Goal: Task Accomplishment & Management: Contribute content

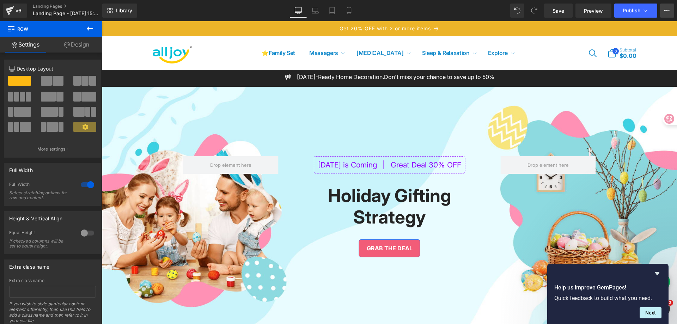
click at [664, 13] on icon at bounding box center [667, 11] width 6 height 6
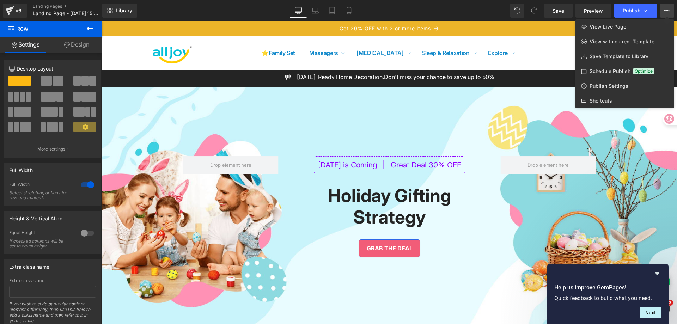
click at [475, 11] on div "Library Desktop Desktop Laptop Tablet Mobile Save Preview Publish Scheduled Vie…" at bounding box center [389, 11] width 574 height 14
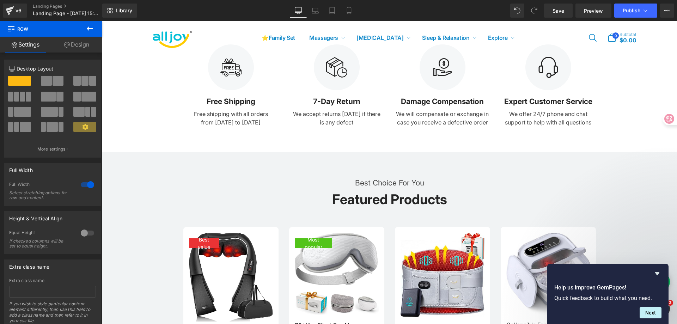
scroll to position [352, 0]
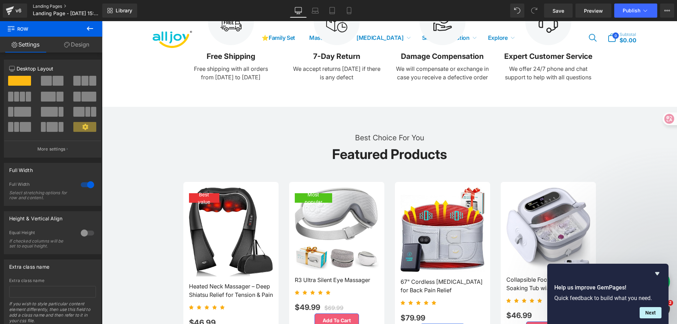
click at [39, 6] on link "Landing Pages" at bounding box center [73, 7] width 81 height 6
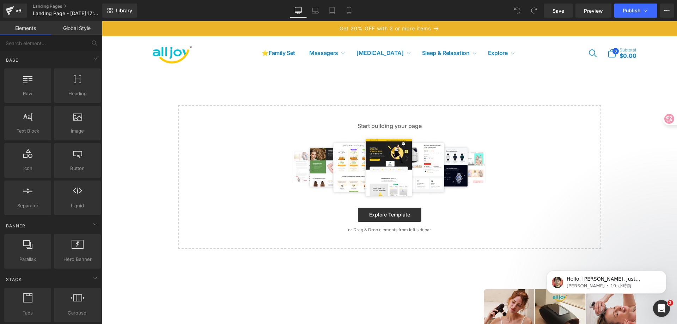
click at [370, 201] on div "Start building your page Explore Template or Drag & Drop elements from left sid…" at bounding box center [389, 177] width 421 height 142
click at [372, 208] on link "Explore Template" at bounding box center [389, 215] width 63 height 14
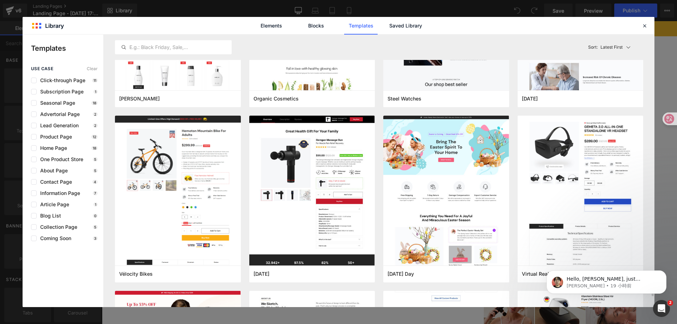
scroll to position [2149, 0]
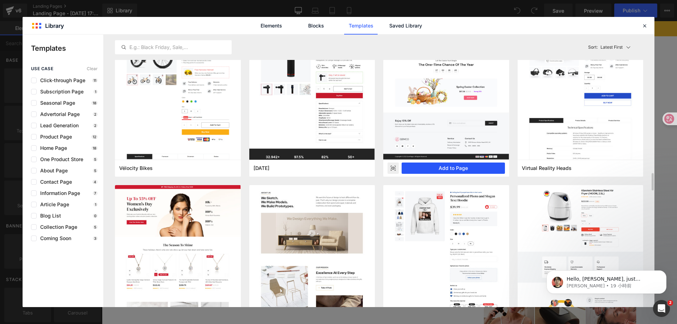
click at [457, 169] on button "Add to Page" at bounding box center [452, 167] width 103 height 11
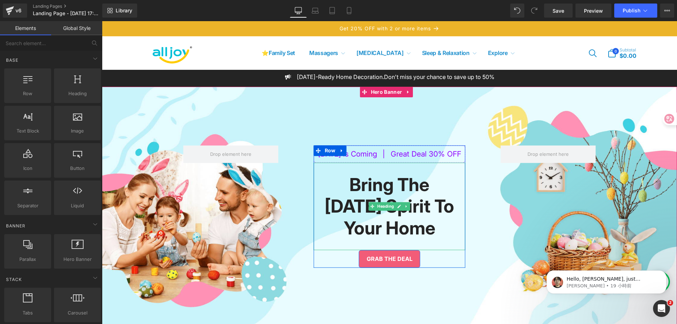
click at [393, 191] on strong "Bring The Easter Spirit To Your Home" at bounding box center [389, 206] width 129 height 64
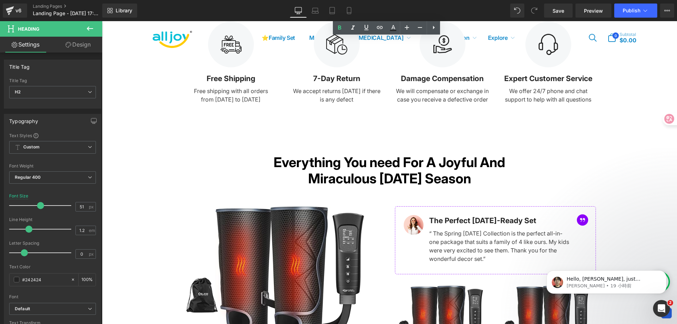
scroll to position [282, 0]
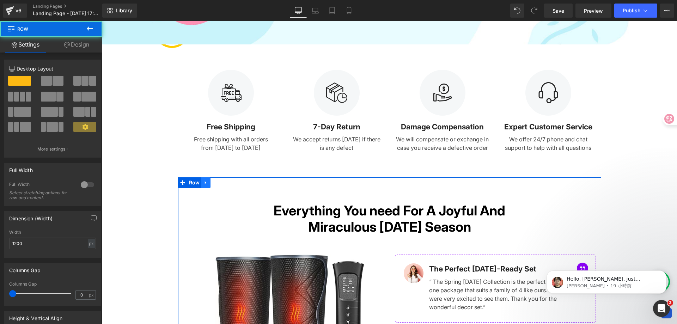
click at [204, 181] on icon at bounding box center [205, 182] width 5 height 5
click at [222, 180] on icon at bounding box center [224, 182] width 5 height 5
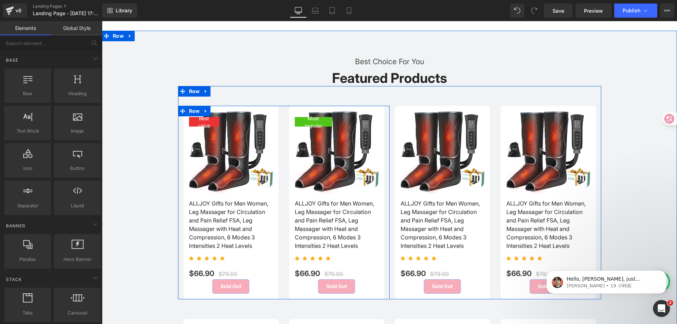
scroll to position [458, 0]
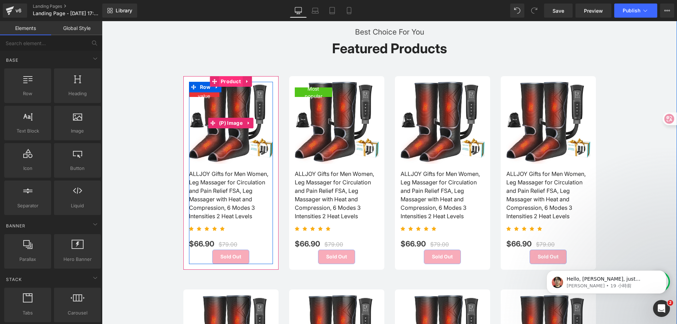
click at [227, 81] on span "Product" at bounding box center [231, 81] width 24 height 11
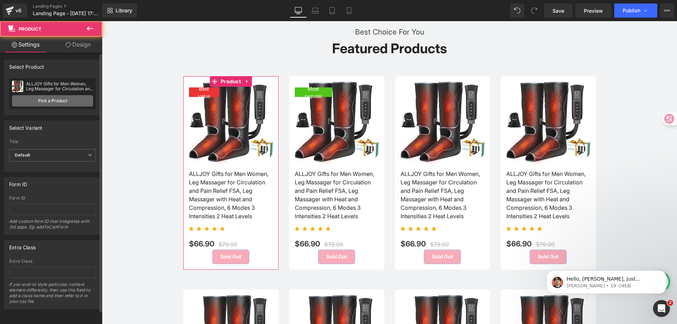
click at [60, 101] on link "Pick a Product" at bounding box center [52, 100] width 81 height 11
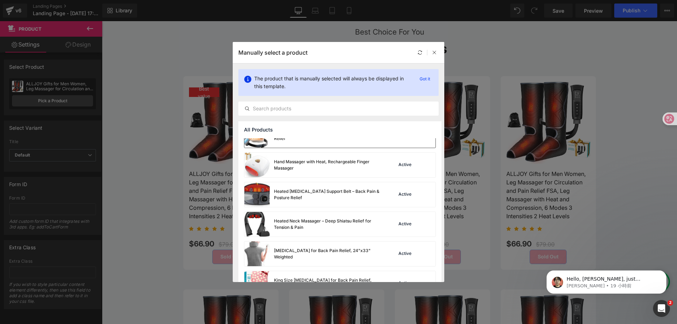
scroll to position [317, 0]
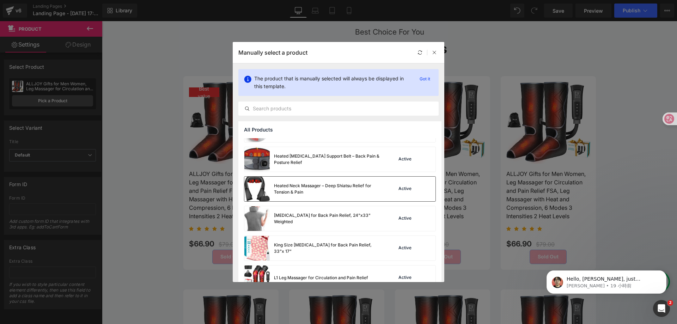
click at [329, 191] on div "Heated Neck Massager – Deep Shiatsu Relief for Tension & Pain" at bounding box center [327, 189] width 106 height 13
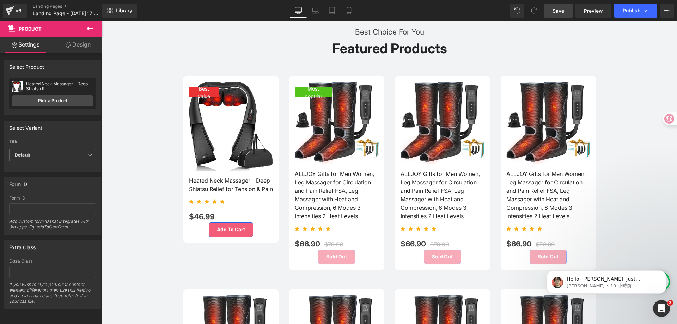
click at [560, 14] on link "Save" at bounding box center [558, 11] width 29 height 14
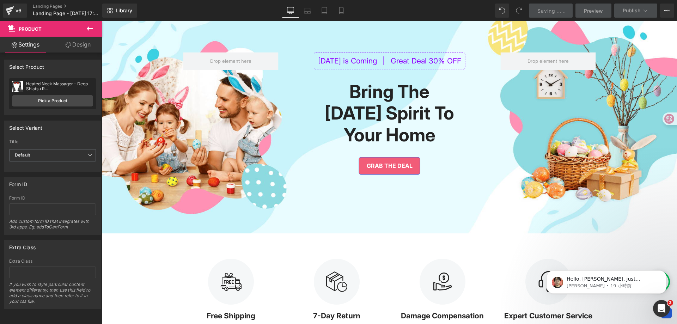
scroll to position [0, 0]
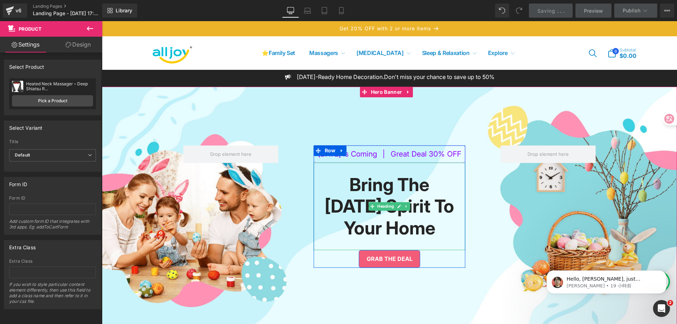
click at [396, 195] on strong "Bring The Easter Spirit To Your Home" at bounding box center [389, 206] width 129 height 64
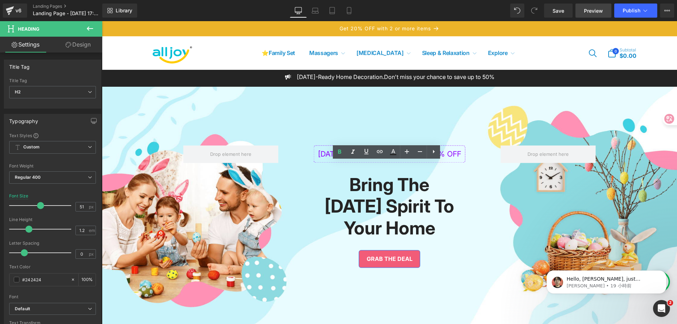
click at [593, 14] on span "Preview" at bounding box center [593, 10] width 19 height 7
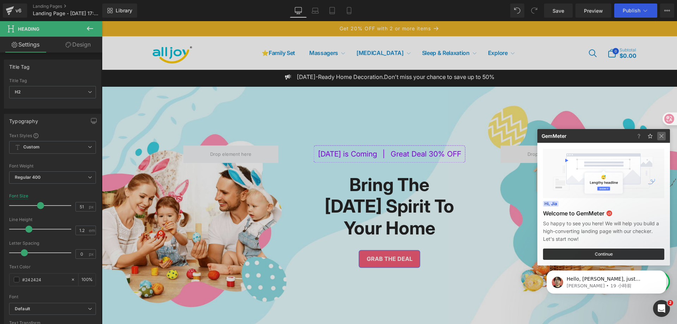
click at [663, 134] on img at bounding box center [661, 136] width 8 height 8
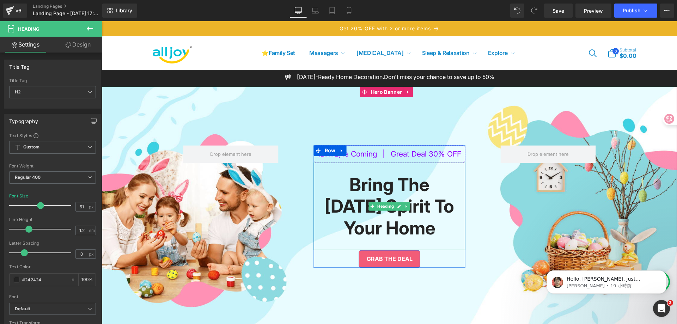
click at [387, 195] on strong "Bring The Easter Spirit To Your Home" at bounding box center [389, 206] width 129 height 64
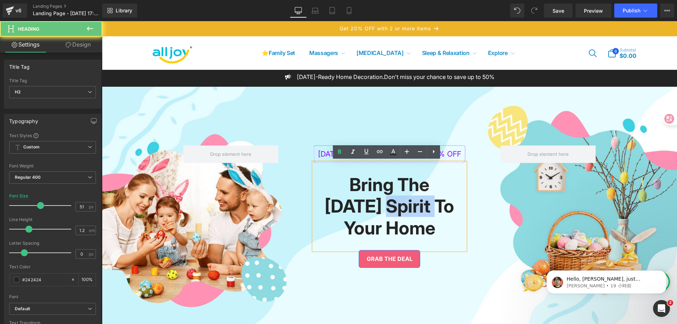
click at [387, 195] on strong "Bring The Easter Spirit To Your Home" at bounding box center [389, 206] width 129 height 64
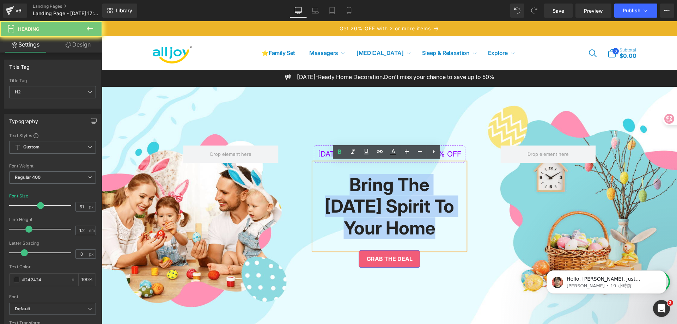
click at [369, 179] on strong "Bring The Easter Spirit To Your Home" at bounding box center [389, 206] width 129 height 64
drag, startPoint x: 347, startPoint y: 181, endPoint x: 445, endPoint y: 224, distance: 106.5
click at [445, 224] on h2 "Bring The Easter Spirit To Your Home" at bounding box center [389, 206] width 140 height 65
paste div
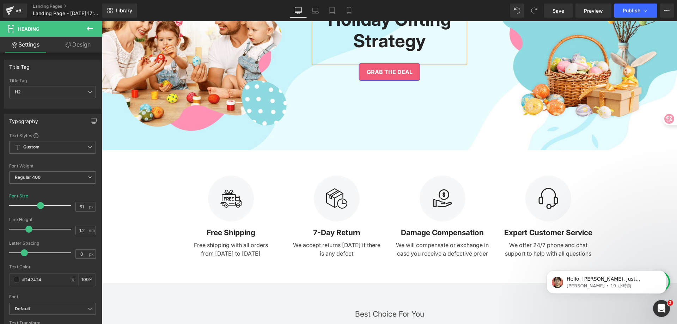
click at [389, 181] on div "Image Damage Compensation Text Block We will compensate or exchange in case you…" at bounding box center [442, 216] width 106 height 82
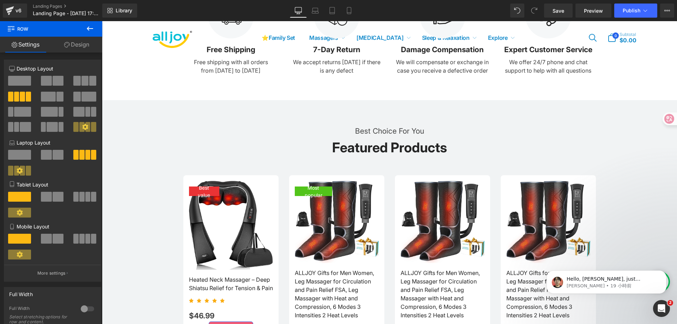
scroll to position [423, 0]
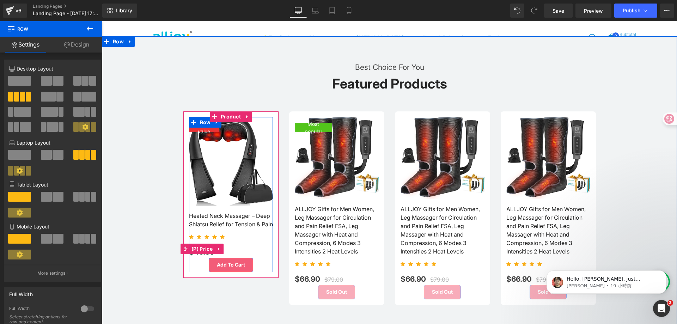
click at [244, 251] on div "$46.99 $0" at bounding box center [231, 249] width 84 height 18
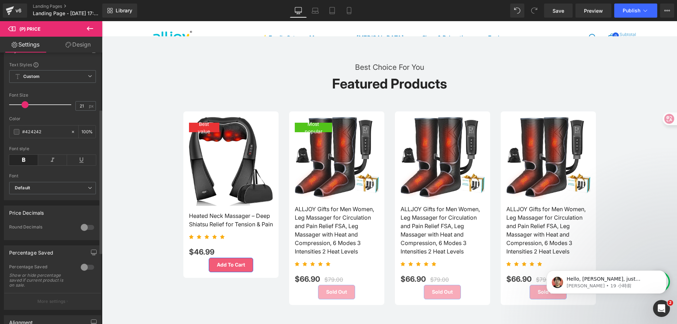
scroll to position [106, 0]
click at [72, 188] on b "Default" at bounding box center [51, 185] width 73 height 6
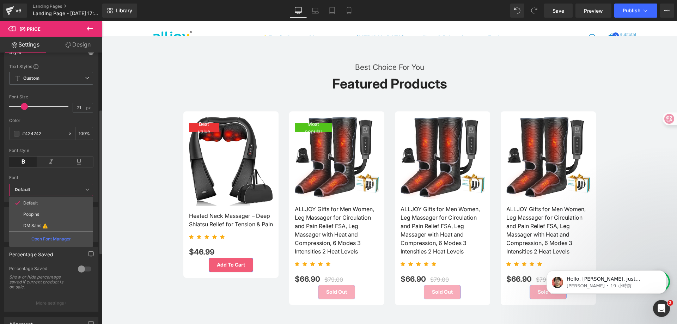
click at [72, 190] on b "Default" at bounding box center [50, 190] width 70 height 6
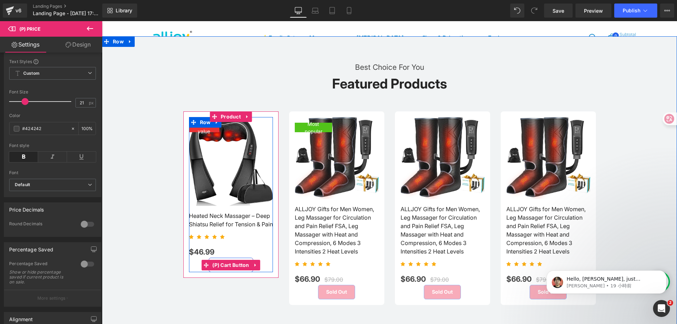
click at [222, 270] on span "(P) Cart Button" at bounding box center [230, 265] width 41 height 11
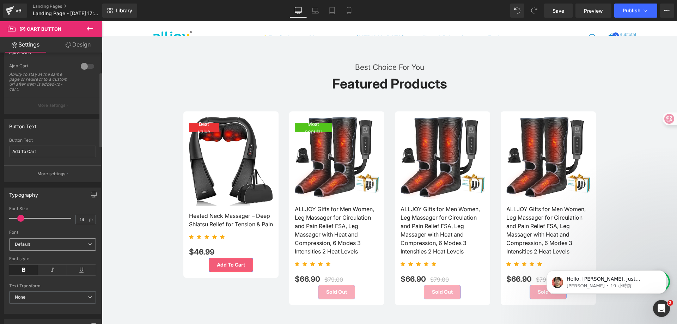
scroll to position [141, 0]
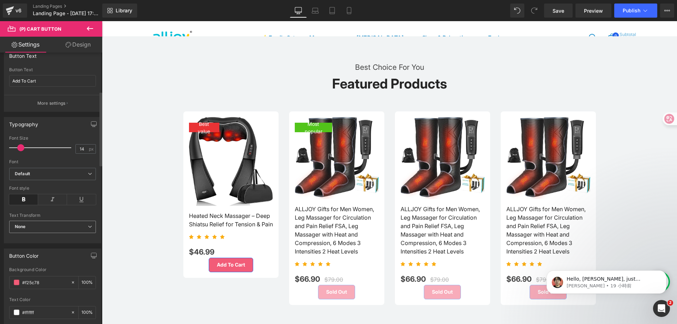
click at [75, 226] on span "None" at bounding box center [52, 227] width 87 height 12
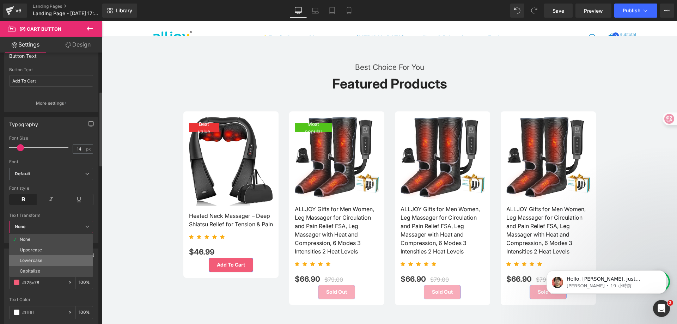
click at [65, 255] on li "Lowercase" at bounding box center [51, 260] width 84 height 11
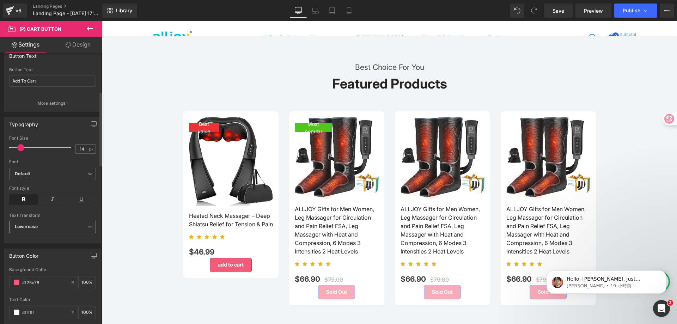
click at [62, 229] on span "Lowercase" at bounding box center [52, 227] width 87 height 12
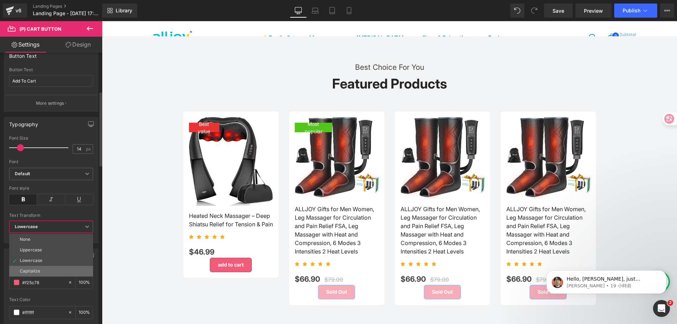
click at [58, 270] on li "Capitalize" at bounding box center [51, 271] width 84 height 11
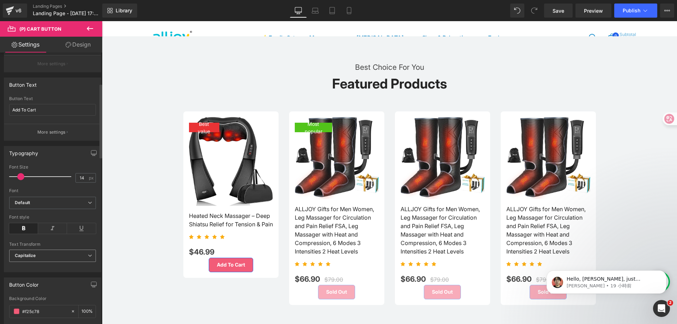
scroll to position [70, 0]
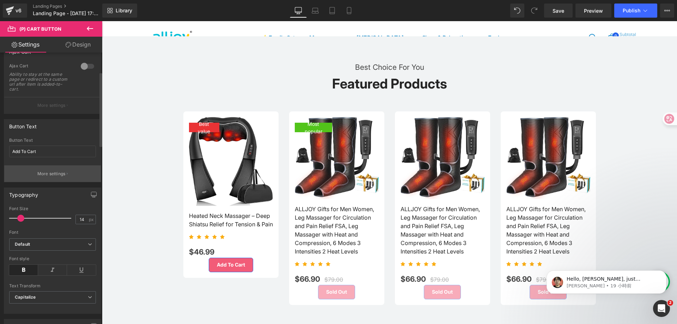
click at [56, 170] on button "More settings" at bounding box center [52, 173] width 97 height 17
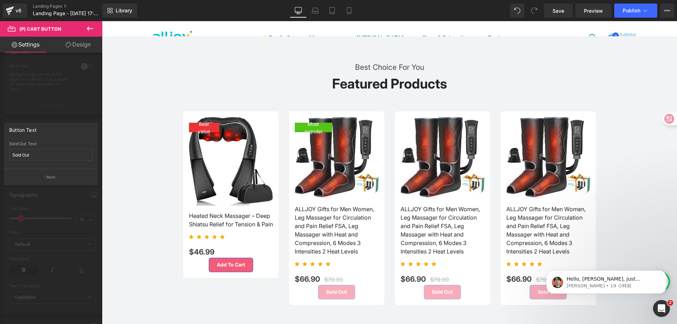
click at [60, 112] on div at bounding box center [51, 174] width 102 height 306
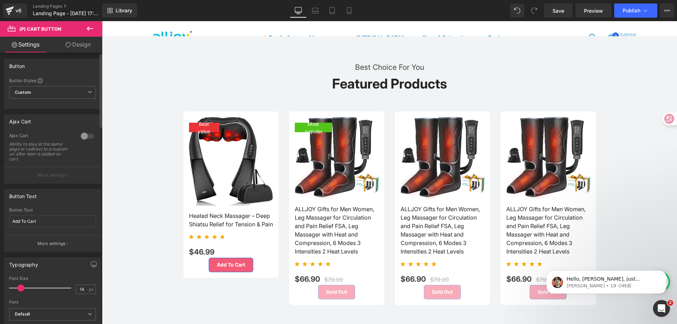
scroll to position [0, 0]
drag, startPoint x: 9, startPoint y: 142, endPoint x: 65, endPoint y: 159, distance: 58.1
click at [65, 159] on div "Ability to stay at the same page or redirect to a custom url after item is adde…" at bounding box center [40, 152] width 63 height 20
click at [20, 153] on div "Ability to stay at the same page or redirect to a custom url after item is adde…" at bounding box center [40, 152] width 63 height 20
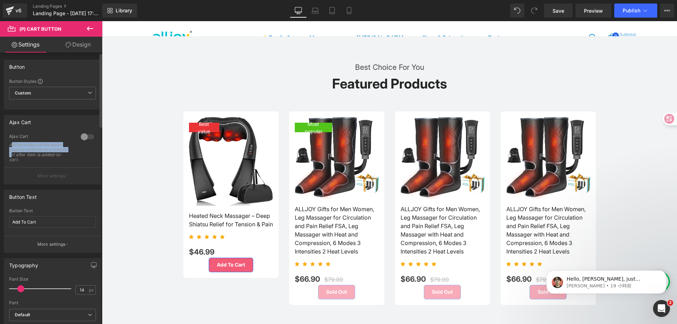
drag, startPoint x: 12, startPoint y: 144, endPoint x: 29, endPoint y: 153, distance: 19.5
click at [29, 153] on div "Ability to stay at the same page or redirect to a custom url after item is adde…" at bounding box center [40, 152] width 63 height 20
click at [9, 144] on div "Ability to stay at the same page or redirect to a custom url after item is adde…" at bounding box center [40, 152] width 63 height 20
drag, startPoint x: 10, startPoint y: 143, endPoint x: 49, endPoint y: 158, distance: 41.6
click at [49, 158] on div "Ability to stay at the same page or redirect to a custom url after item is adde…" at bounding box center [40, 152] width 63 height 20
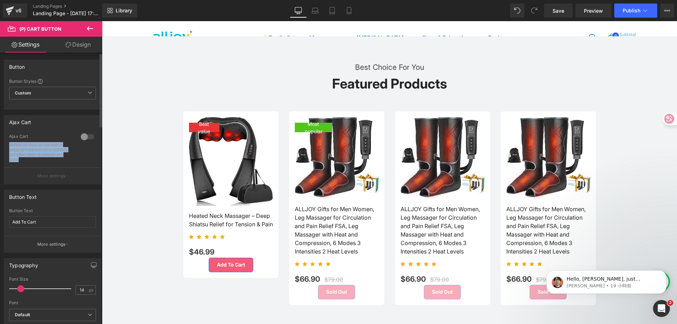
click at [94, 183] on button "More settings" at bounding box center [52, 175] width 97 height 17
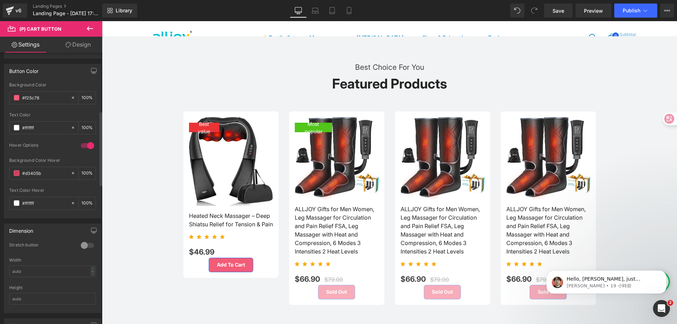
scroll to position [352, 0]
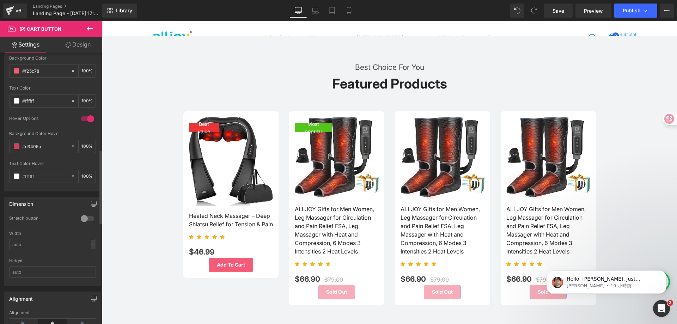
click at [24, 217] on div "Stretch button" at bounding box center [41, 218] width 64 height 7
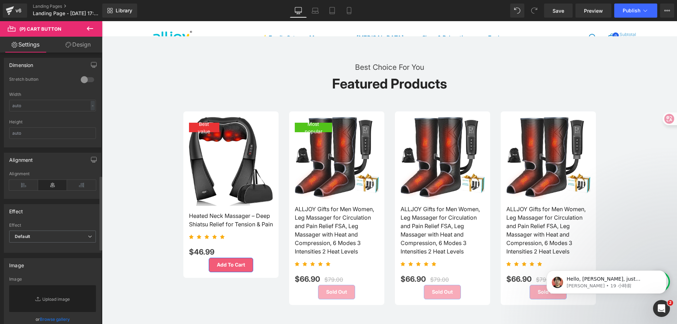
scroll to position [493, 0]
click at [64, 234] on span "Default" at bounding box center [52, 234] width 87 height 12
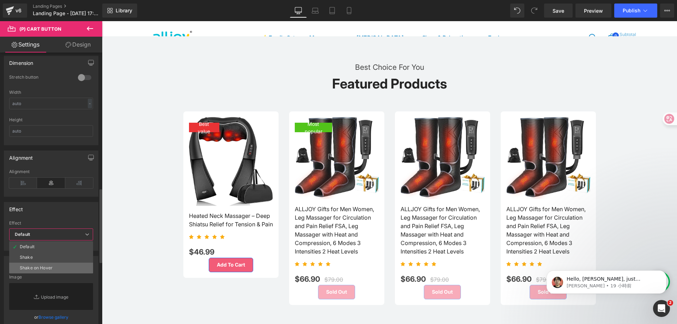
click at [63, 263] on li "Shake on Hover" at bounding box center [51, 268] width 84 height 11
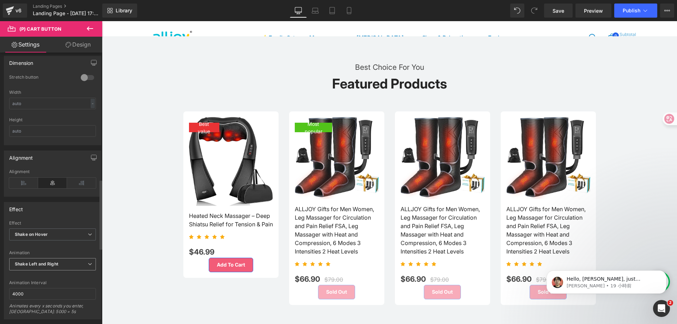
click at [57, 259] on span "Shake Left and Right" at bounding box center [52, 264] width 87 height 12
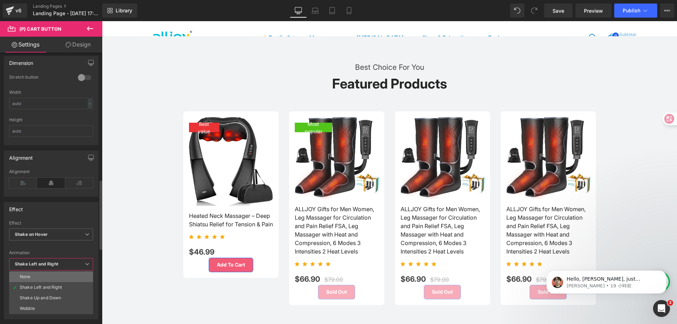
click at [55, 277] on li "None" at bounding box center [51, 276] width 84 height 11
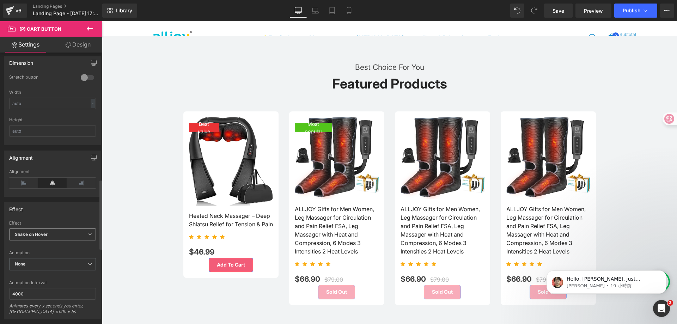
click at [45, 232] on b "Shake on Hover" at bounding box center [31, 234] width 33 height 5
click at [41, 255] on li "Shake" at bounding box center [51, 257] width 84 height 11
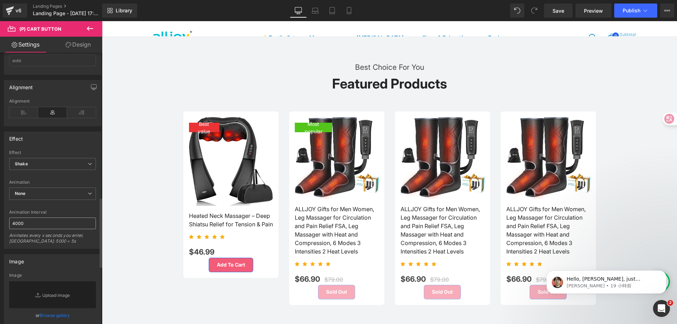
scroll to position [388, 0]
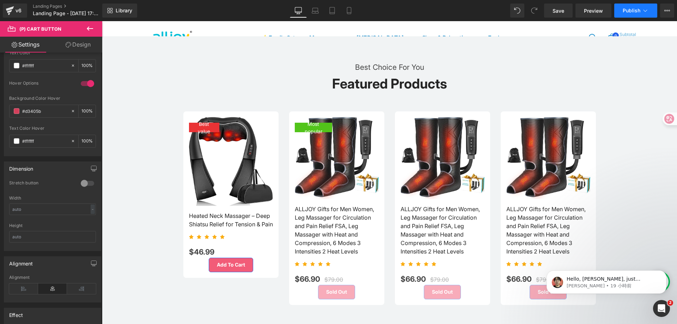
click at [638, 10] on span "Publish" at bounding box center [631, 11] width 18 height 6
click at [562, 8] on span "Save" at bounding box center [558, 10] width 12 height 7
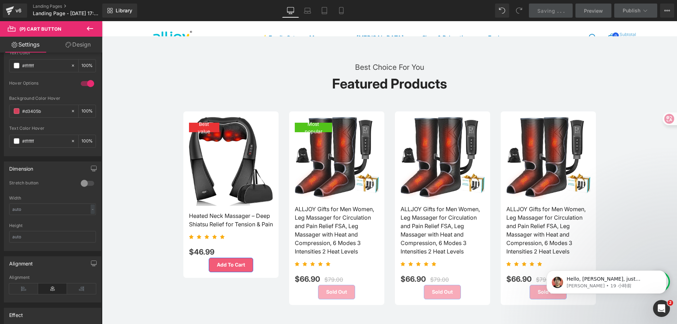
click at [87, 49] on link "Design" at bounding box center [78, 45] width 51 height 16
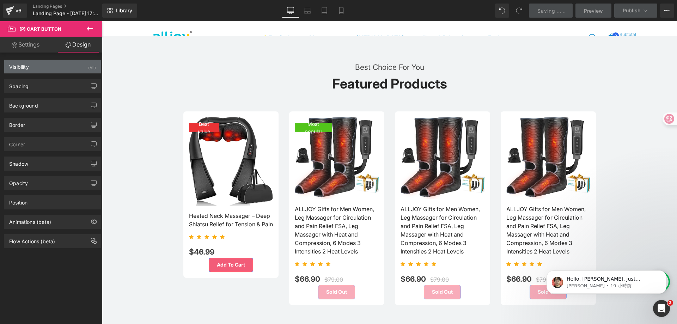
click at [39, 71] on div "Visibility (All)" at bounding box center [52, 66] width 97 height 13
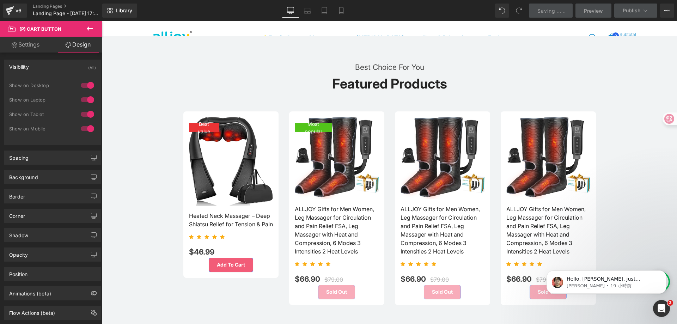
click at [39, 67] on div "Visibility (All)" at bounding box center [52, 66] width 97 height 13
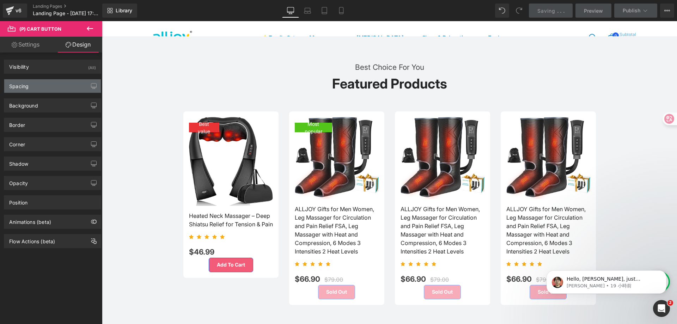
click at [41, 86] on div "Spacing" at bounding box center [52, 85] width 97 height 13
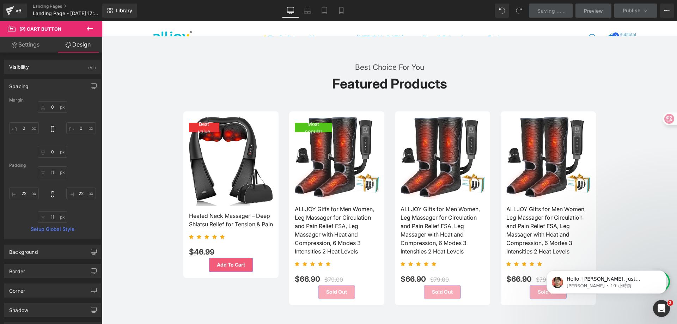
click at [41, 86] on div "Spacing" at bounding box center [52, 85] width 97 height 13
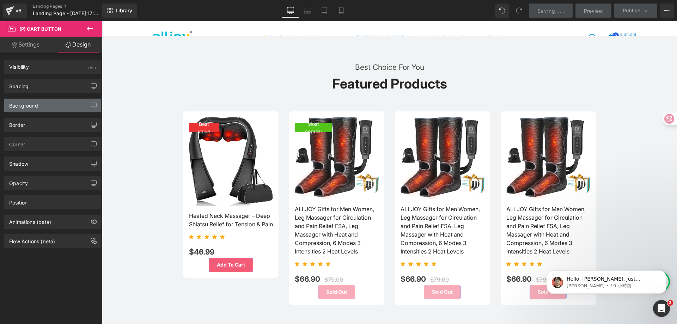
click at [41, 103] on div "Background" at bounding box center [52, 105] width 97 height 13
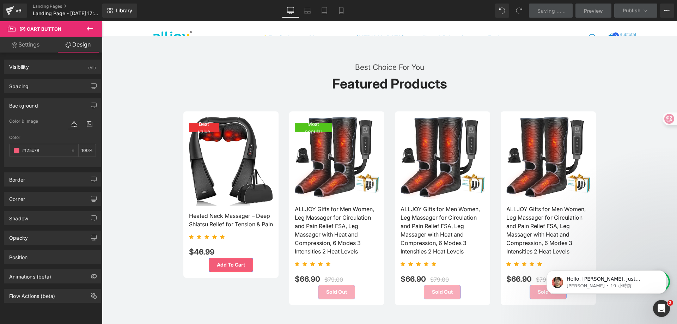
click at [41, 103] on div "Background" at bounding box center [52, 105] width 97 height 13
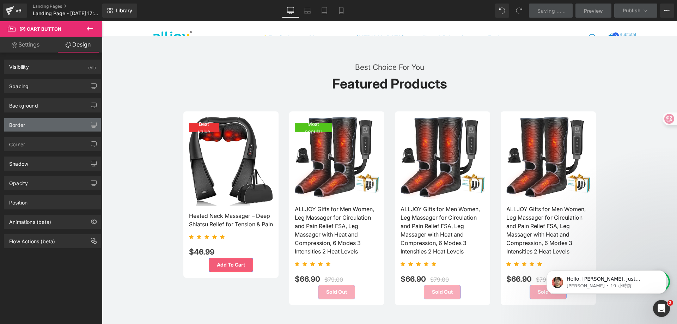
click at [43, 125] on div "Border" at bounding box center [52, 124] width 97 height 13
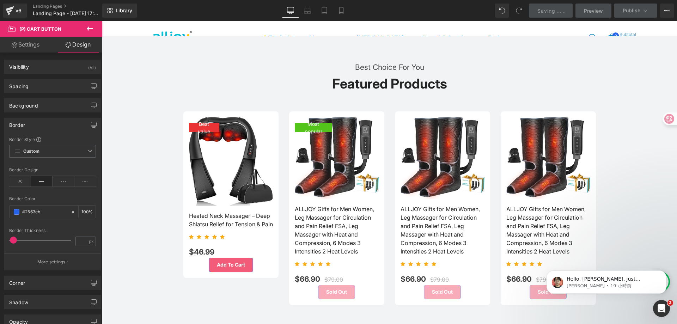
click at [43, 125] on div "Border" at bounding box center [52, 124] width 97 height 13
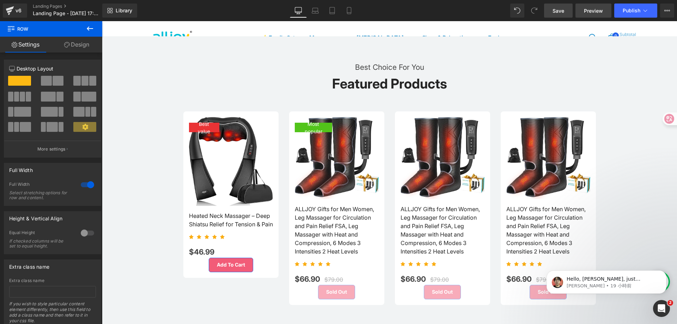
click at [590, 13] on span "Preview" at bounding box center [593, 10] width 19 height 7
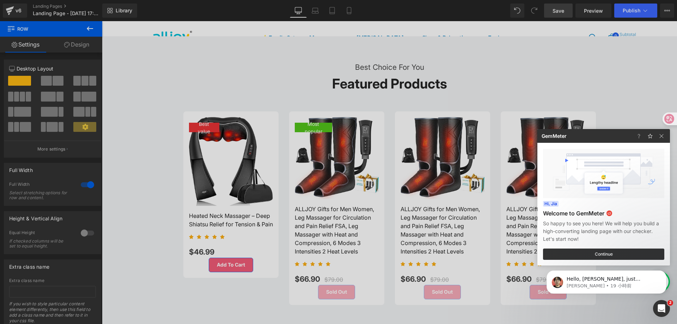
click at [273, 198] on div at bounding box center [338, 162] width 677 height 324
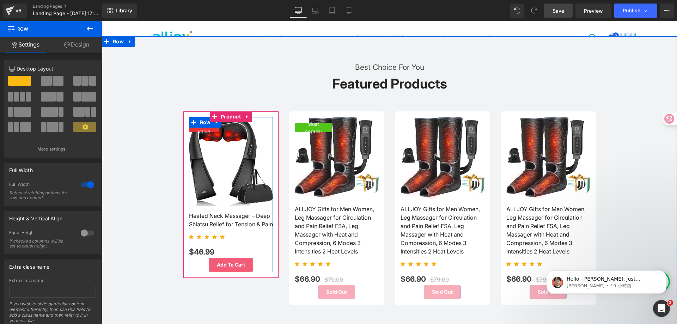
click at [264, 240] on ul "Icon Icon Icon Icon Icon" at bounding box center [231, 237] width 84 height 6
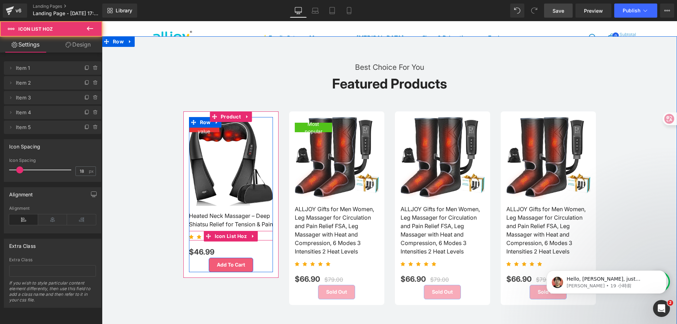
click at [264, 228] on link "Heated Neck Massager – Deep Shiatsu Relief for Tension & Pain" at bounding box center [231, 217] width 84 height 23
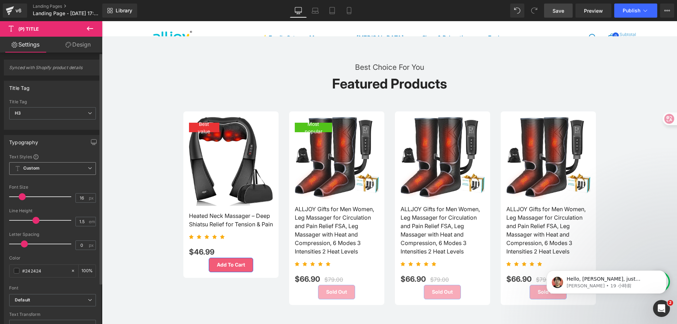
click at [43, 170] on span "Custom Setup Global Style" at bounding box center [52, 168] width 87 height 13
click at [43, 170] on span "Custom Setup Global Style" at bounding box center [51, 168] width 84 height 13
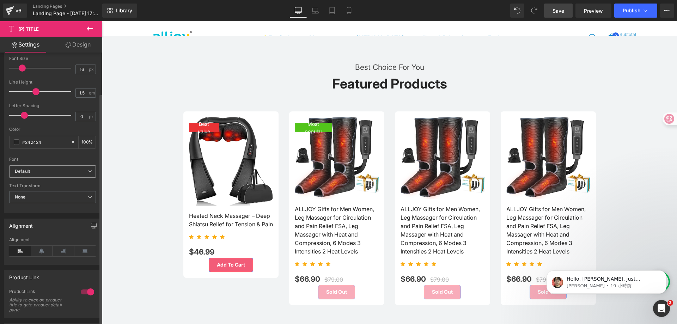
scroll to position [141, 0]
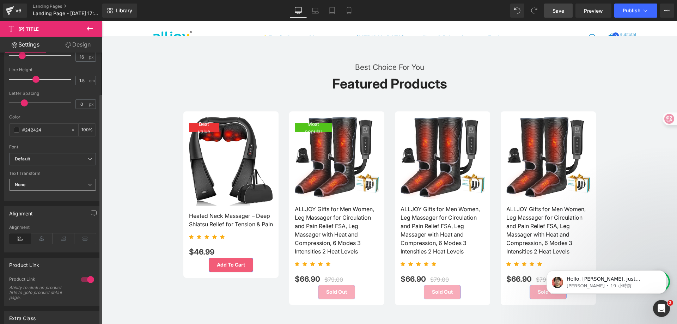
click at [62, 184] on span "None" at bounding box center [52, 185] width 87 height 12
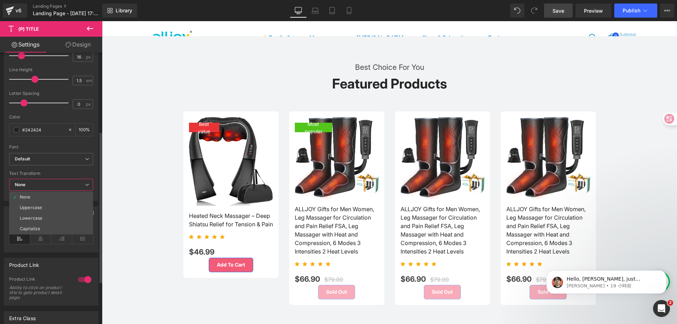
click at [62, 184] on span "None" at bounding box center [51, 185] width 84 height 12
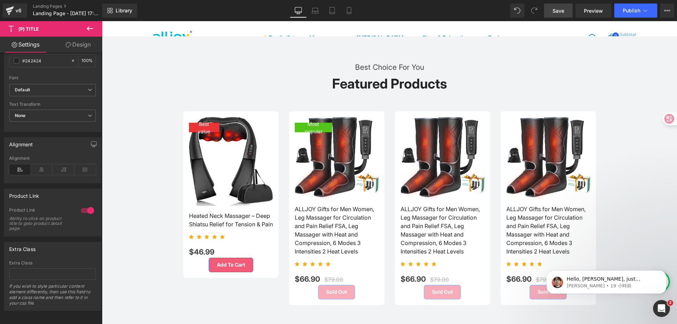
scroll to position [211, 0]
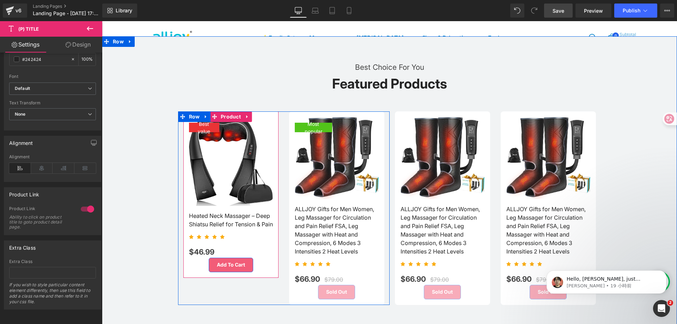
click at [272, 278] on div "Best value (P) Image Heated Neck Massager – Deep Shiatsu Relief for Tension & P…" at bounding box center [230, 194] width 95 height 166
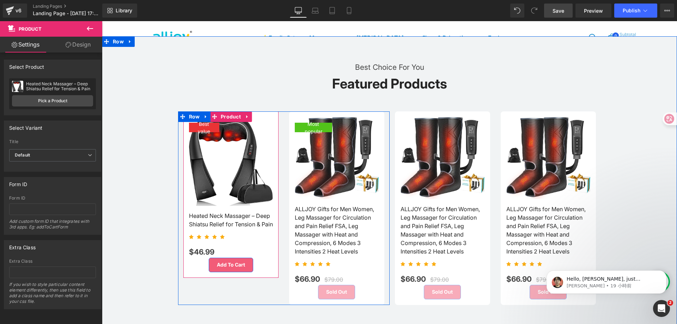
click at [224, 269] on span "(P) Cart Button" at bounding box center [231, 265] width 32 height 8
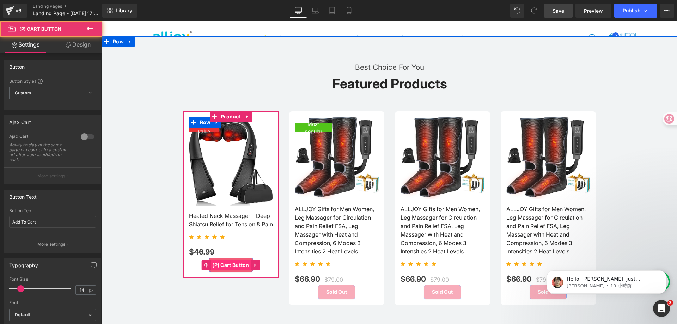
click at [227, 270] on span "(P) Cart Button" at bounding box center [230, 265] width 41 height 11
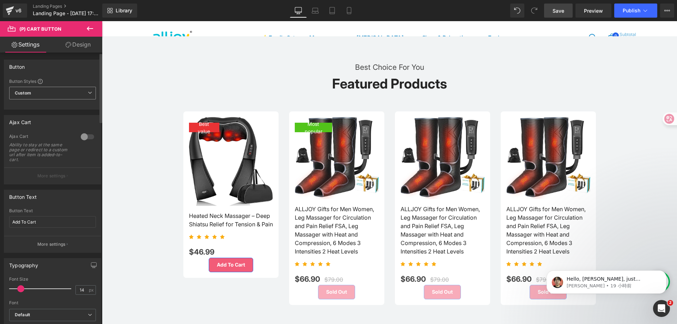
click at [65, 95] on span "Custom Setup Global Style" at bounding box center [52, 93] width 87 height 13
click at [65, 94] on span "Custom Setup Global Style" at bounding box center [51, 93] width 84 height 13
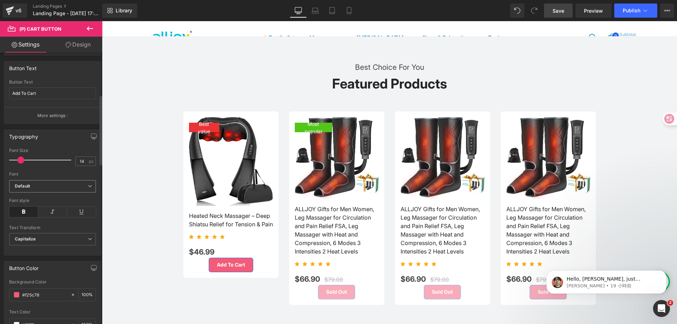
scroll to position [176, 0]
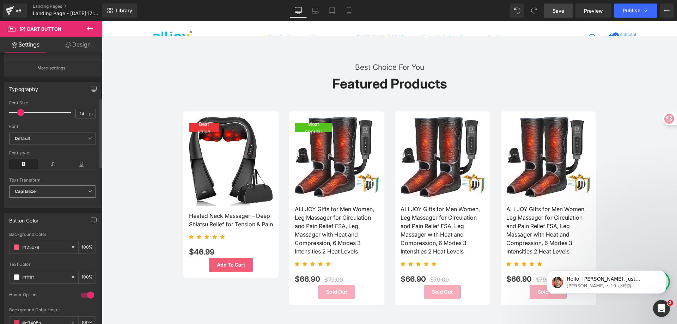
click at [66, 192] on span "Capitalize" at bounding box center [52, 191] width 87 height 12
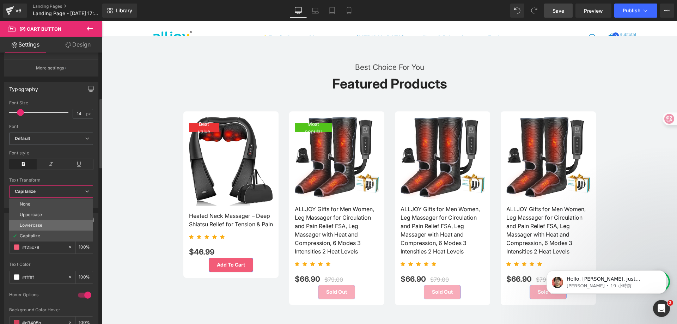
click at [65, 224] on li "Lowercase" at bounding box center [51, 225] width 84 height 11
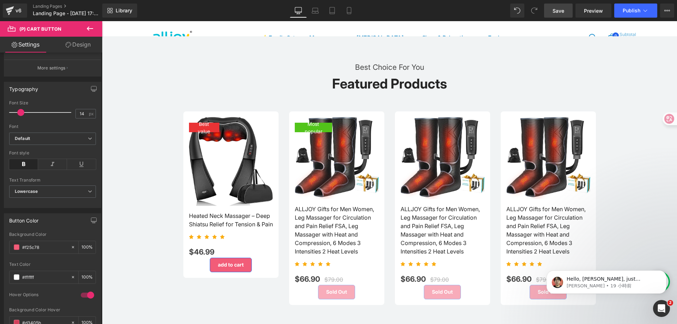
click at [559, 11] on span "Save" at bounding box center [558, 10] width 12 height 7
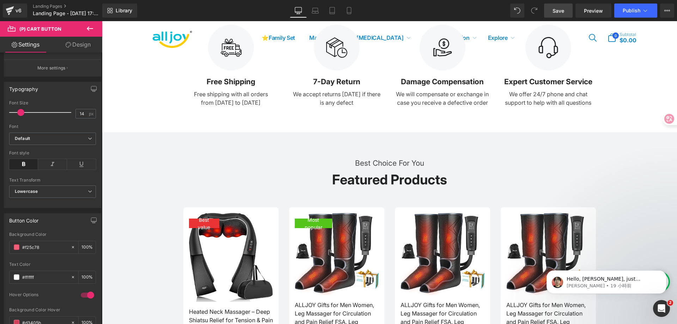
scroll to position [317, 0]
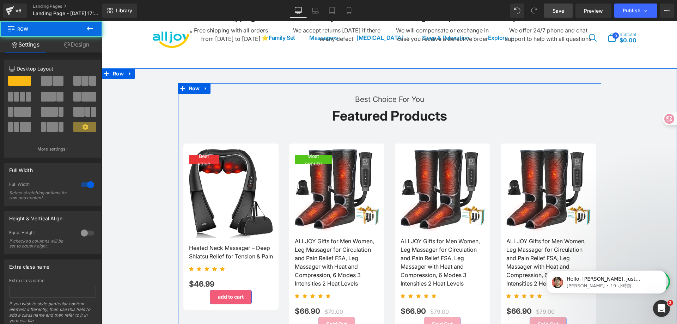
scroll to position [458, 0]
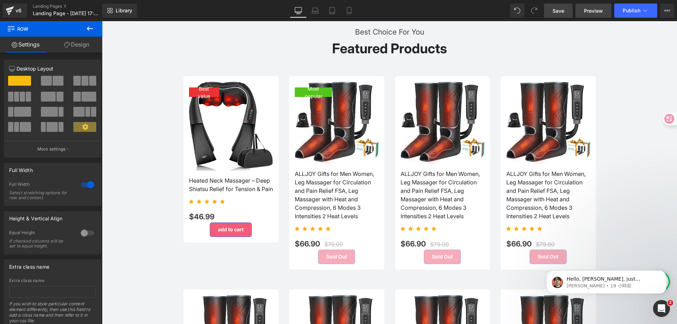
click at [591, 12] on span "Preview" at bounding box center [593, 10] width 19 height 7
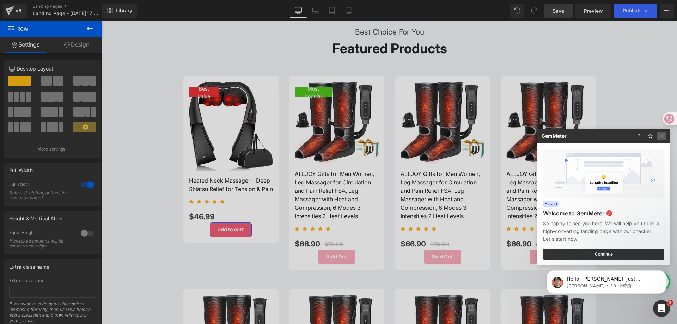
click at [665, 137] on img at bounding box center [661, 136] width 8 height 8
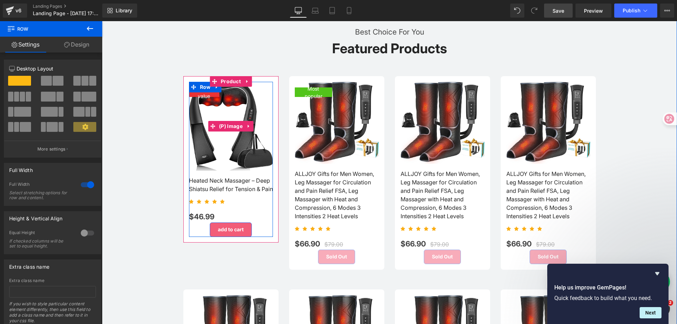
click at [203, 95] on span "Best value" at bounding box center [203, 92] width 23 height 15
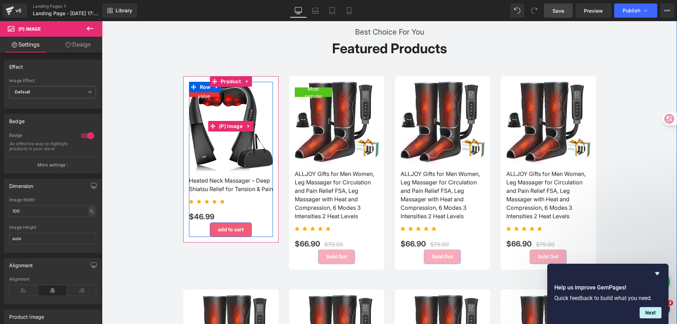
click at [206, 92] on span "Best value" at bounding box center [203, 92] width 23 height 15
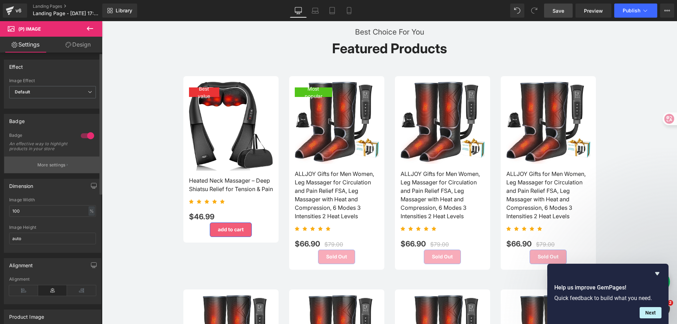
click at [49, 168] on p "More settings" at bounding box center [51, 165] width 28 height 6
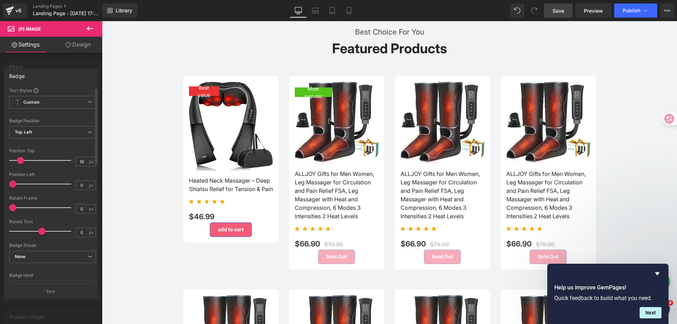
click at [22, 160] on span at bounding box center [20, 160] width 7 height 7
click at [50, 104] on span "Custom Setup Global Style" at bounding box center [52, 102] width 87 height 13
click at [52, 103] on span "Custom Setup Global Style" at bounding box center [52, 102] width 87 height 13
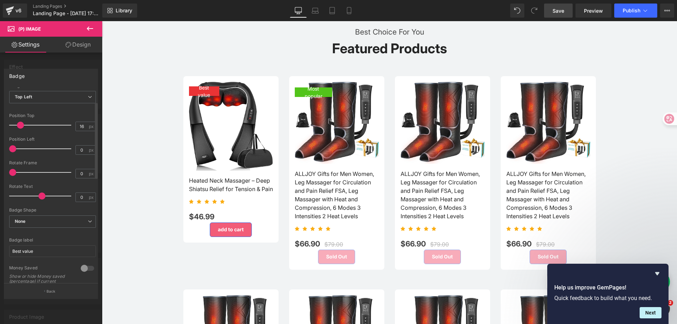
scroll to position [70, 0]
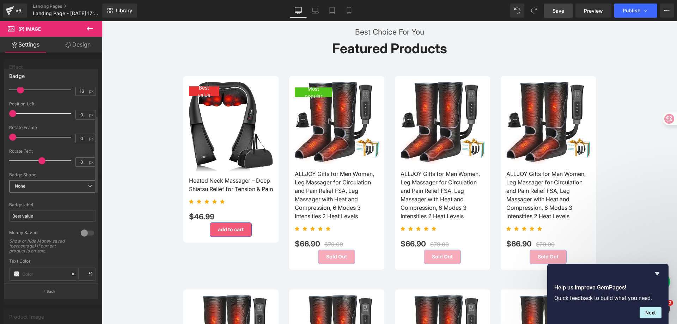
click at [69, 184] on span "None" at bounding box center [52, 186] width 87 height 12
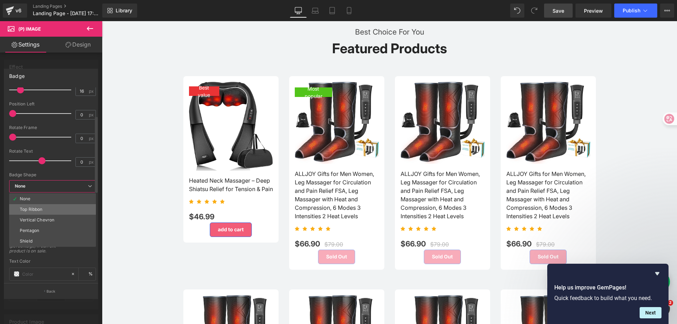
click at [61, 205] on li "Top Ribbon" at bounding box center [52, 209] width 87 height 11
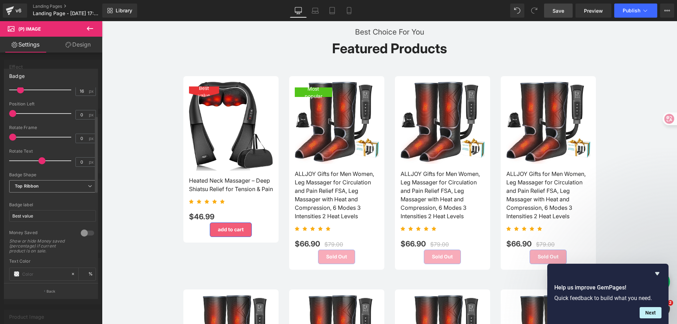
click at [67, 188] on span "Top Ribbon" at bounding box center [52, 186] width 87 height 12
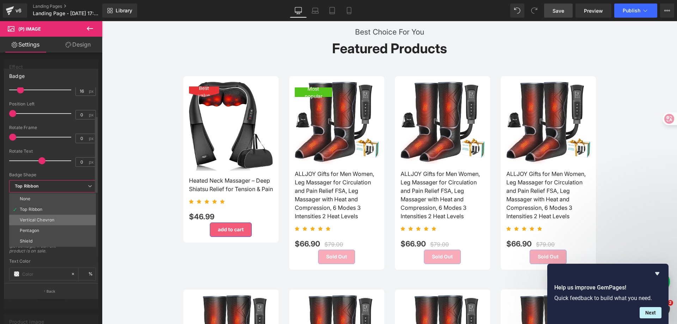
click at [59, 217] on li "Vertical Chevron" at bounding box center [52, 220] width 87 height 11
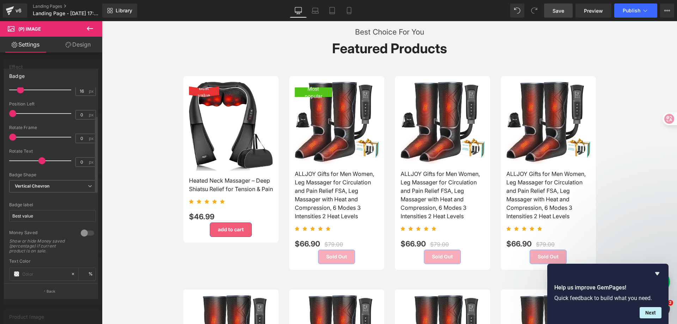
click at [62, 200] on div at bounding box center [52, 198] width 87 height 5
click at [68, 186] on span "Vertical Chevron" at bounding box center [52, 186] width 87 height 12
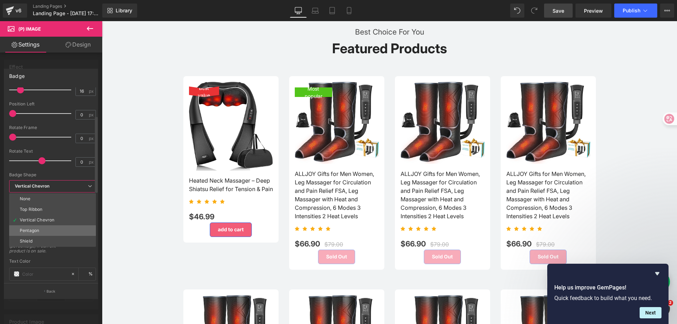
click at [50, 232] on li "Pentagon" at bounding box center [52, 230] width 87 height 11
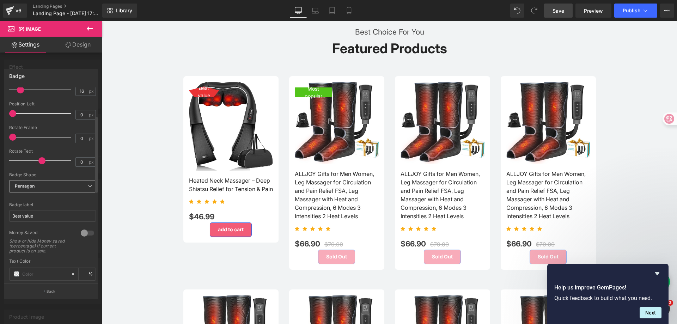
click at [69, 183] on span "Pentagon" at bounding box center [52, 186] width 87 height 12
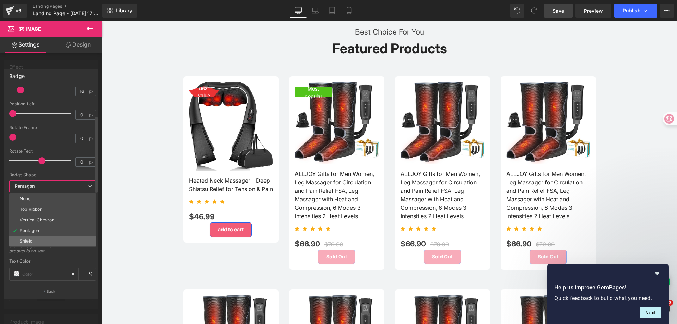
click at [48, 240] on li "Shield" at bounding box center [52, 241] width 87 height 11
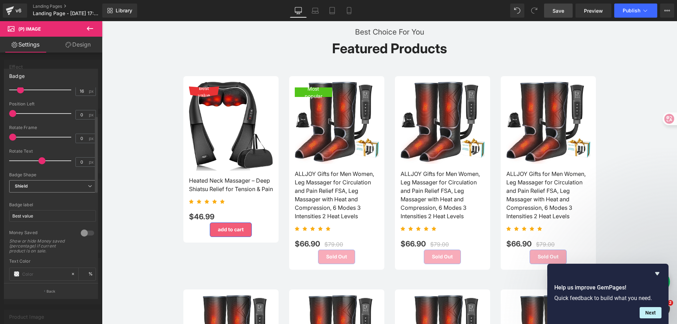
click at [61, 180] on span "Shield" at bounding box center [52, 186] width 87 height 12
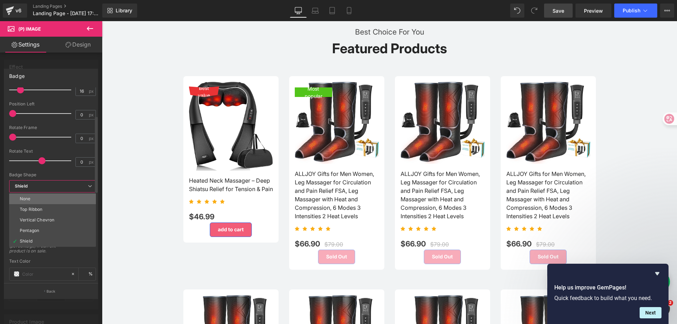
click at [54, 196] on li "None" at bounding box center [52, 198] width 87 height 11
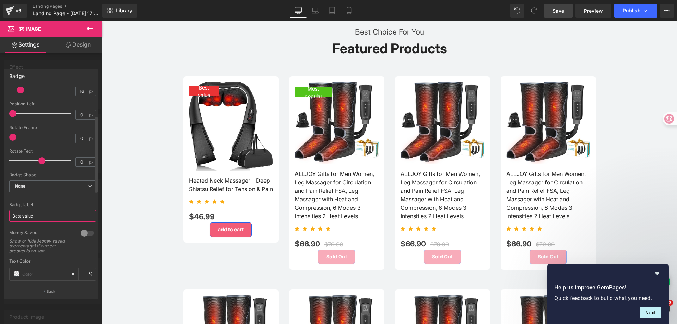
click at [54, 216] on input "Best value" at bounding box center [52, 216] width 87 height 12
click at [81, 233] on div at bounding box center [87, 232] width 17 height 11
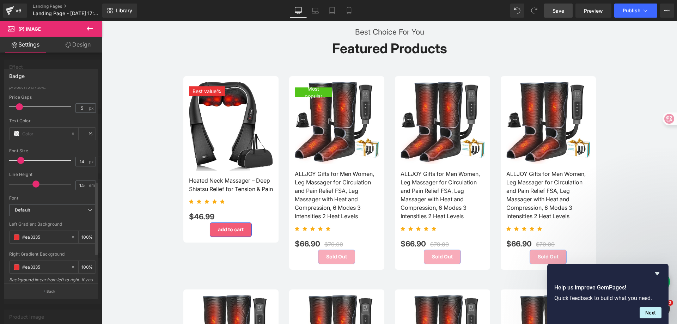
scroll to position [247, 0]
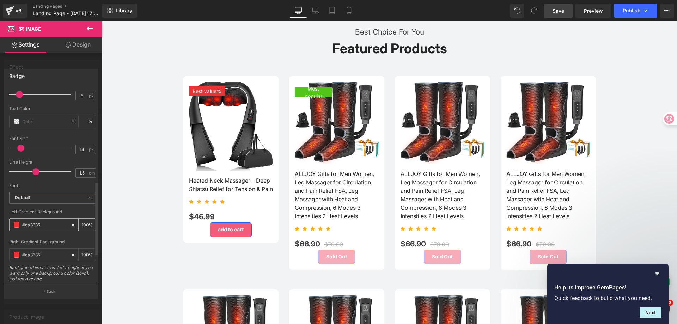
click at [15, 222] on span at bounding box center [17, 225] width 6 height 6
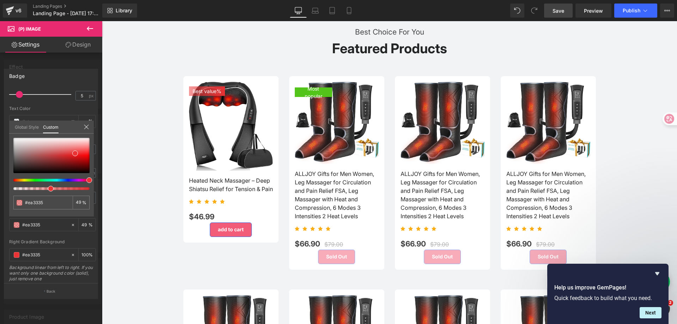
drag, startPoint x: 88, startPoint y: 187, endPoint x: 47, endPoint y: 187, distance: 41.2
click at [47, 187] on div at bounding box center [51, 164] width 76 height 52
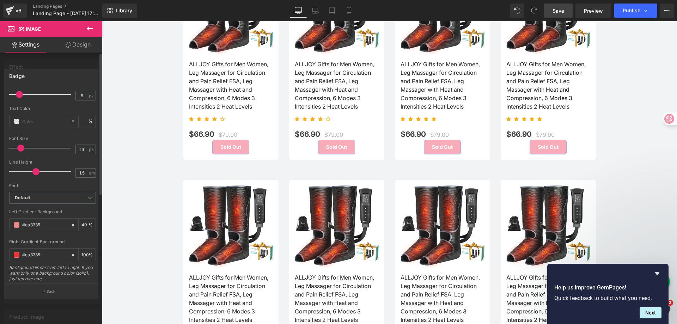
scroll to position [846, 0]
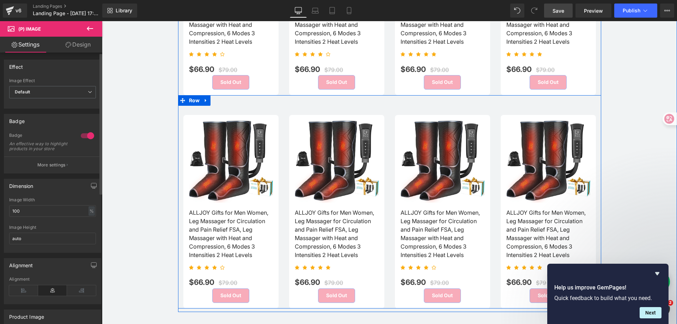
click at [396, 100] on div "Sale Off (P) Image ALLJOY Gifts for Men Women, Leg Massager for Circulation and…" at bounding box center [389, 201] width 423 height 213
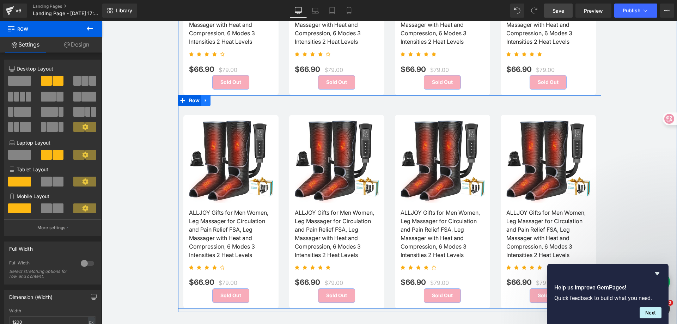
click at [203, 99] on icon at bounding box center [205, 100] width 5 height 5
click at [222, 99] on icon at bounding box center [224, 100] width 5 height 5
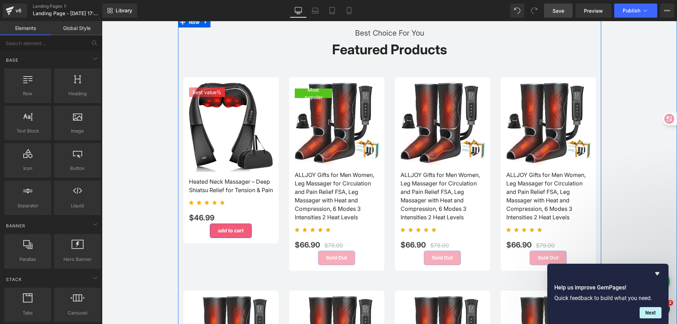
scroll to position [423, 0]
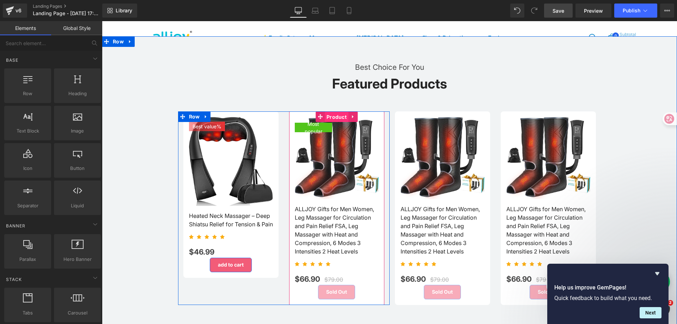
click at [336, 115] on span "Product" at bounding box center [337, 117] width 24 height 11
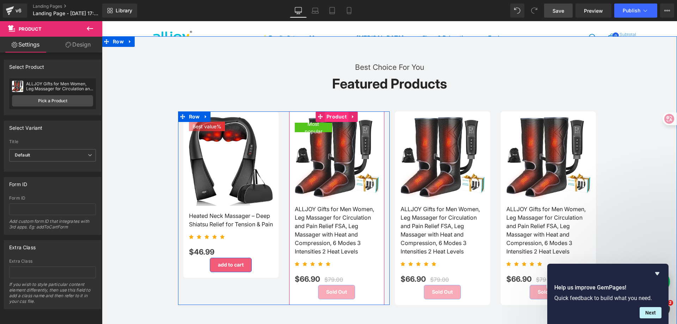
click at [333, 115] on span "Product" at bounding box center [337, 116] width 24 height 11
click at [339, 115] on span "Product" at bounding box center [337, 116] width 24 height 11
click at [334, 113] on span "Product" at bounding box center [337, 116] width 24 height 11
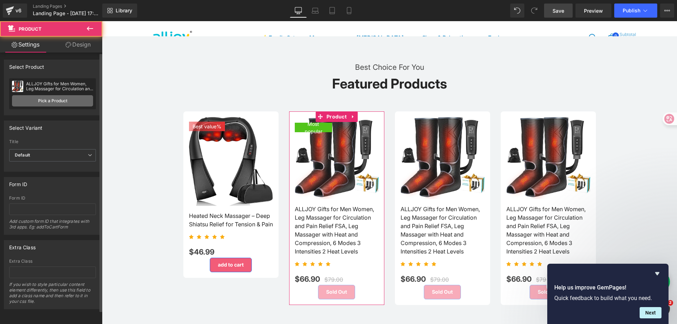
click at [42, 101] on link "Pick a Product" at bounding box center [52, 100] width 81 height 11
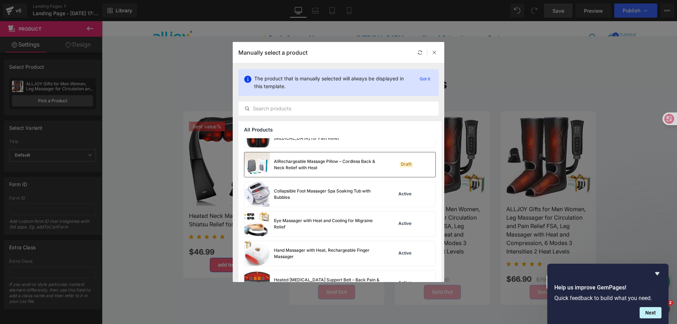
scroll to position [247, 0]
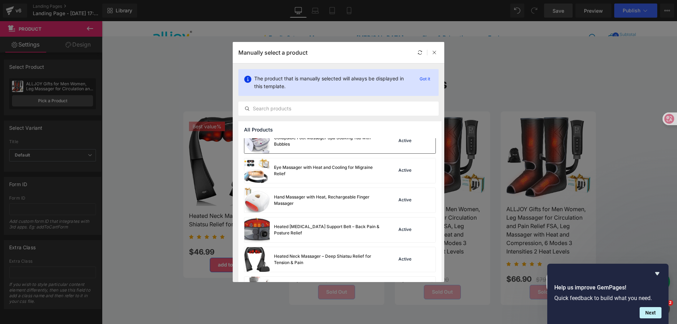
click at [323, 143] on div "Collapsible Foot Massager Spa Soaking Tub with Bubbles" at bounding box center [327, 141] width 106 height 13
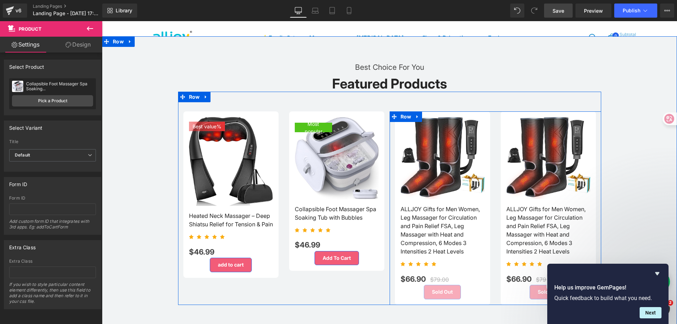
click at [441, 114] on span "Product" at bounding box center [442, 116] width 19 height 8
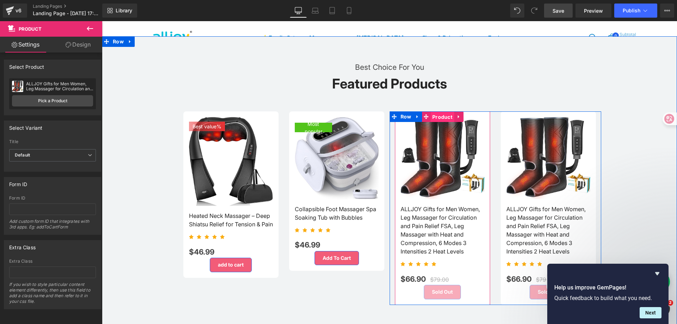
click at [444, 113] on span "Product" at bounding box center [442, 117] width 24 height 11
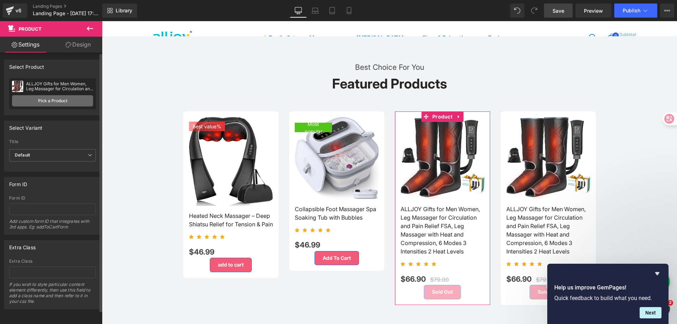
click at [58, 99] on link "Pick a Product" at bounding box center [52, 100] width 81 height 11
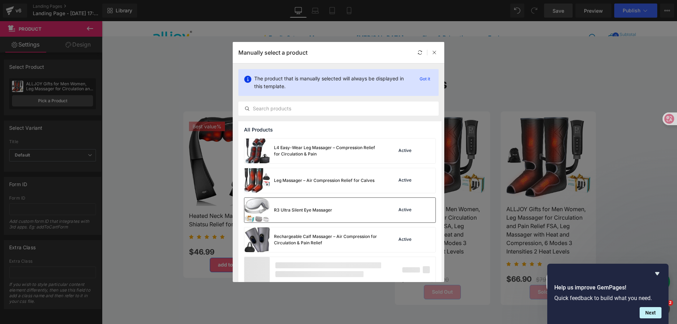
scroll to position [480, 0]
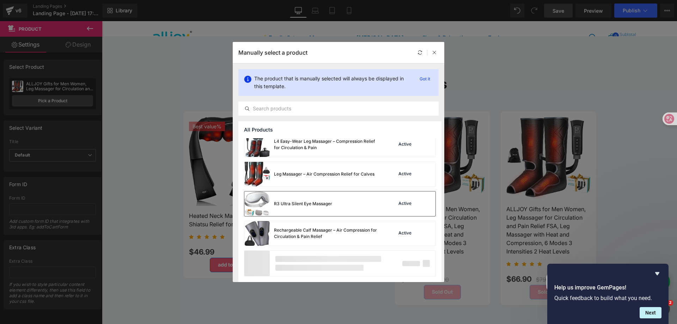
click at [321, 212] on div "R3 Ultra Silent Eye Massager" at bounding box center [288, 203] width 88 height 25
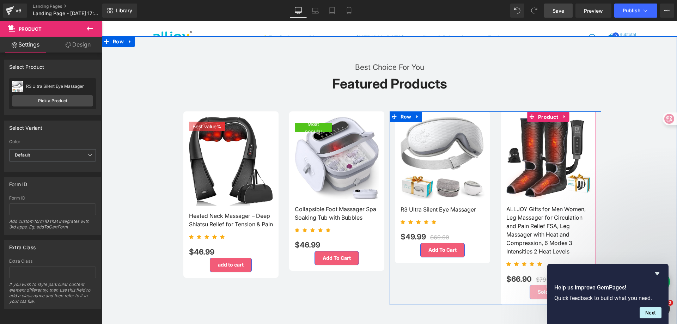
drag, startPoint x: 550, startPoint y: 116, endPoint x: 453, endPoint y: 320, distance: 226.5
click at [550, 116] on span "Product" at bounding box center [548, 117] width 24 height 11
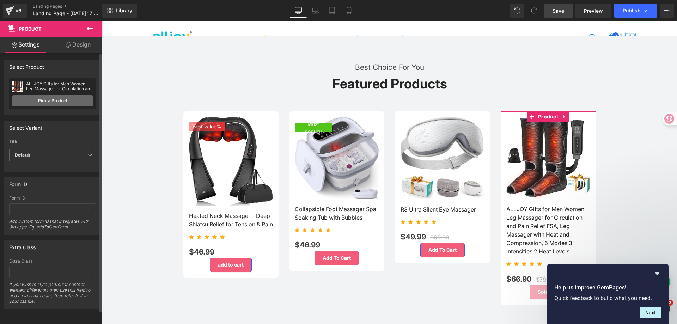
click at [44, 99] on link "Pick a Product" at bounding box center [52, 100] width 81 height 11
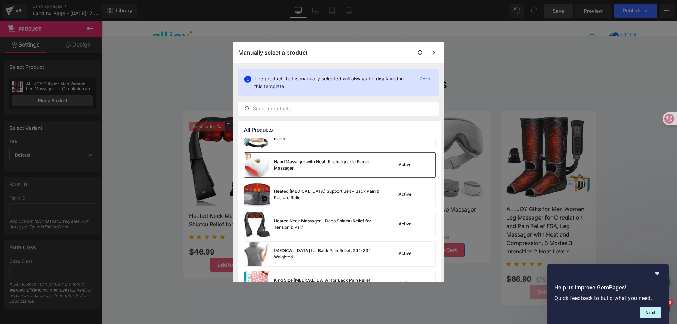
scroll to position [247, 0]
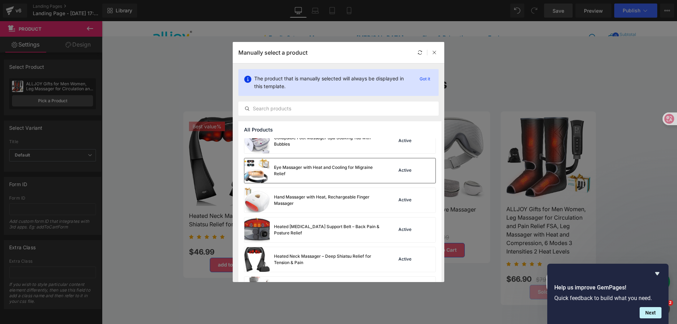
click at [323, 172] on div "Eye Massager with Heat and Cooling for Migraine Relief" at bounding box center [327, 170] width 106 height 13
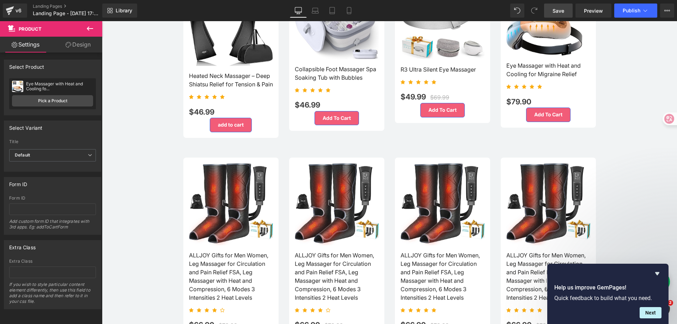
scroll to position [564, 0]
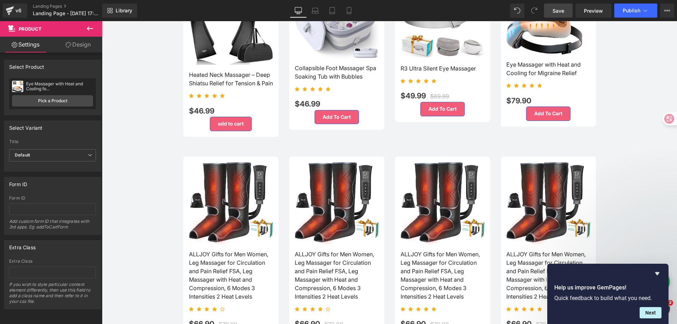
click at [227, 181] on img at bounding box center [231, 203] width 84 height 82
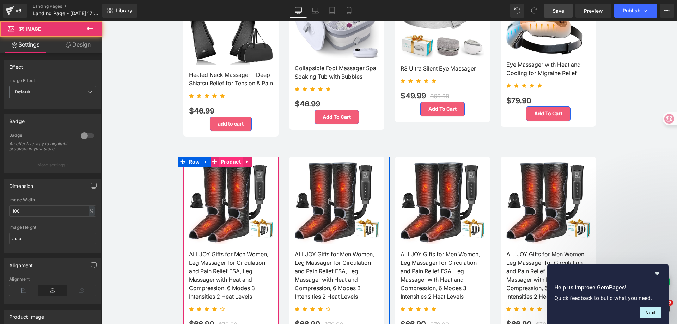
click at [229, 167] on span "Product" at bounding box center [231, 161] width 24 height 11
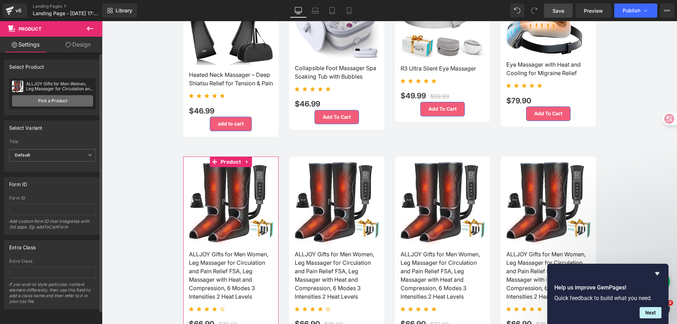
click at [56, 100] on link "Pick a Product" at bounding box center [52, 100] width 81 height 11
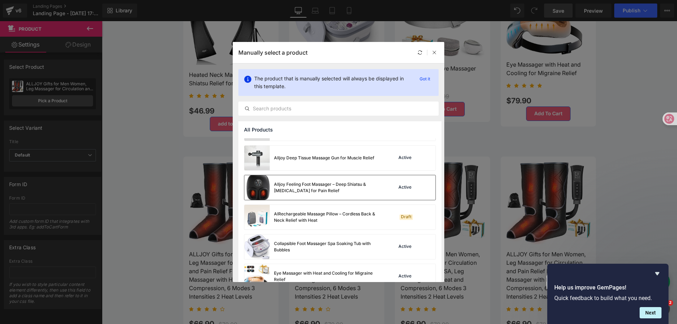
scroll to position [106, 0]
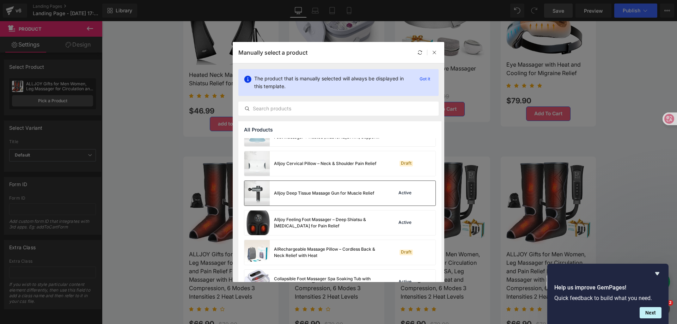
click at [315, 200] on div "Alljoy Deep Tissue Massage Gun for Muscle Relief" at bounding box center [309, 193] width 130 height 25
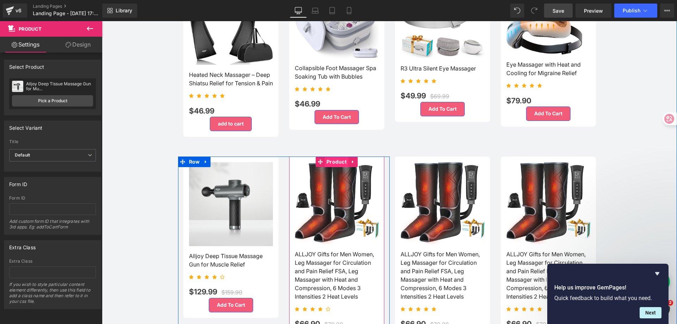
click at [333, 167] on span "Product" at bounding box center [337, 161] width 24 height 11
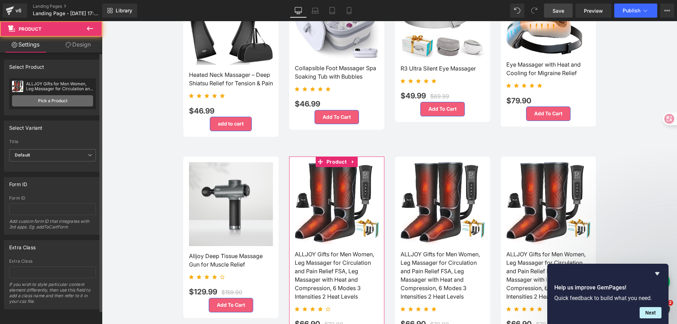
click at [64, 103] on link "Pick a Product" at bounding box center [52, 100] width 81 height 11
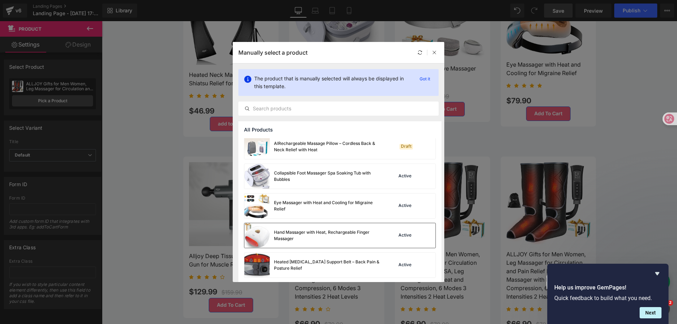
scroll to position [247, 0]
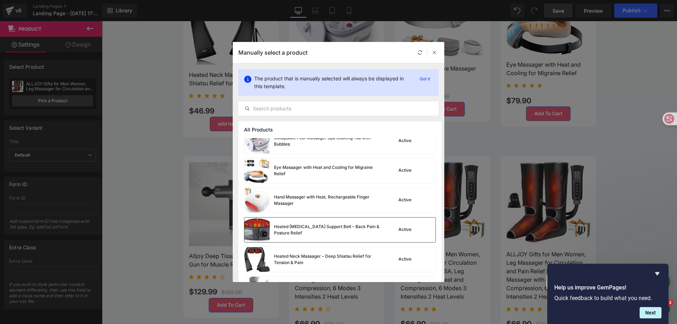
click at [308, 231] on div "Heated [MEDICAL_DATA] Support Belt – Back Pain & Posture Relief" at bounding box center [327, 229] width 106 height 13
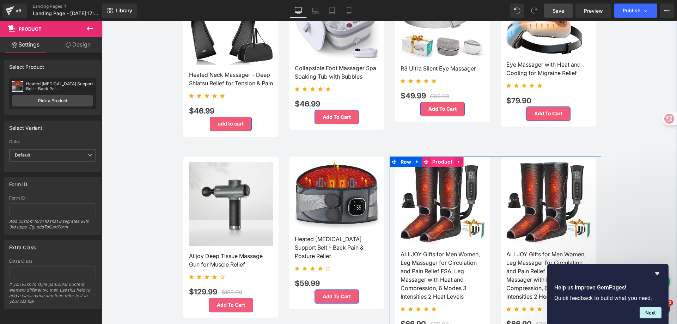
click at [440, 167] on span "Product" at bounding box center [442, 161] width 24 height 11
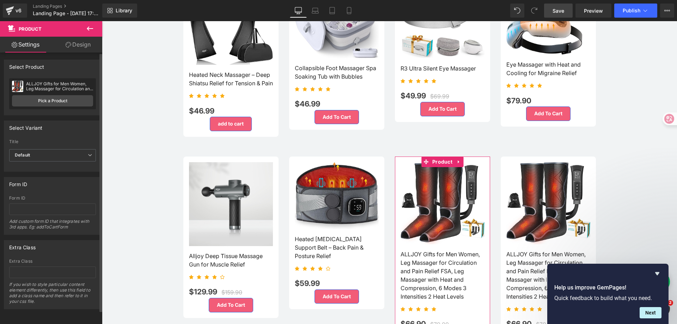
click at [43, 106] on div "ALLJOY Gifts for Men Women, Leg Massager for Circulation and Pain Relief FSA, L…" at bounding box center [52, 93] width 87 height 31
click at [49, 100] on link "Pick a Product" at bounding box center [52, 100] width 81 height 11
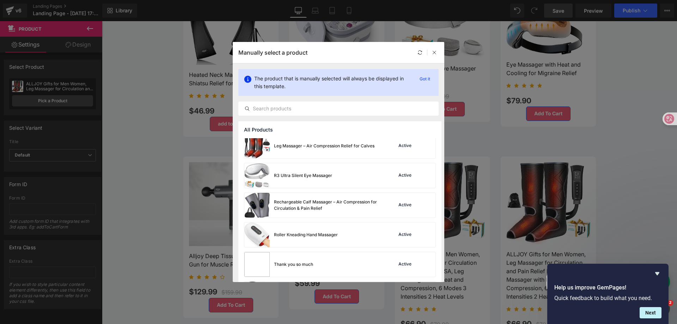
scroll to position [538, 0]
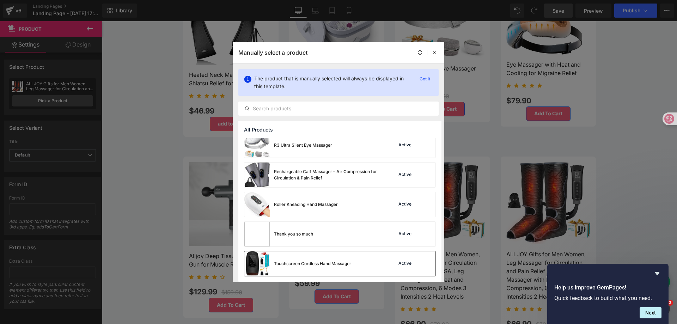
click at [301, 265] on div "Touchscreen Cordless Hand Massager" at bounding box center [312, 263] width 77 height 6
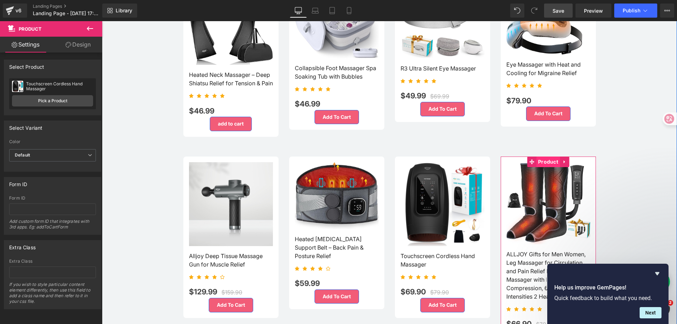
click at [543, 166] on span "Product" at bounding box center [548, 161] width 24 height 11
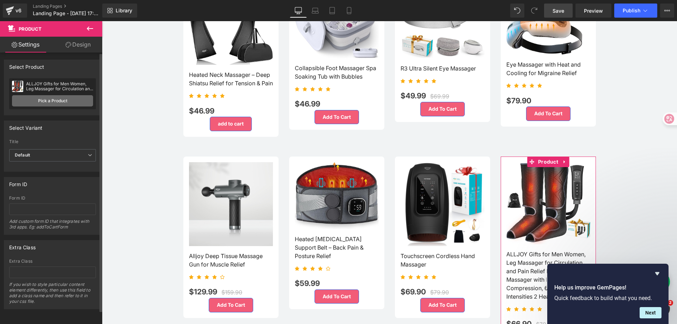
click at [68, 98] on link "Pick a Product" at bounding box center [52, 100] width 81 height 11
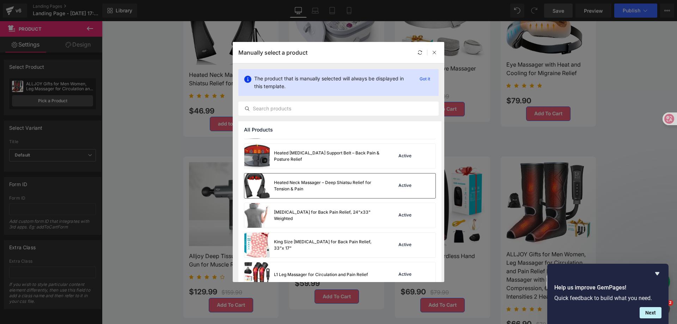
scroll to position [352, 0]
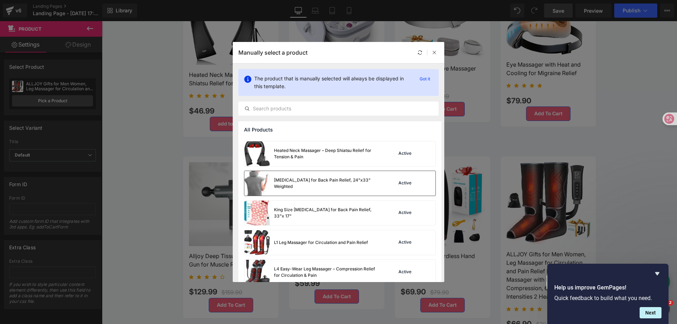
click at [310, 184] on div "[MEDICAL_DATA] for Back Pain Relief, 24"x33" Weighted" at bounding box center [327, 183] width 106 height 13
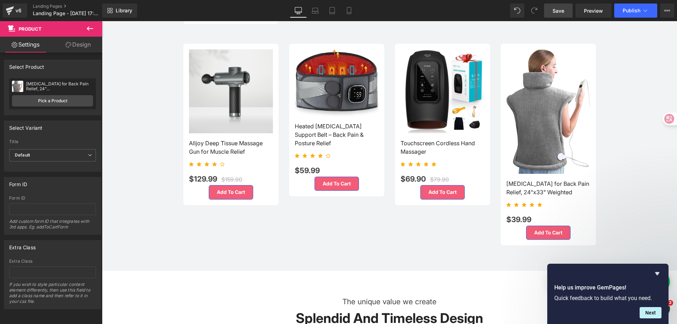
scroll to position [599, 0]
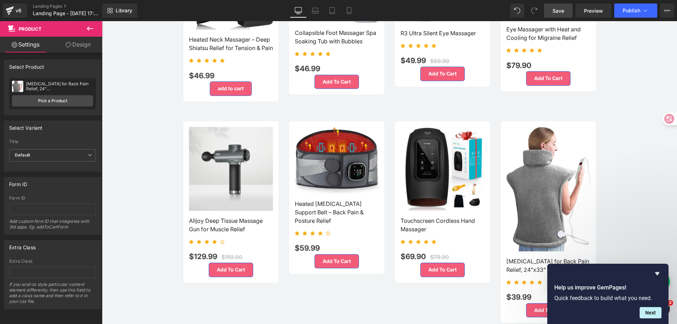
click at [541, 9] on span at bounding box center [534, 11] width 14 height 14
click at [549, 7] on link "Save" at bounding box center [558, 11] width 29 height 14
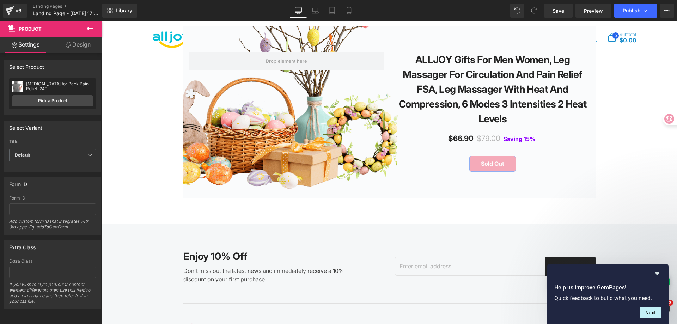
scroll to position [1445, 0]
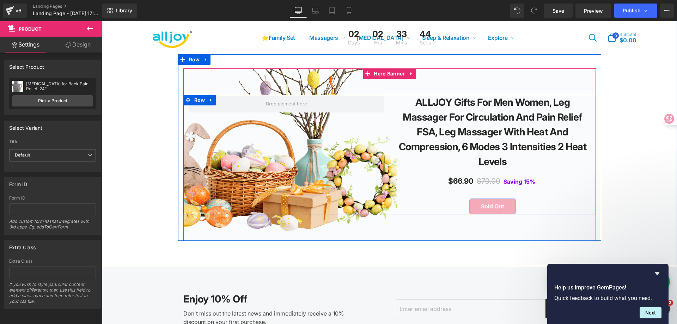
click at [275, 142] on div "ALLJOY Gifts for Men Women, Leg Massager for Circulation and Pain Relief FSA, L…" at bounding box center [389, 154] width 412 height 119
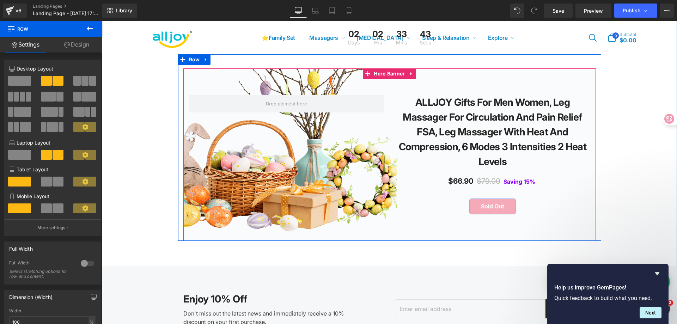
click at [289, 85] on div at bounding box center [389, 154] width 412 height 172
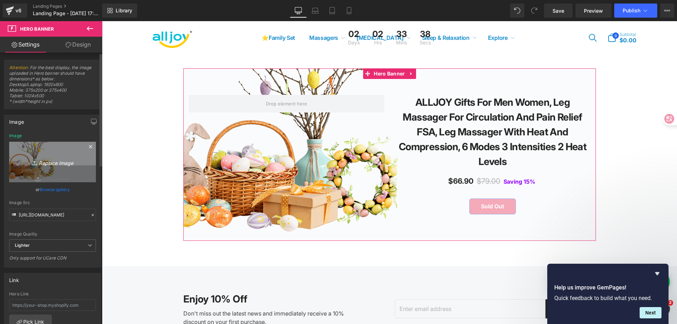
click at [59, 161] on icon "Replace Image" at bounding box center [52, 162] width 56 height 9
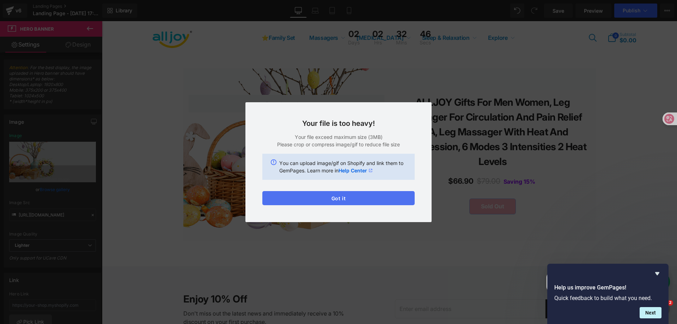
click at [378, 195] on button "Got it" at bounding box center [338, 198] width 152 height 14
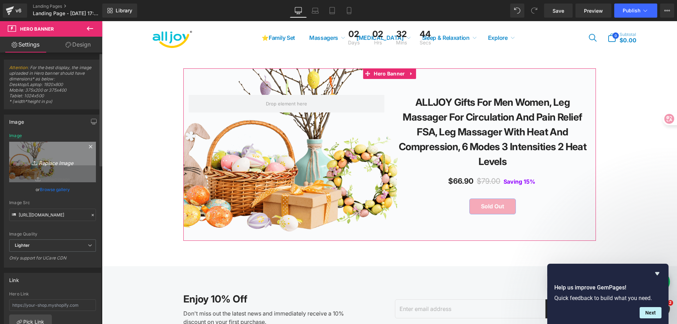
click at [46, 155] on link "Replace Image" at bounding box center [52, 162] width 87 height 41
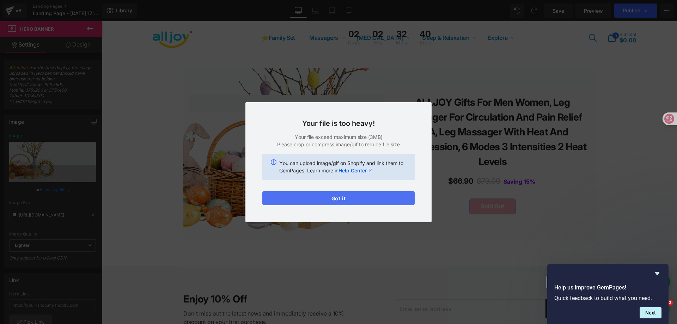
click at [358, 198] on button "Got it" at bounding box center [338, 198] width 152 height 14
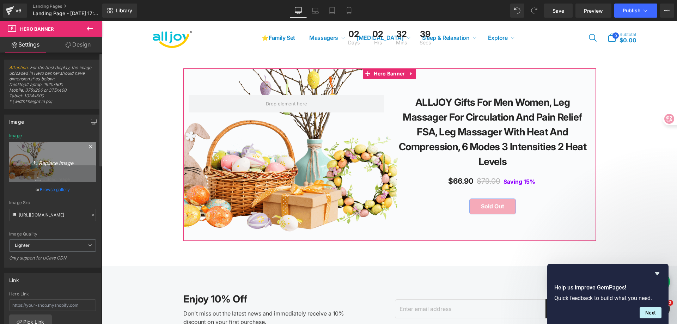
click at [52, 150] on link "Replace Image" at bounding box center [52, 162] width 87 height 41
type input "C:\fakepath\画板 1.png"
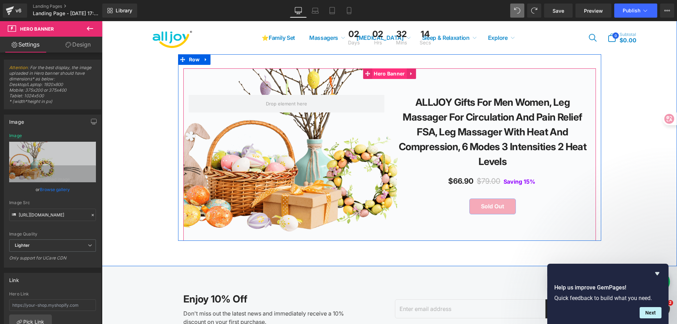
click at [383, 79] on span "Hero Banner" at bounding box center [389, 73] width 35 height 11
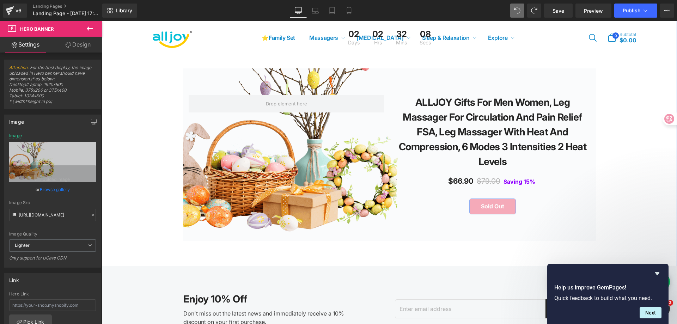
click at [628, 151] on div "Let the Easter hunt begin Text Block The one-time chance of the year Heading 02…" at bounding box center [389, 111] width 575 height 260
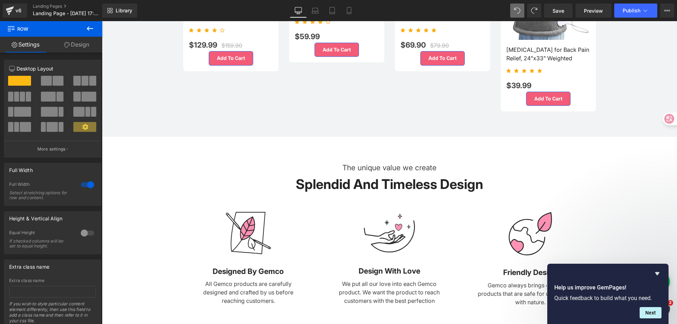
scroll to position [846, 0]
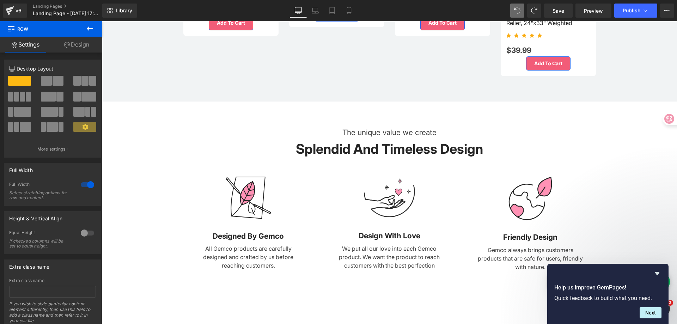
click at [468, 174] on div "Image designed by gemco Heading All Gemco products are carefully designed and c…" at bounding box center [389, 222] width 423 height 125
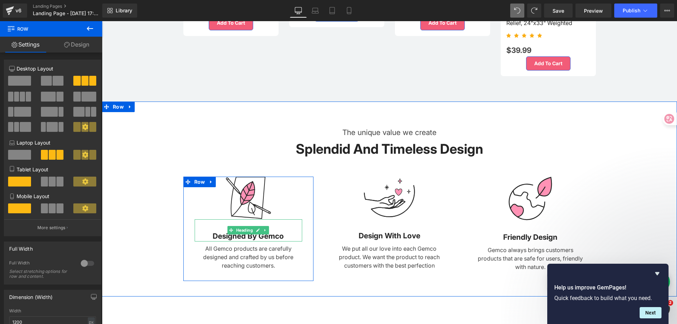
click at [274, 240] on strong "designed by gemco" at bounding box center [247, 236] width 71 height 9
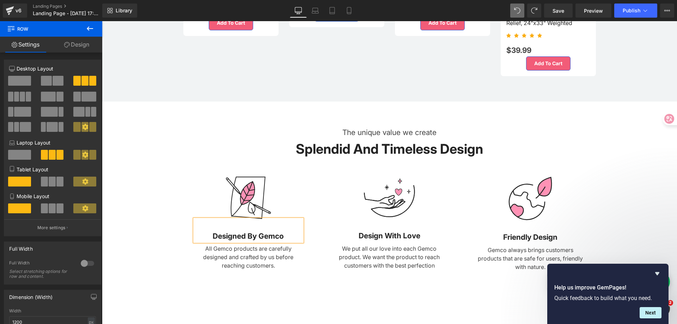
click at [274, 240] on strong "designed by gemco" at bounding box center [247, 236] width 71 height 9
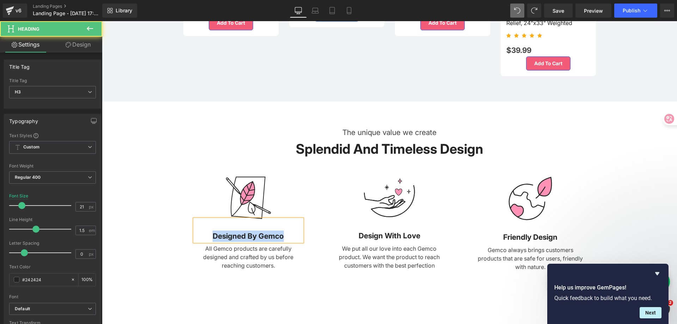
click at [271, 240] on strong "designed by gemco" at bounding box center [247, 236] width 71 height 9
copy strong "gemco"
click at [271, 240] on strong "designed by gemco" at bounding box center [247, 236] width 71 height 9
copy strong "designed by gemco"
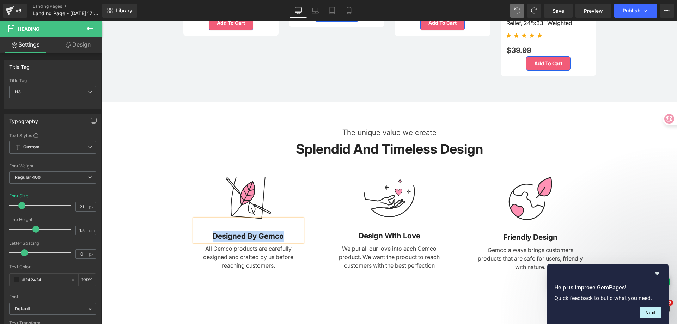
click at [261, 240] on strong "designed by gemco" at bounding box center [247, 236] width 71 height 9
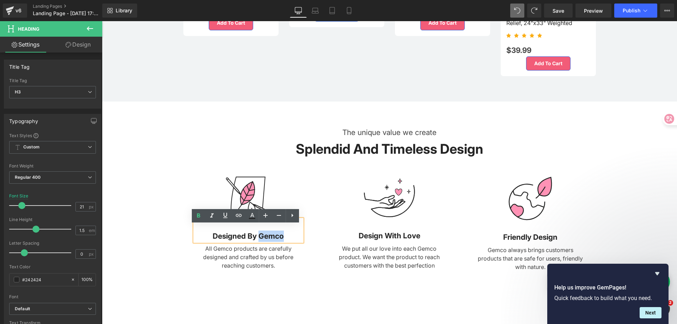
drag, startPoint x: 281, startPoint y: 242, endPoint x: 259, endPoint y: 241, distance: 22.6
click at [259, 240] on strong "designed by gemco" at bounding box center [247, 236] width 71 height 9
copy strong "gemco"
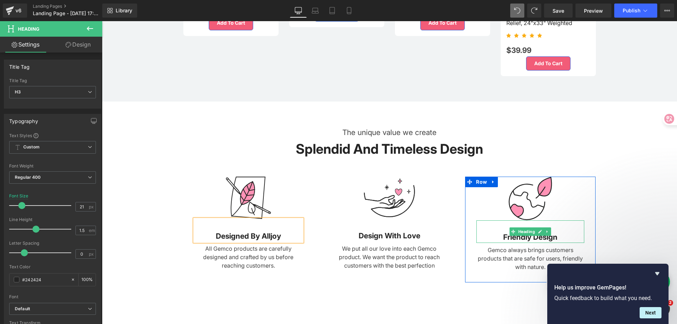
click at [550, 241] on strong "Friendly Design" at bounding box center [530, 237] width 54 height 9
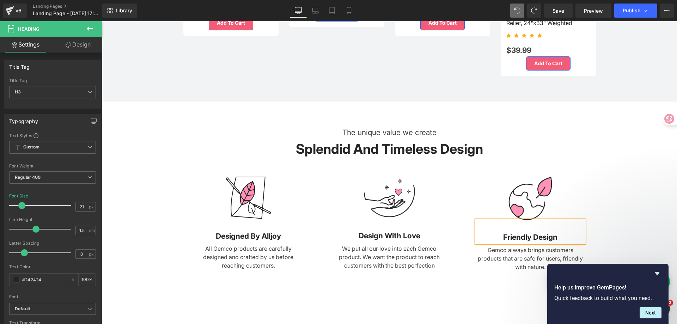
click at [550, 241] on strong "Friendly Design" at bounding box center [530, 237] width 54 height 9
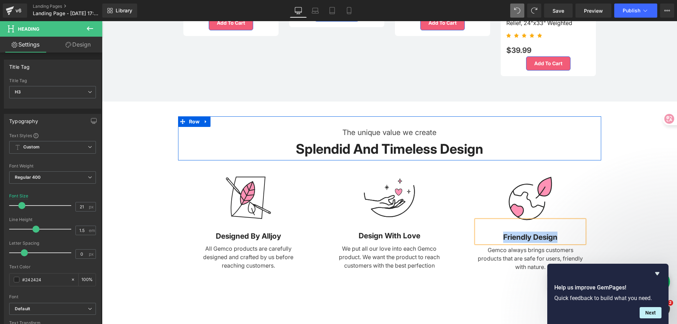
drag, startPoint x: 553, startPoint y: 124, endPoint x: 445, endPoint y: 255, distance: 170.3
click at [553, 118] on div at bounding box center [389, 117] width 423 height 2
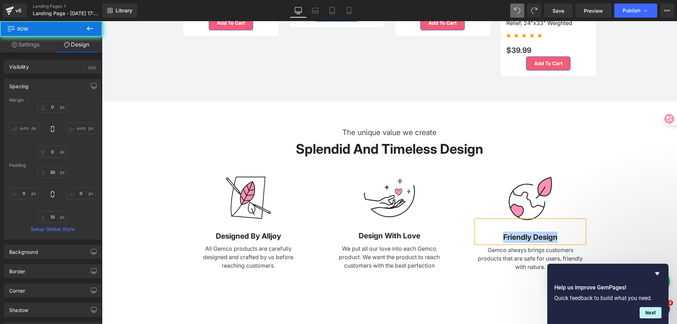
click at [229, 256] on p "All Gemco products are carefully designed and crafted by us before reaching cus…" at bounding box center [249, 256] width 108 height 25
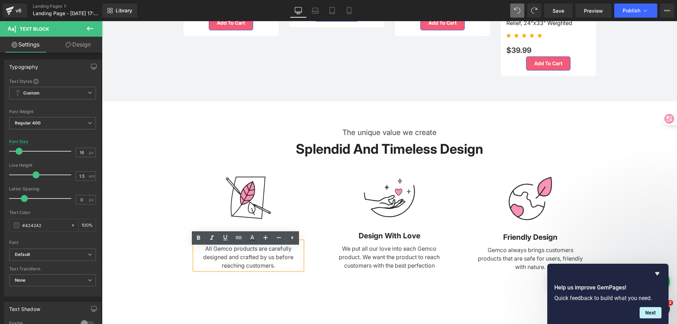
click at [228, 255] on p "All Gemco products are carefully designed and crafted by us before reaching cus…" at bounding box center [249, 256] width 108 height 25
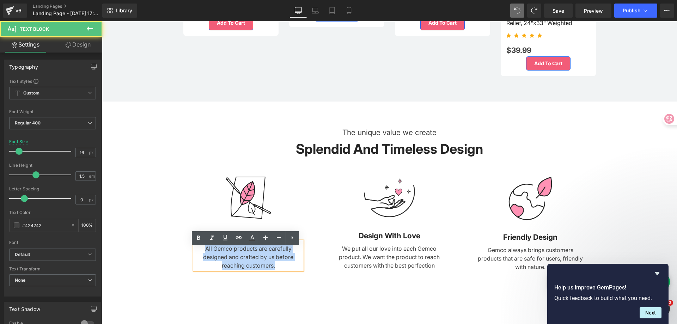
click at [228, 255] on p "All Gemco products are carefully designed and crafted by us before reaching cus…" at bounding box center [249, 256] width 108 height 25
copy p "All Gemco products are carefully designed and crafted by us before reaching cus…"
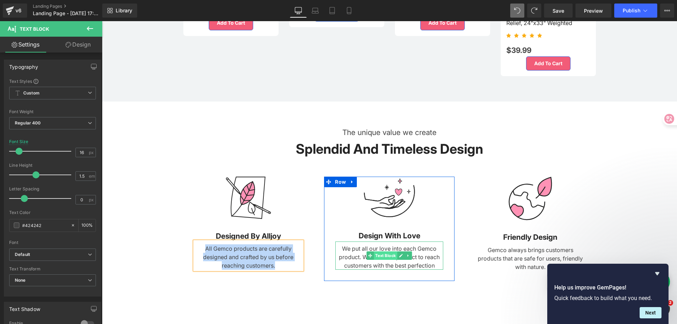
click at [378, 259] on span "Text Block" at bounding box center [385, 255] width 23 height 8
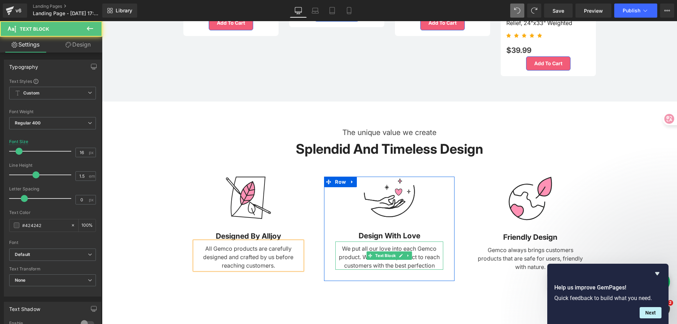
click at [355, 255] on p "We put all our love into each Gemco product. We want the product to reach custo…" at bounding box center [389, 256] width 108 height 25
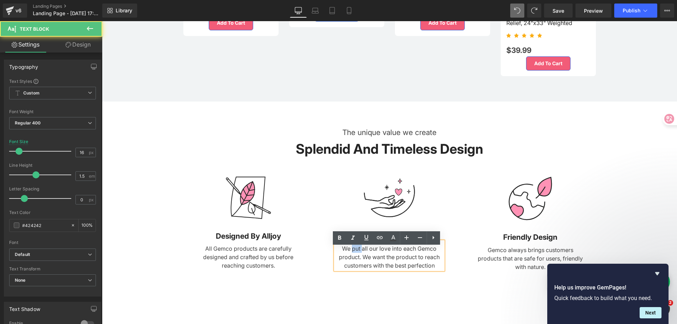
click at [355, 255] on p "We put all our love into each Gemco product. We want the product to reach custo…" at bounding box center [389, 256] width 108 height 25
copy p "put"
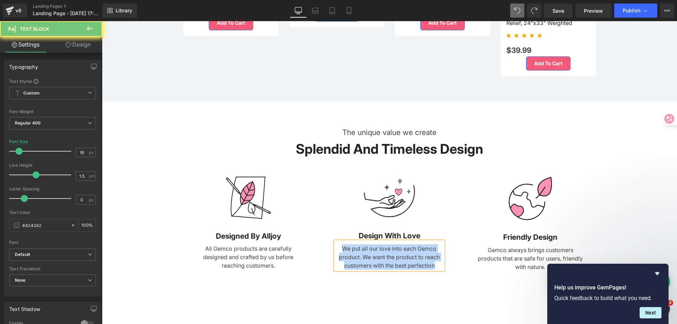
click at [355, 255] on p "We put all our love into each Gemco product. We want the product to reach custo…" at bounding box center [389, 256] width 108 height 25
copy p "We put all our love into each Gemco product. We want the product to reach custo…"
click at [638, 198] on div "The unique value we create Text Block Splendid And Timeless Design Heading Row …" at bounding box center [389, 200] width 575 height 169
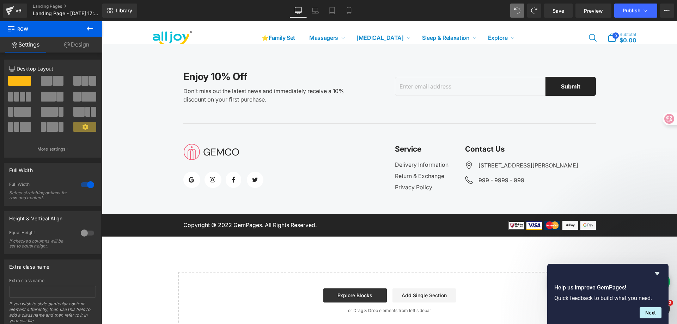
scroll to position [1727, 0]
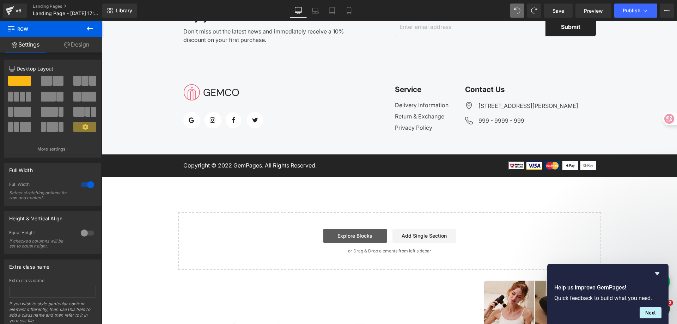
click at [364, 236] on link "Explore Blocks" at bounding box center [354, 236] width 63 height 14
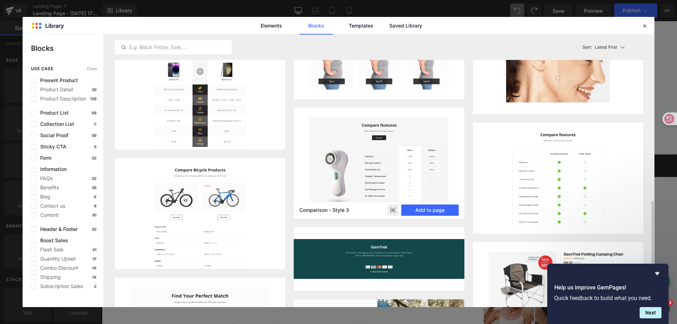
scroll to position [282, 0]
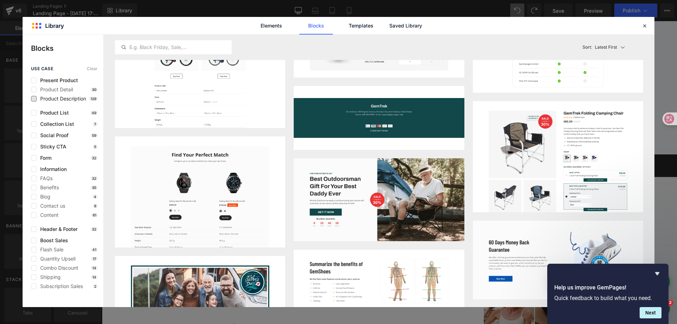
click at [57, 97] on span "Product Description" at bounding box center [61, 99] width 49 height 6
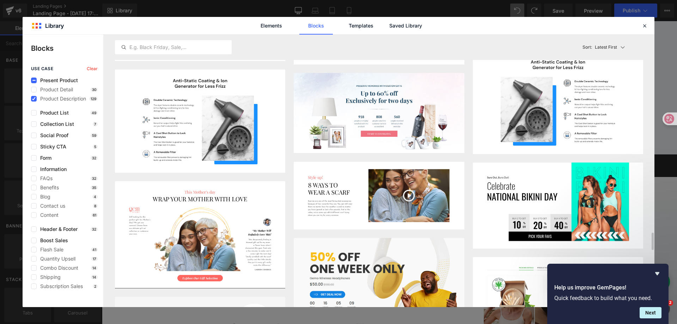
scroll to position [3028, 0]
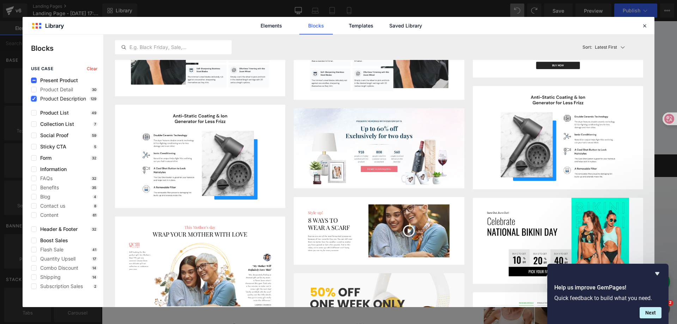
click at [34, 99] on icon at bounding box center [34, 99] width 4 height 0
click at [34, 99] on input "checkbox" at bounding box center [34, 99] width 0 height 0
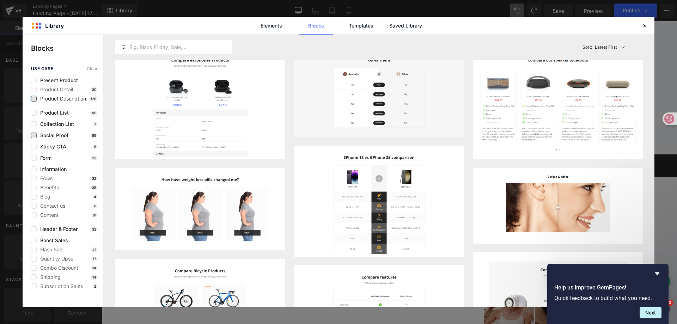
click at [38, 135] on span "Social Proof" at bounding box center [53, 135] width 32 height 6
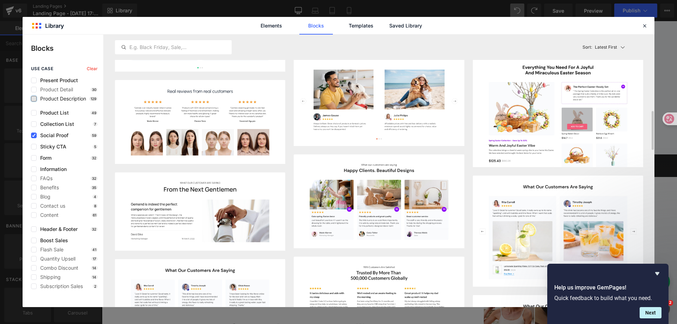
scroll to position [779, 0]
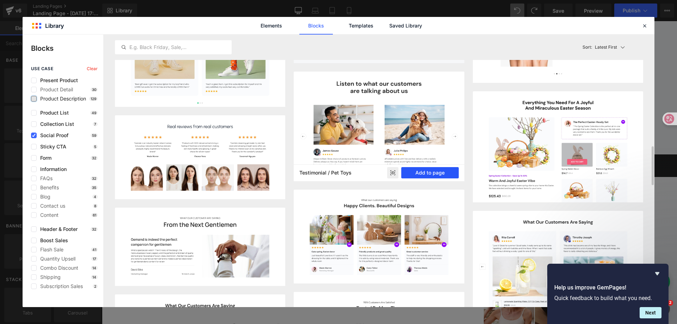
click at [419, 172] on button "Add to page" at bounding box center [429, 172] width 57 height 11
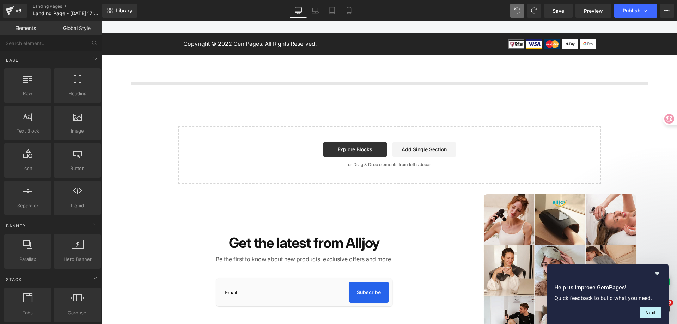
scroll to position [1853, 0]
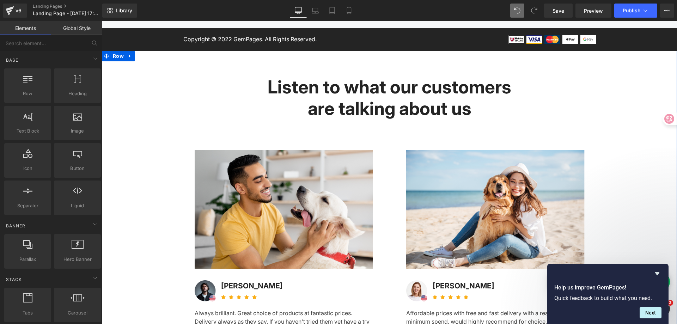
drag, startPoint x: 617, startPoint y: 144, endPoint x: 586, endPoint y: 166, distance: 37.9
click at [617, 144] on div "Listen to what our customers are talking about us Heading Row Image Image James…" at bounding box center [389, 206] width 575 height 280
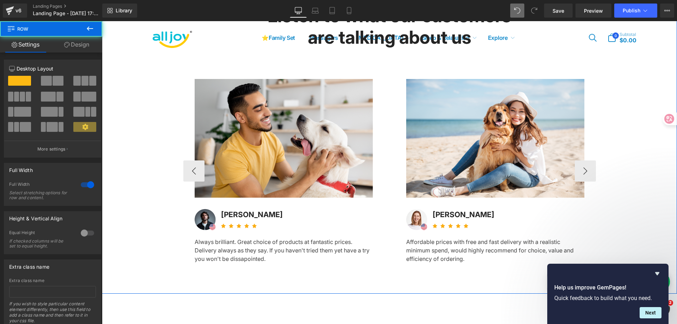
scroll to position [1958, 0]
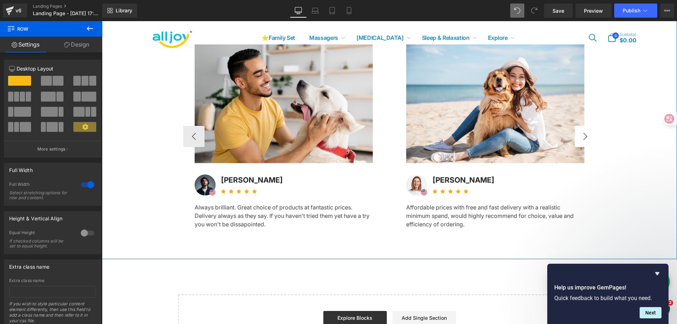
click at [588, 143] on button "›" at bounding box center [584, 136] width 21 height 21
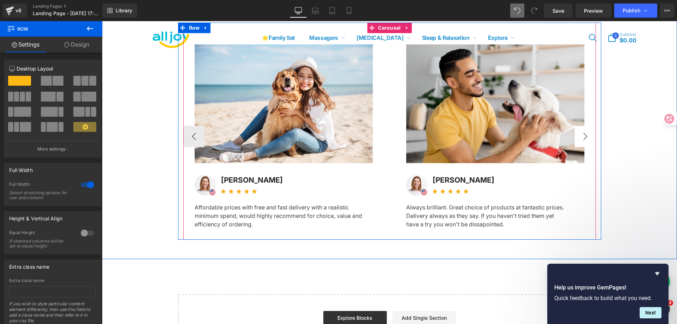
click at [588, 143] on button "›" at bounding box center [584, 136] width 21 height 21
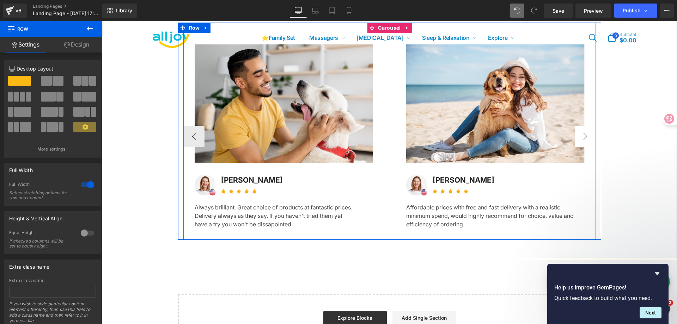
click at [588, 143] on button "›" at bounding box center [584, 136] width 21 height 21
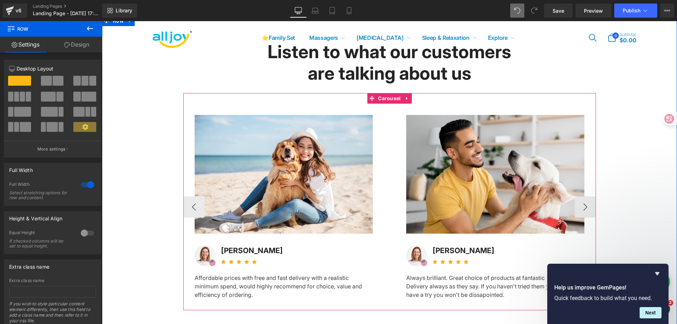
scroll to position [1923, 0]
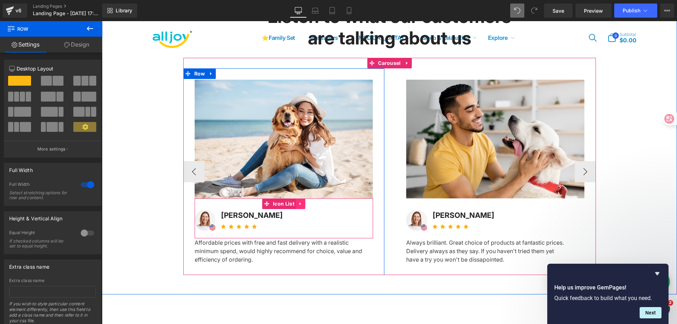
click at [298, 206] on icon at bounding box center [300, 203] width 5 height 5
click at [303, 206] on icon at bounding box center [305, 203] width 5 height 5
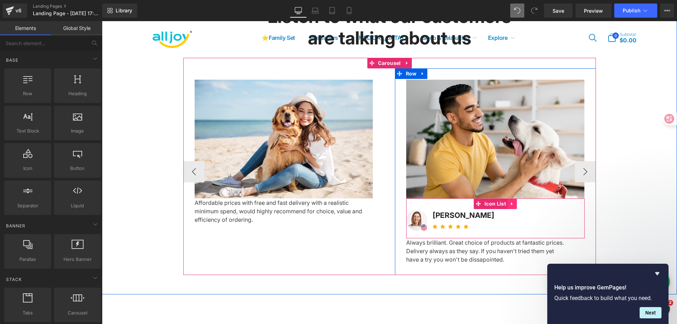
click at [510, 206] on icon at bounding box center [512, 203] width 5 height 5
click at [514, 206] on icon at bounding box center [516, 203] width 5 height 5
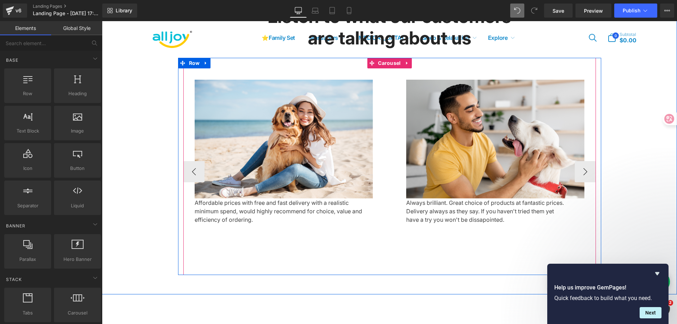
click at [300, 275] on div at bounding box center [389, 274] width 423 height 2
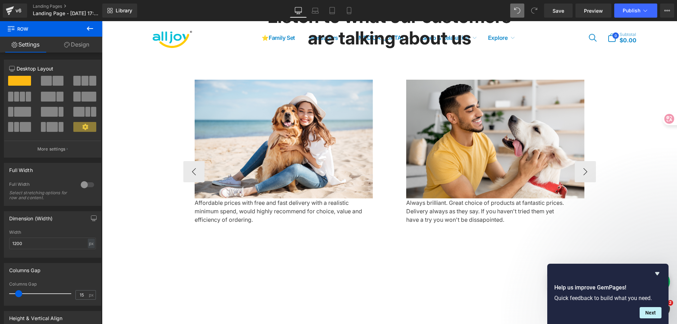
click at [618, 154] on div "Listen to what our customers are talking about us Heading Row Image Image James…" at bounding box center [389, 135] width 575 height 280
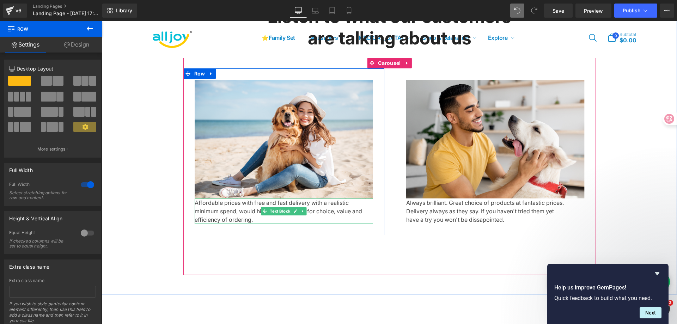
click at [212, 215] on div "Affordable prices with free and fast delivery with a realistic minimum spend, w…" at bounding box center [284, 210] width 178 height 25
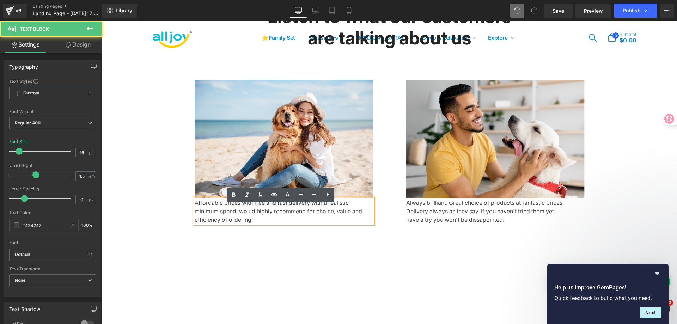
click at [273, 216] on div "Affordable prices with free and fast delivery with a realistic minimum spend, w…" at bounding box center [284, 210] width 178 height 25
click at [302, 255] on div "Image Image James Gouse Text Block Icon Icon Icon Icon Icon Icon List Hoz Icon …" at bounding box center [183, 171] width 1269 height 206
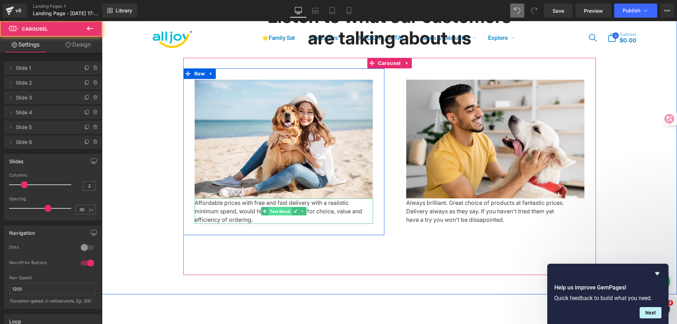
click at [277, 216] on span "Text Block" at bounding box center [279, 211] width 23 height 8
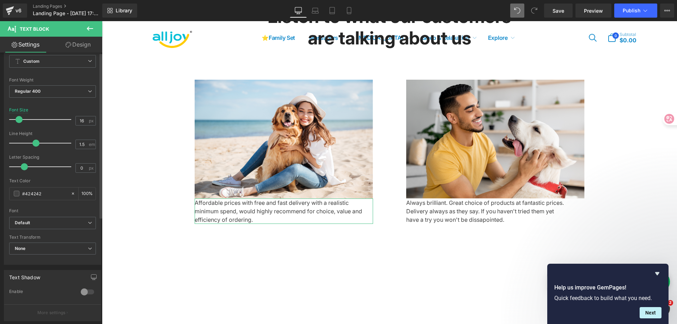
scroll to position [175, 0]
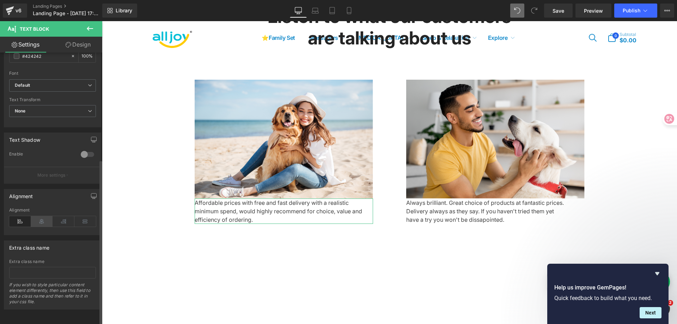
click at [46, 216] on icon at bounding box center [42, 221] width 22 height 11
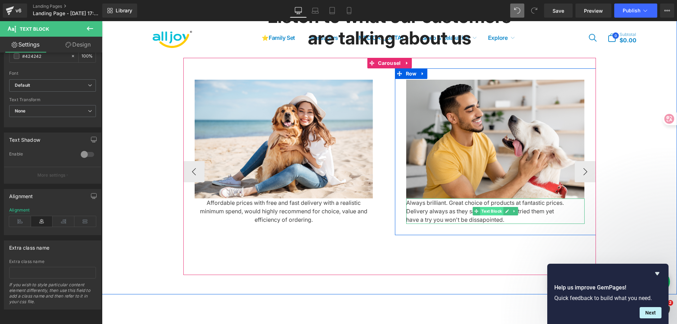
click at [494, 215] on span "Text Block" at bounding box center [491, 211] width 23 height 8
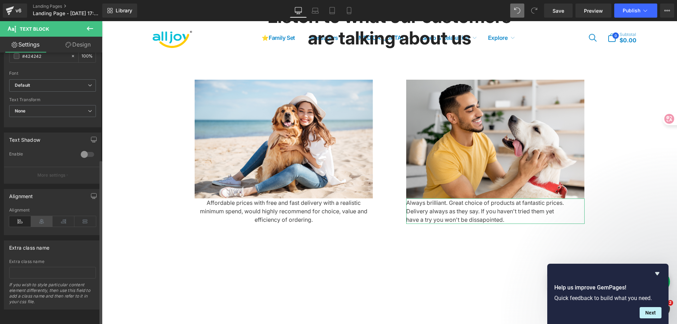
click at [45, 217] on icon at bounding box center [42, 221] width 22 height 11
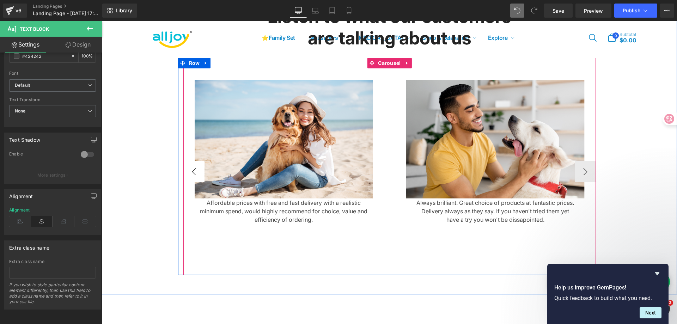
click at [185, 178] on button "‹" at bounding box center [193, 171] width 21 height 21
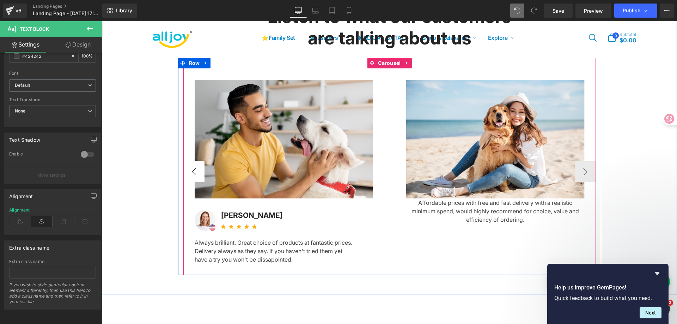
click at [187, 178] on button "‹" at bounding box center [193, 171] width 21 height 21
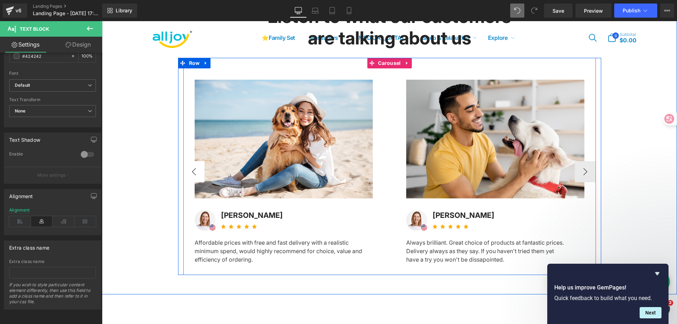
click at [187, 178] on button "‹" at bounding box center [193, 171] width 21 height 21
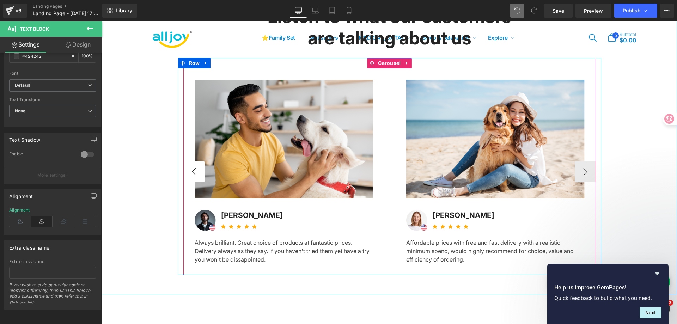
click at [187, 178] on button "‹" at bounding box center [193, 171] width 21 height 21
click at [194, 179] on button "‹" at bounding box center [193, 171] width 21 height 21
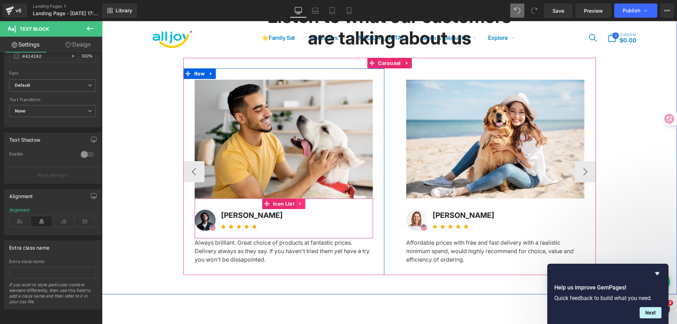
click at [298, 206] on icon at bounding box center [300, 203] width 5 height 5
click at [304, 206] on icon at bounding box center [305, 203] width 5 height 5
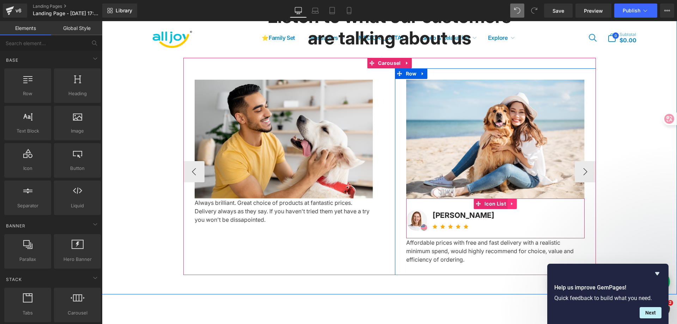
click at [510, 206] on icon at bounding box center [512, 203] width 5 height 5
click at [514, 206] on icon at bounding box center [516, 203] width 5 height 5
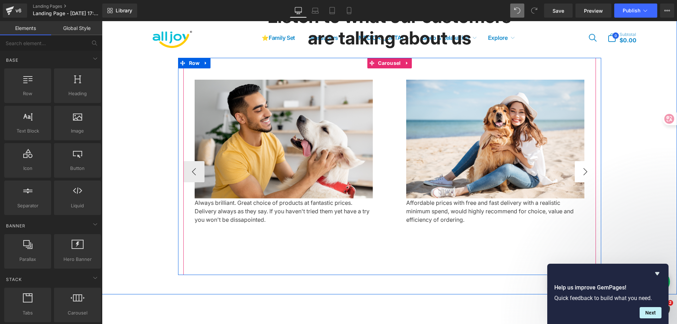
click at [584, 178] on button "›" at bounding box center [584, 171] width 21 height 21
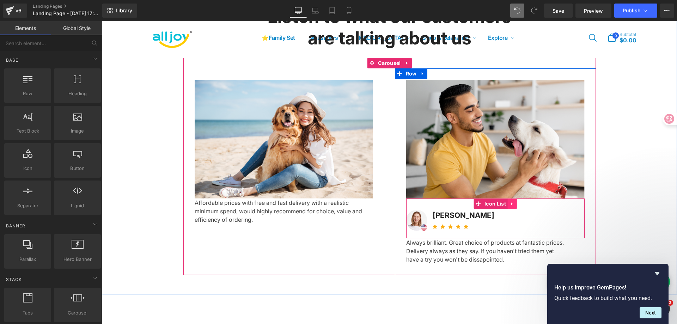
click at [511, 206] on icon at bounding box center [512, 203] width 5 height 5
click at [514, 206] on icon at bounding box center [516, 203] width 5 height 5
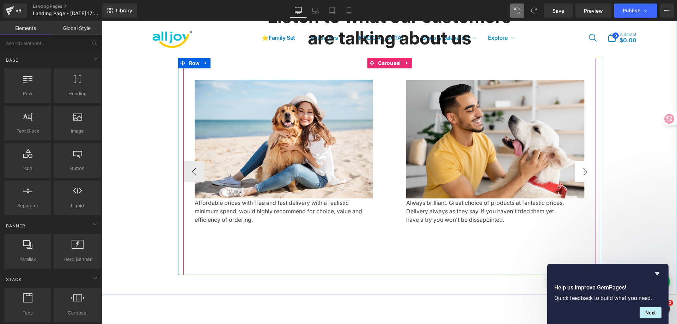
click at [581, 178] on button "›" at bounding box center [584, 171] width 21 height 21
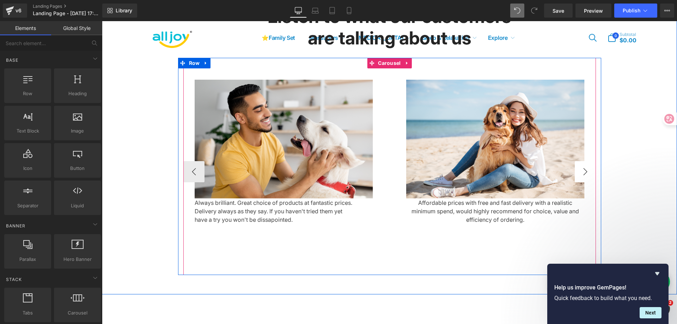
click at [581, 178] on button "›" at bounding box center [584, 171] width 21 height 21
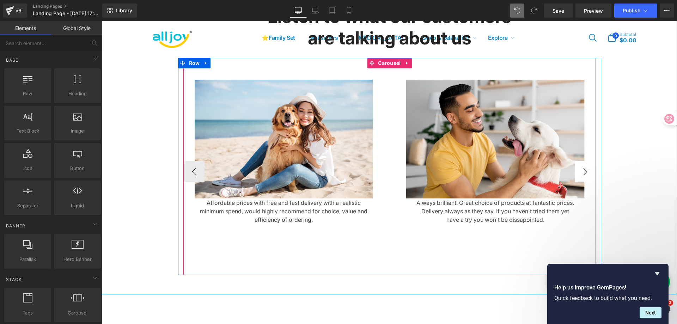
click at [581, 178] on button "›" at bounding box center [584, 171] width 21 height 21
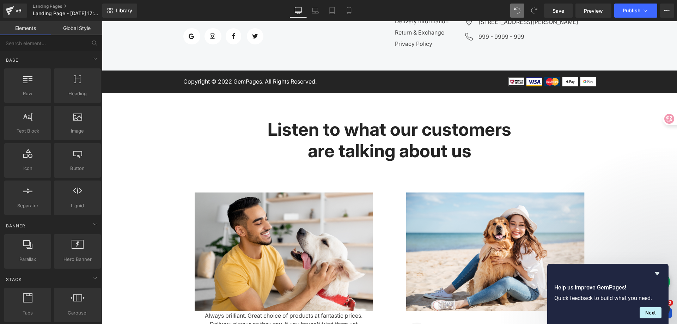
scroll to position [1782, 0]
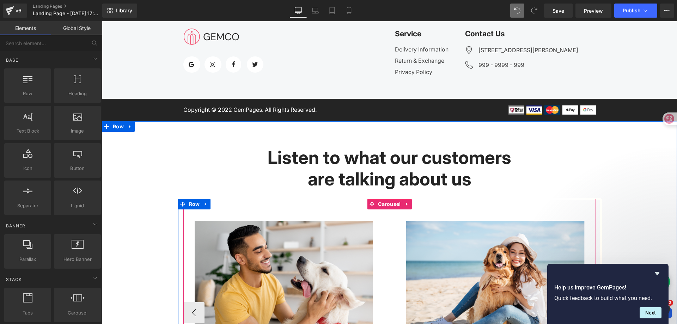
click at [334, 213] on div "Image Always brilliant. Great choice of products at fantastic prices. Delivery …" at bounding box center [389, 307] width 412 height 217
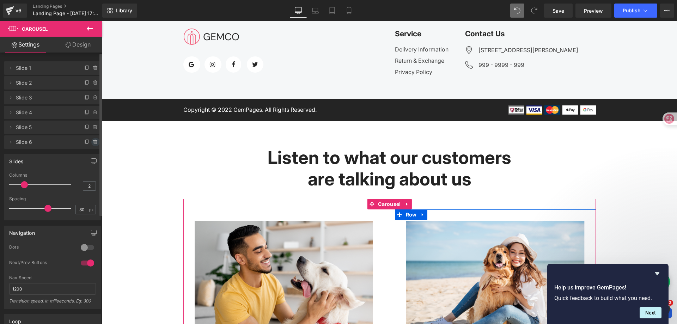
click at [94, 141] on icon at bounding box center [94, 140] width 1 height 1
click at [89, 142] on button "Delete" at bounding box center [88, 142] width 22 height 9
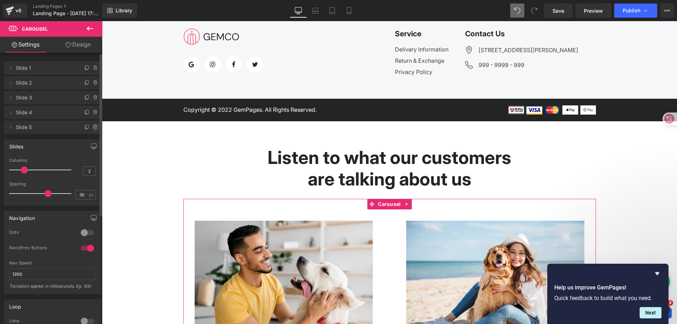
click at [93, 128] on icon at bounding box center [96, 127] width 6 height 6
click at [92, 129] on button "Delete" at bounding box center [88, 127] width 22 height 9
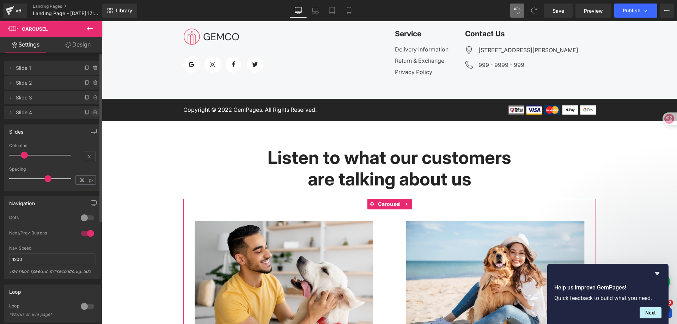
click at [94, 115] on icon at bounding box center [96, 113] width 6 height 6
click at [94, 113] on button "Delete" at bounding box center [88, 112] width 22 height 9
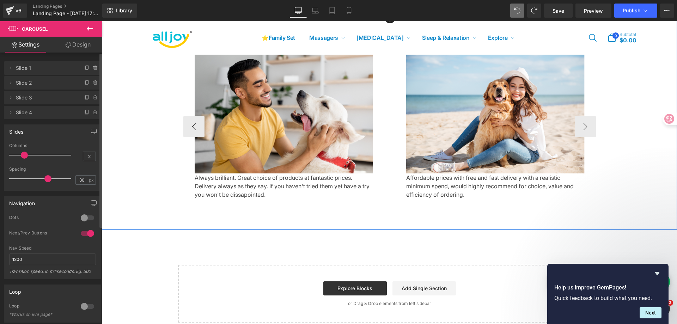
scroll to position [1958, 0]
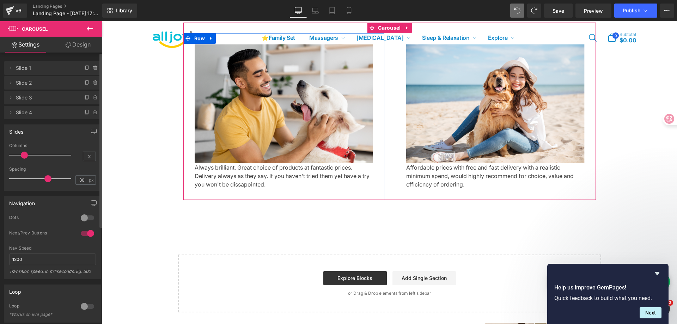
click at [51, 67] on span "Slide 1" at bounding box center [45, 67] width 59 height 13
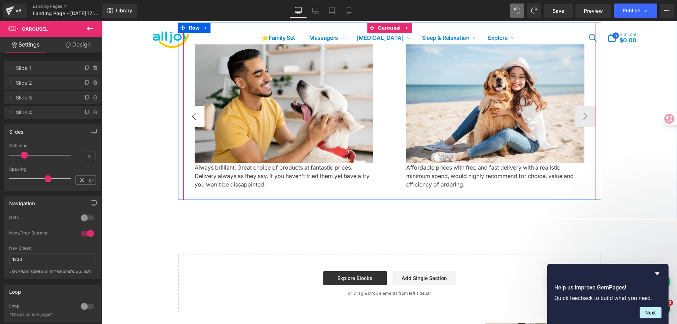
click at [188, 125] on button "‹" at bounding box center [193, 116] width 21 height 21
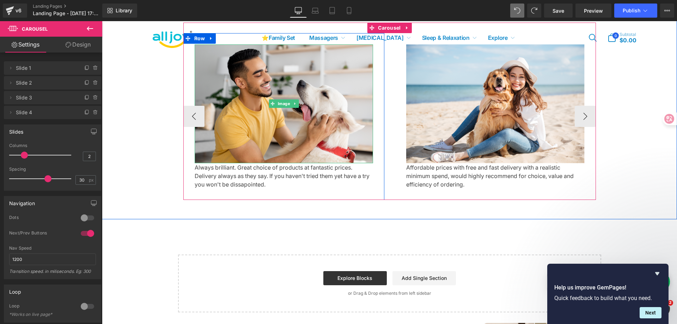
click at [227, 175] on div "Always brilliant. Great choice of products at fantastic prices. Delivery always…" at bounding box center [284, 175] width 178 height 25
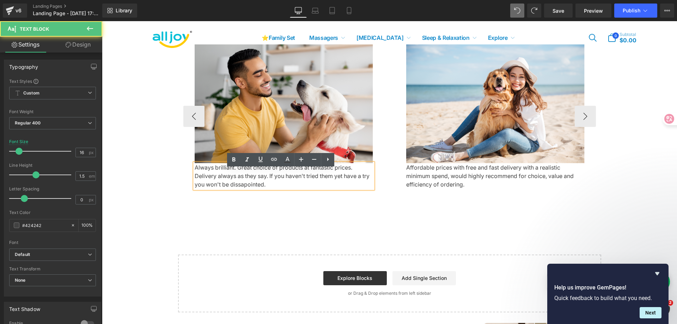
click at [270, 177] on div "Always brilliant. Great choice of products at fantastic prices. Delivery always…" at bounding box center [284, 175] width 178 height 25
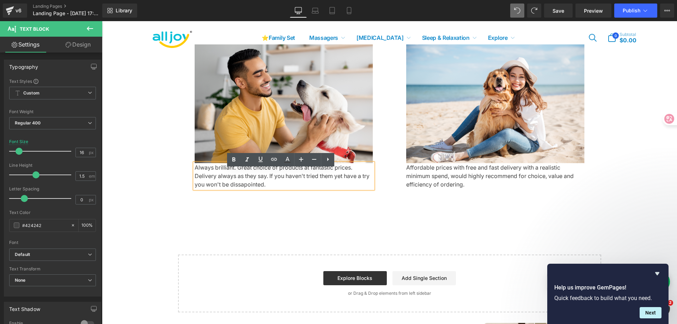
click at [319, 214] on div "Listen to what our customers are talking about us Heading Row Image Always bril…" at bounding box center [389, 82] width 575 height 274
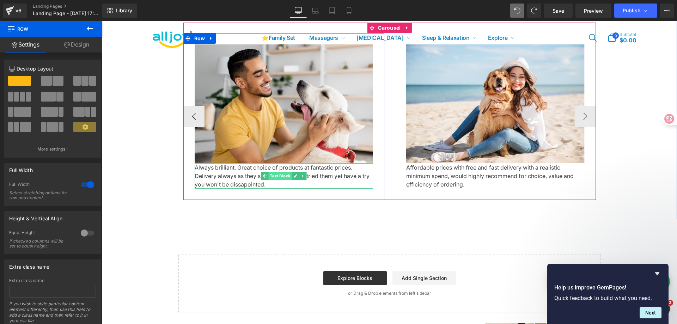
click at [280, 180] on span "Text Block" at bounding box center [279, 176] width 23 height 8
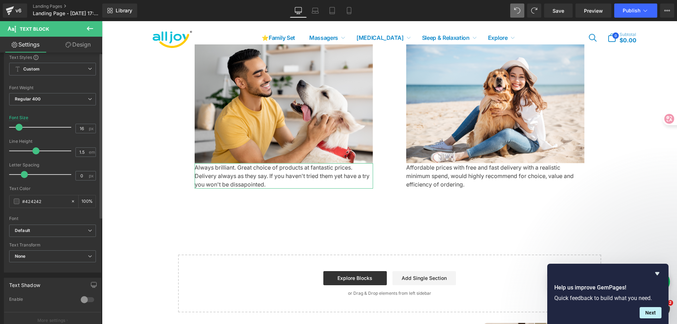
scroll to position [175, 0]
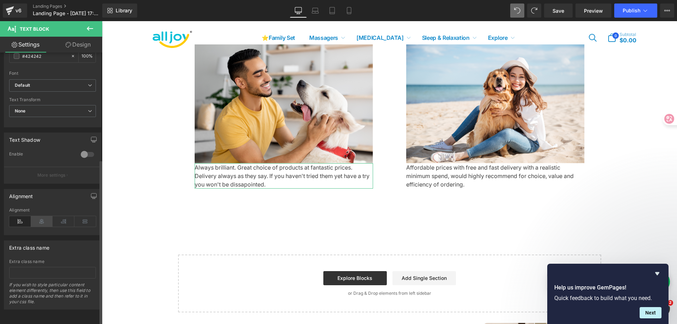
click at [47, 216] on icon at bounding box center [42, 221] width 22 height 11
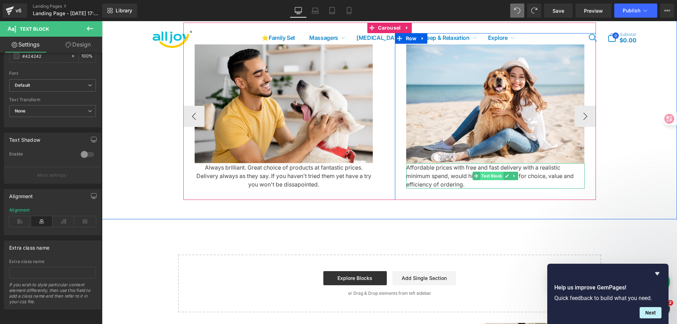
click at [489, 180] on span "Text Block" at bounding box center [491, 176] width 23 height 8
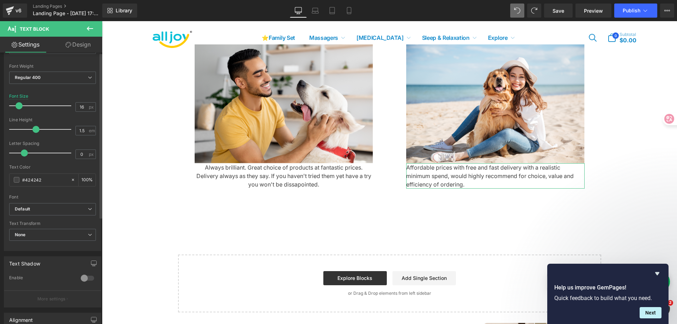
scroll to position [141, 0]
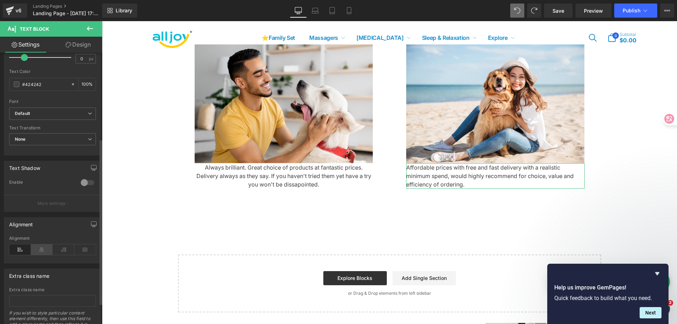
click at [47, 250] on icon at bounding box center [42, 249] width 22 height 11
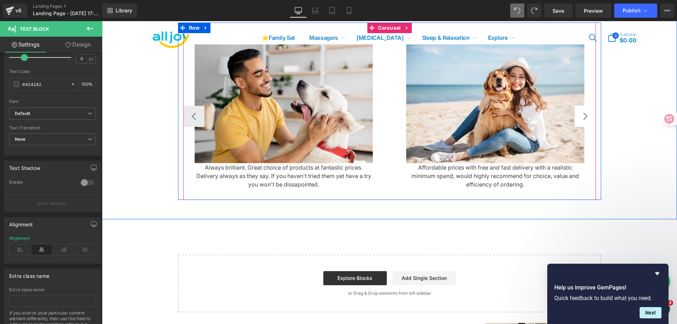
click at [589, 117] on button "›" at bounding box center [584, 116] width 21 height 21
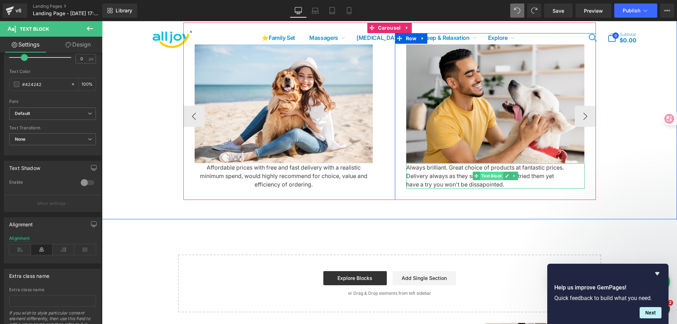
click at [487, 180] on span "Text Block" at bounding box center [491, 176] width 23 height 8
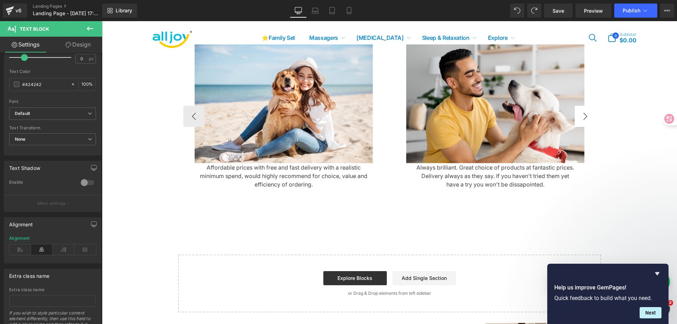
scroll to position [1958, 0]
click at [83, 249] on icon at bounding box center [85, 249] width 22 height 11
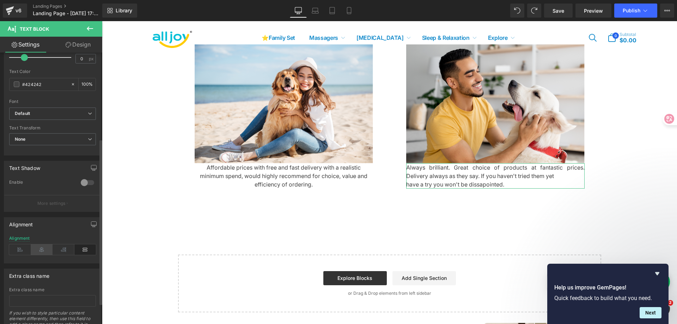
click at [41, 250] on icon at bounding box center [42, 249] width 22 height 11
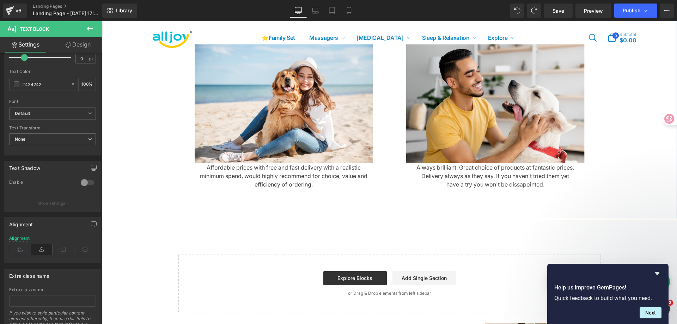
click at [596, 121] on div "Image Always brilliant. Great choice of products at fantastic prices. Delivery …" at bounding box center [389, 111] width 423 height 177
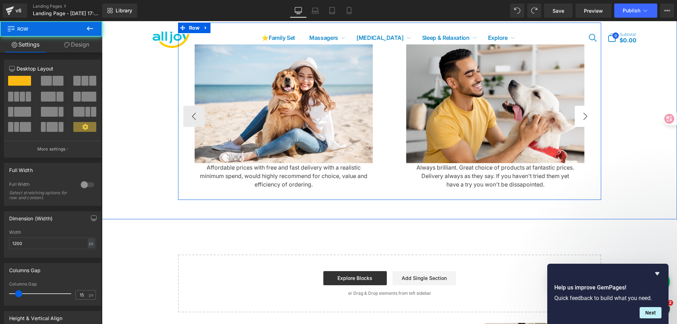
click at [586, 123] on button "›" at bounding box center [584, 116] width 21 height 21
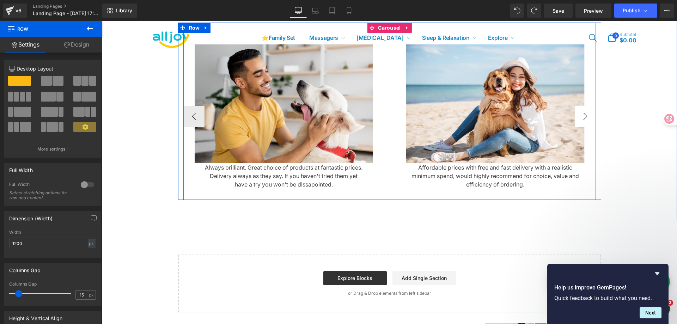
click at [581, 122] on button "›" at bounding box center [584, 116] width 21 height 21
click at [186, 118] on button "‹" at bounding box center [193, 116] width 21 height 21
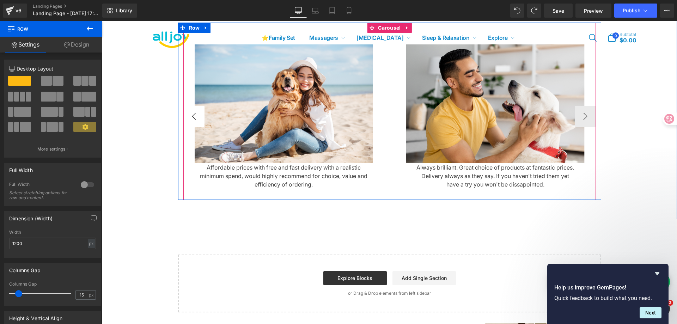
click at [190, 121] on button "‹" at bounding box center [193, 116] width 21 height 21
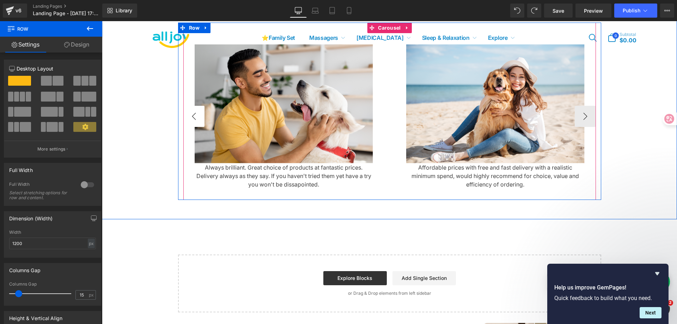
click at [190, 121] on button "‹" at bounding box center [193, 116] width 21 height 21
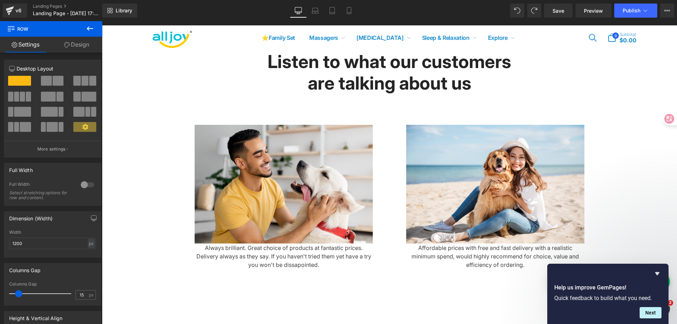
scroll to position [1878, 0]
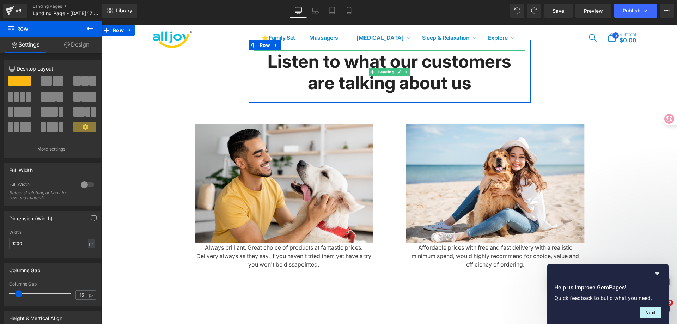
click at [348, 81] on h2 "Listen to what our customers are talking about us" at bounding box center [389, 71] width 271 height 43
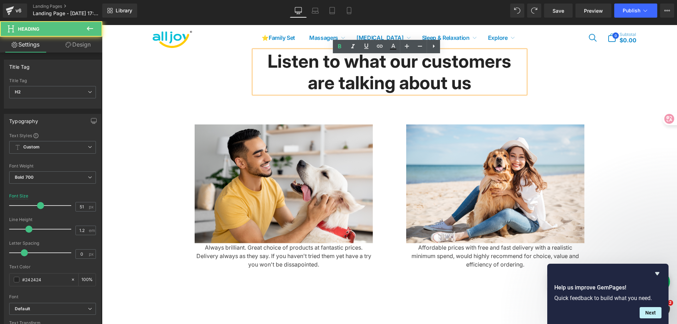
click at [343, 69] on h2 "Listen to what our customers are talking about us" at bounding box center [389, 71] width 271 height 43
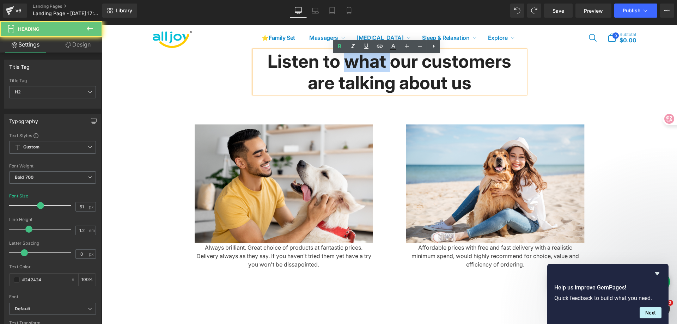
click at [343, 69] on h2 "Listen to what our customers are talking about us" at bounding box center [389, 71] width 271 height 43
copy h2 "what"
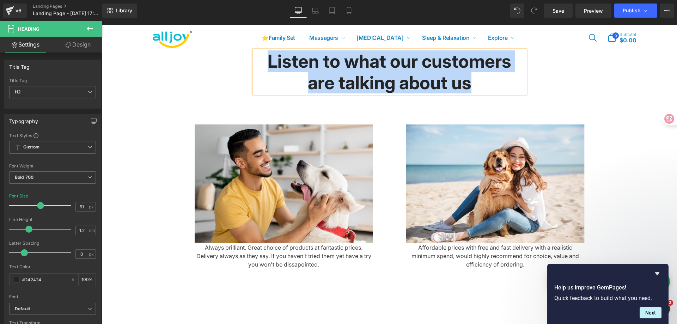
paste div
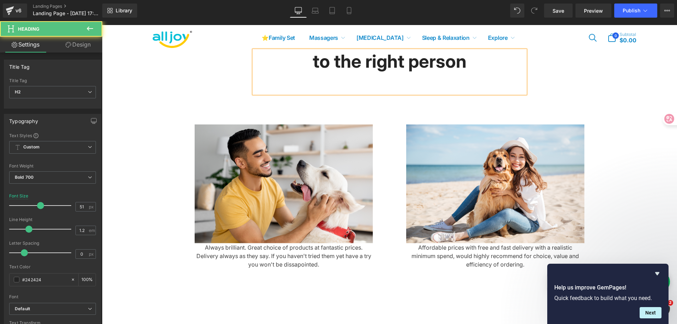
click at [314, 67] on h2 "to the right person" at bounding box center [389, 60] width 271 height 21
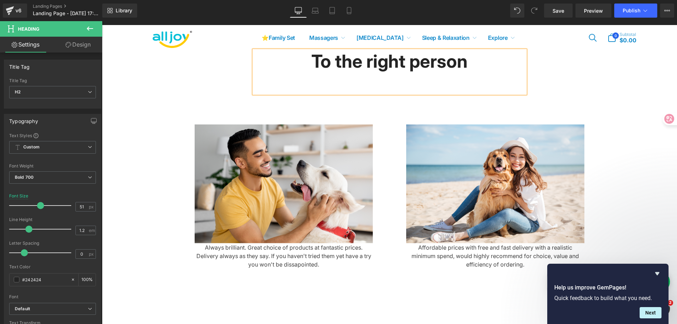
click at [477, 93] on div at bounding box center [389, 82] width 271 height 21
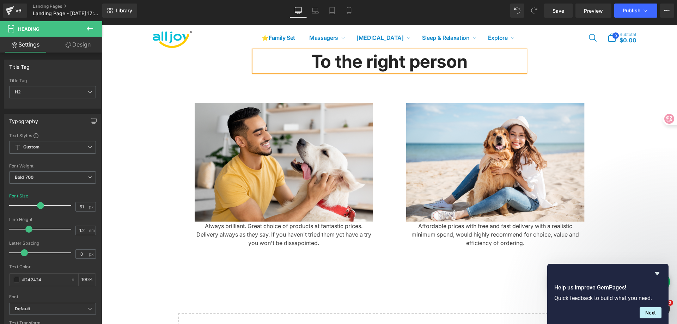
click at [580, 83] on div "To the right person Heading Row Image Always brilliant. Great choice of product…" at bounding box center [389, 149] width 575 height 218
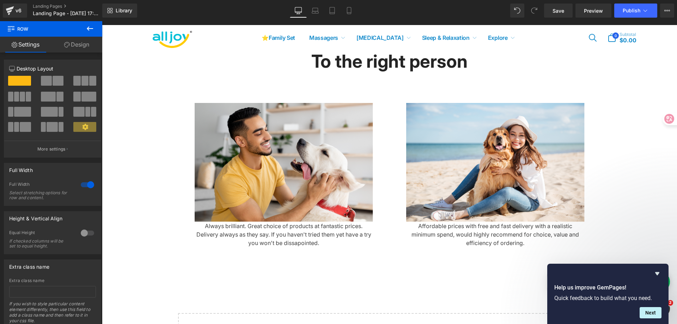
click at [93, 27] on icon at bounding box center [90, 28] width 8 height 8
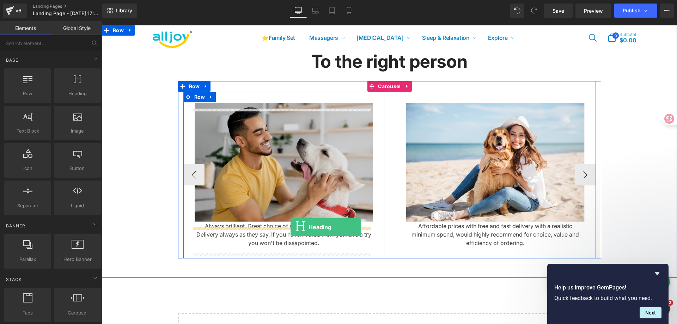
drag, startPoint x: 181, startPoint y: 107, endPoint x: 290, endPoint y: 227, distance: 161.6
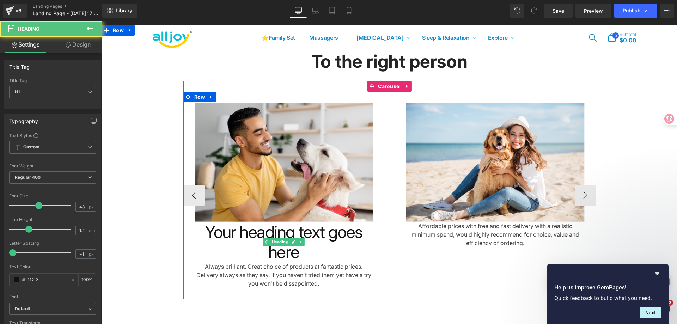
click at [286, 240] on h1 "Your heading text goes here" at bounding box center [284, 242] width 178 height 41
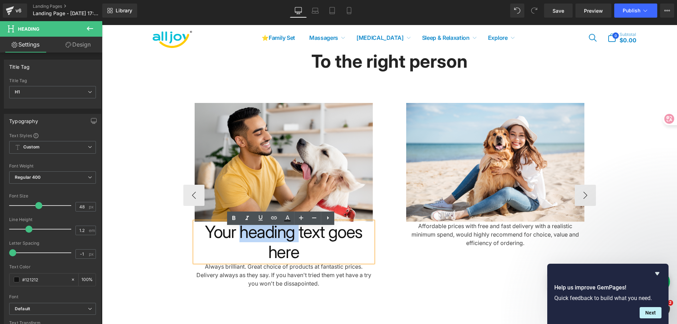
click at [286, 240] on h1 "Your heading text goes here" at bounding box center [284, 242] width 178 height 41
copy h1 "heading"
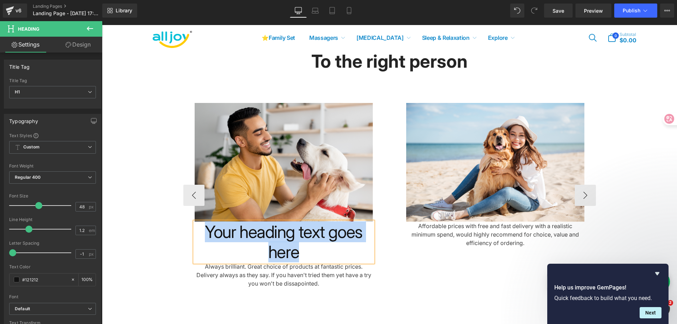
paste div
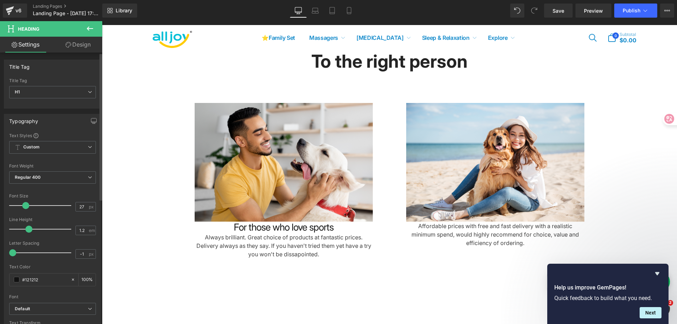
type input "28"
drag, startPoint x: 38, startPoint y: 205, endPoint x: 26, endPoint y: 205, distance: 11.6
click at [26, 205] on span at bounding box center [26, 205] width 7 height 7
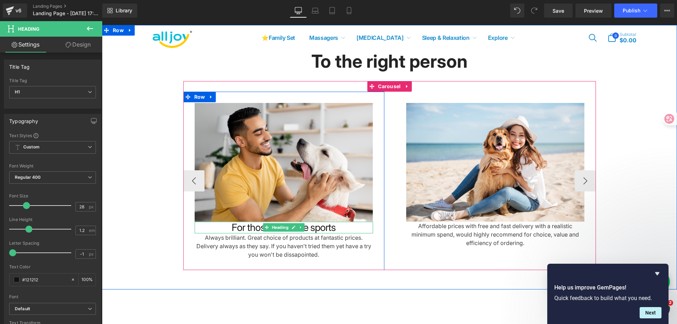
click at [333, 234] on h1 "For those who love sports" at bounding box center [284, 228] width 178 height 12
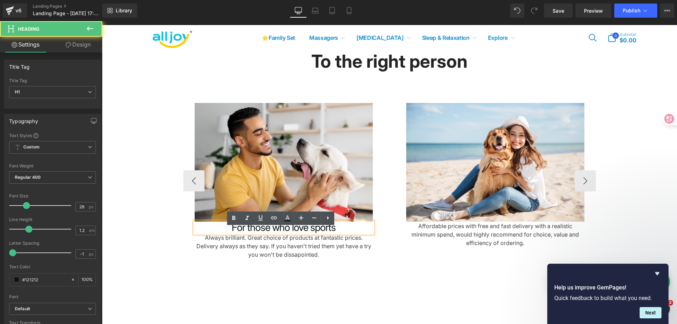
click at [381, 252] on div "Image For those who love sports Heading Always brilliant. Great choice of produ…" at bounding box center [606, 181] width 846 height 178
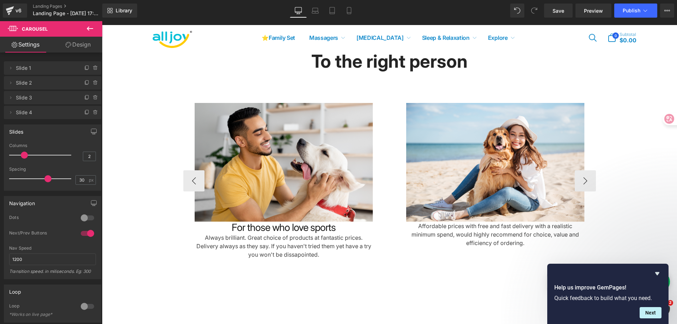
click at [357, 234] on h1 "For those who love sports" at bounding box center [284, 228] width 178 height 12
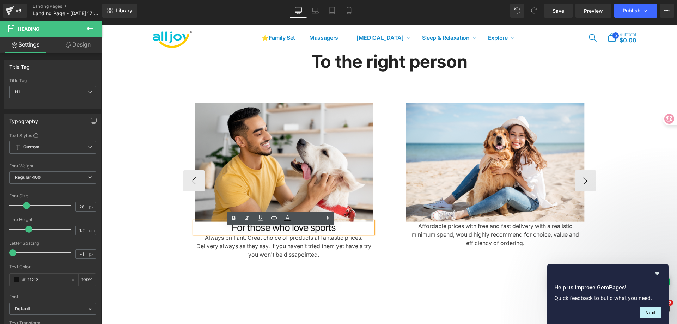
click at [287, 259] on div "Always brilliant. Great choice of products at fantastic prices. Delivery always…" at bounding box center [284, 245] width 178 height 25
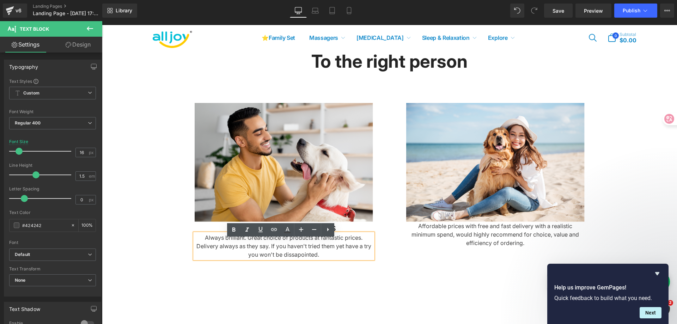
click at [159, 247] on div "To the right person Heading Row Image For those who love sports Heading Always …" at bounding box center [389, 155] width 575 height 230
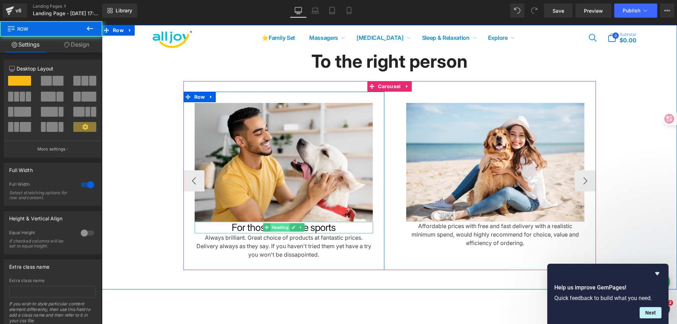
click at [278, 232] on span "Heading" at bounding box center [279, 227] width 19 height 8
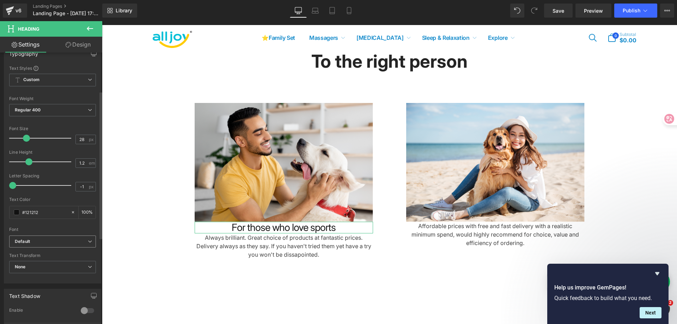
scroll to position [70, 0]
click at [18, 206] on span at bounding box center [17, 209] width 6 height 6
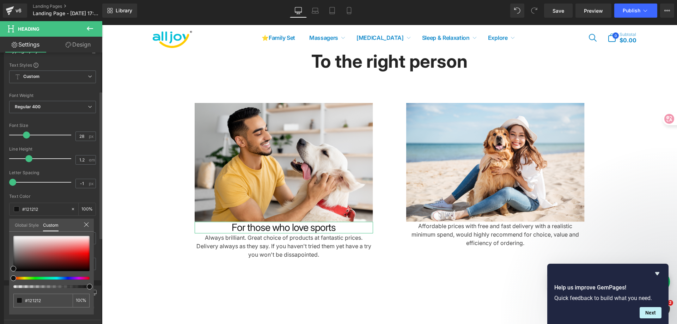
click at [63, 277] on div at bounding box center [49, 278] width 76 height 3
type input "#111111"
type input "#9a91de"
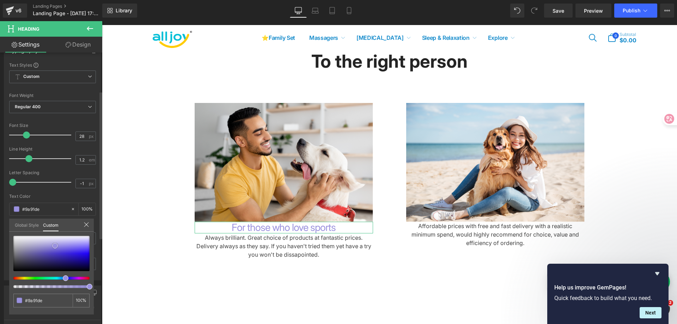
click at [55, 246] on div at bounding box center [51, 253] width 76 height 35
click at [59, 278] on div at bounding box center [49, 278] width 76 height 3
type input "#91a0de"
type input "#9193de"
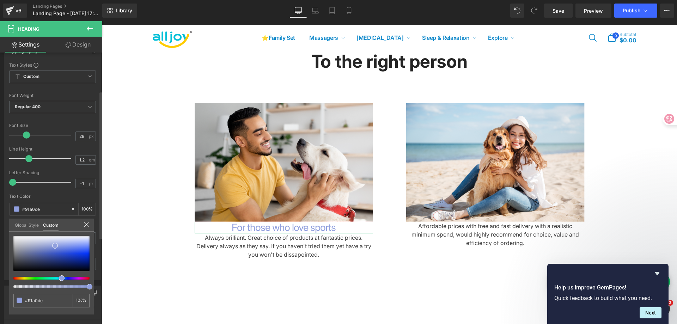
type input "#9193de"
type input "#919cde"
type input "#91a4de"
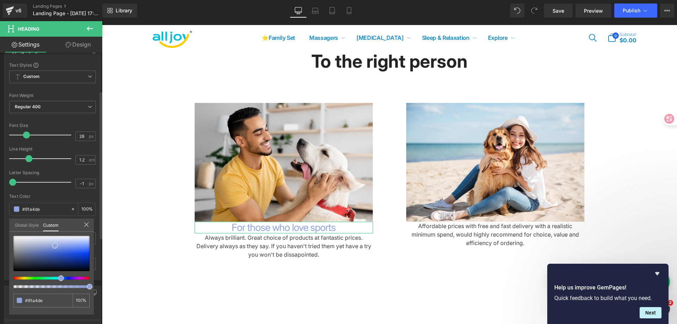
type input "#91a9de"
type input "#91aade"
type input "#91adde"
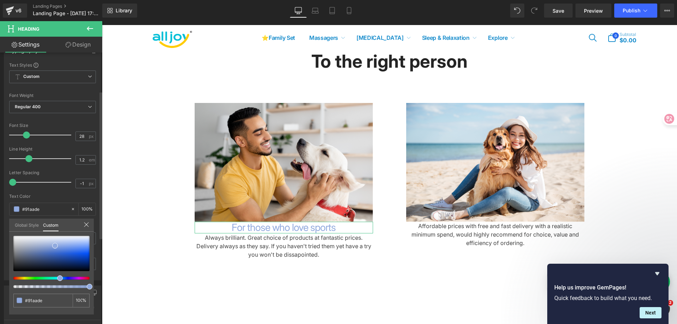
type input "#91adde"
type input "#91b3de"
type input "#91c0de"
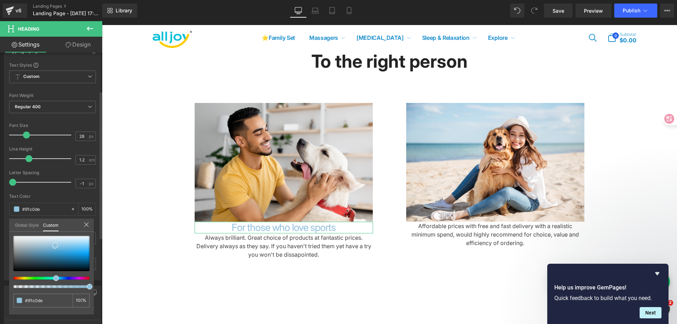
type input "#91c4de"
type input "#91c7de"
drag, startPoint x: 59, startPoint y: 277, endPoint x: 50, endPoint y: 276, distance: 8.9
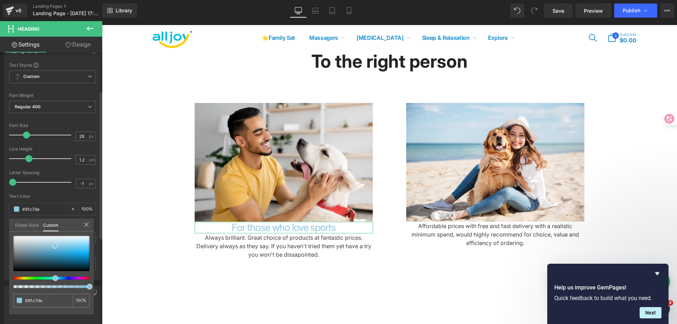
click at [50, 276] on div at bounding box center [51, 262] width 76 height 52
type input "#4ba5cc"
type input "#42a2cb"
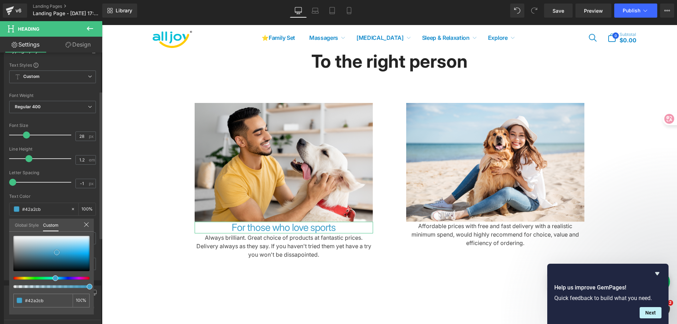
drag, startPoint x: 54, startPoint y: 246, endPoint x: 56, endPoint y: 253, distance: 6.9
click at [56, 253] on span at bounding box center [57, 252] width 6 height 6
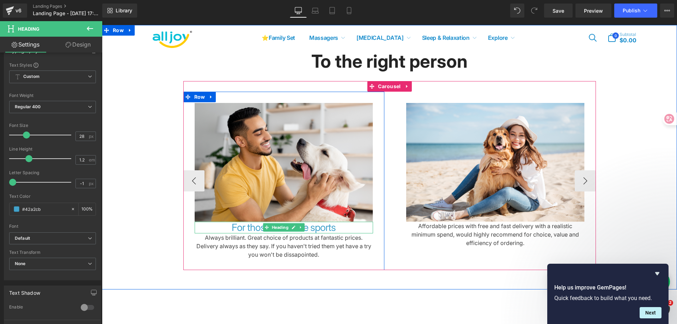
click at [357, 234] on h1 "For those who love sports" at bounding box center [284, 228] width 178 height 12
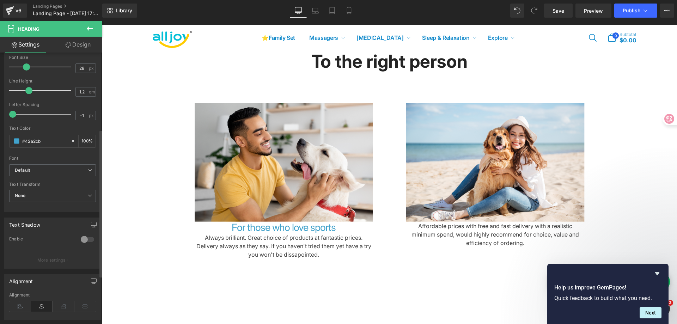
scroll to position [141, 0]
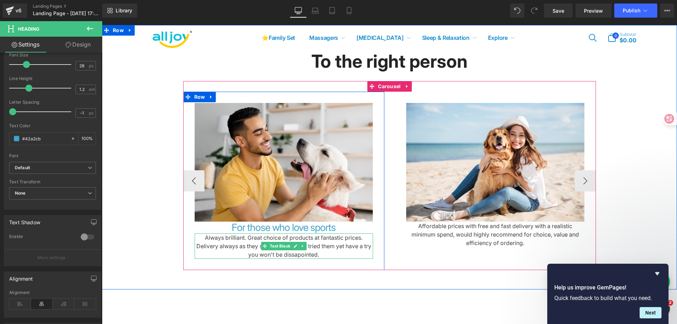
click at [246, 253] on div "Always brilliant. Great choice of products at fantastic prices. Delivery always…" at bounding box center [284, 245] width 178 height 25
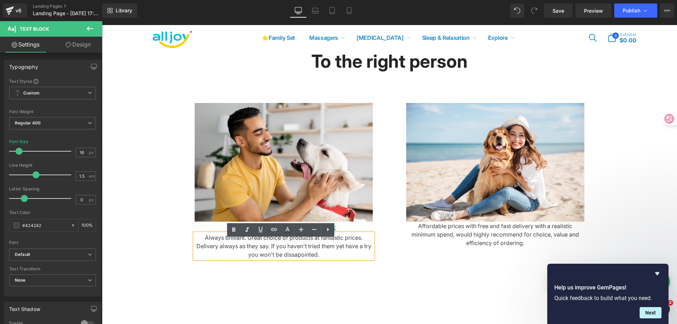
click at [159, 226] on div "To the right person Heading Row Image For those who love sports Heading Always …" at bounding box center [389, 155] width 575 height 230
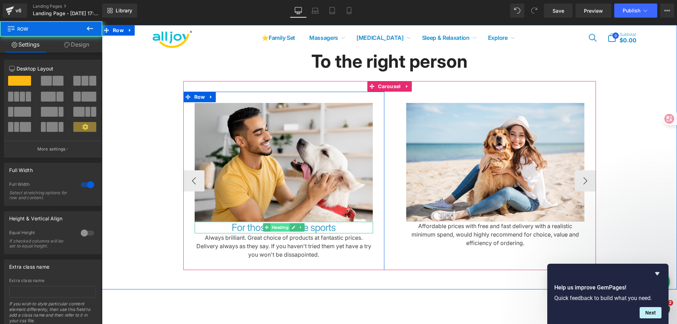
click at [275, 231] on span "Heading" at bounding box center [279, 227] width 19 height 8
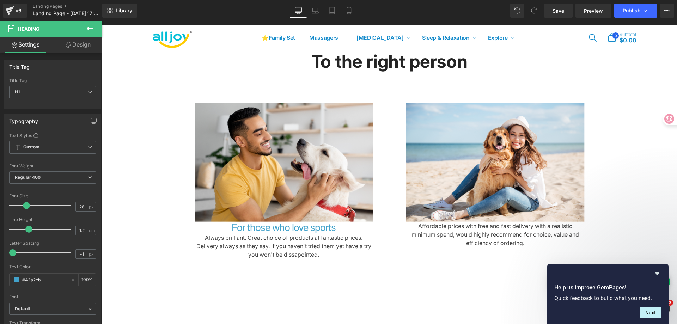
click at [68, 43] on icon at bounding box center [69, 45] width 6 height 6
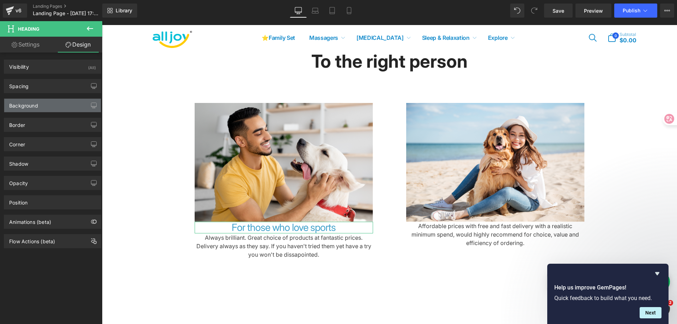
click at [43, 102] on div "Background" at bounding box center [52, 105] width 97 height 13
type input "transparent"
type input "0"
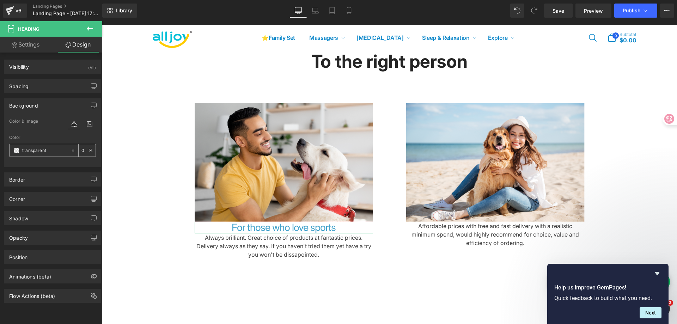
click at [14, 149] on span at bounding box center [17, 151] width 6 height 6
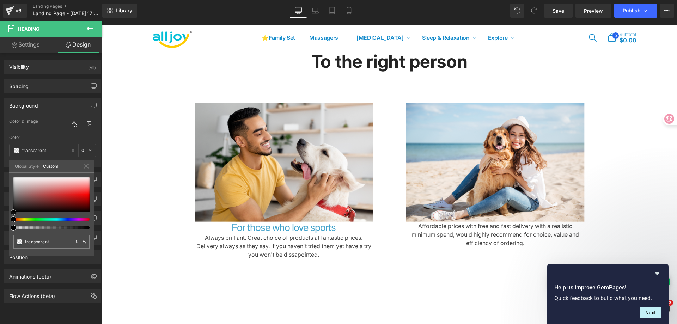
type input "#df6161"
type input "100"
type input "#df6161"
type input "100"
click at [64, 190] on div at bounding box center [51, 194] width 76 height 35
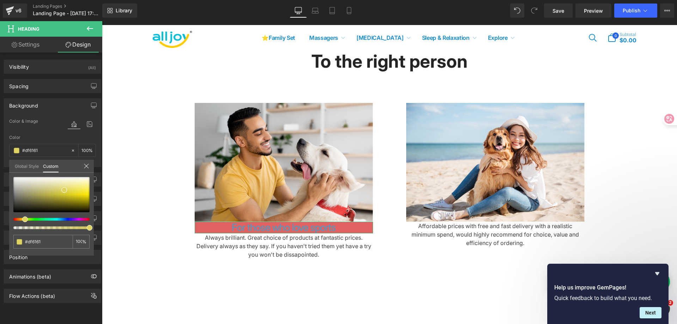
type input "#ded462"
type input "#ddcf63"
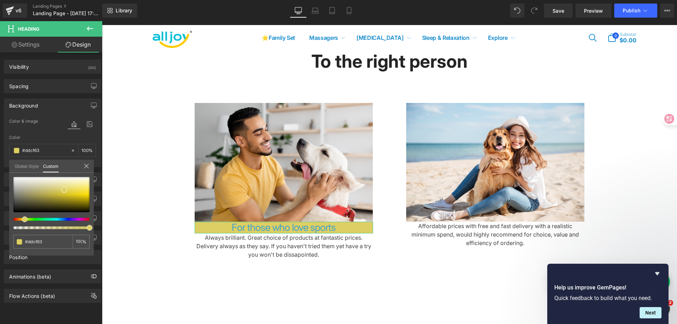
type input "#ddcc64"
type input "#ddc864"
type input "#ddc464"
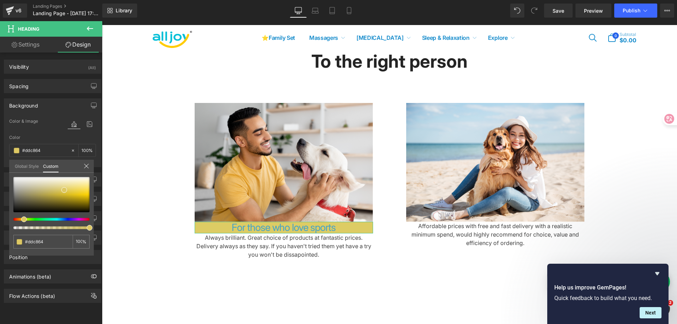
type input "#ddc464"
type input "#ddc264"
click at [20, 220] on div at bounding box center [49, 219] width 76 height 3
type input "99"
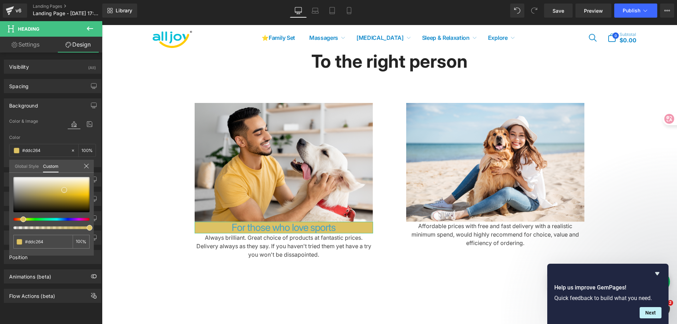
type input "99"
type input "89"
type input "81"
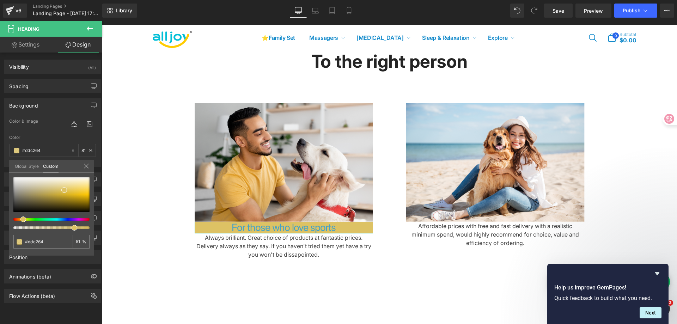
type input "80"
type input "77"
type input "73"
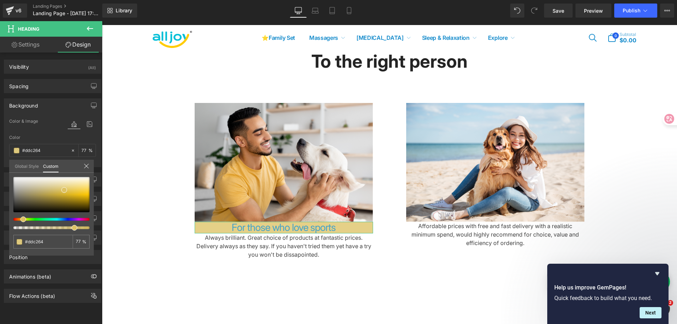
type input "73"
drag, startPoint x: 87, startPoint y: 229, endPoint x: 64, endPoint y: 228, distance: 23.3
click at [64, 228] on div at bounding box center [49, 227] width 76 height 3
type input "82"
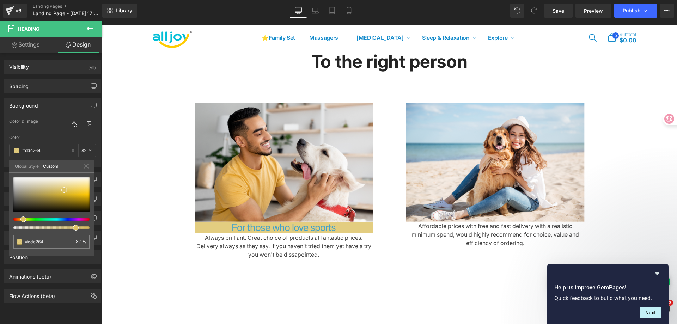
type input "83"
click at [75, 228] on div at bounding box center [49, 227] width 76 height 3
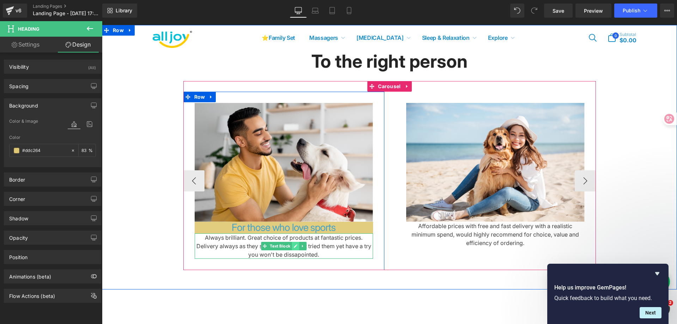
click at [293, 250] on link at bounding box center [294, 246] width 7 height 8
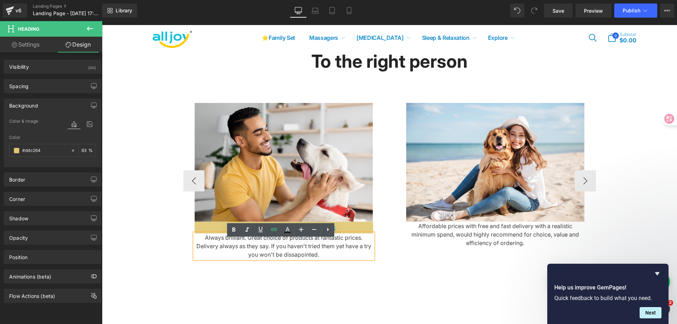
click at [340, 254] on div "Always brilliant. Great choice of products at fantastic prices. Delivery always…" at bounding box center [284, 245] width 178 height 25
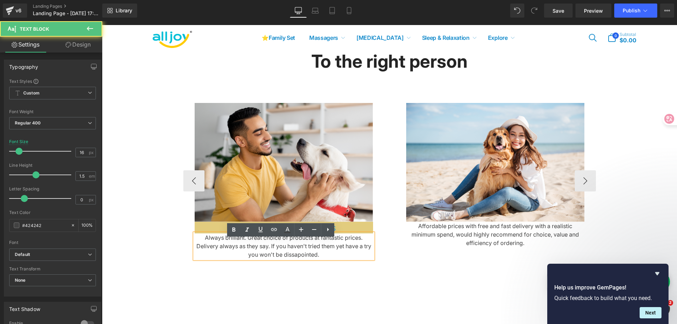
click at [401, 254] on div "Image Affordable prices with free and fast delivery with a realistic minimum sp…" at bounding box center [495, 175] width 201 height 167
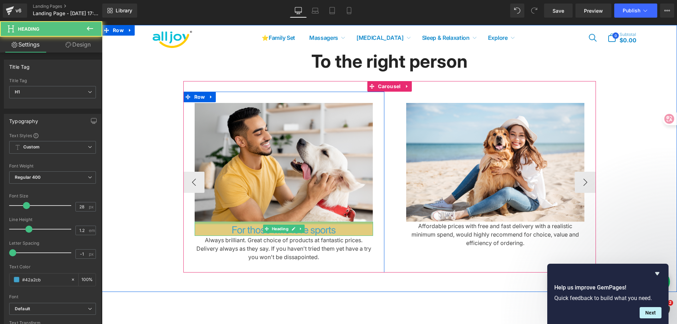
click at [303, 232] on div "For those who love sports Heading" at bounding box center [284, 229] width 178 height 14
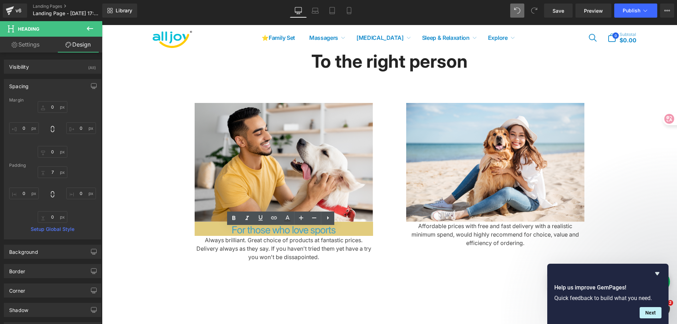
type input "0"
type input "7"
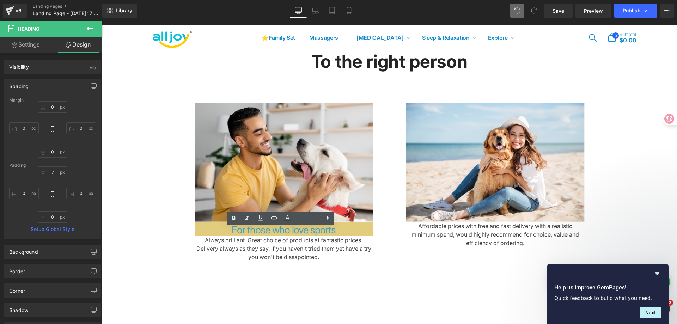
type input "0"
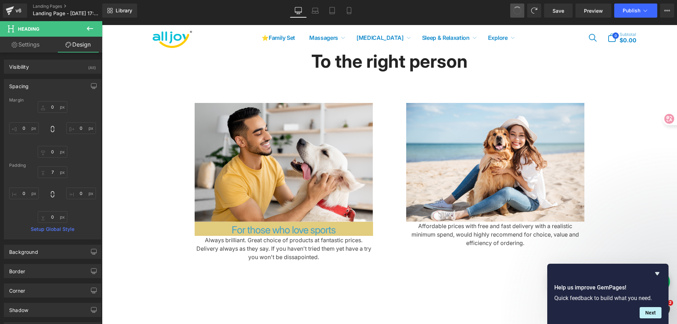
type input "0"
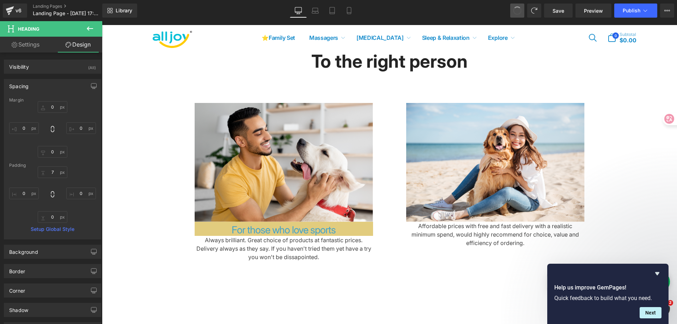
type input "0"
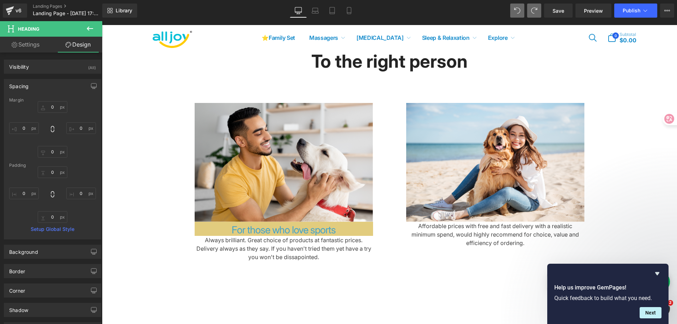
type input "0"
type input "7"
type input "0"
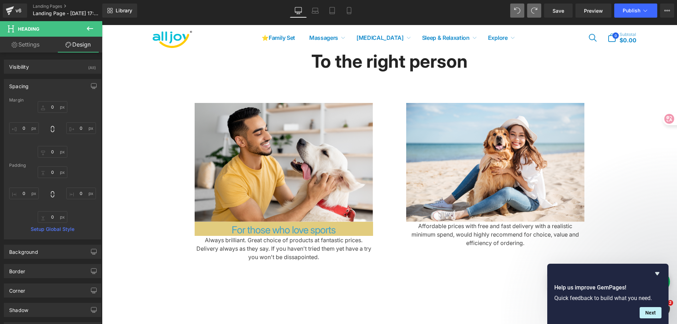
type input "0"
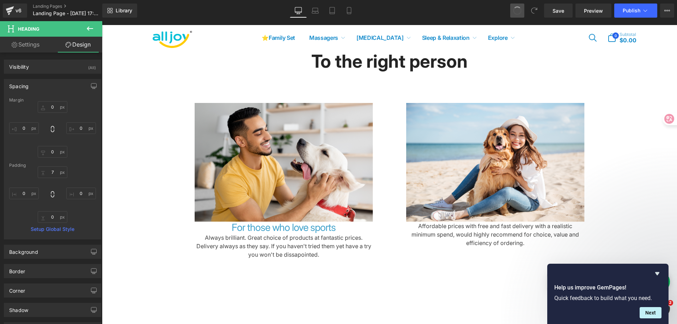
type input "0"
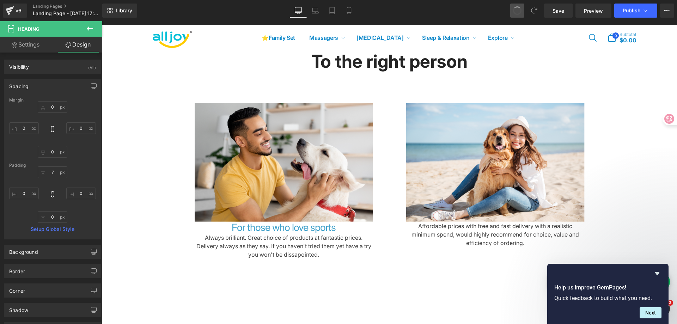
type input "0"
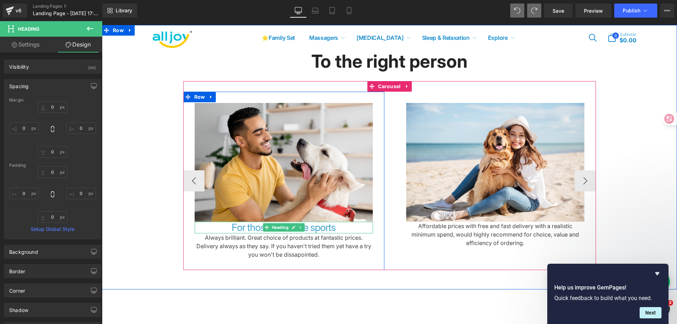
click at [350, 234] on h1 "For those who love sports" at bounding box center [284, 228] width 178 height 12
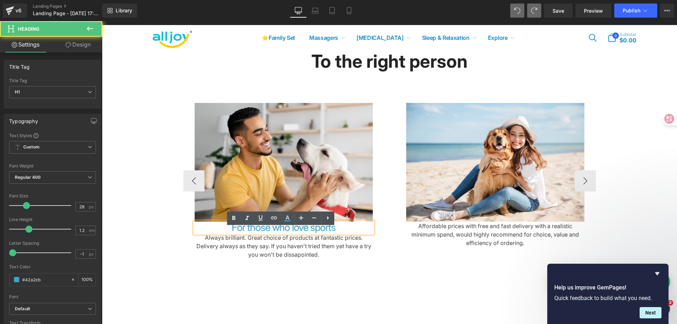
click at [258, 256] on div "Always brilliant. Great choice of products at fantastic prices. Delivery always…" at bounding box center [284, 245] width 178 height 25
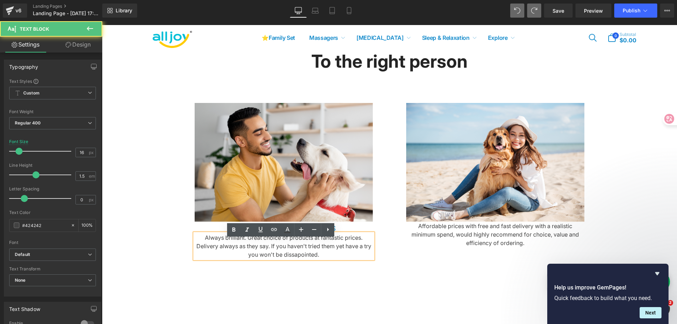
click at [149, 244] on div "To the right person Heading Row Image For those who love sports Heading Always …" at bounding box center [389, 155] width 575 height 230
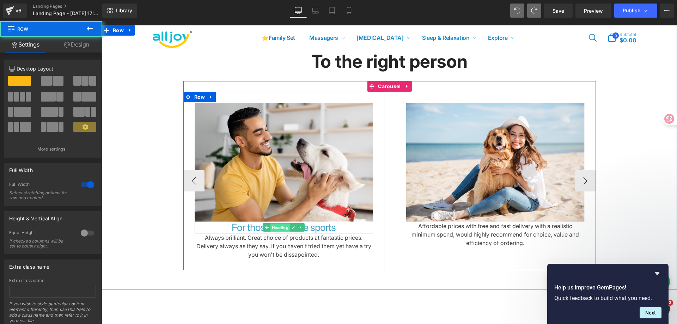
click at [276, 232] on span "Heading" at bounding box center [279, 227] width 19 height 8
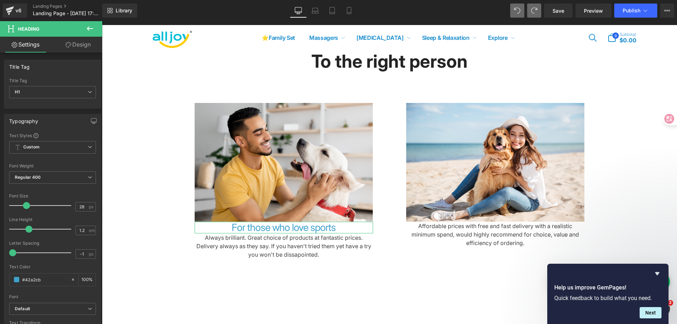
click at [81, 45] on link "Design" at bounding box center [78, 45] width 51 height 16
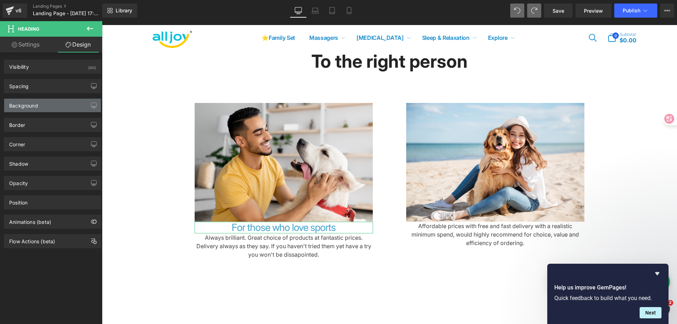
click at [56, 105] on div "Background" at bounding box center [52, 105] width 97 height 13
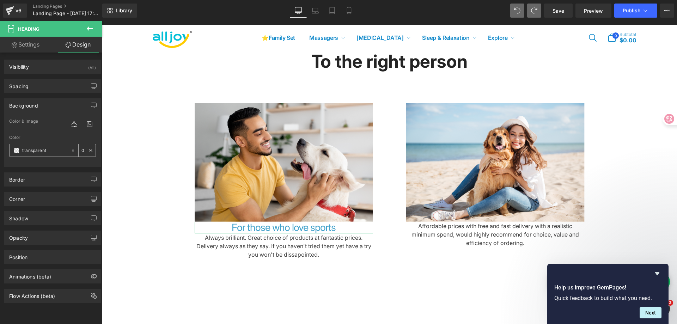
click at [14, 149] on span at bounding box center [17, 151] width 6 height 6
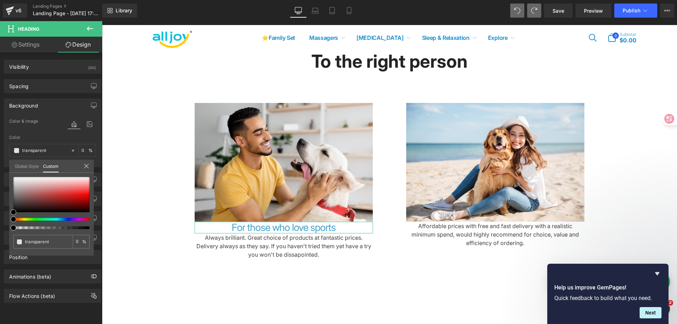
type input "#000000"
type input "100"
type input "#000000"
type input "100"
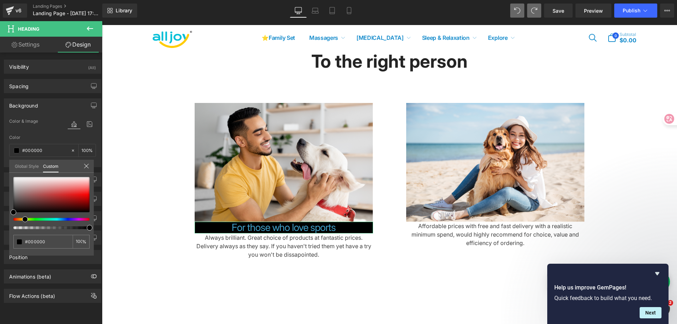
click at [22, 219] on div at bounding box center [49, 219] width 76 height 3
click at [25, 219] on span at bounding box center [28, 219] width 6 height 6
drag, startPoint x: 29, startPoint y: 218, endPoint x: 23, endPoint y: 217, distance: 5.7
click at [23, 217] on span at bounding box center [25, 219] width 6 height 6
type input "#cbbd52"
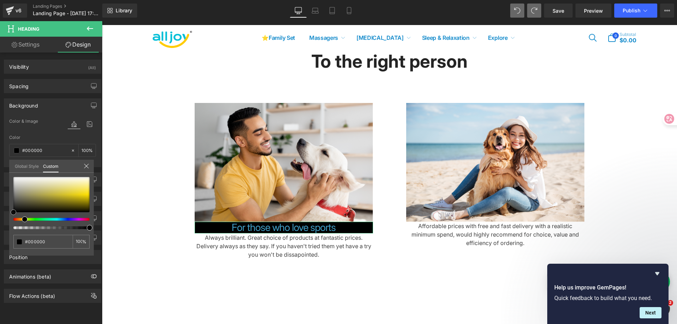
type input "#cbbd52"
click at [55, 192] on div at bounding box center [51, 194] width 76 height 35
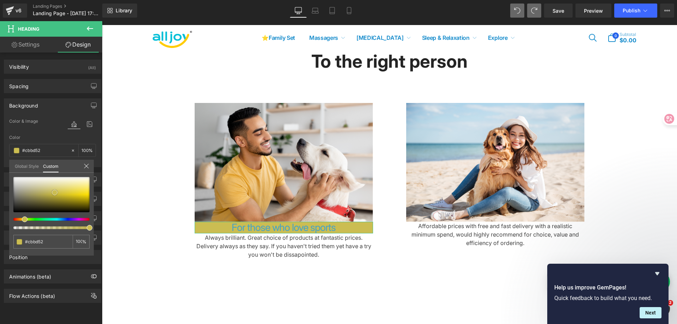
type input "#ccbe51"
type input "#d9ce76"
type input "#d8cc72"
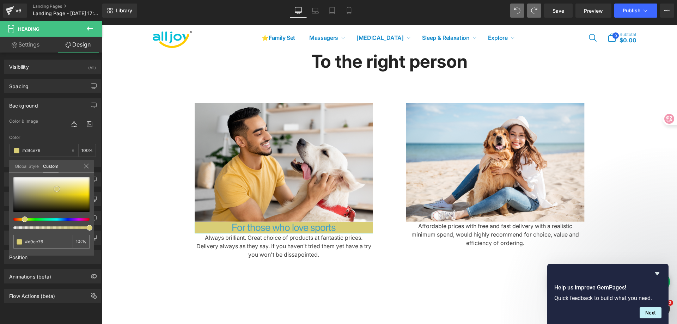
type input "#d8cc72"
type input "#d4c767"
type input "#d2c564"
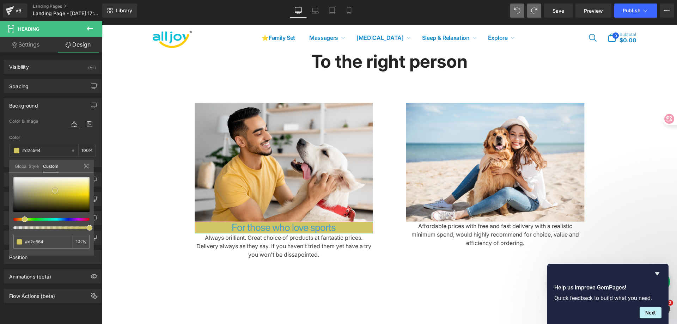
type input "#d1c460"
type input "#d0c361"
click at [53, 191] on span at bounding box center [55, 191] width 6 height 6
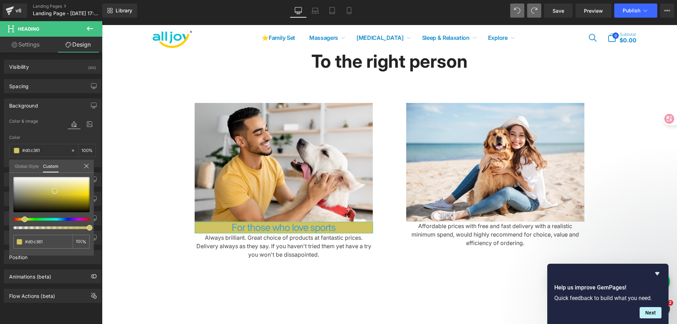
type input "#c6d061"
type input "#c5d061"
type input "#c1d061"
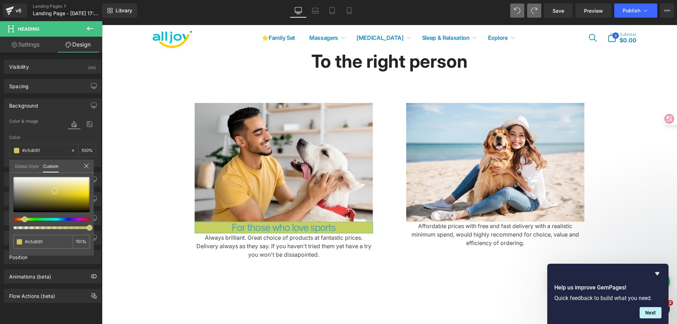
type input "#c1d061"
type input "#bdd061"
type input "#c1d061"
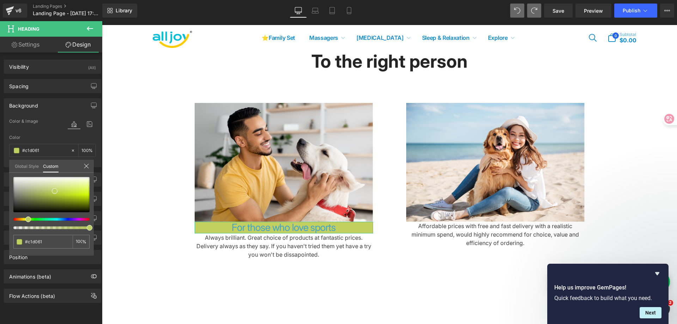
type input "#c6d061"
type input "#d0d061"
type input "#d0cc61"
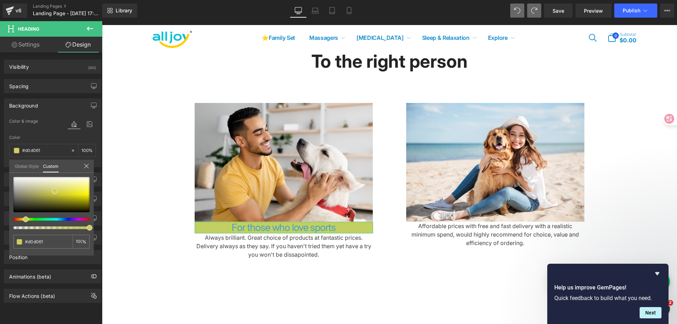
type input "#d0cc61"
type input "#d0c861"
type input "#d0c361"
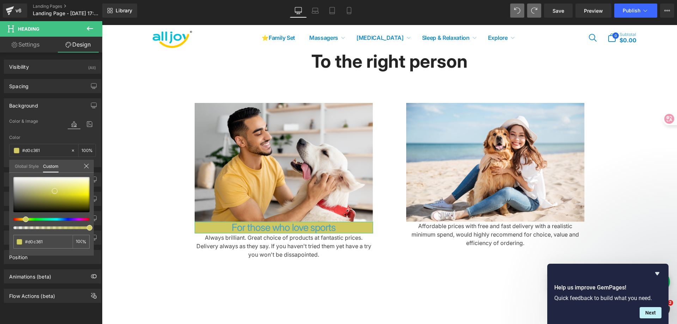
type input "#d0bf61"
type input "#d0c861"
type input "#d0d061"
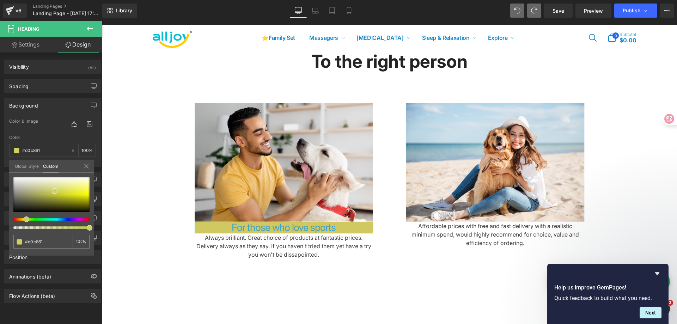
type input "#d0d061"
type input "#c6d061"
type input "#c5d061"
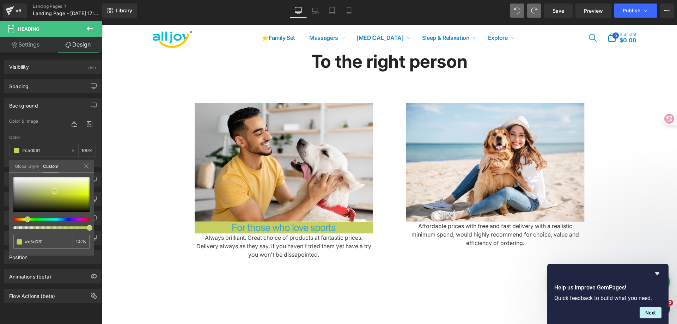
type input "#c1d061"
type input "#b4d061"
type input "#9cd061"
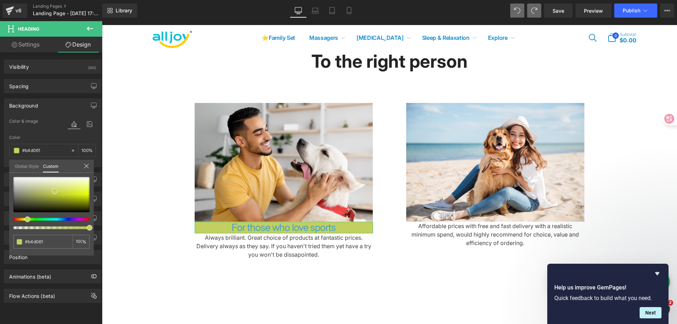
type input "#9cd061"
type input "#8fd061"
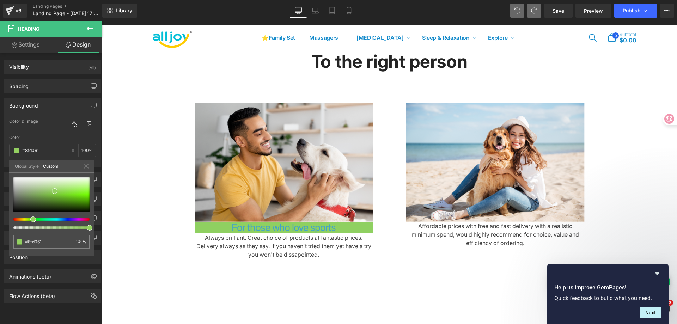
type input "#8dd061"
type input "#86d061"
type input "#84d061"
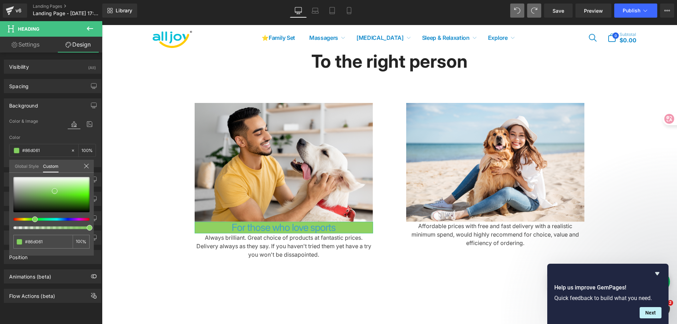
type input "#84d061"
type input "#86d061"
type input "#8fd061"
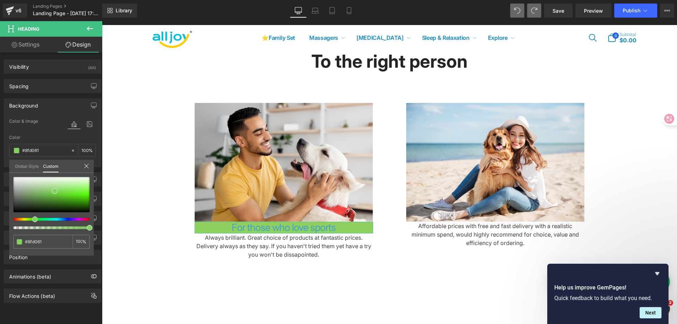
type input "#97d061"
type input "#99d061"
type input "#a0d061"
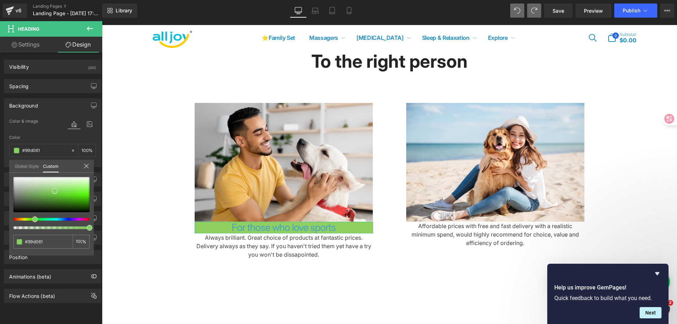
type input "#a0d061"
type input "#a2d061"
type input "#a5d061"
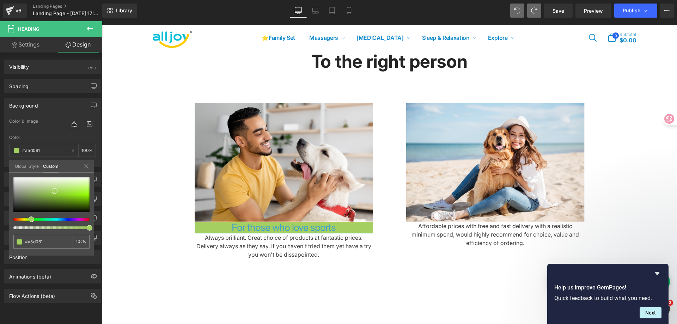
type input "#a9d061"
type input "#abd061"
type input "#afd061"
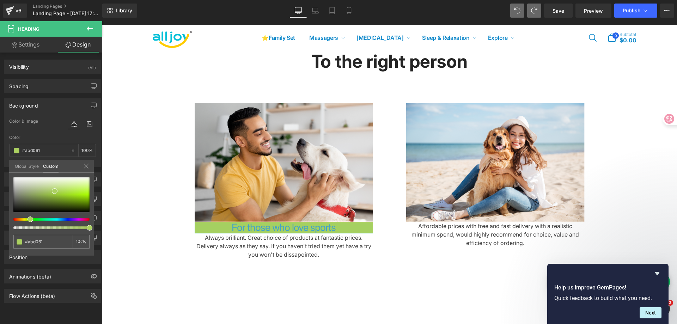
type input "#afd061"
type input "#b4d061"
type input "#b8d061"
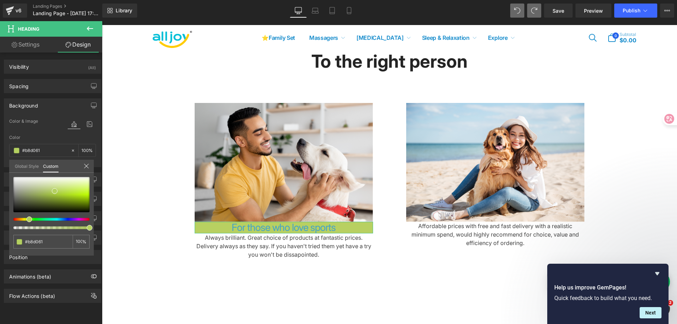
type input "#bbd061"
type input "#c1d061"
type input "#c5d061"
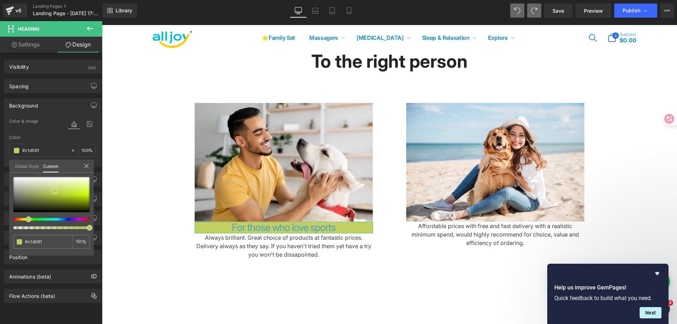
type input "#c5d061"
type input "#c6d061"
type input "#cad061"
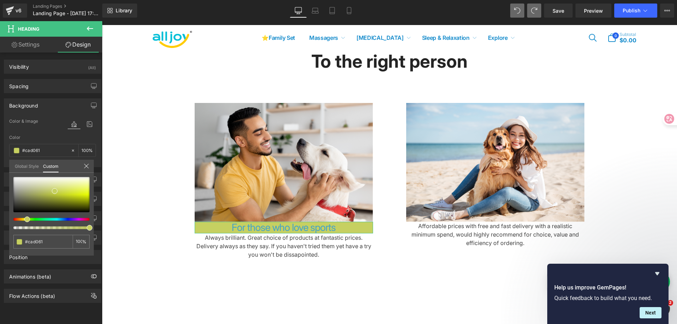
type input "#ced061"
type input "#d0d061"
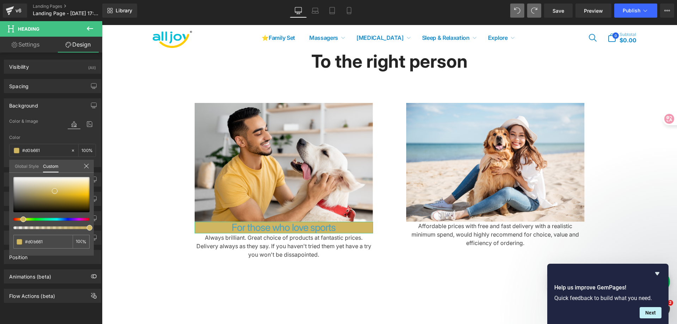
drag, startPoint x: 24, startPoint y: 218, endPoint x: 20, endPoint y: 217, distance: 4.0
click at [20, 217] on div at bounding box center [51, 203] width 76 height 52
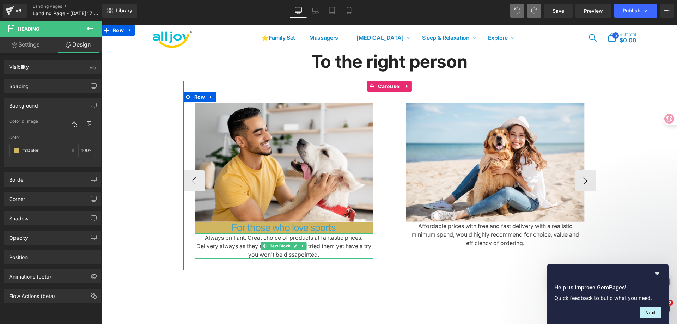
click at [323, 249] on div "Always brilliant. Great choice of products at fantastic prices. Delivery always…" at bounding box center [284, 245] width 178 height 25
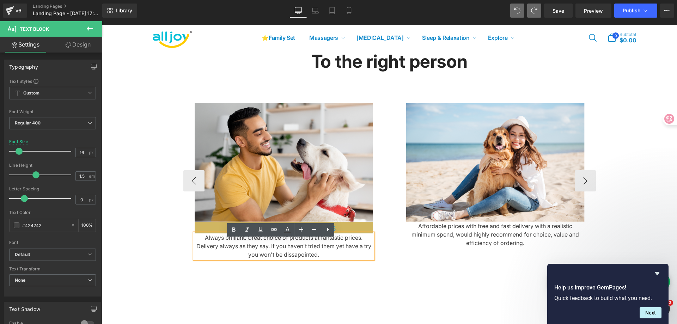
click at [358, 234] on h1 "For those who love sports" at bounding box center [284, 228] width 178 height 12
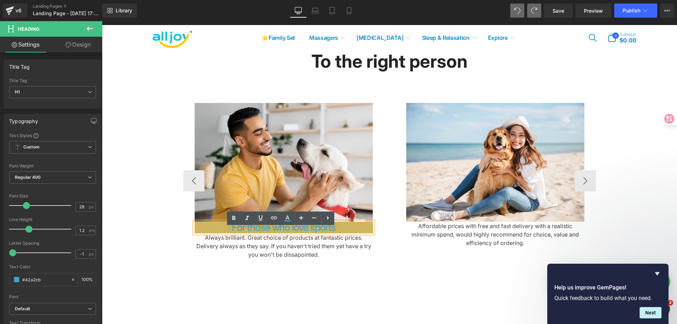
click at [139, 242] on div "To the right person Heading Row Image For those who love sports Heading Always …" at bounding box center [389, 155] width 575 height 230
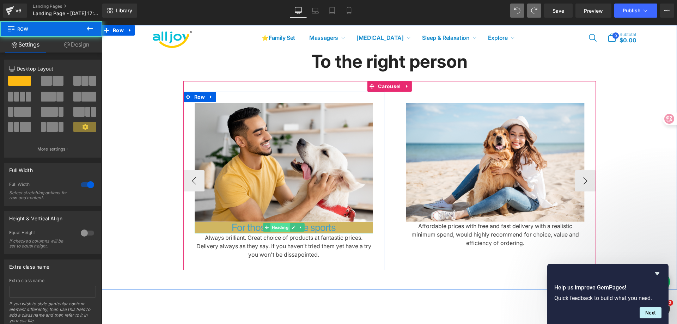
click at [273, 232] on span "Heading" at bounding box center [279, 227] width 19 height 8
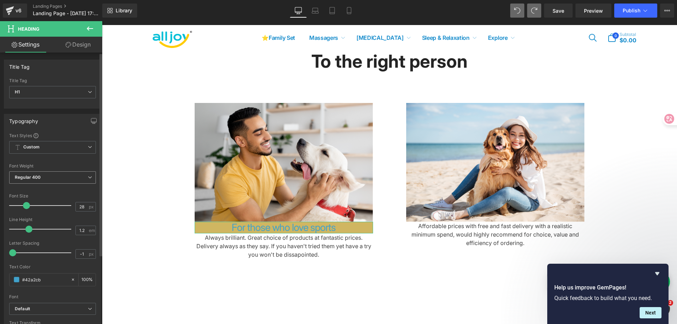
click at [64, 173] on span "Regular 400" at bounding box center [52, 177] width 87 height 12
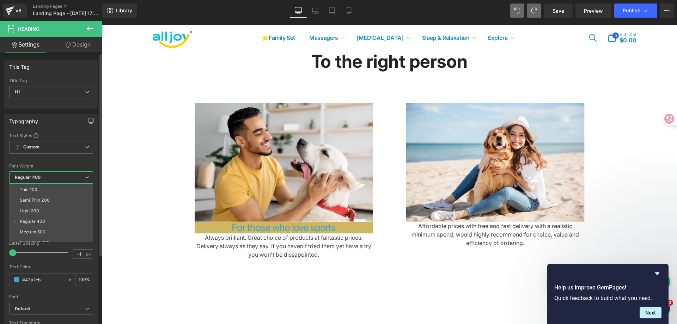
click at [64, 173] on span "Regular 400" at bounding box center [51, 177] width 84 height 12
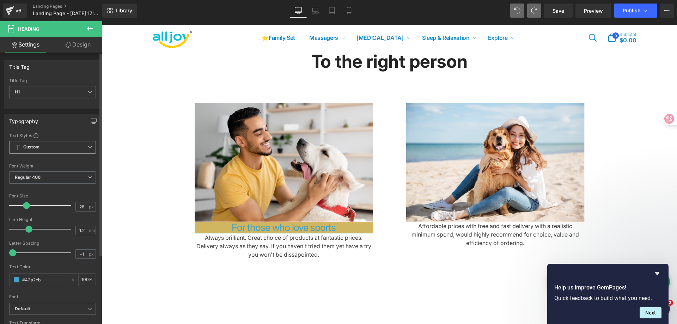
click at [74, 147] on span "Custom Setup Global Style" at bounding box center [52, 147] width 87 height 13
click at [74, 147] on span "Custom Setup Global Style" at bounding box center [51, 147] width 84 height 13
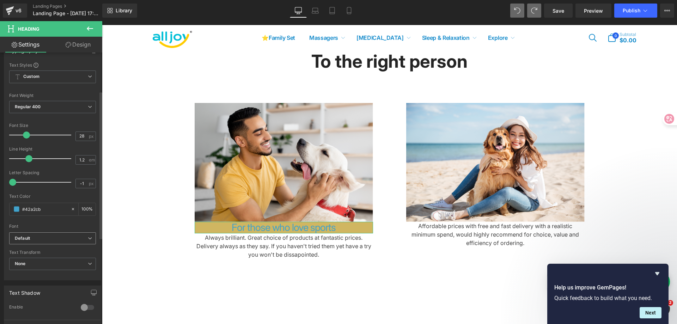
click at [71, 234] on span "Default" at bounding box center [52, 238] width 87 height 12
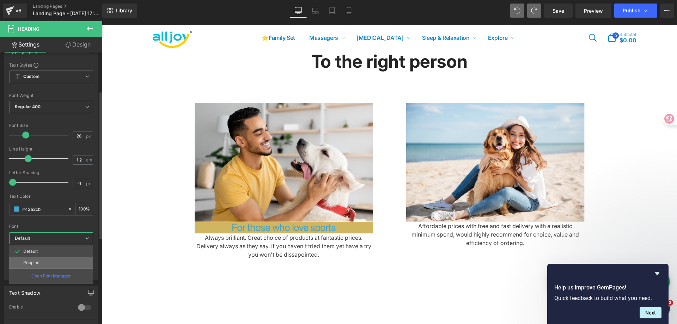
click at [59, 260] on li "Poppins" at bounding box center [51, 262] width 84 height 11
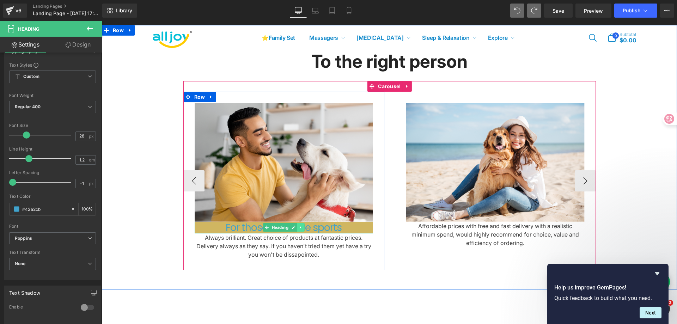
click at [297, 232] on link at bounding box center [300, 227] width 7 height 8
click at [296, 232] on link at bounding box center [296, 227] width 7 height 8
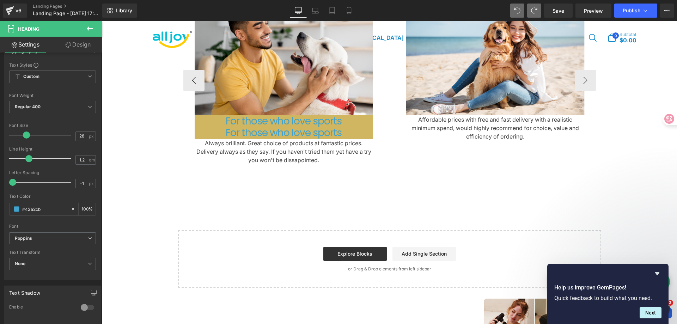
scroll to position [1963, 0]
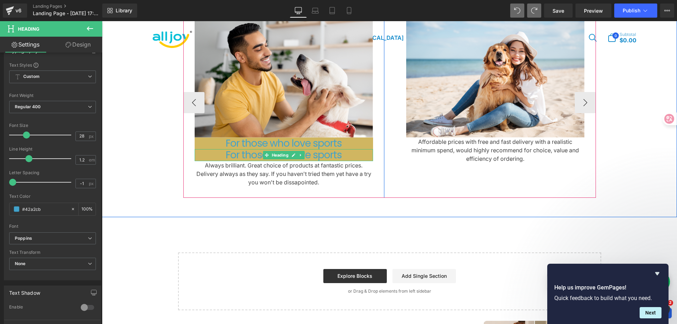
click at [223, 161] on h1 "For those who love sports" at bounding box center [284, 155] width 178 height 12
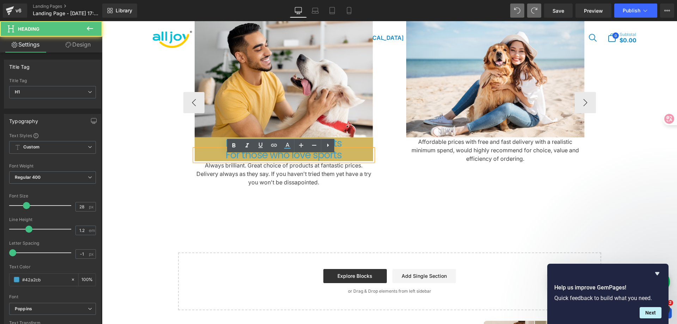
click at [280, 186] on div "Always brilliant. Great choice of products at fantastic prices. Delivery always…" at bounding box center [284, 173] width 178 height 25
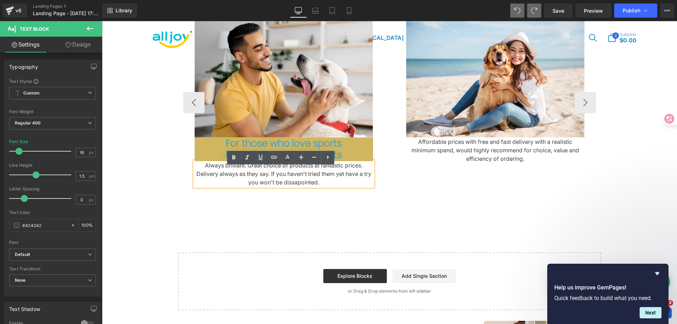
click at [227, 210] on div "To the right person Heading Row Image For those who love sports Heading For tho…" at bounding box center [389, 79] width 575 height 276
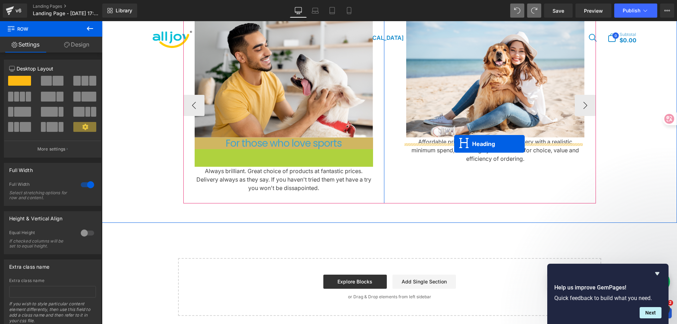
drag, startPoint x: 278, startPoint y: 161, endPoint x: 454, endPoint y: 144, distance: 176.3
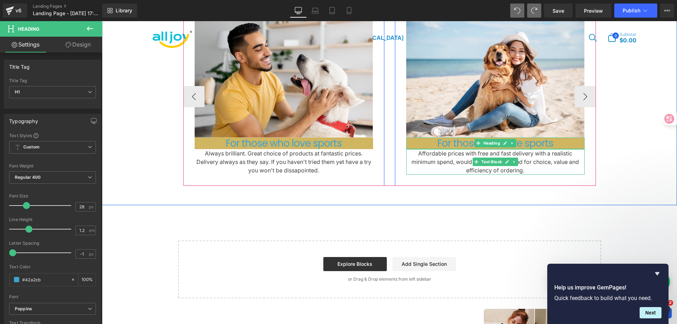
click at [465, 172] on div "Affordable prices with free and fast delivery with a realistic minimum spend, w…" at bounding box center [495, 161] width 178 height 25
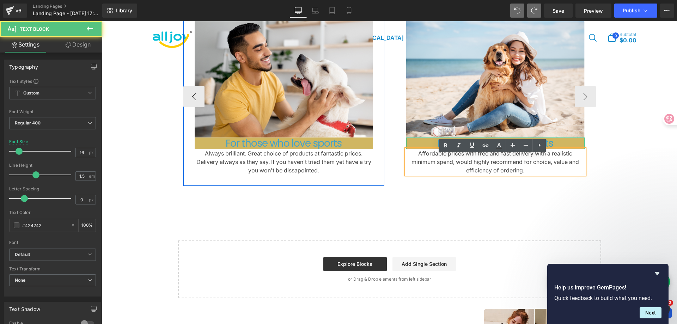
click at [451, 172] on div "Affordable prices with free and fast delivery with a realistic minimum spend, w…" at bounding box center [495, 161] width 178 height 25
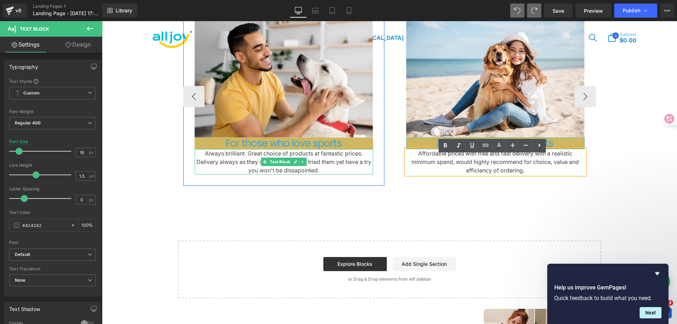
click at [295, 173] on div "Always brilliant. Great choice of products at fantastic prices. Delivery always…" at bounding box center [284, 161] width 178 height 25
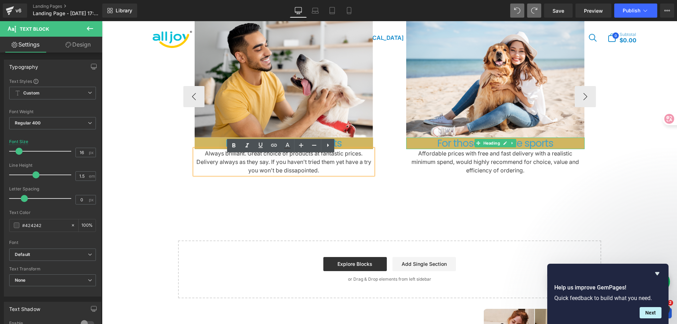
click at [313, 173] on div "Always brilliant. Great choice of products at fantastic prices. Delivery always…" at bounding box center [284, 161] width 178 height 25
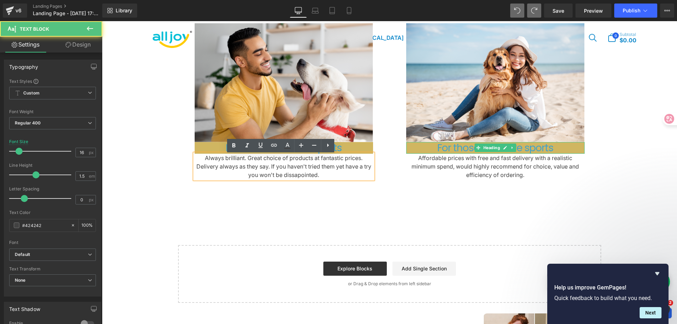
scroll to position [1927, 0]
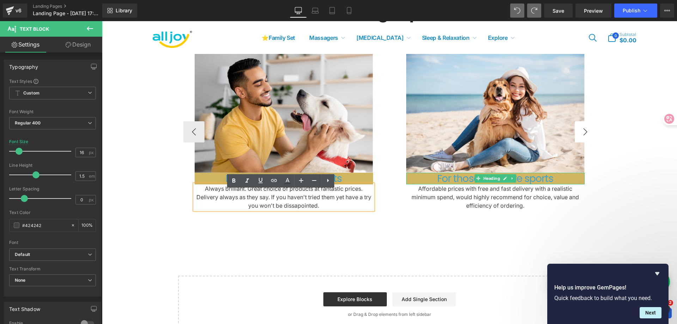
click at [590, 137] on button "›" at bounding box center [584, 131] width 21 height 21
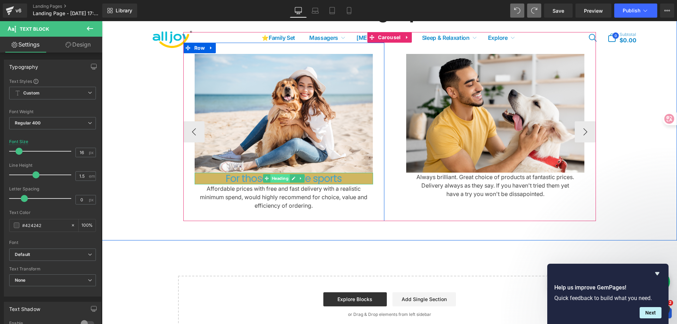
click at [277, 183] on span "Heading" at bounding box center [279, 178] width 19 height 8
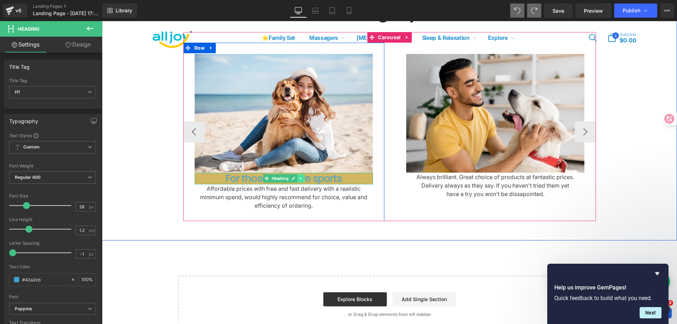
click at [300, 180] on icon at bounding box center [300, 178] width 1 height 2
click at [295, 180] on icon at bounding box center [297, 178] width 4 height 4
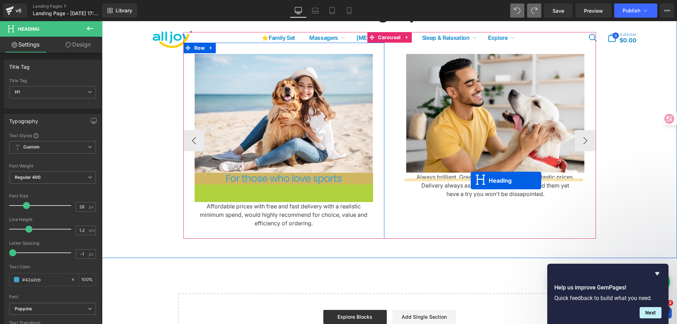
drag, startPoint x: 274, startPoint y: 196, endPoint x: 470, endPoint y: 180, distance: 197.2
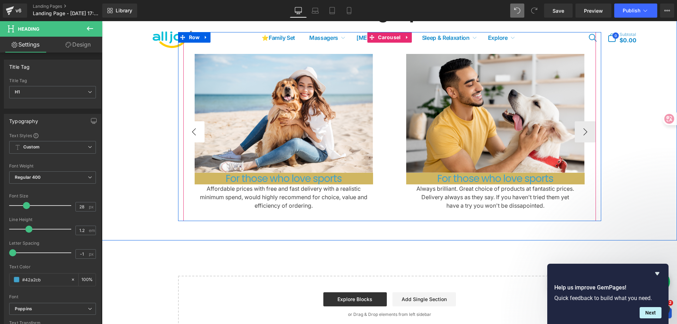
click at [190, 135] on button "‹" at bounding box center [193, 131] width 21 height 21
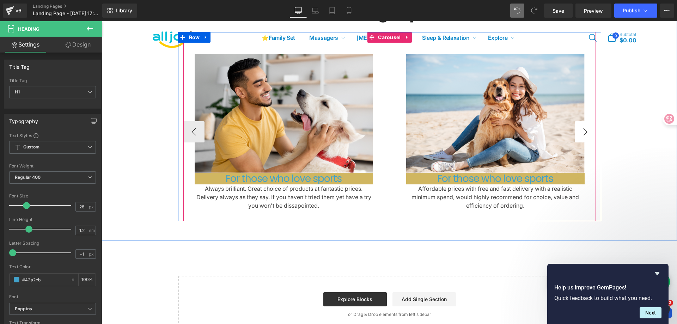
click at [581, 135] on button "›" at bounding box center [584, 131] width 21 height 21
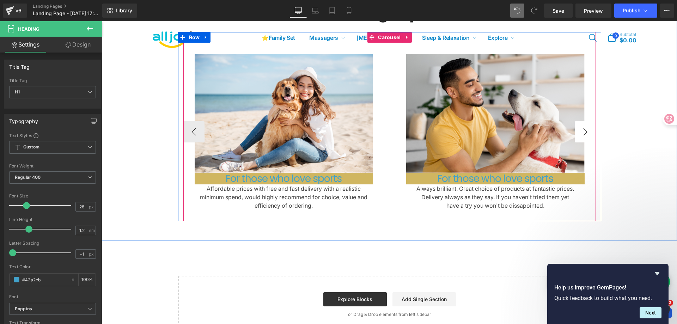
click at [581, 135] on button "›" at bounding box center [584, 131] width 21 height 21
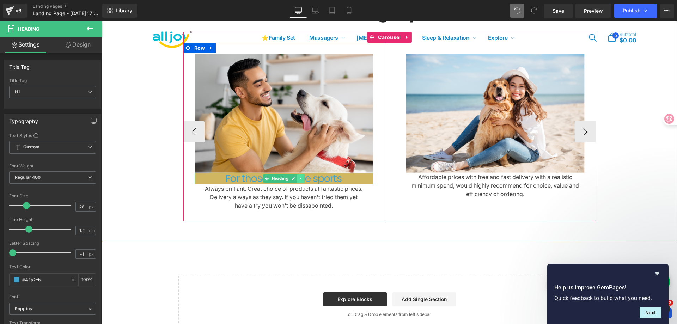
click at [299, 180] on icon at bounding box center [300, 178] width 4 height 4
click at [295, 180] on icon at bounding box center [297, 178] width 4 height 4
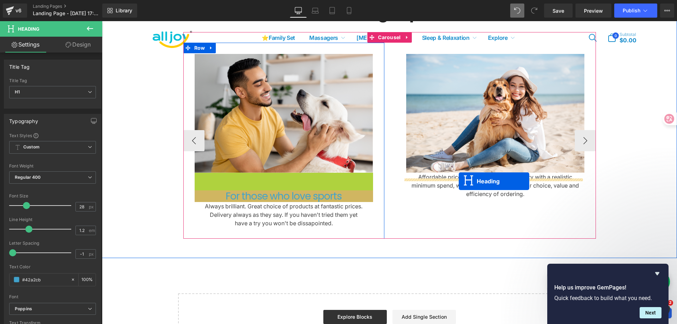
drag, startPoint x: 271, startPoint y: 183, endPoint x: 458, endPoint y: 181, distance: 187.1
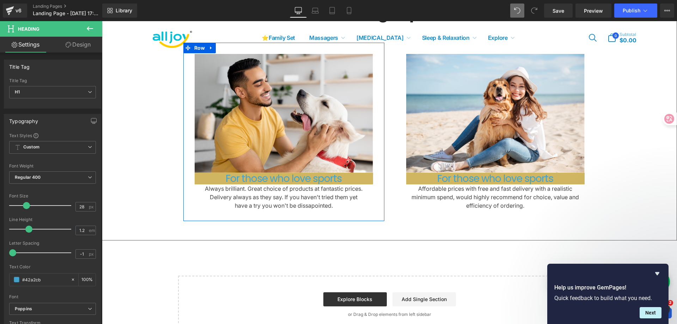
click at [627, 205] on div "To the right person Heading Row Image For those who love sports Heading Always …" at bounding box center [389, 106] width 575 height 230
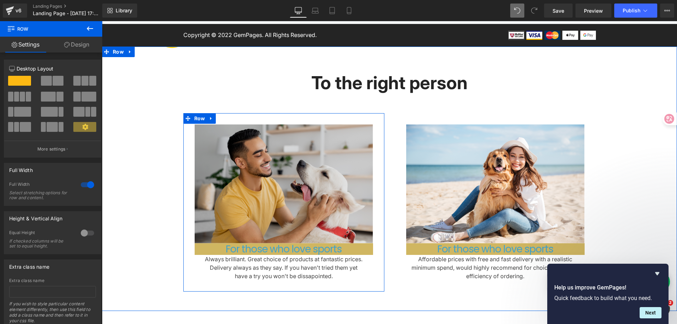
click at [339, 202] on img at bounding box center [284, 183] width 178 height 119
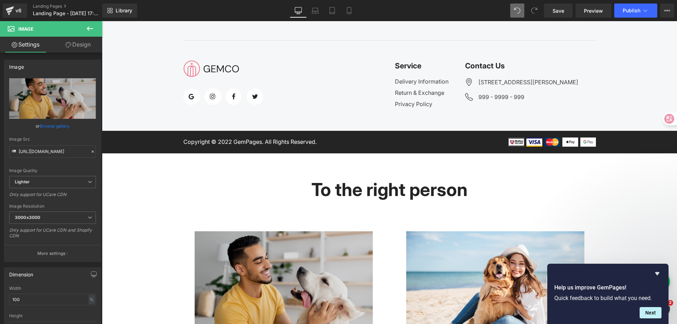
scroll to position [1787, 0]
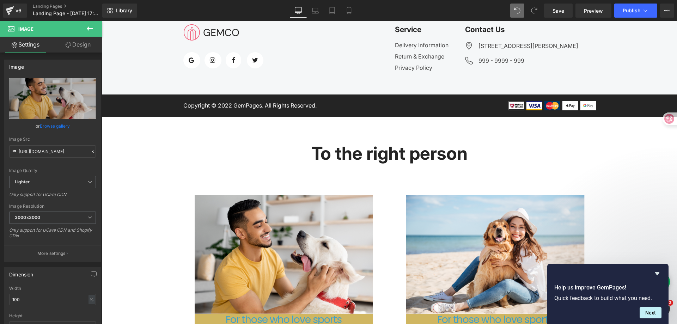
click at [141, 196] on div "To the right person Heading Row Image For those who love sports Heading Always …" at bounding box center [389, 247] width 575 height 230
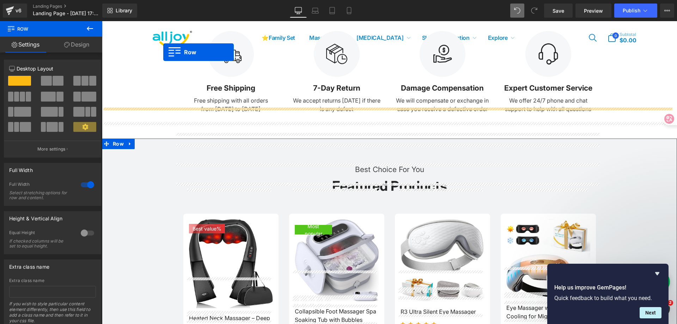
scroll to position [314, 0]
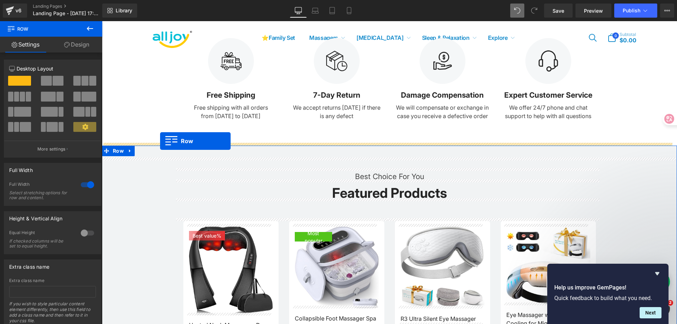
drag, startPoint x: 113, startPoint y: 128, endPoint x: 160, endPoint y: 141, distance: 48.7
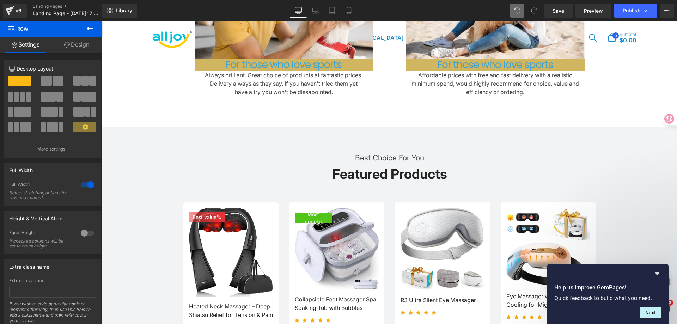
scroll to position [525, 0]
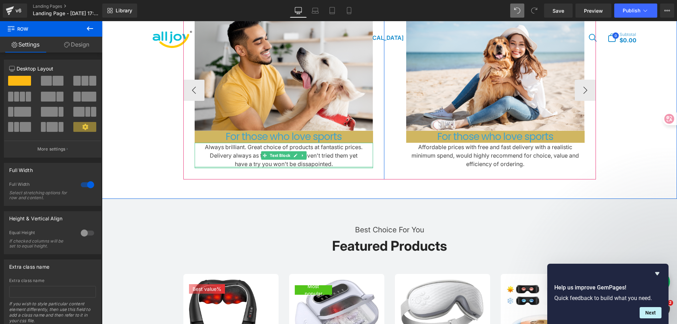
click at [320, 166] on div at bounding box center [284, 167] width 178 height 2
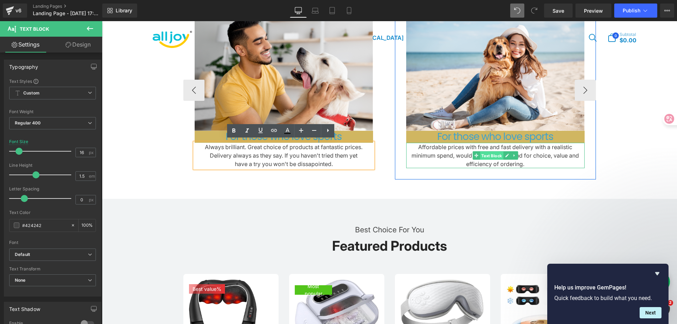
click at [485, 152] on span "Text Block" at bounding box center [491, 156] width 23 height 8
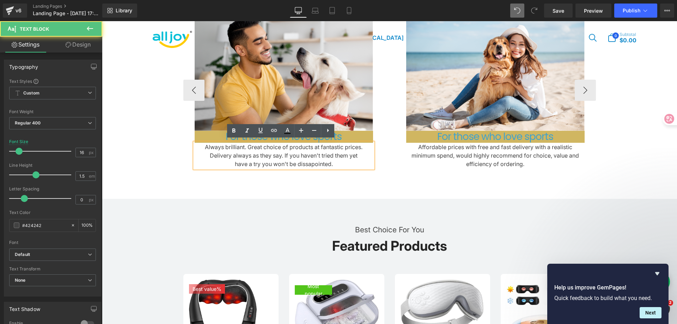
click at [303, 150] on div "Always brilliant. Great choice of products at fantastic prices. Delivery always…" at bounding box center [284, 155] width 178 height 25
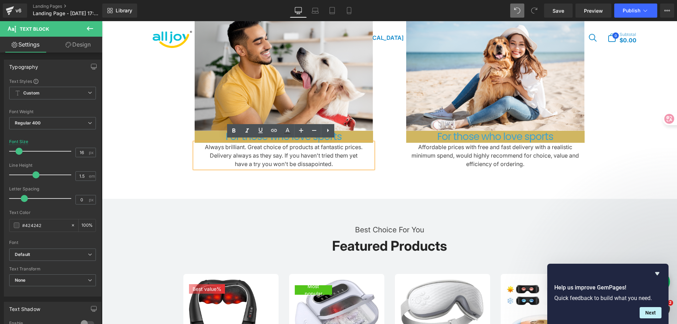
click at [126, 143] on div "To the right person Heading Row Image For those who love sports Heading Always …" at bounding box center [389, 64] width 575 height 230
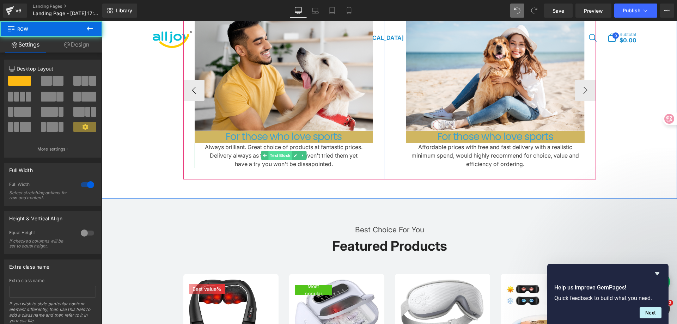
click at [275, 151] on span "Text Block" at bounding box center [279, 155] width 23 height 8
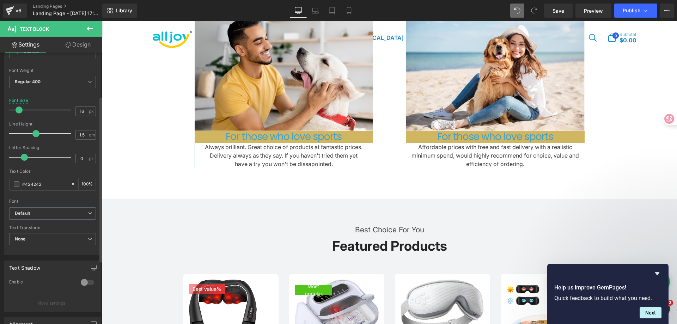
scroll to position [106, 0]
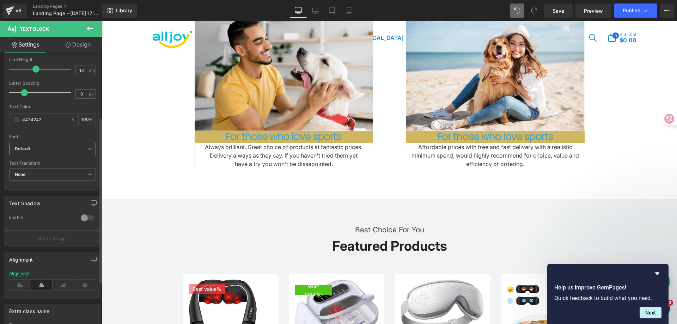
click at [60, 146] on b "Default" at bounding box center [51, 149] width 73 height 6
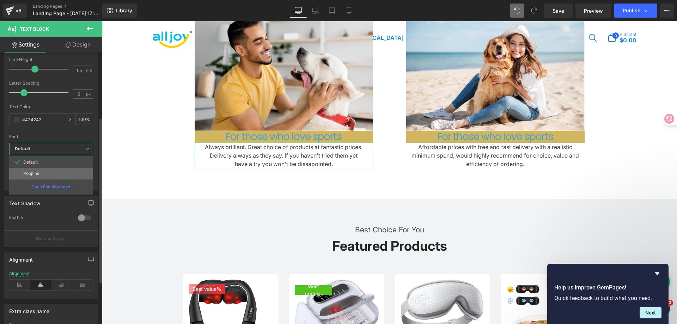
click at [56, 169] on li "Poppins" at bounding box center [51, 173] width 84 height 11
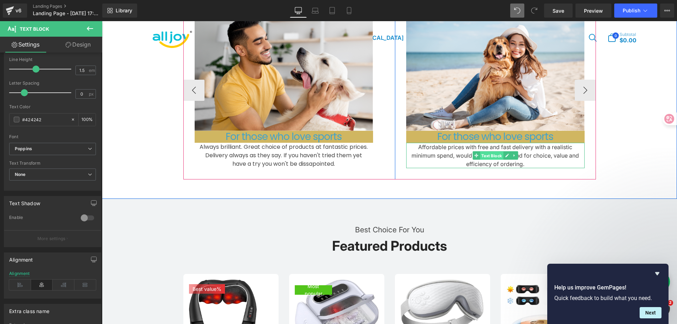
click at [486, 152] on span "Text Block" at bounding box center [491, 156] width 23 height 8
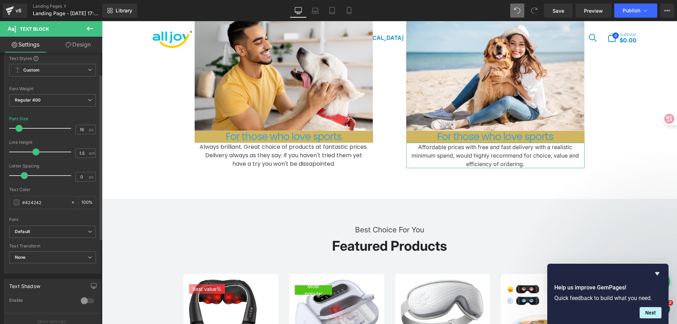
scroll to position [35, 0]
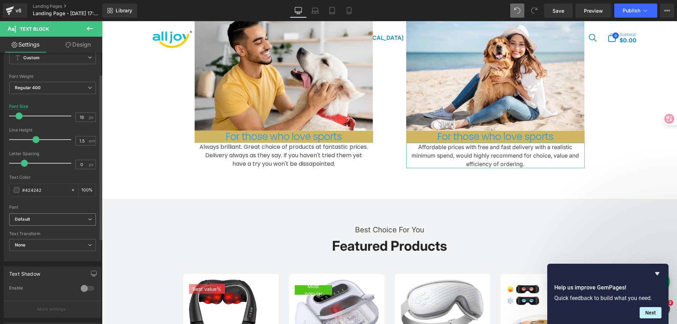
click at [73, 218] on b "Default" at bounding box center [51, 219] width 73 height 6
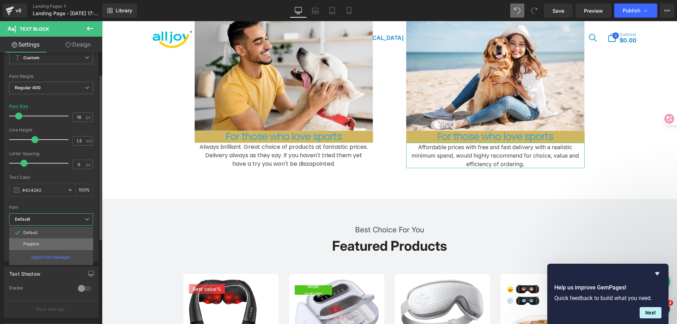
click at [64, 238] on li "Poppins" at bounding box center [51, 243] width 84 height 11
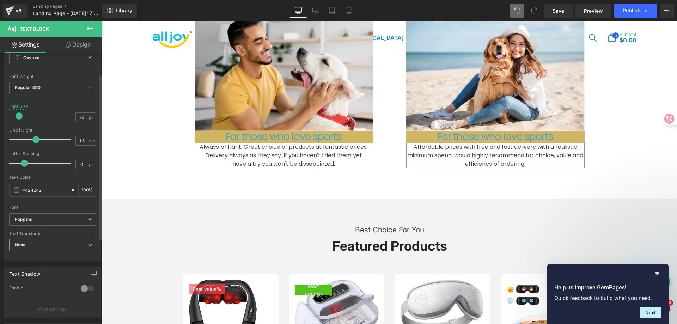
click at [61, 241] on span "None" at bounding box center [52, 245] width 87 height 12
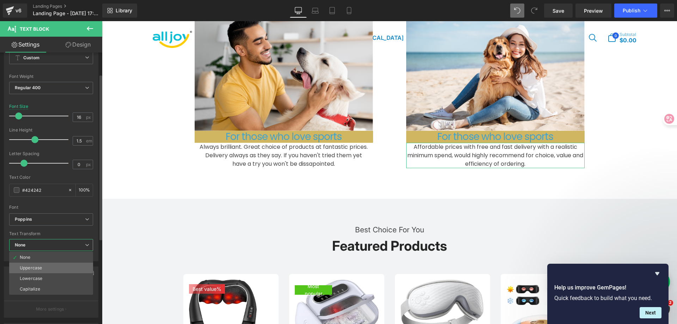
click at [54, 264] on li "Uppercase" at bounding box center [51, 268] width 84 height 11
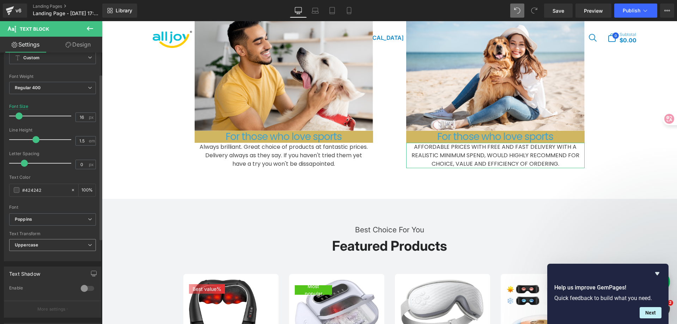
click at [66, 247] on span "Uppercase" at bounding box center [52, 245] width 87 height 12
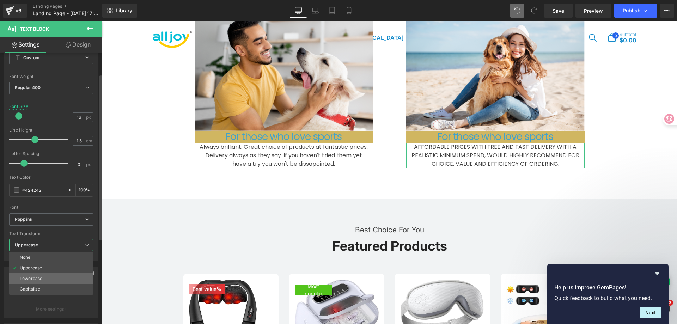
click at [56, 282] on li "Lowercase" at bounding box center [51, 278] width 84 height 11
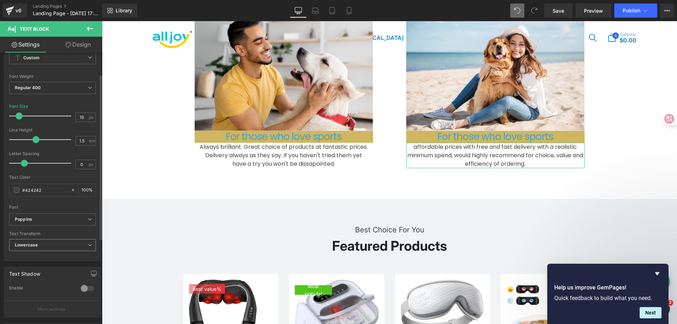
click at [76, 247] on span "Lowercase" at bounding box center [52, 245] width 87 height 12
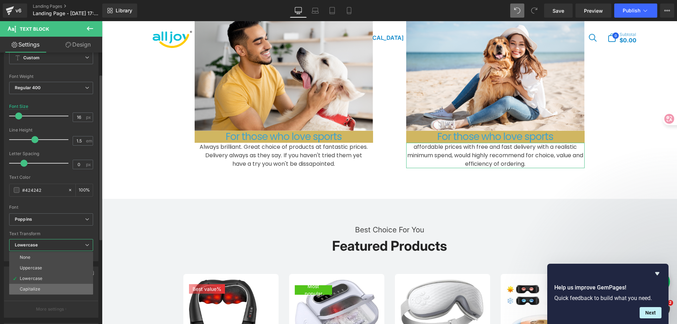
click at [55, 284] on li "Capitalize" at bounding box center [51, 289] width 84 height 11
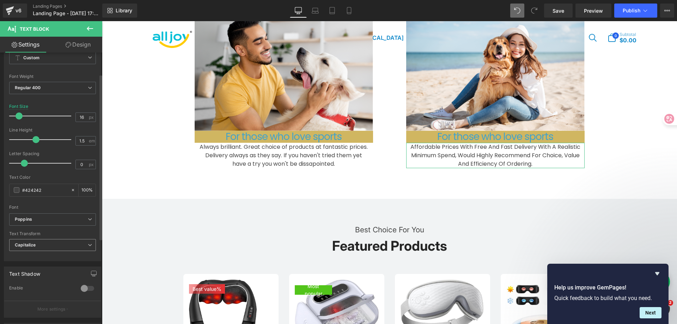
click at [73, 246] on span "Capitalize" at bounding box center [52, 245] width 87 height 12
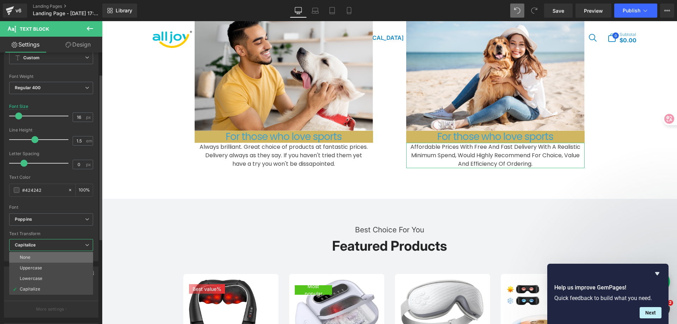
click at [61, 257] on li "None" at bounding box center [51, 257] width 84 height 11
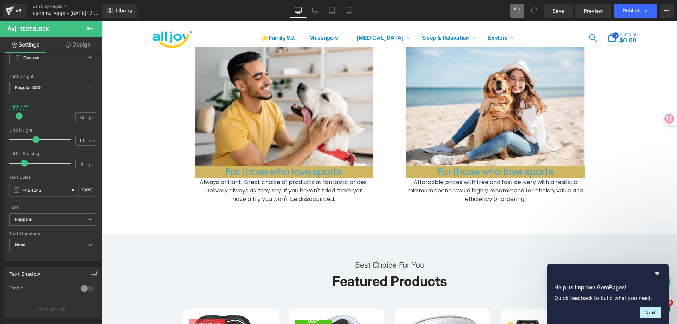
scroll to position [455, 0]
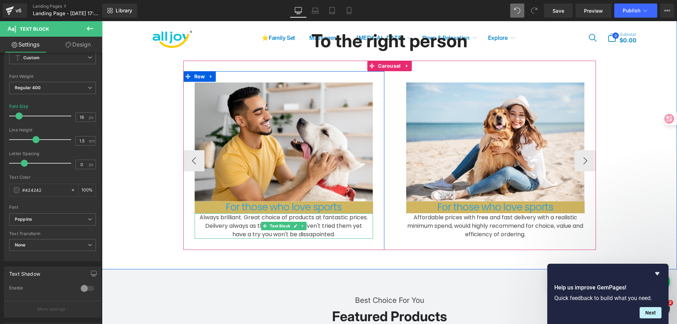
click at [316, 225] on div "Always brilliant. Great choice of products at fantastic prices. Delivery always…" at bounding box center [284, 225] width 178 height 25
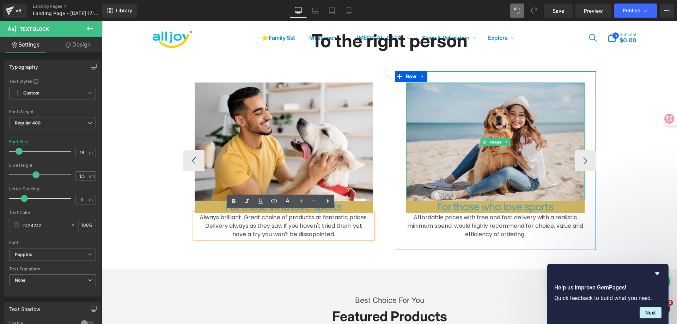
click at [505, 143] on link at bounding box center [505, 142] width 7 height 8
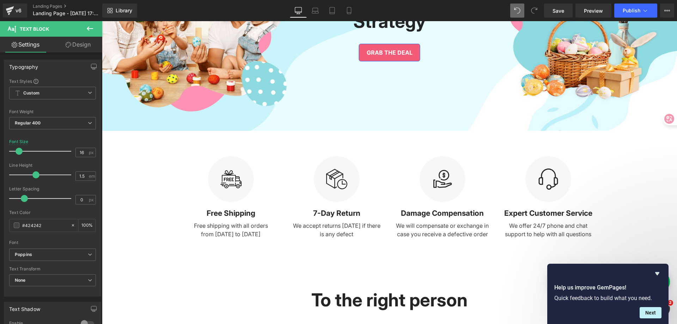
scroll to position [208, 0]
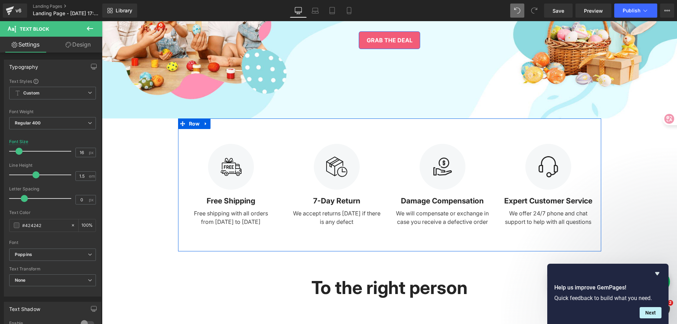
click at [183, 175] on div at bounding box center [230, 167] width 95 height 46
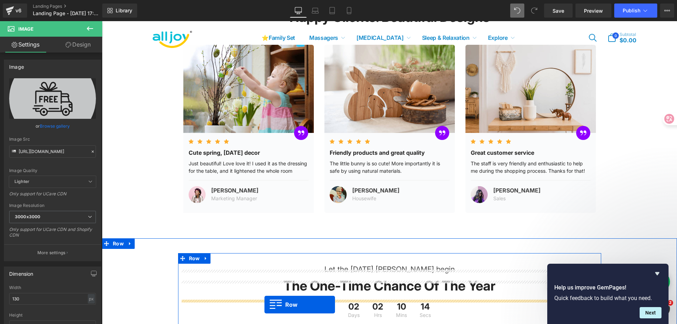
scroll to position [1364, 0]
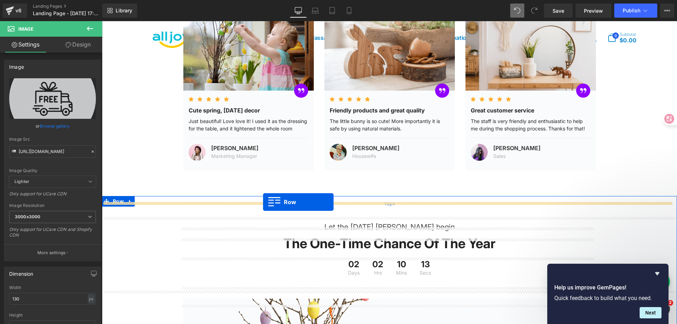
drag, startPoint x: 187, startPoint y: 123, endPoint x: 263, endPoint y: 202, distance: 109.2
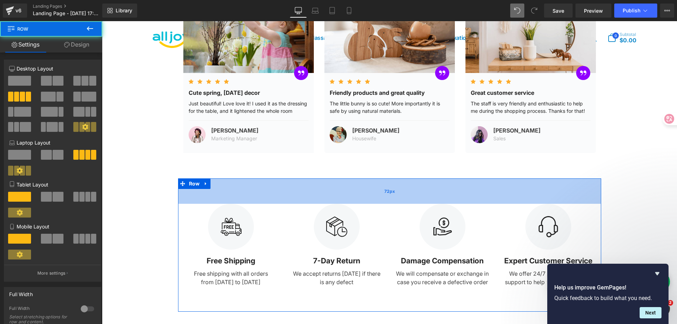
scroll to position [1346, 0]
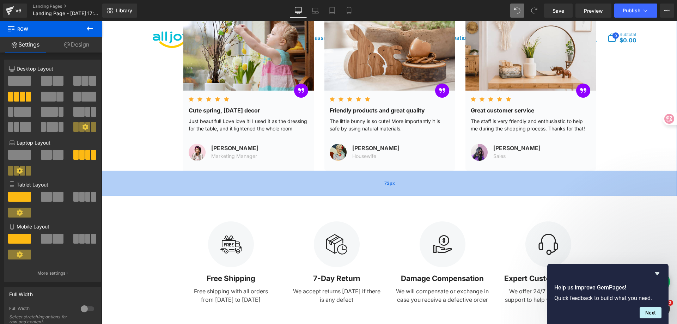
click at [607, 188] on div "72px" at bounding box center [389, 183] width 575 height 25
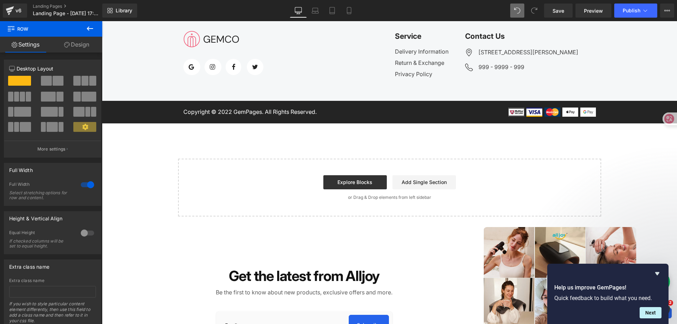
scroll to position [1935, 0]
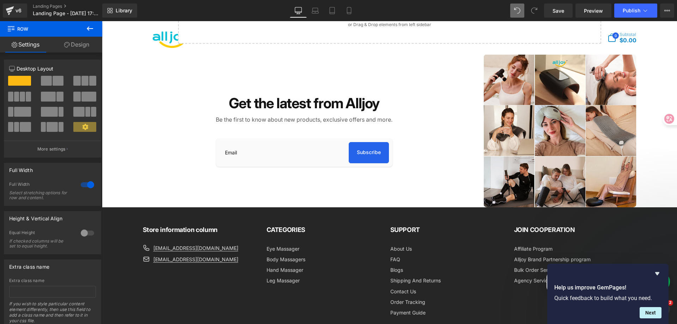
click at [434, 160] on div "Get the latest from Alljoy Be the first to know about new products, exclusive o…" at bounding box center [304, 130] width 323 height 153
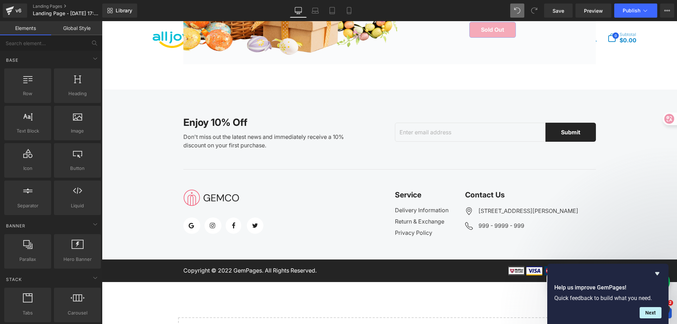
scroll to position [1865, 0]
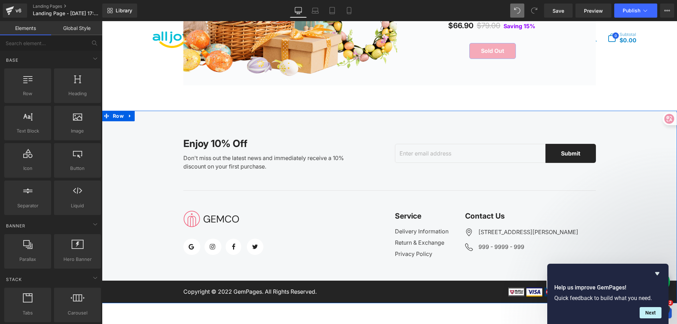
click at [562, 129] on div "enjoy 10% off Heading Don't miss out the latest news and immediately receive a …" at bounding box center [389, 207] width 575 height 193
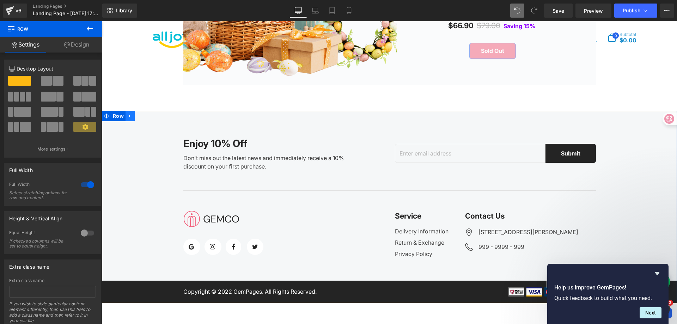
click at [128, 118] on icon at bounding box center [130, 115] width 5 height 5
click at [144, 121] on link at bounding box center [148, 116] width 9 height 11
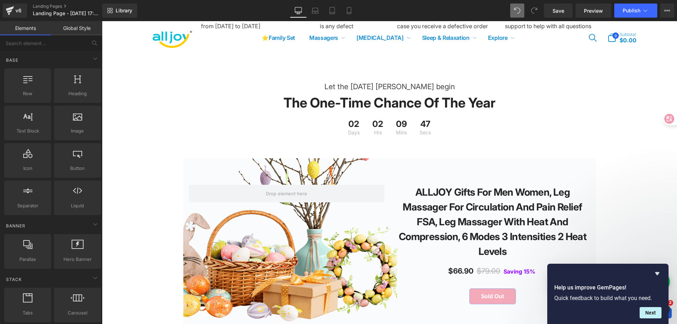
scroll to position [1618, 0]
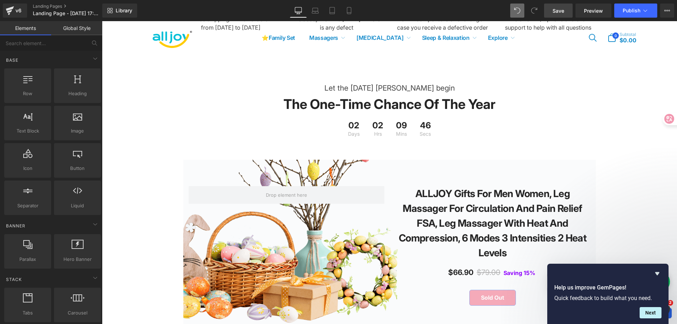
click at [558, 11] on span "Save" at bounding box center [558, 10] width 12 height 7
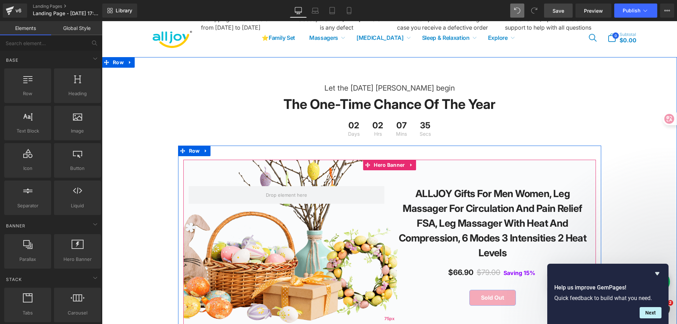
scroll to position [1759, 0]
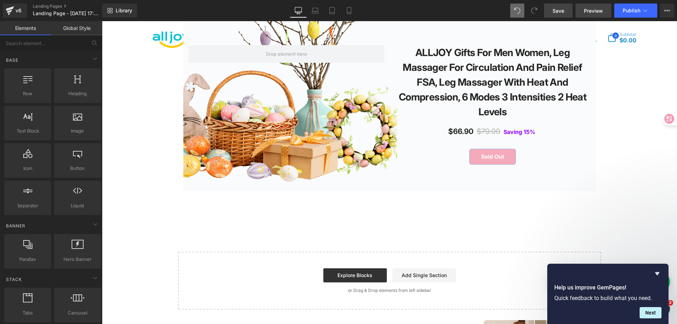
click at [590, 12] on span "Preview" at bounding box center [593, 10] width 19 height 7
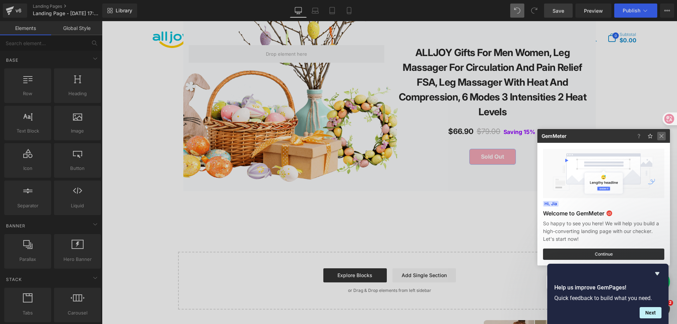
click at [663, 136] on img at bounding box center [661, 136] width 8 height 8
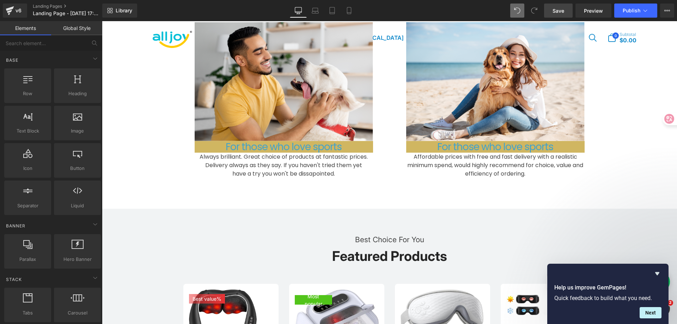
scroll to position [314, 0]
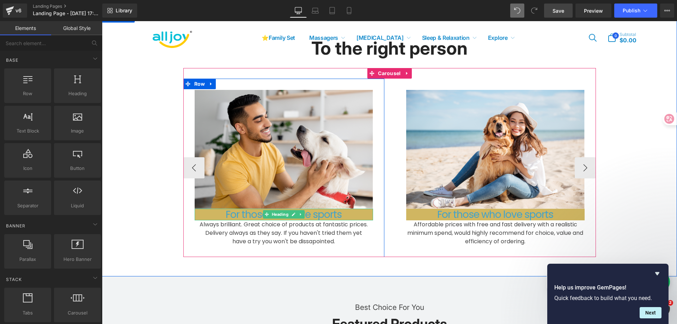
click at [361, 214] on h1 "For those who love sports" at bounding box center [284, 215] width 178 height 12
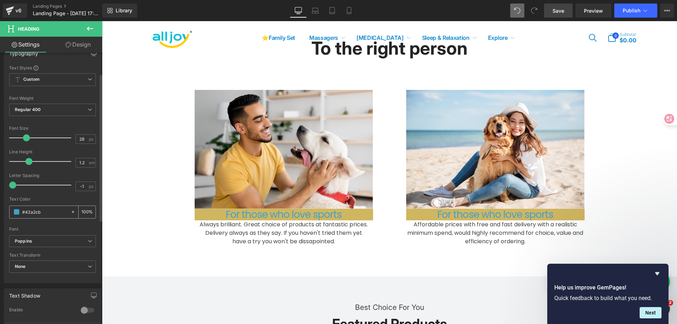
scroll to position [70, 0]
click at [19, 210] on span at bounding box center [17, 209] width 6 height 6
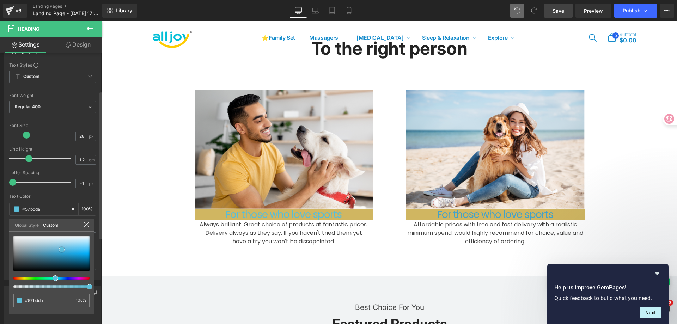
drag, startPoint x: 56, startPoint y: 254, endPoint x: 61, endPoint y: 251, distance: 5.7
click at [61, 251] on span at bounding box center [62, 250] width 6 height 6
click at [92, 286] on span at bounding box center [90, 287] width 6 height 6
drag, startPoint x: 61, startPoint y: 249, endPoint x: 63, endPoint y: 245, distance: 5.0
click at [63, 245] on span at bounding box center [64, 245] width 6 height 6
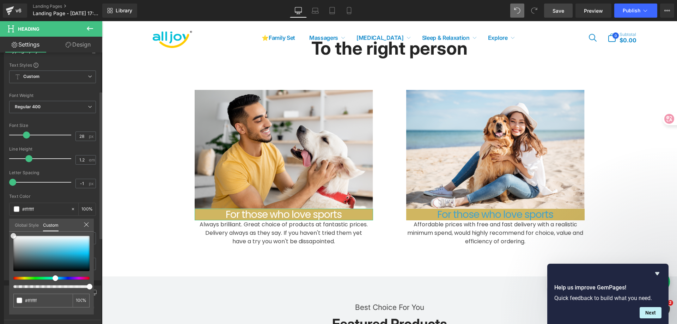
drag, startPoint x: 61, startPoint y: 245, endPoint x: 5, endPoint y: 234, distance: 57.5
click at [5, 234] on div "Typography Text Styles Custom Custom Setup Global Style Custom Setup Global Sty…" at bounding box center [52, 159] width 105 height 242
click at [22, 277] on div at bounding box center [49, 278] width 76 height 3
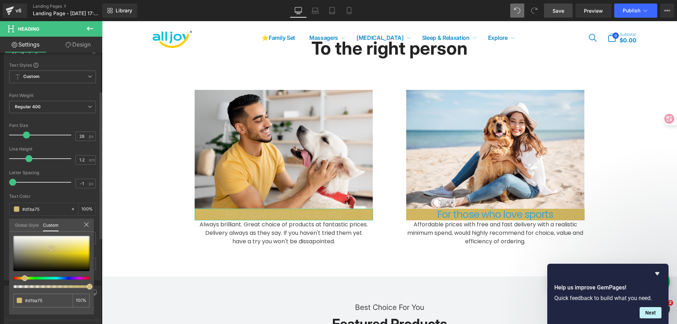
drag, startPoint x: 14, startPoint y: 234, endPoint x: 52, endPoint y: 247, distance: 40.1
click at [52, 247] on span at bounding box center [52, 249] width 6 height 6
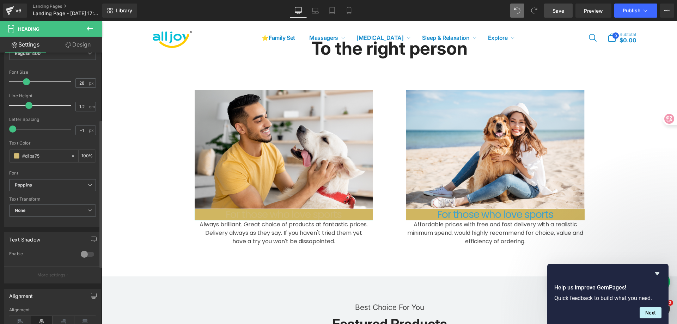
scroll to position [88, 0]
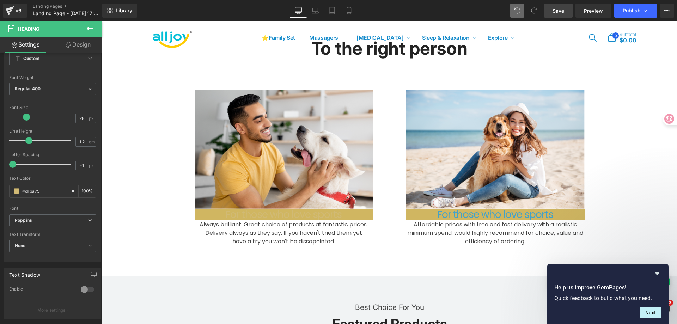
click at [72, 42] on link "Design" at bounding box center [78, 45] width 51 height 16
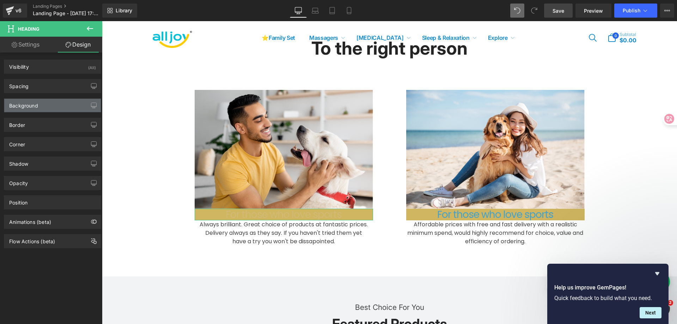
click at [34, 105] on div "Background" at bounding box center [23, 104] width 29 height 10
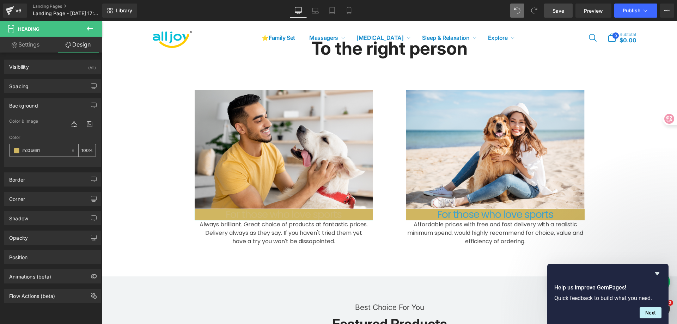
click at [26, 150] on input "#d0b661" at bounding box center [44, 151] width 45 height 8
click at [18, 152] on span at bounding box center [17, 151] width 6 height 6
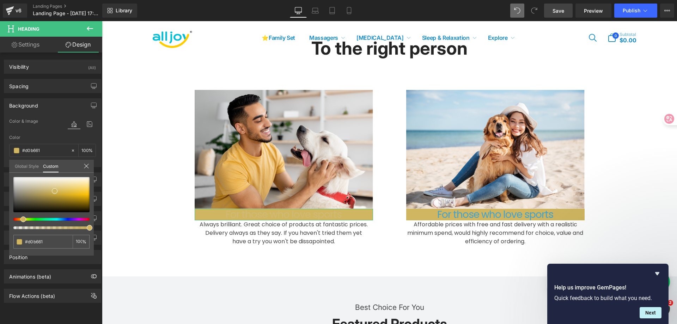
click at [56, 216] on div at bounding box center [51, 203] width 76 height 52
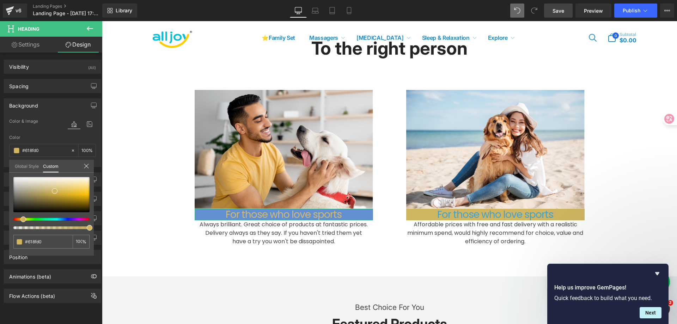
click at [56, 218] on div at bounding box center [49, 219] width 76 height 3
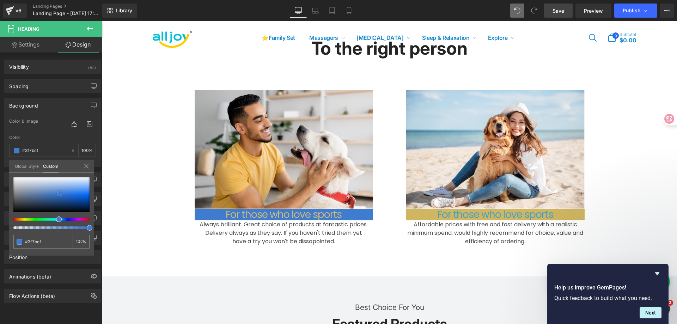
drag, startPoint x: 55, startPoint y: 191, endPoint x: 60, endPoint y: 194, distance: 5.5
click at [60, 194] on span at bounding box center [60, 194] width 6 height 6
drag, startPoint x: 86, startPoint y: 227, endPoint x: 95, endPoint y: 226, distance: 9.3
click at [95, 167] on div "Background Color & Image color rgba(63, 123, 207, 1) Color #3f7bcf 100 % Image …" at bounding box center [52, 130] width 105 height 74
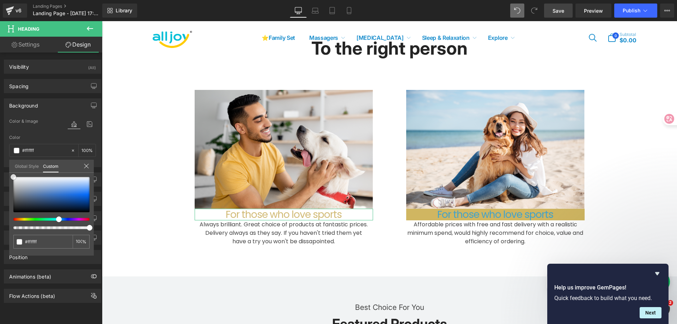
drag, startPoint x: 59, startPoint y: 193, endPoint x: 0, endPoint y: 169, distance: 63.5
click at [0, 167] on div "Background Color & Image color rgba(255, 255, 255, 1) Color #ffffff 100 % Image…" at bounding box center [52, 130] width 105 height 74
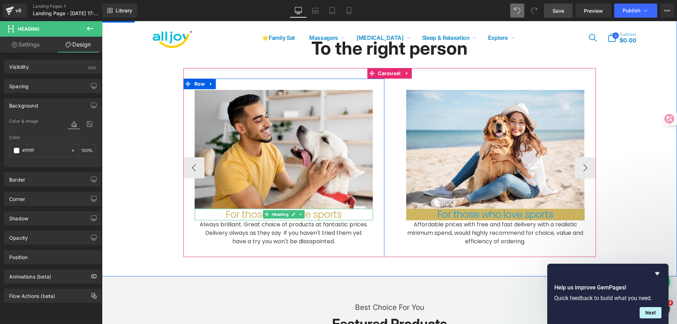
click at [323, 212] on h1 "For those who love sports" at bounding box center [284, 215] width 178 height 12
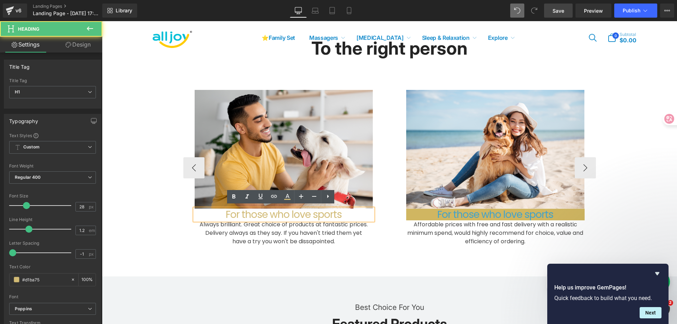
click at [308, 237] on div "have a try you won't be dissapointed." at bounding box center [284, 241] width 178 height 8
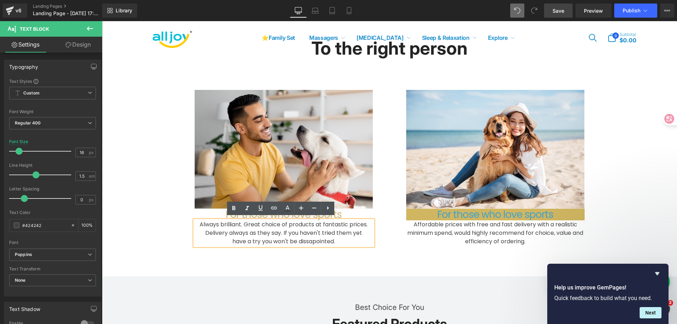
click at [168, 246] on div "To the right person Heading Row Image For those who love sports Heading Always …" at bounding box center [389, 142] width 575 height 230
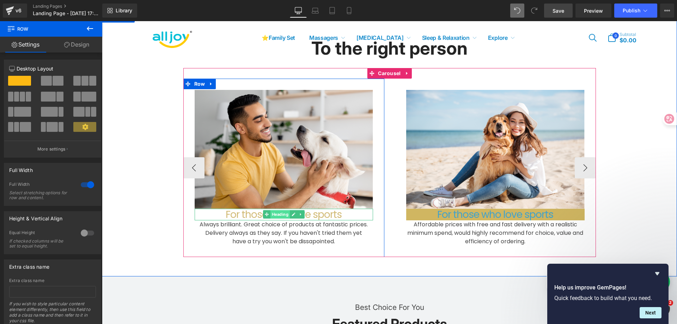
click at [279, 212] on span "Heading" at bounding box center [279, 214] width 19 height 8
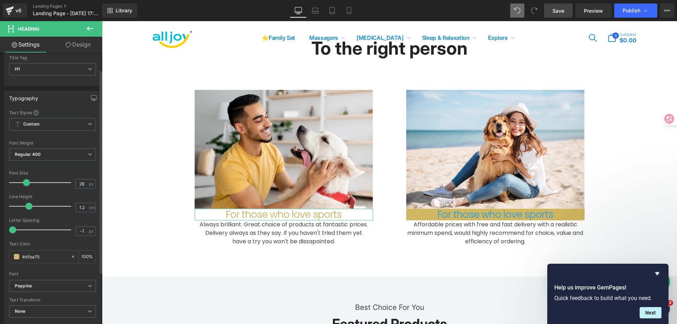
scroll to position [35, 0]
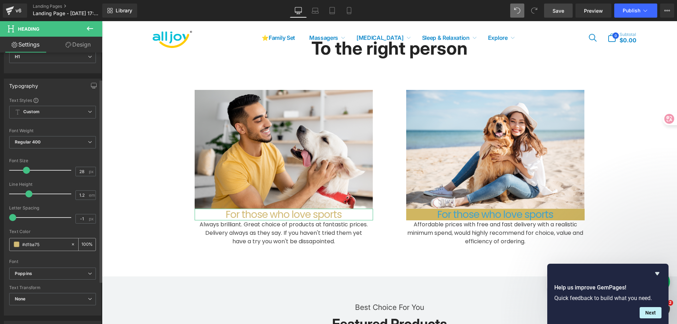
click at [17, 245] on span at bounding box center [17, 244] width 6 height 6
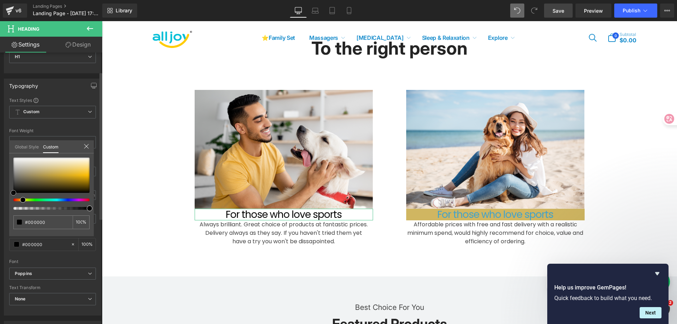
drag, startPoint x: 23, startPoint y: 185, endPoint x: 11, endPoint y: 196, distance: 16.4
click at [11, 196] on div "#000000 100 %" at bounding box center [51, 197] width 85 height 79
drag, startPoint x: 62, startPoint y: 174, endPoint x: 0, endPoint y: 203, distance: 68.7
click at [0, 203] on div "Typography Text Styles Custom Custom Setup Global Style Custom Setup Global Sty…" at bounding box center [52, 194] width 105 height 242
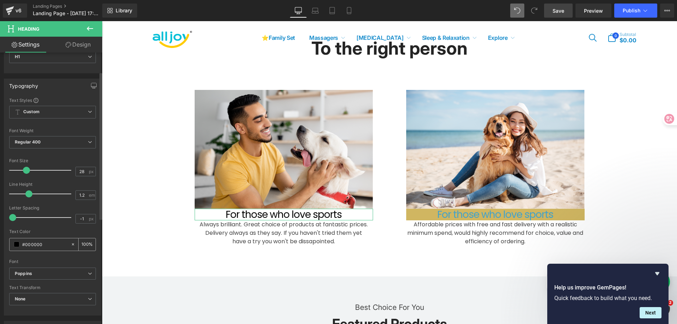
click at [72, 245] on icon at bounding box center [73, 244] width 2 height 2
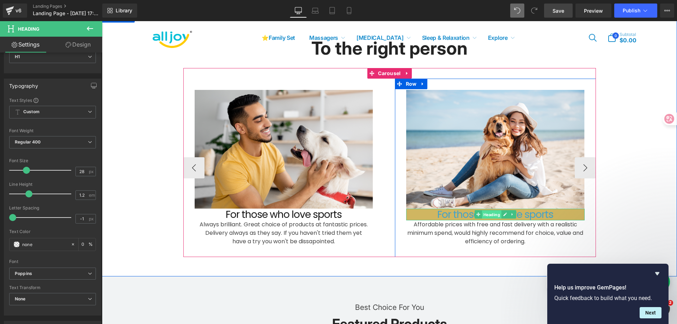
click at [486, 213] on span "Heading" at bounding box center [490, 214] width 19 height 8
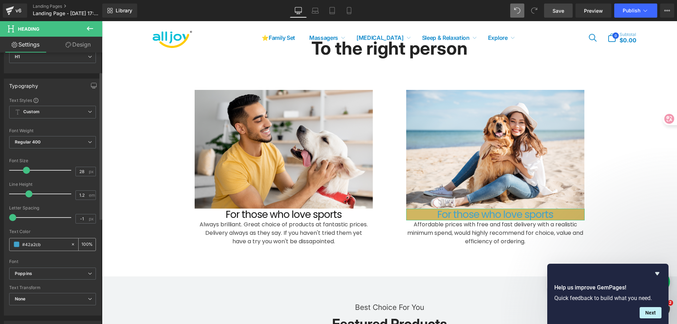
click at [72, 244] on icon at bounding box center [72, 244] width 5 height 5
click at [71, 43] on link "Design" at bounding box center [78, 45] width 51 height 16
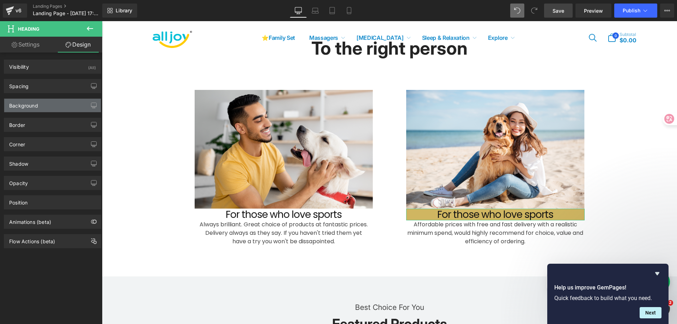
click at [50, 110] on div "Background" at bounding box center [52, 105] width 97 height 13
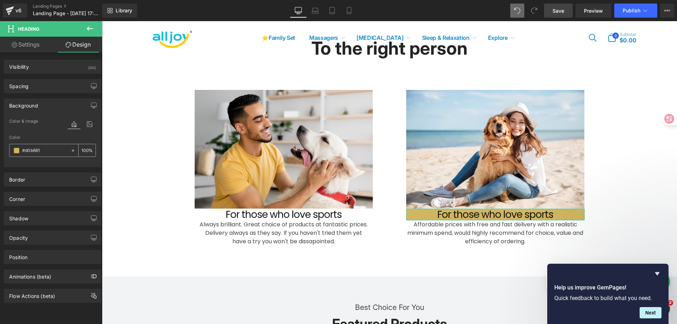
click at [72, 151] on icon at bounding box center [73, 150] width 2 height 2
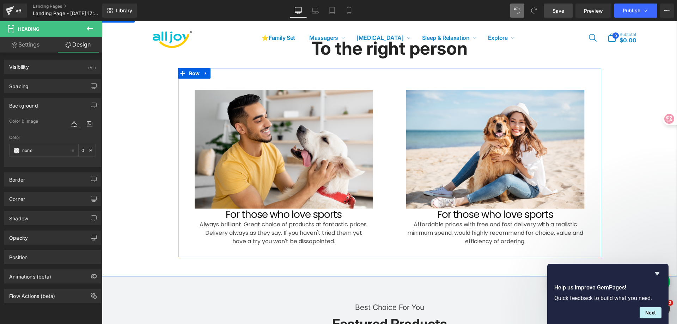
click at [595, 162] on div "Image For those who love sports Heading Always brilliant. Great choice of produ…" at bounding box center [389, 162] width 423 height 189
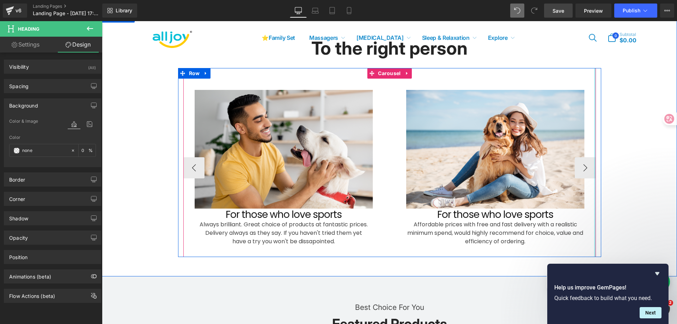
click at [594, 167] on div at bounding box center [595, 162] width 2 height 189
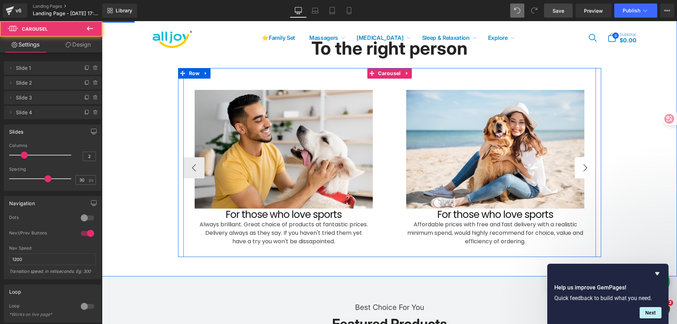
click at [586, 169] on button "›" at bounding box center [584, 167] width 21 height 21
click at [578, 167] on button "›" at bounding box center [584, 167] width 21 height 21
click at [581, 163] on button "›" at bounding box center [584, 167] width 21 height 21
click at [186, 166] on button "‹" at bounding box center [193, 167] width 21 height 21
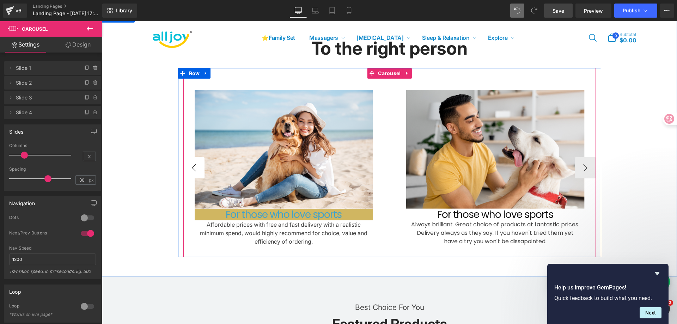
click at [186, 166] on button "‹" at bounding box center [193, 167] width 21 height 21
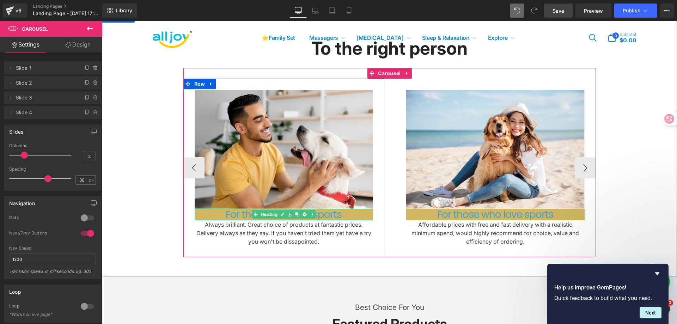
click at [358, 211] on h1 "For those who love sports" at bounding box center [284, 215] width 178 height 12
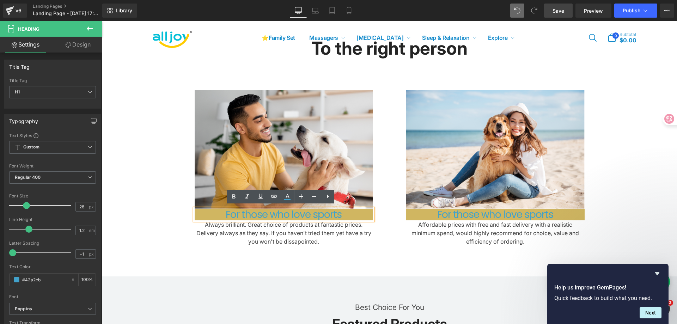
click at [303, 266] on div "To the right person Heading Row Image For those who love sports Heading Always …" at bounding box center [389, 144] width 575 height 265
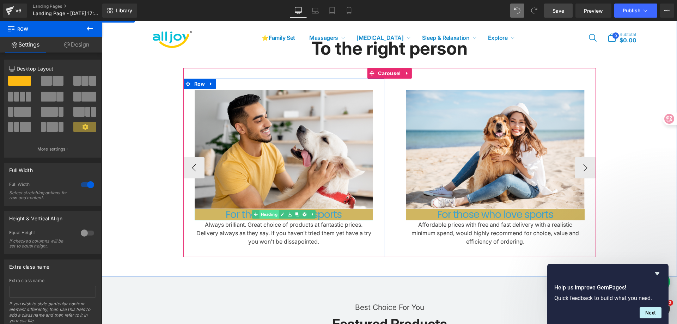
click at [270, 210] on span "Heading" at bounding box center [268, 214] width 19 height 8
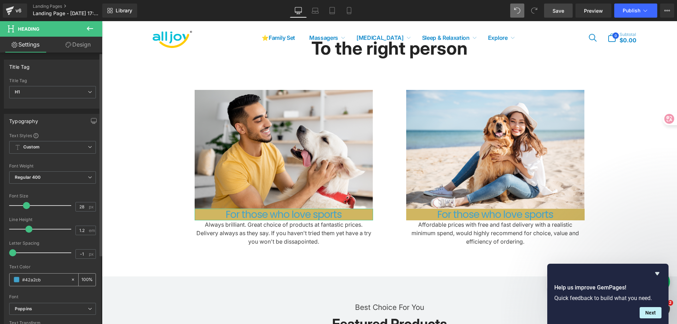
click at [70, 278] on icon at bounding box center [72, 279] width 5 height 5
click at [82, 47] on link "Design" at bounding box center [78, 45] width 51 height 16
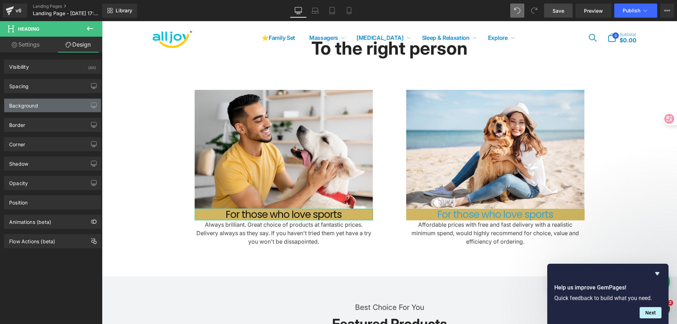
click at [58, 108] on div "Background" at bounding box center [52, 105] width 97 height 13
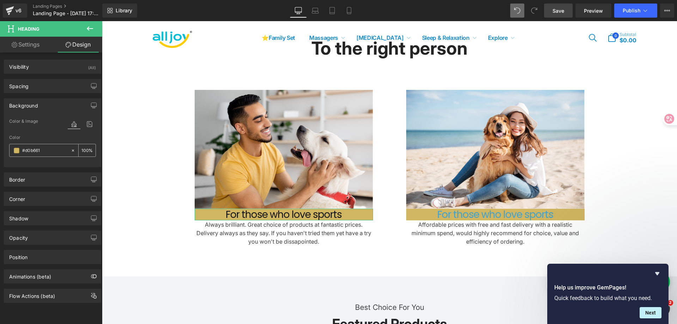
click at [73, 150] on div at bounding box center [74, 150] width 8 height 12
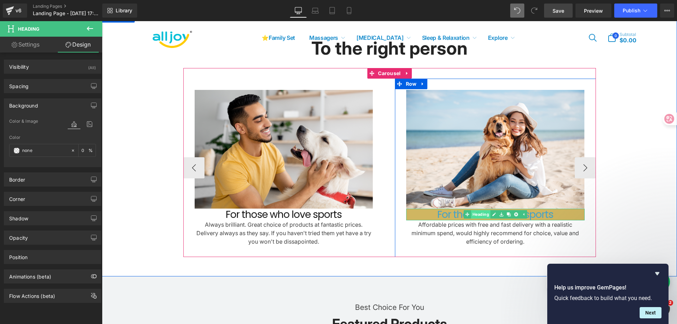
click at [480, 213] on span "Heading" at bounding box center [479, 214] width 19 height 8
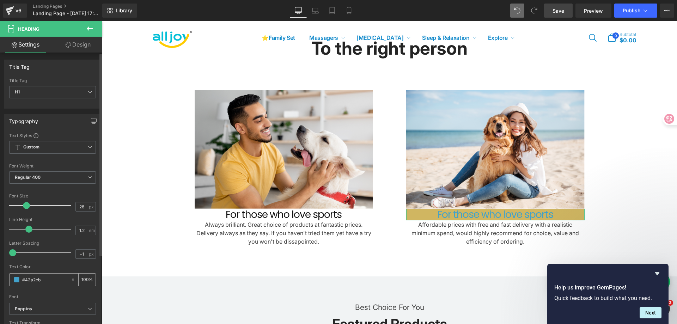
click at [72, 278] on icon at bounding box center [72, 279] width 5 height 5
click at [81, 44] on link "Design" at bounding box center [78, 45] width 51 height 16
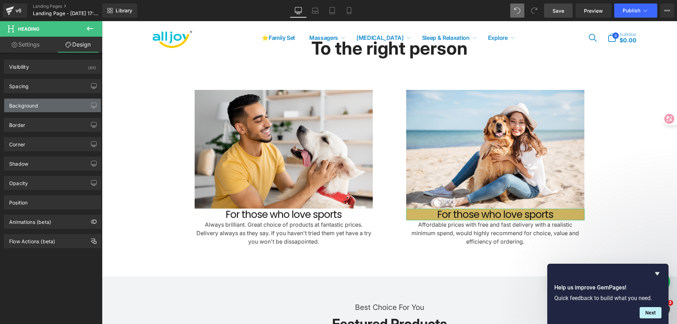
click at [69, 101] on div "Background" at bounding box center [52, 105] width 97 height 13
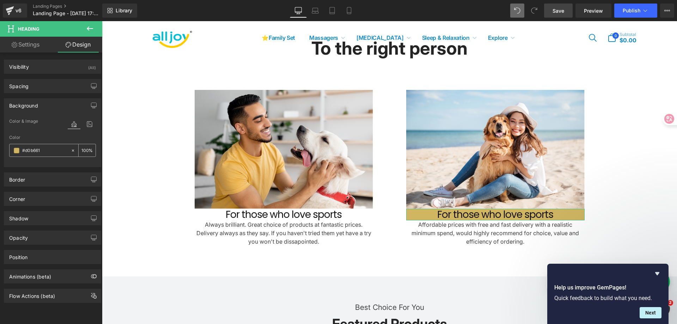
click at [72, 150] on icon at bounding box center [73, 150] width 2 height 2
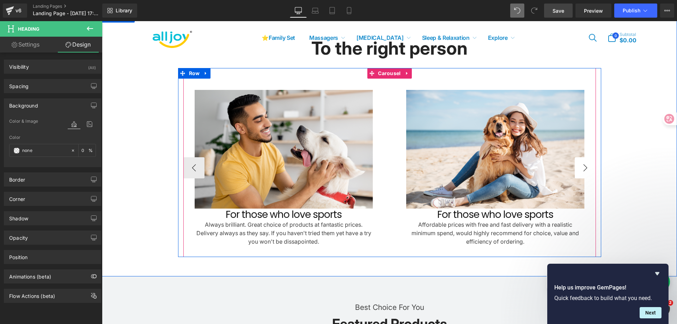
click at [586, 165] on button "›" at bounding box center [584, 167] width 21 height 21
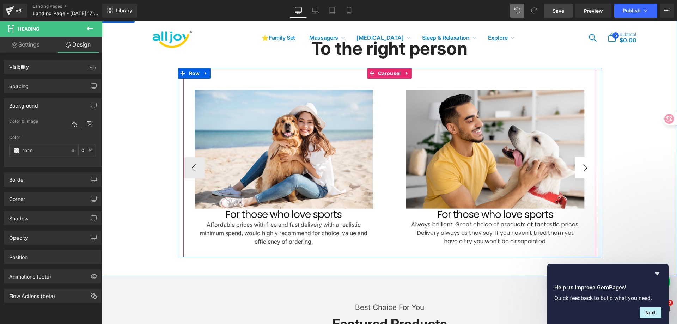
click at [586, 165] on button "›" at bounding box center [584, 167] width 21 height 21
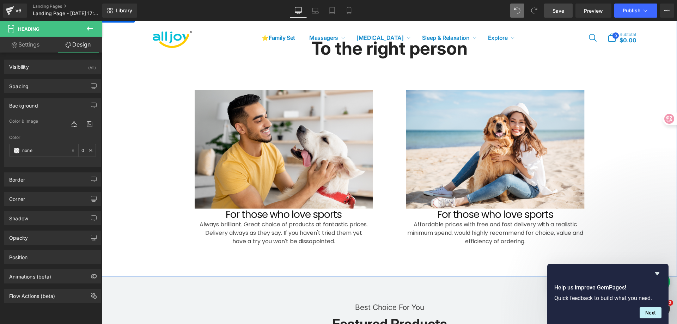
click at [620, 166] on div "To the right person Heading Row Image For those who love sports Heading Always …" at bounding box center [389, 142] width 575 height 230
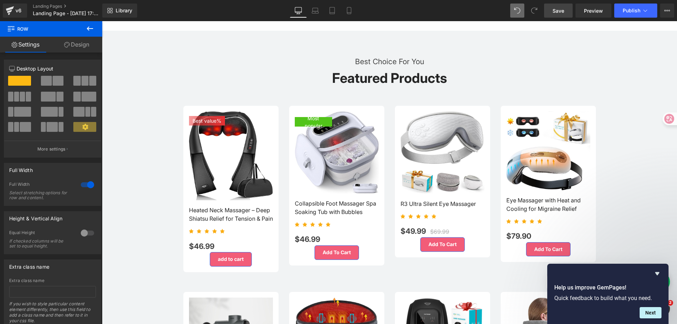
scroll to position [561, 0]
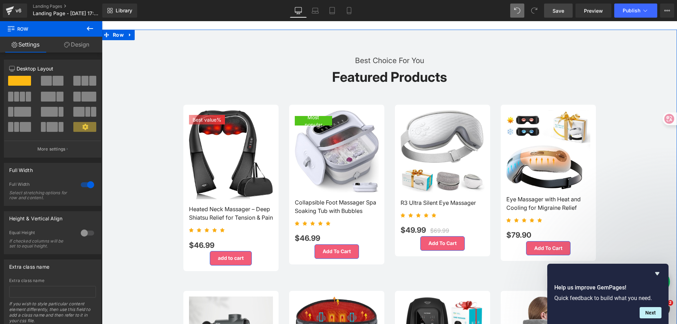
click at [630, 137] on div "Best Choice For You Text Block Featured Products Heading Best value 4699 % (P) …" at bounding box center [389, 269] width 575 height 451
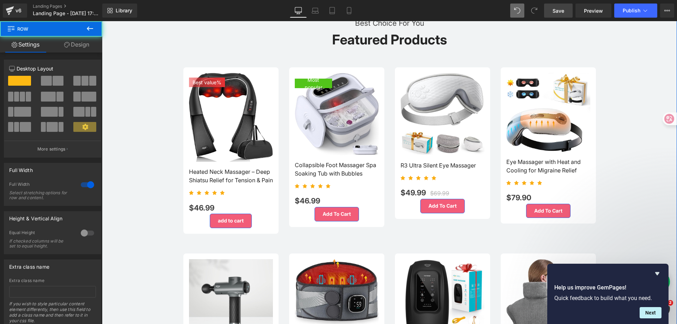
scroll to position [702, 0]
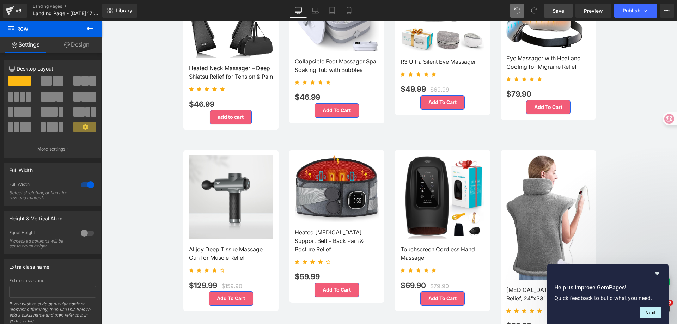
click at [560, 7] on span "Save" at bounding box center [558, 10] width 12 height 7
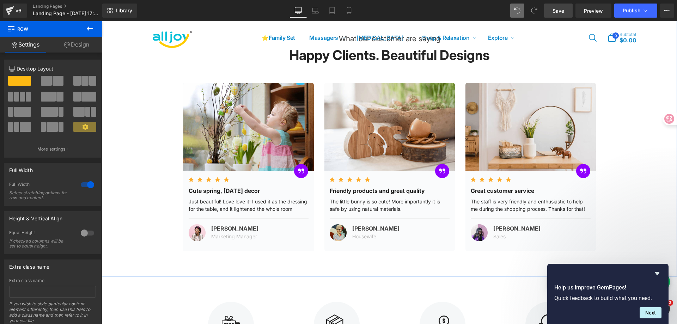
click at [638, 86] on div "What our customer are saying Text Block Happy Clients. Beautiful Designs Headin…" at bounding box center [389, 137] width 575 height 228
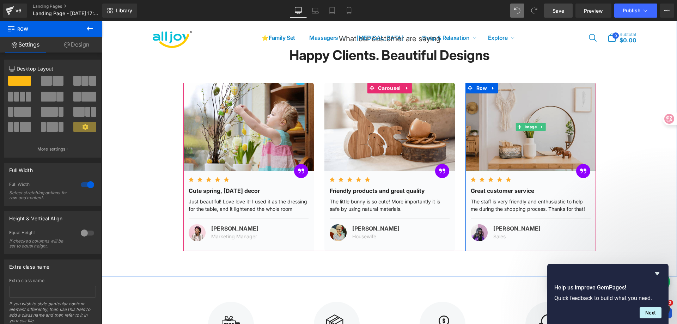
scroll to position [1230, 0]
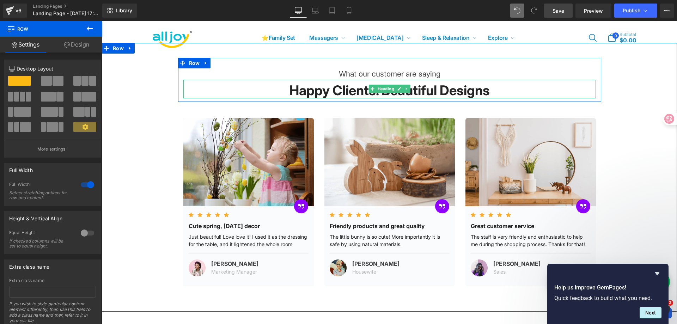
click at [421, 98] on strong "Happy Clients. Beautiful Designs" at bounding box center [389, 90] width 200 height 16
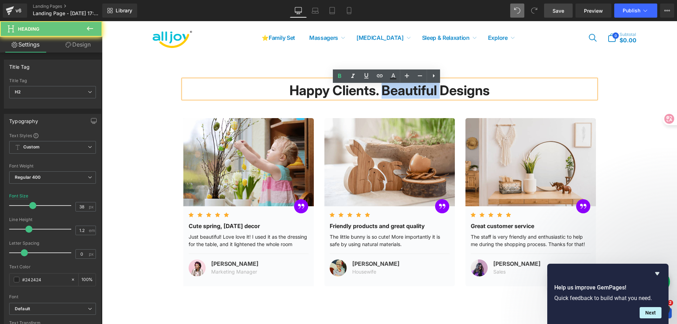
click at [421, 98] on strong "Happy Clients. Beautiful Designs" at bounding box center [389, 90] width 200 height 16
copy strong "Beautiful"
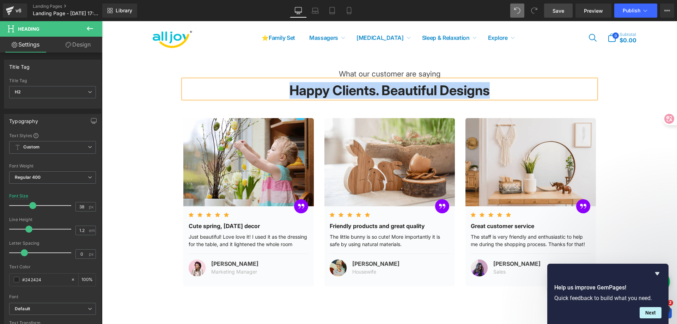
click at [623, 151] on div "What our customer are saying Text Block Happy Clients. Beautiful Designs Headin…" at bounding box center [389, 172] width 575 height 228
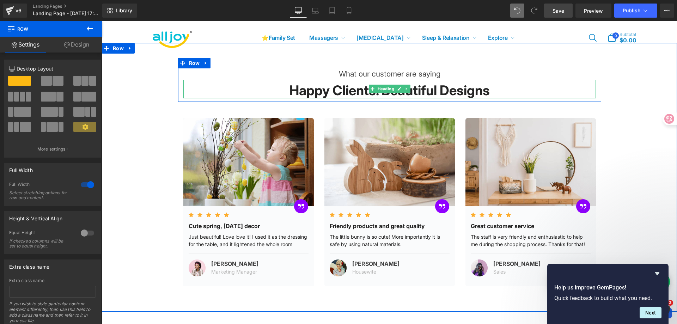
click at [430, 98] on strong "Happy Clients. Beautiful Designs" at bounding box center [389, 90] width 200 height 16
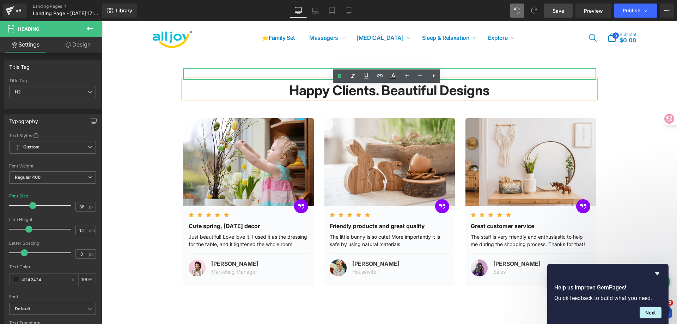
click at [452, 78] on p "What our customer are saying" at bounding box center [389, 73] width 412 height 11
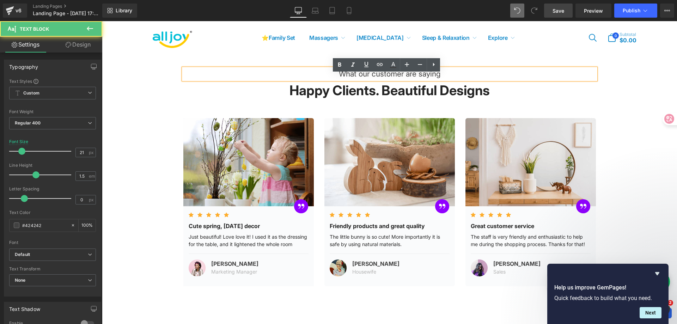
click at [434, 80] on p "What our customer are saying" at bounding box center [389, 73] width 412 height 11
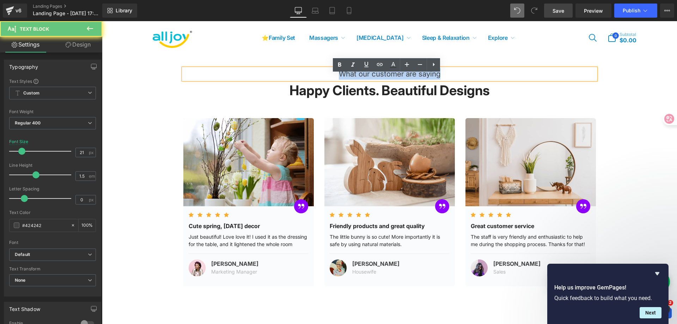
copy p "What our customer are saying"
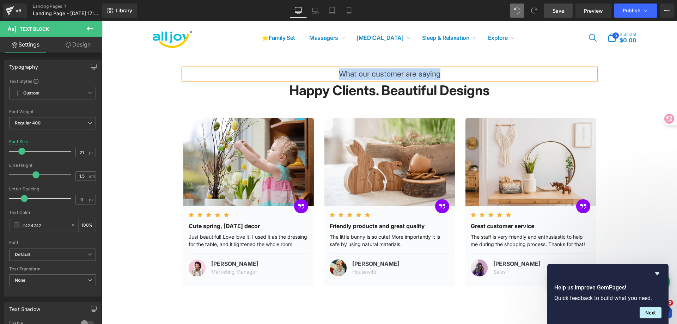
click at [438, 95] on strong "Happy Clients. Beautiful Designs" at bounding box center [389, 90] width 200 height 16
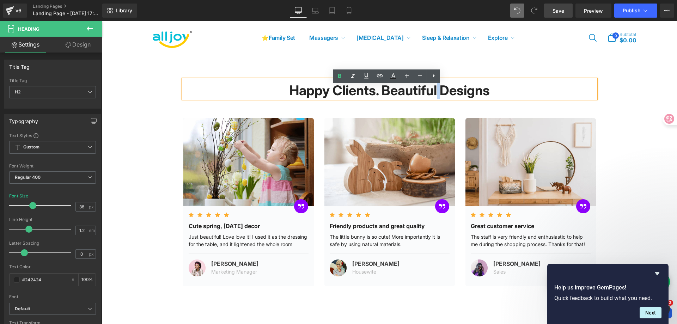
click at [438, 95] on strong "Happy Clients. Beautiful Designs" at bounding box center [389, 90] width 200 height 16
copy strong
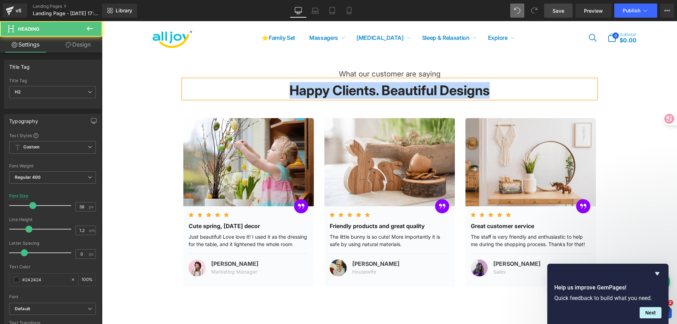
click at [438, 95] on strong "Happy Clients. Beautiful Designs" at bounding box center [389, 90] width 200 height 16
copy strong "Happy Clients. Beautiful Designs"
paste div
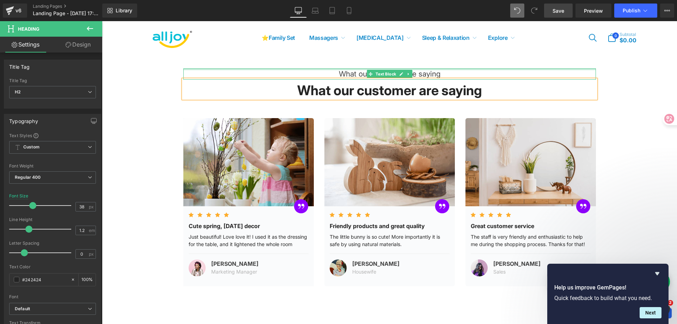
click at [425, 70] on div at bounding box center [389, 69] width 412 height 2
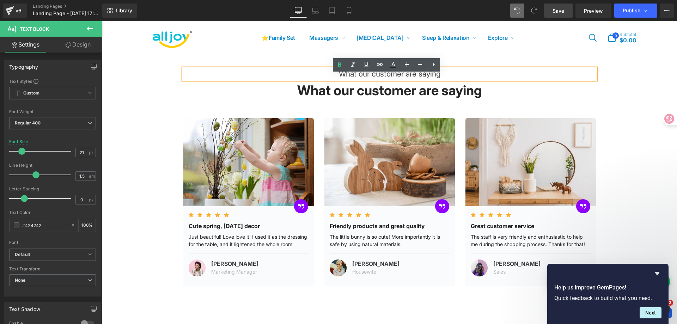
click at [458, 61] on div "What our customer are saying Text Block What our customer are saying Heading Ro…" at bounding box center [389, 177] width 575 height 269
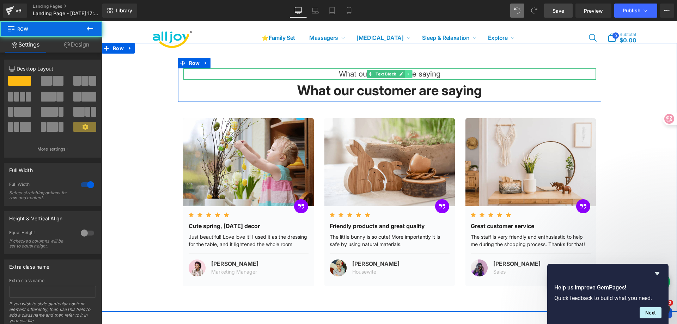
click at [407, 77] on link at bounding box center [408, 74] width 7 height 8
click at [410, 76] on icon at bounding box center [412, 74] width 4 height 4
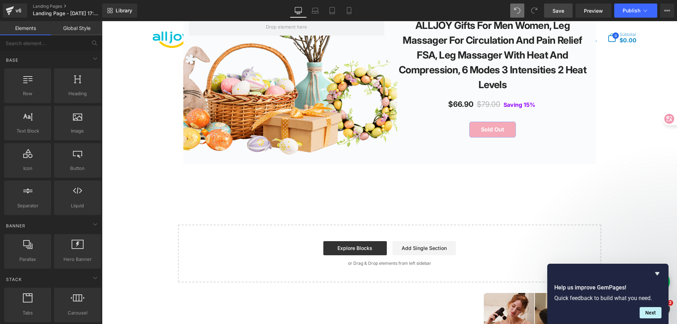
scroll to position [1865, 0]
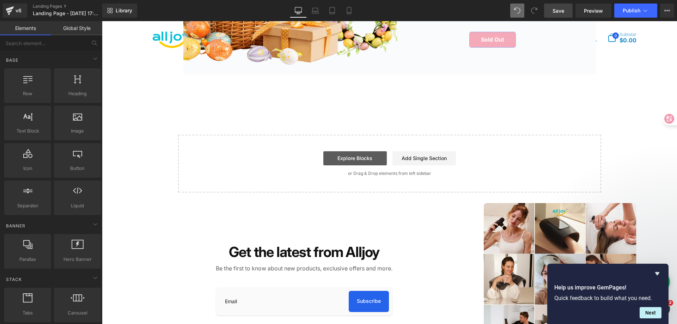
click at [359, 161] on link "Explore Blocks" at bounding box center [354, 158] width 63 height 14
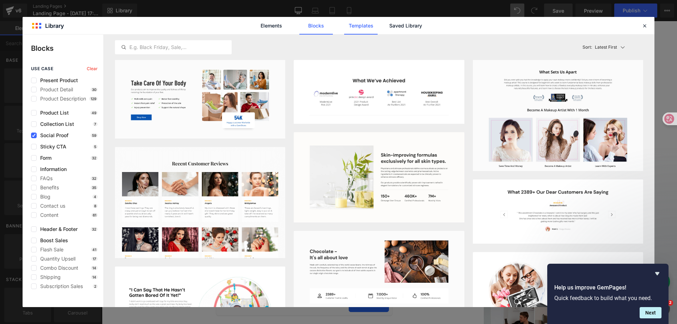
click at [365, 27] on link "Templates" at bounding box center [360, 26] width 33 height 18
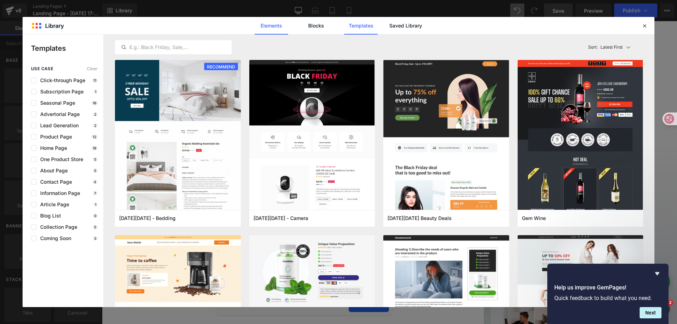
click at [283, 26] on link "Elements" at bounding box center [270, 26] width 33 height 18
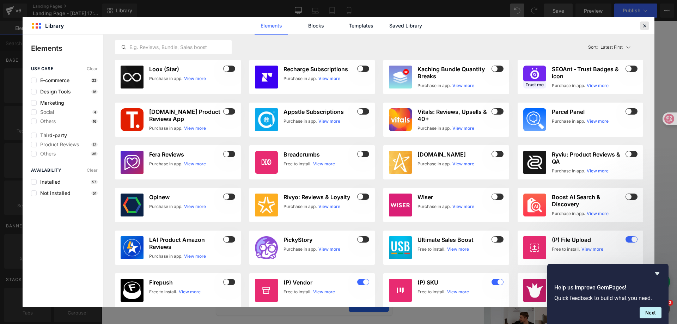
click at [641, 26] on icon at bounding box center [644, 26] width 6 height 6
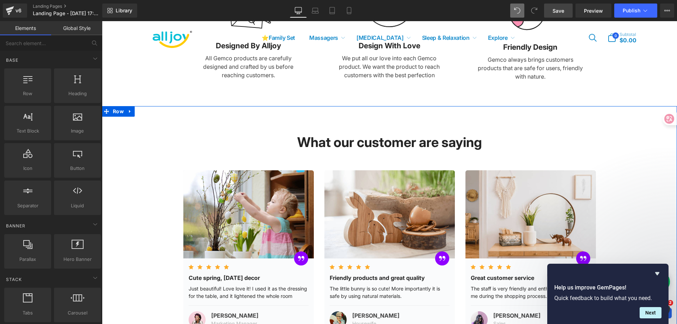
scroll to position [1160, 0]
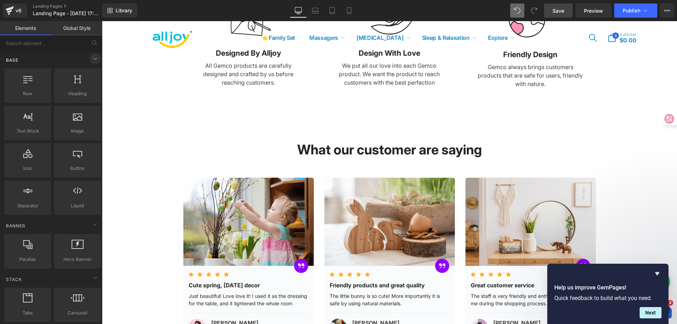
click at [91, 58] on icon at bounding box center [95, 58] width 8 height 8
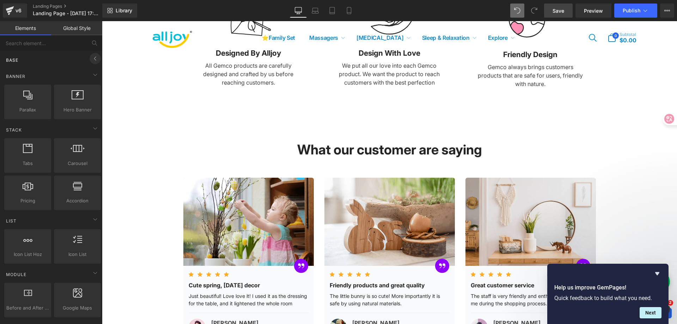
click at [91, 58] on icon at bounding box center [95, 58] width 8 height 8
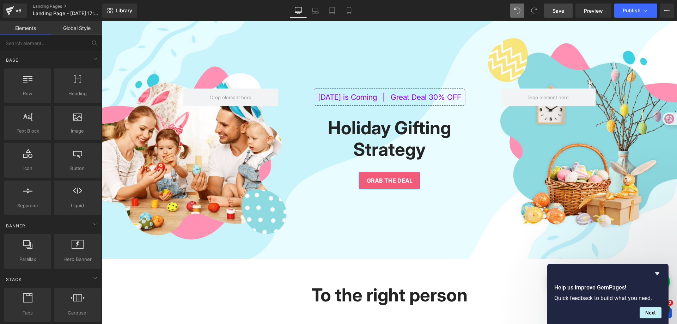
scroll to position [0, 0]
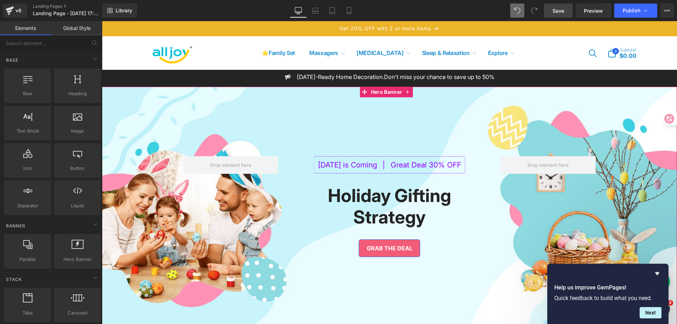
click at [387, 132] on div "[DATE] is Coming | Great Deal 30% OFF Text Block Holiday Gifting Strategy Headi…" at bounding box center [389, 207] width 575 height 240
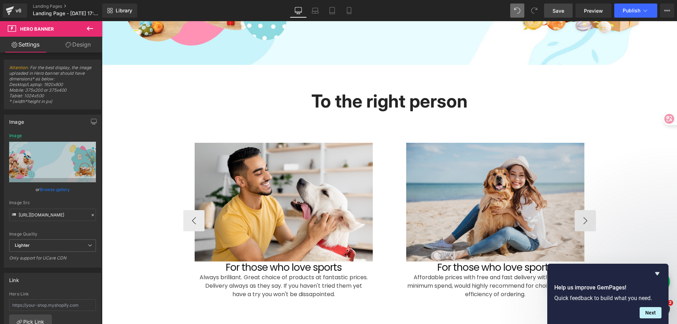
scroll to position [282, 0]
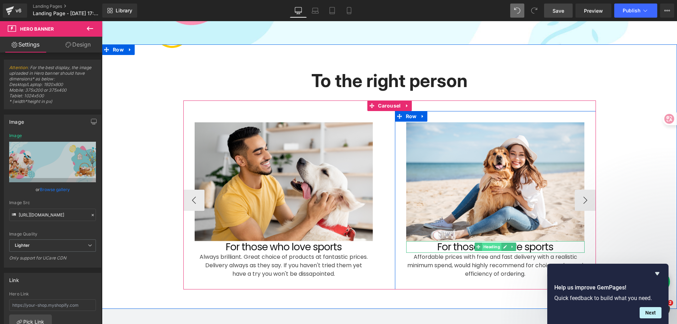
click at [485, 242] on span "Heading" at bounding box center [490, 246] width 19 height 8
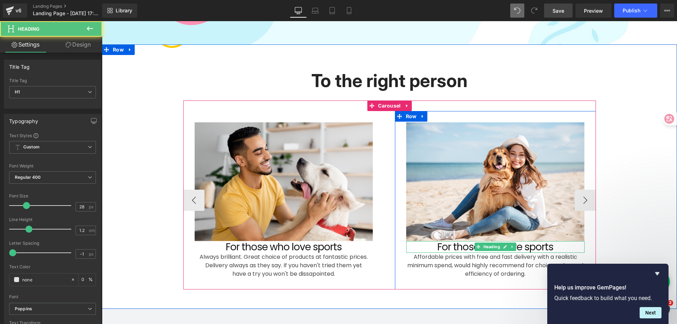
click at [456, 246] on h1 "For those who love sports" at bounding box center [495, 247] width 178 height 12
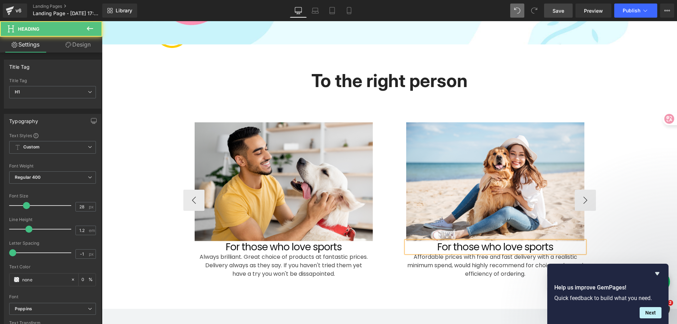
click at [456, 246] on h1 "For those who love sports" at bounding box center [495, 247] width 178 height 12
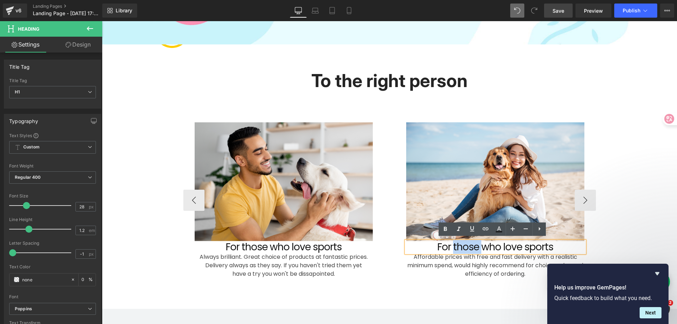
click at [456, 246] on h1 "For those who love sports" at bounding box center [495, 247] width 178 height 12
copy h1 "those"
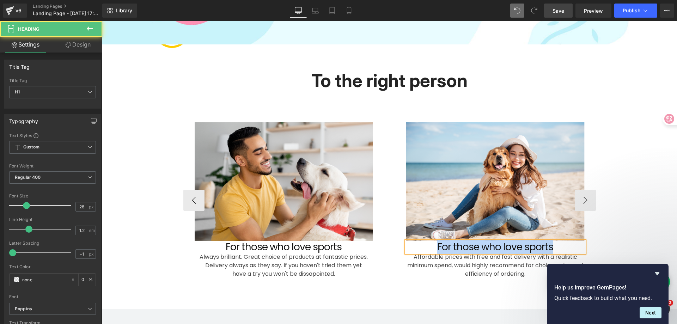
paste div
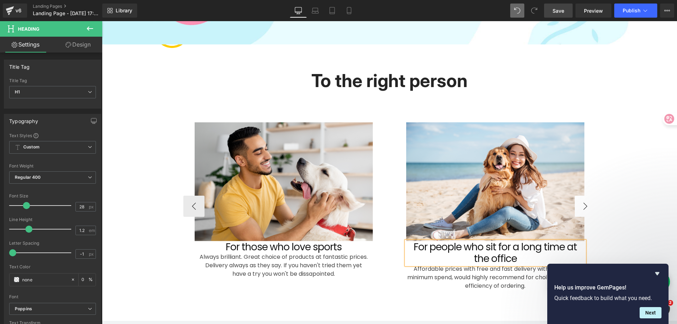
click at [587, 204] on button "›" at bounding box center [584, 206] width 21 height 21
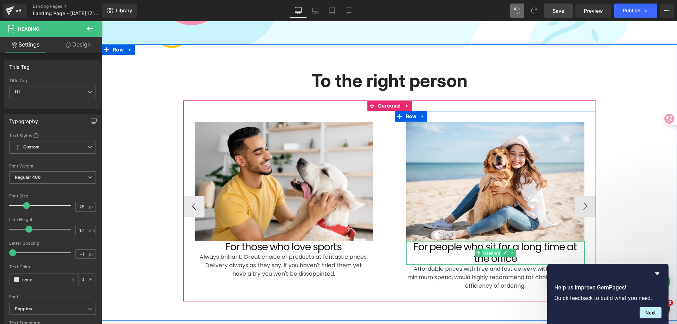
click at [488, 249] on span "Heading" at bounding box center [490, 253] width 19 height 8
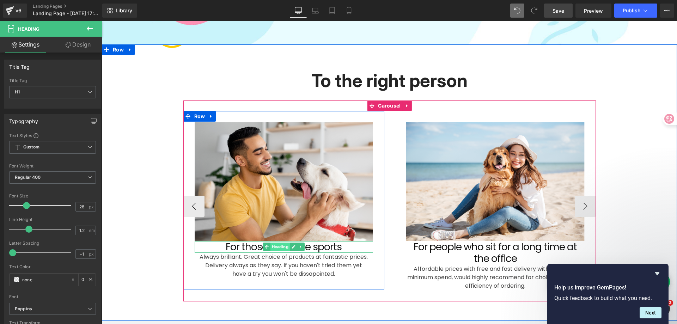
click at [282, 245] on span "Heading" at bounding box center [279, 246] width 19 height 8
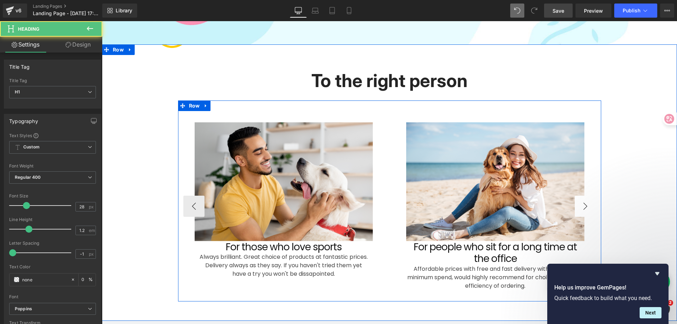
click at [102, 21] on div at bounding box center [102, 21] width 0 height 0
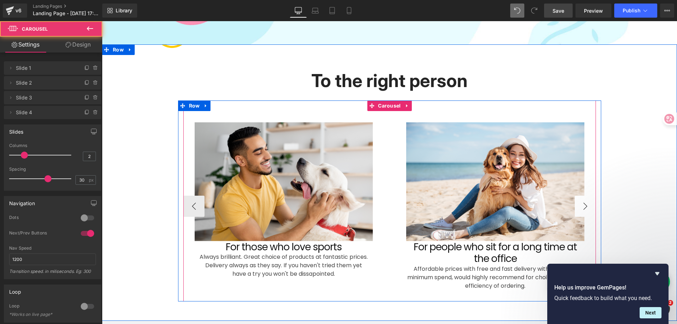
click at [583, 206] on button "›" at bounding box center [584, 206] width 21 height 21
click at [190, 205] on button "‹" at bounding box center [193, 206] width 21 height 21
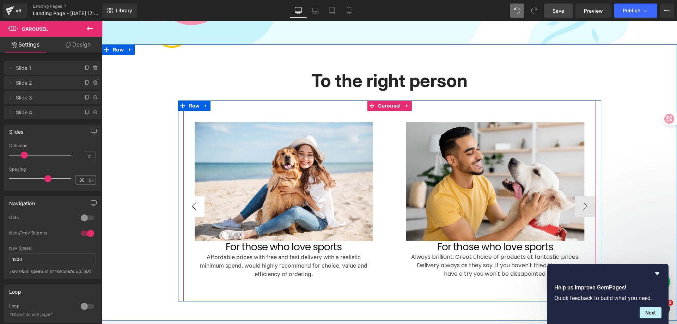
click at [190, 205] on button "‹" at bounding box center [193, 206] width 21 height 21
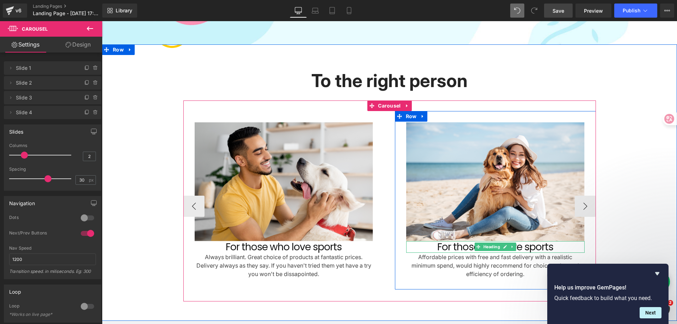
click at [450, 247] on h1 "For those who love sports" at bounding box center [495, 247] width 178 height 12
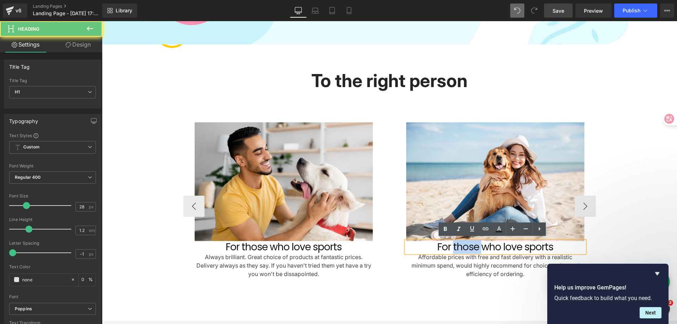
click at [450, 247] on h1 "For those who love sports" at bounding box center [495, 247] width 178 height 12
copy h1 "those"
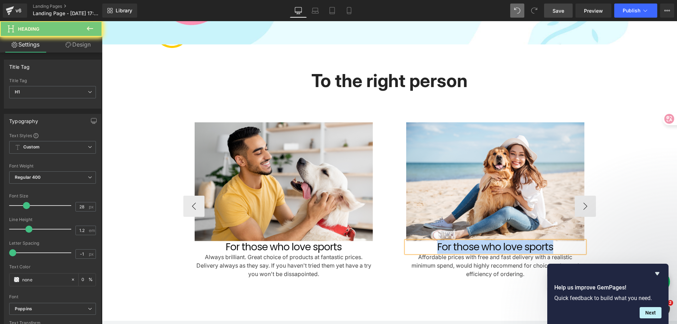
click at [450, 247] on h1 "For those who love sports" at bounding box center [495, 247] width 178 height 12
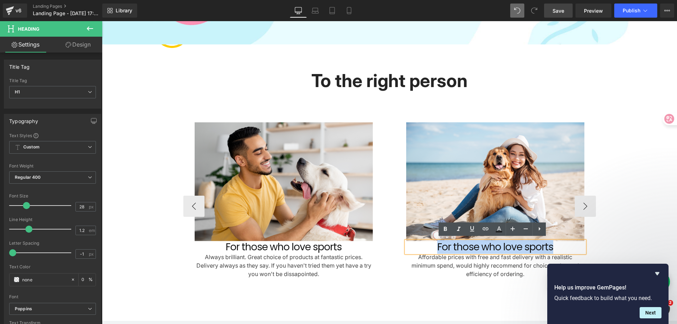
copy h1 "For those who love sports"
paste div
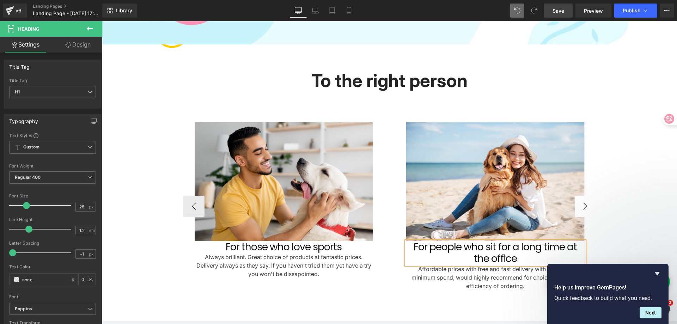
click at [597, 205] on div "Image For those who love sports Heading Always brilliant. Great choice of produ…" at bounding box center [389, 200] width 423 height 201
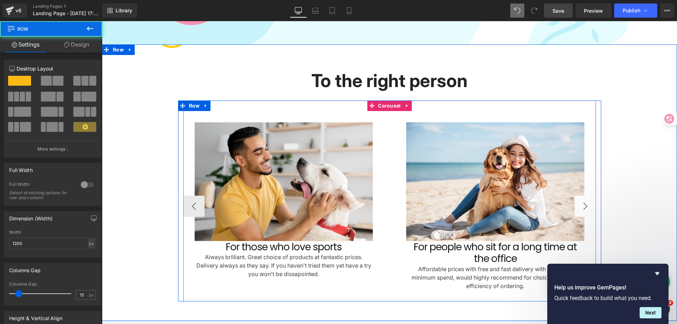
click at [580, 206] on button "›" at bounding box center [584, 206] width 21 height 21
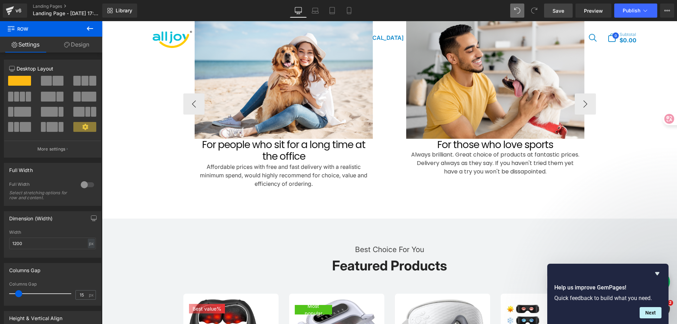
scroll to position [317, 0]
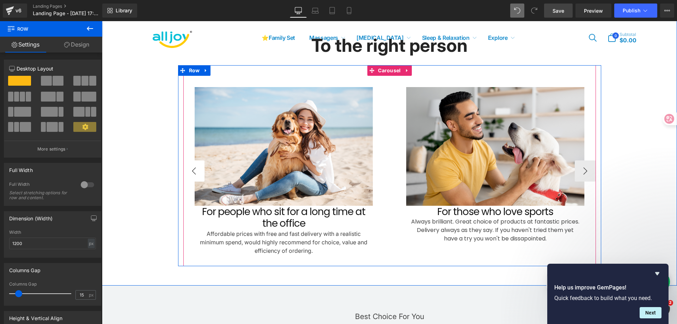
click at [189, 168] on button "‹" at bounding box center [193, 170] width 21 height 21
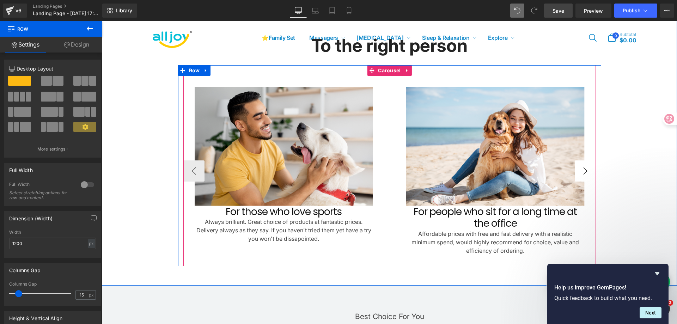
click at [583, 166] on button "›" at bounding box center [584, 170] width 21 height 21
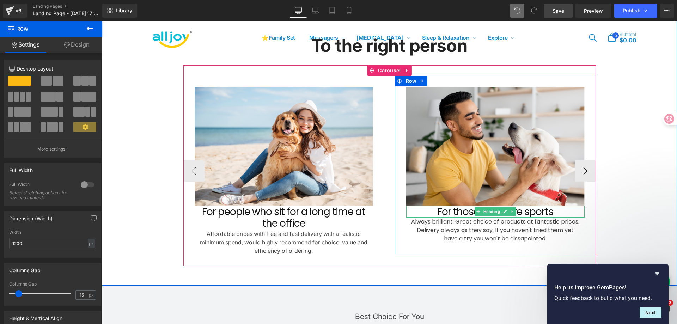
click at [467, 209] on h1 "For those who love sports" at bounding box center [495, 212] width 178 height 12
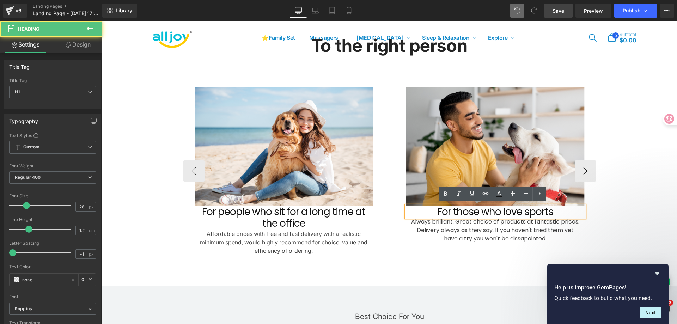
click at [469, 209] on h1 "For those who love sports" at bounding box center [495, 212] width 178 height 12
paste div
copy h1 "those"
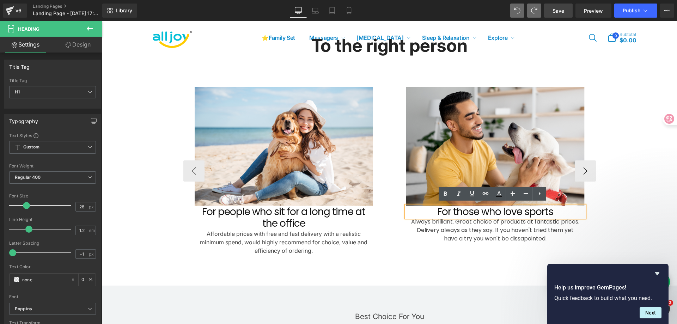
click at [543, 211] on h1 "For those who love sports" at bounding box center [495, 212] width 178 height 12
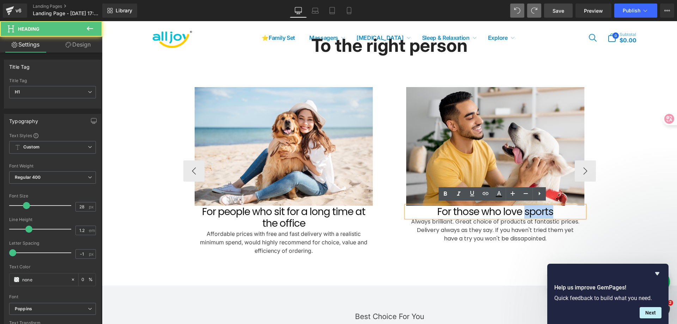
click at [543, 211] on h1 "For those who love sports" at bounding box center [495, 212] width 178 height 12
click at [543, 210] on h1 "For those who love sports" at bounding box center [495, 212] width 178 height 12
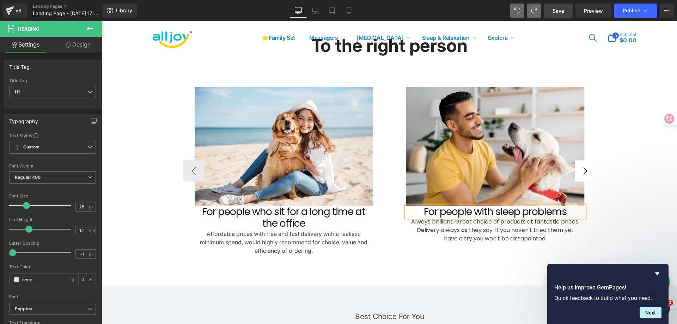
click at [581, 169] on button "›" at bounding box center [584, 170] width 21 height 21
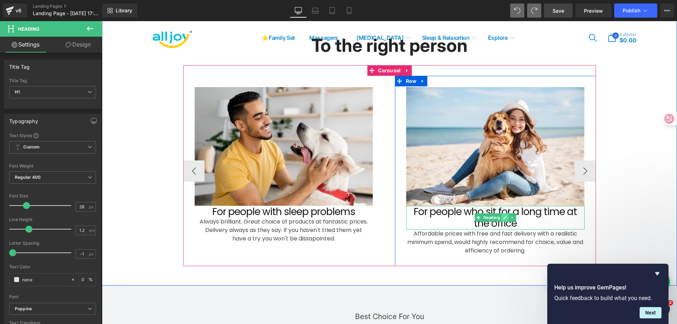
click at [501, 213] on link at bounding box center [504, 217] width 7 height 8
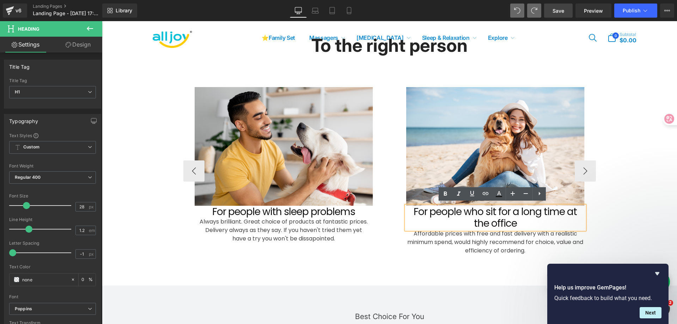
click at [482, 209] on h1 "For people who sit for a long time at the office" at bounding box center [495, 218] width 178 height 24
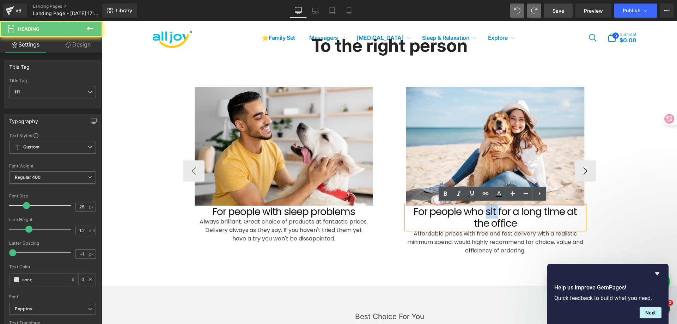
click at [482, 209] on h1 "For people who sit for a long time at the office" at bounding box center [495, 218] width 178 height 24
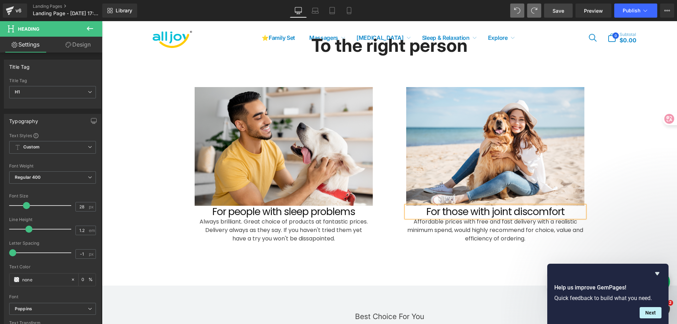
click at [635, 214] on div "To the right person Heading Row Image For those who love sports Heading Always …" at bounding box center [389, 145] width 575 height 242
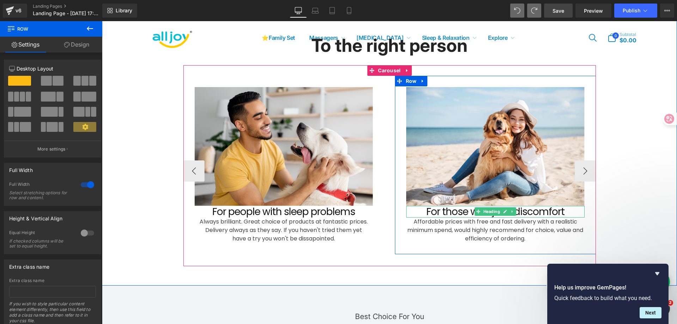
click at [563, 208] on h1 "For those with joint discomfort" at bounding box center [495, 212] width 178 height 12
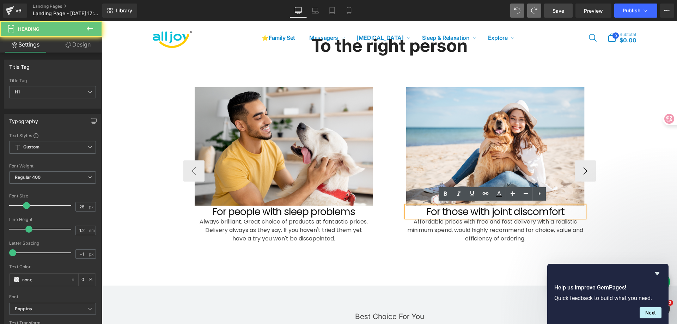
click at [544, 211] on h1 "For those with joint discomfort" at bounding box center [495, 212] width 178 height 12
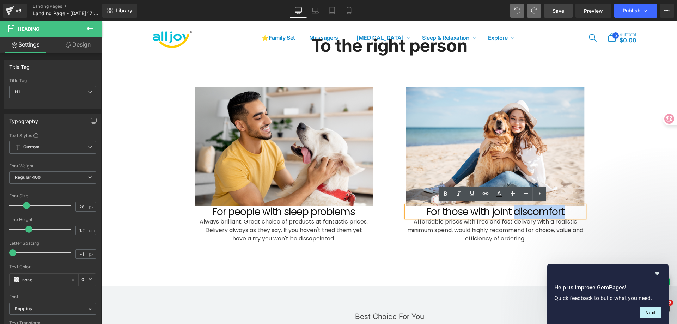
click at [627, 223] on div "To the right person Heading Row Image For those who love sports Heading Always …" at bounding box center [389, 145] width 575 height 242
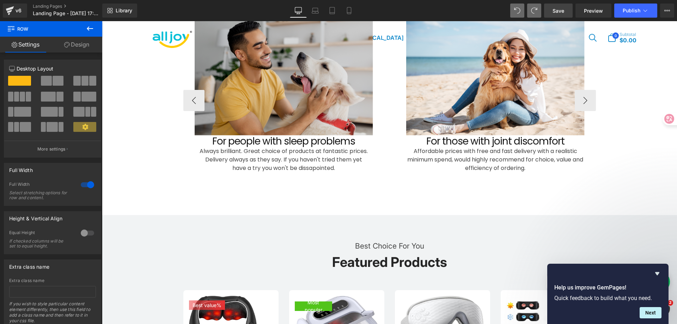
scroll to position [282, 0]
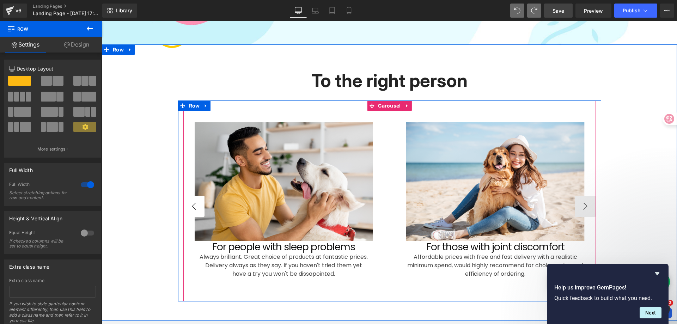
click at [184, 202] on button "‹" at bounding box center [193, 206] width 21 height 21
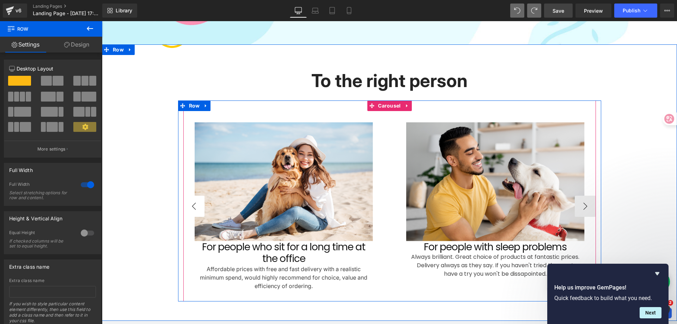
click at [184, 202] on button "‹" at bounding box center [193, 206] width 21 height 21
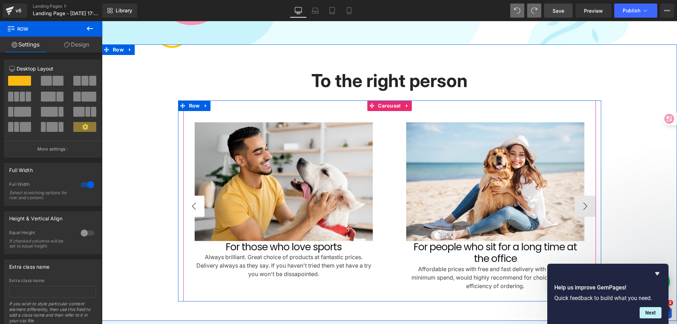
click at [184, 202] on button "‹" at bounding box center [193, 206] width 21 height 21
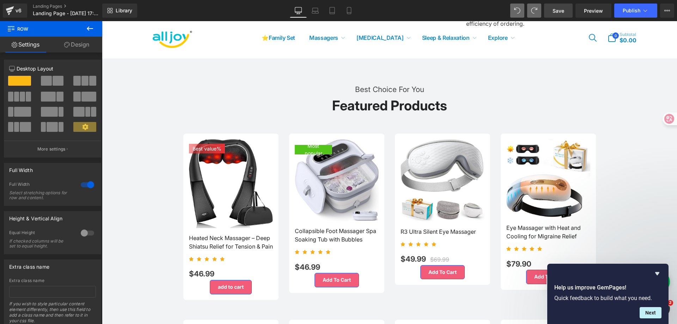
scroll to position [599, 0]
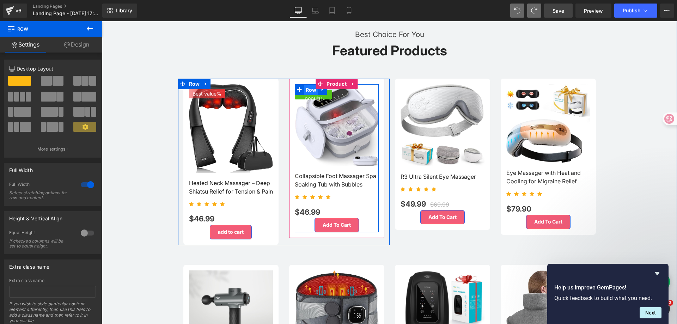
click at [308, 90] on span "Row" at bounding box center [311, 90] width 14 height 11
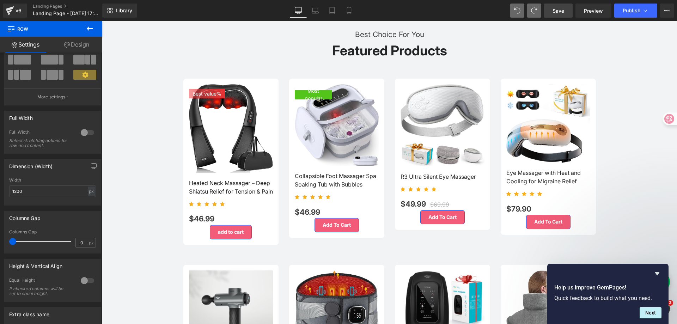
scroll to position [0, 0]
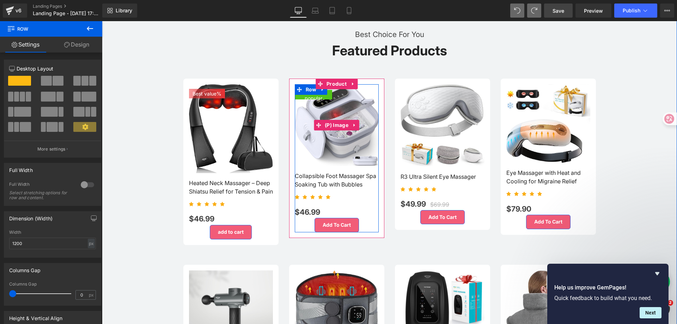
click at [337, 101] on img at bounding box center [337, 125] width 84 height 82
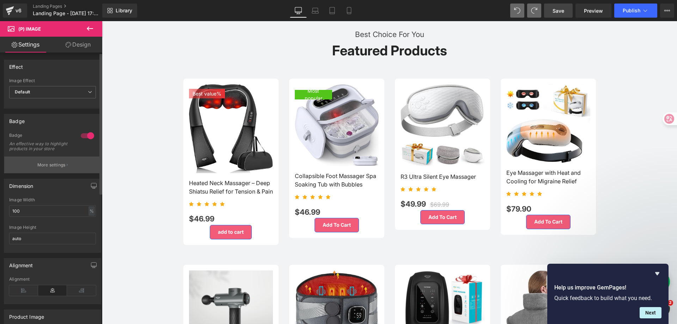
click at [62, 168] on p "More settings" at bounding box center [51, 165] width 28 height 6
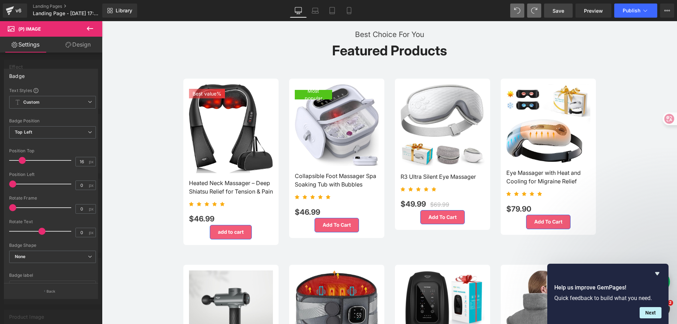
click at [37, 292] on button "Back" at bounding box center [51, 291] width 94 height 16
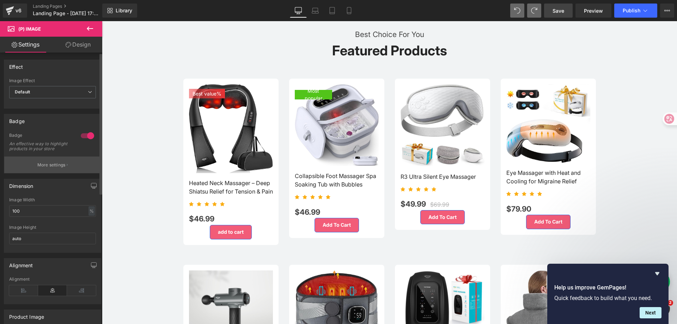
click at [54, 168] on p "More settings" at bounding box center [51, 165] width 28 height 6
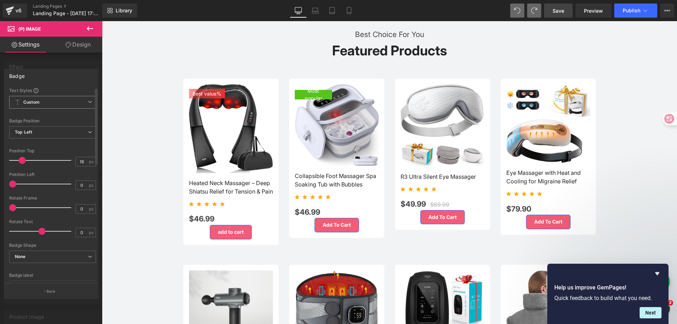
click at [61, 104] on span "Custom Setup Global Style" at bounding box center [52, 102] width 87 height 13
click at [58, 133] on span "Top Left" at bounding box center [52, 132] width 87 height 12
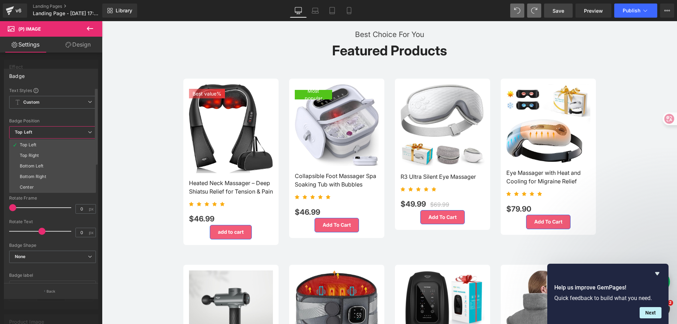
click at [58, 133] on span "Top Left" at bounding box center [52, 132] width 87 height 12
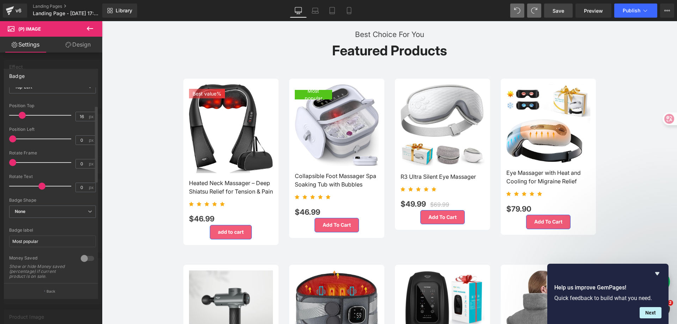
scroll to position [106, 0]
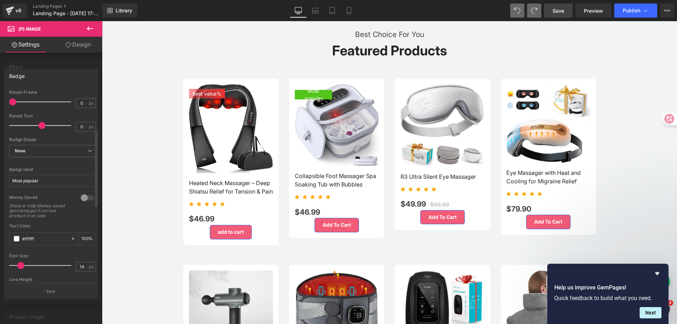
click at [82, 196] on div at bounding box center [87, 197] width 17 height 11
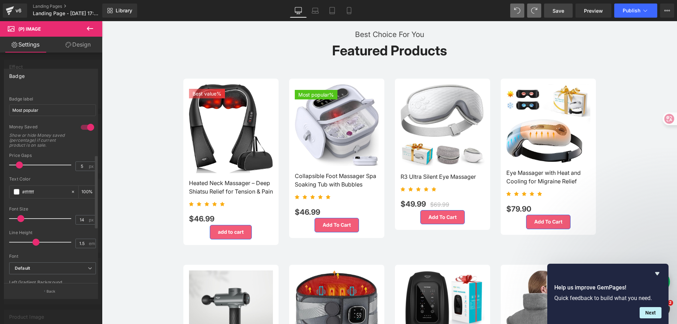
scroll to position [282, 0]
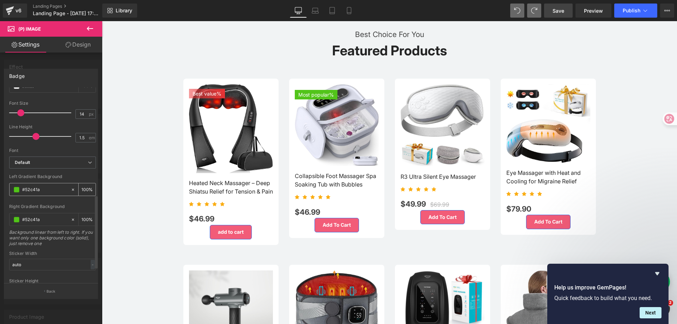
click at [17, 189] on span at bounding box center [17, 190] width 6 height 6
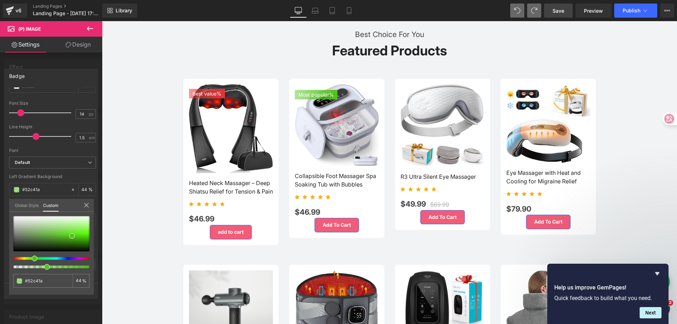
drag, startPoint x: 90, startPoint y: 267, endPoint x: 44, endPoint y: 266, distance: 45.5
click at [44, 266] on span at bounding box center [47, 267] width 6 height 6
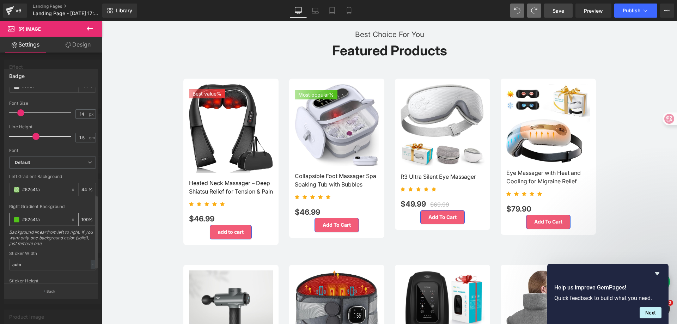
click at [14, 220] on span at bounding box center [17, 220] width 6 height 6
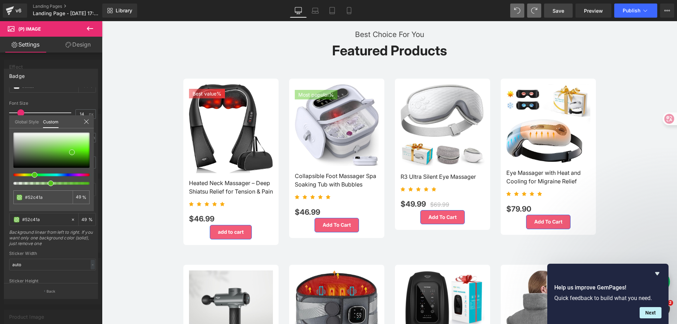
drag, startPoint x: 90, startPoint y: 185, endPoint x: 48, endPoint y: 184, distance: 41.6
click at [48, 184] on span at bounding box center [51, 183] width 6 height 6
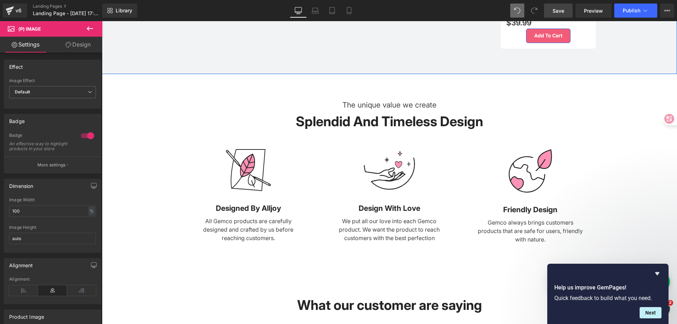
scroll to position [1092, 0]
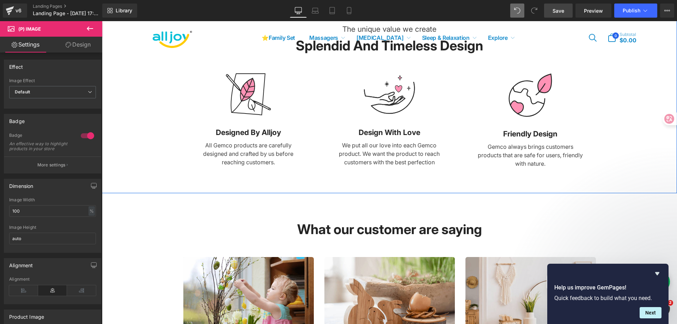
click at [616, 99] on div "The unique value we create Text Block Splendid And Timeless Design Heading Row …" at bounding box center [389, 97] width 575 height 169
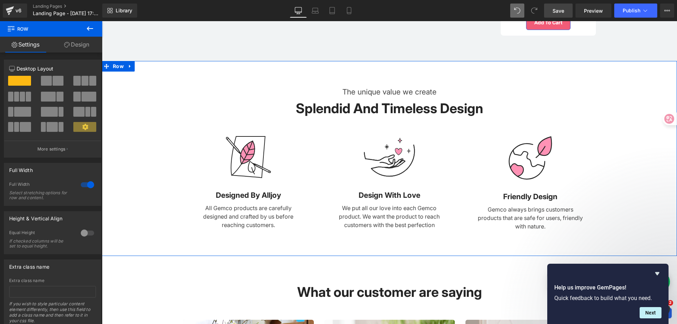
scroll to position [1022, 0]
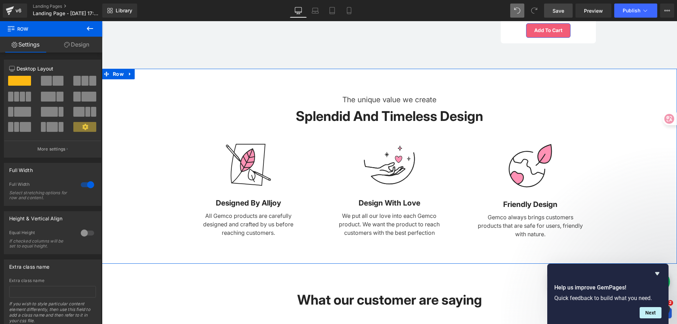
click at [154, 113] on div "The unique value we create Text Block Splendid And Timeless Design Heading Row …" at bounding box center [389, 168] width 575 height 169
click at [128, 77] on icon at bounding box center [130, 74] width 5 height 5
click at [144, 79] on link at bounding box center [148, 74] width 9 height 11
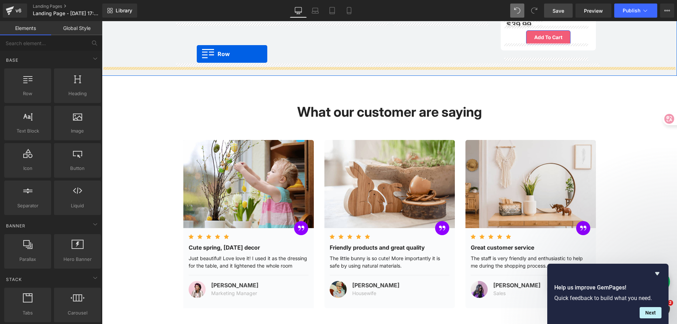
scroll to position [994, 0]
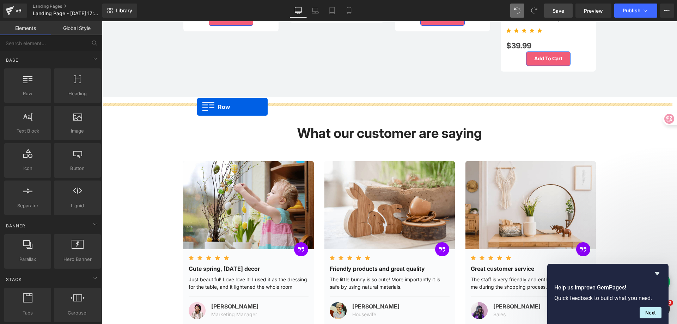
drag, startPoint x: 190, startPoint y: 161, endPoint x: 197, endPoint y: 107, distance: 54.3
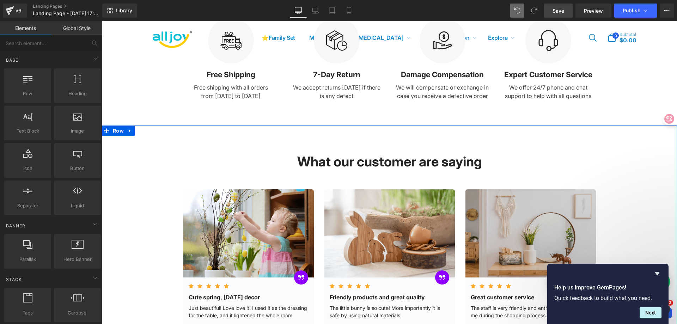
scroll to position [1029, 0]
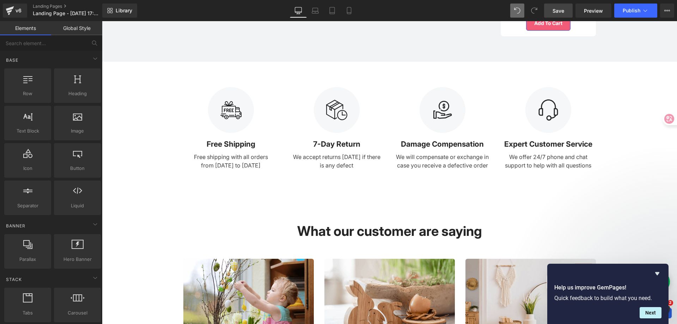
click at [102, 21] on div at bounding box center [102, 21] width 0 height 0
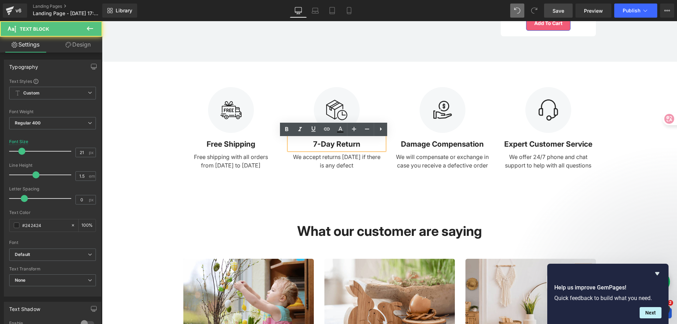
click at [385, 186] on div "Image Free Shipping Text Block Free shipping with all orders from [DATE] to [DA…" at bounding box center [389, 128] width 423 height 133
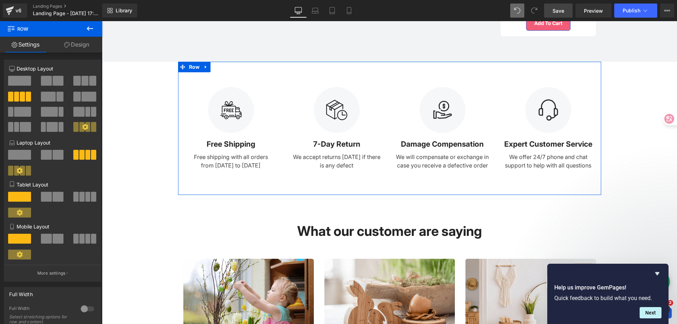
click at [284, 160] on div "Image 7-Day Return Text Block We accept returns [DATE] if there is any defect T…" at bounding box center [337, 128] width 106 height 82
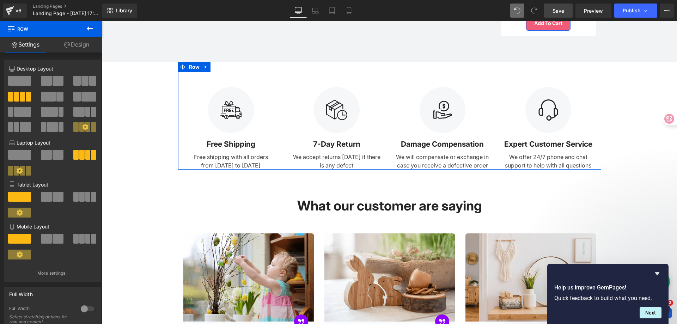
drag, startPoint x: 313, startPoint y: 199, endPoint x: 313, endPoint y: 174, distance: 25.4
click at [313, 169] on div "Image Free Shipping Text Block Free shipping with all orders from [DATE] to [DA…" at bounding box center [389, 116] width 423 height 108
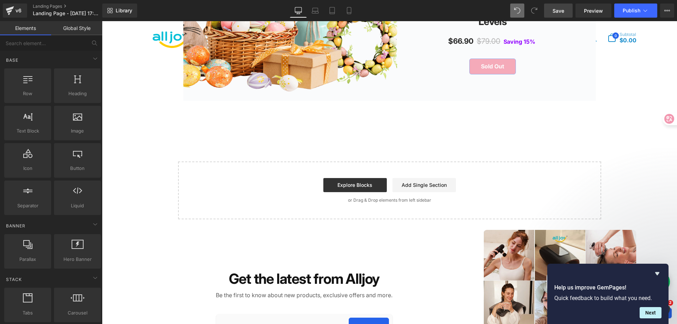
scroll to position [1628, 0]
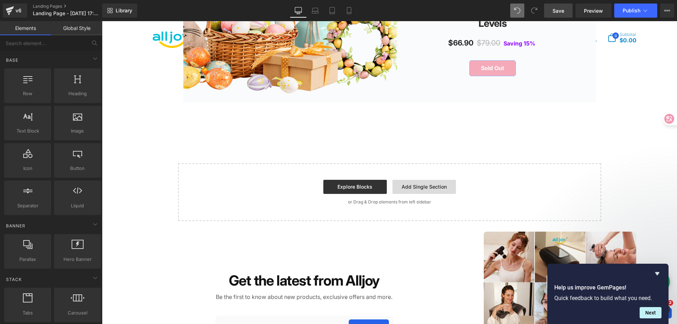
click at [425, 194] on link "Add Single Section" at bounding box center [423, 187] width 63 height 14
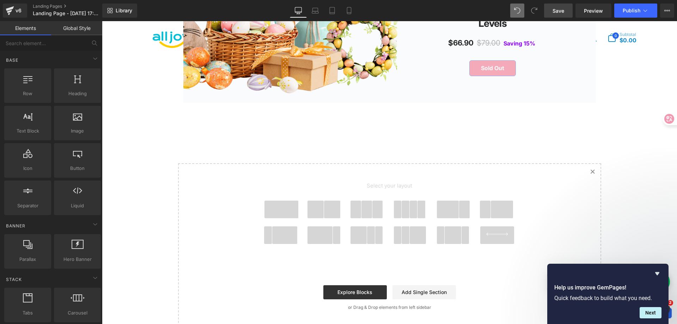
click at [79, 29] on link "Global Style" at bounding box center [76, 28] width 51 height 14
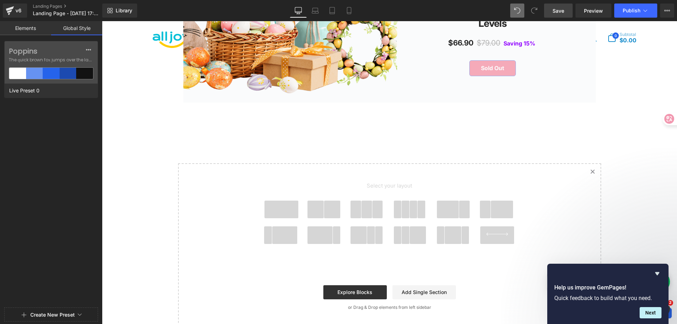
click at [32, 31] on link "Elements" at bounding box center [25, 28] width 51 height 14
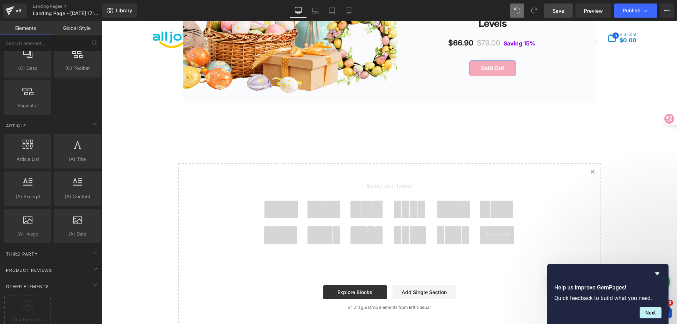
scroll to position [1245, 0]
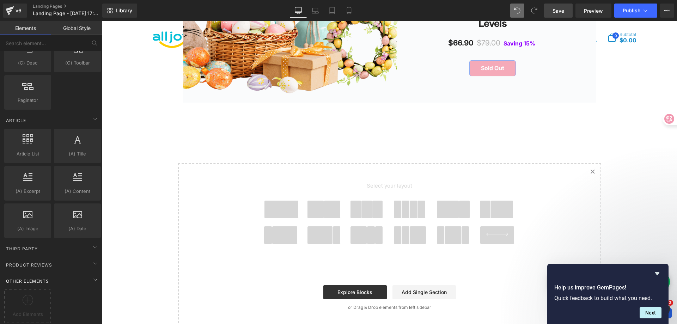
click at [61, 275] on div "Other Elements" at bounding box center [52, 281] width 99 height 14
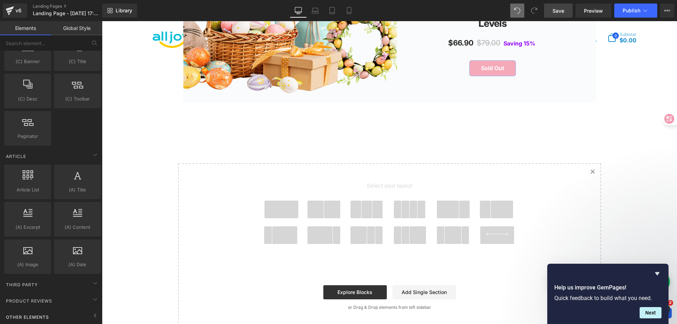
scroll to position [1208, 0]
click at [55, 294] on div "Product Reviews" at bounding box center [52, 301] width 99 height 14
click at [60, 282] on div "Third Party" at bounding box center [52, 285] width 99 height 14
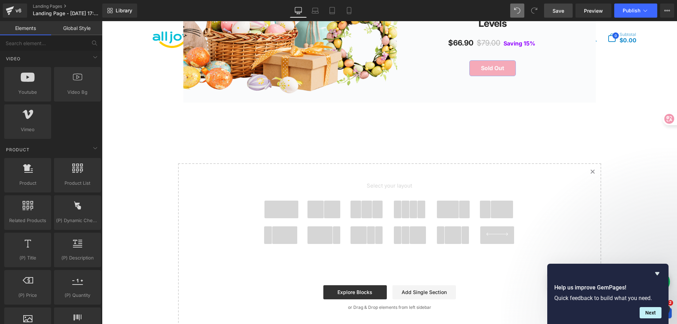
scroll to position [433, 0]
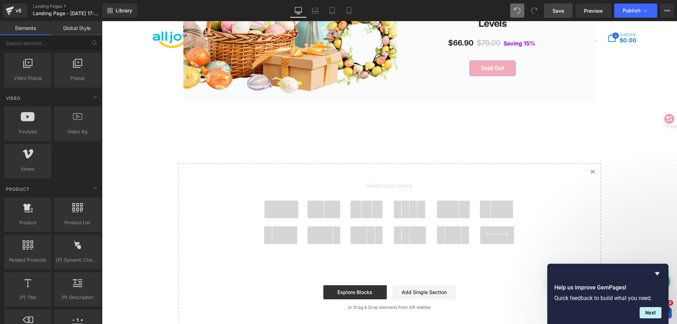
click at [78, 29] on link "Global Style" at bounding box center [76, 28] width 51 height 14
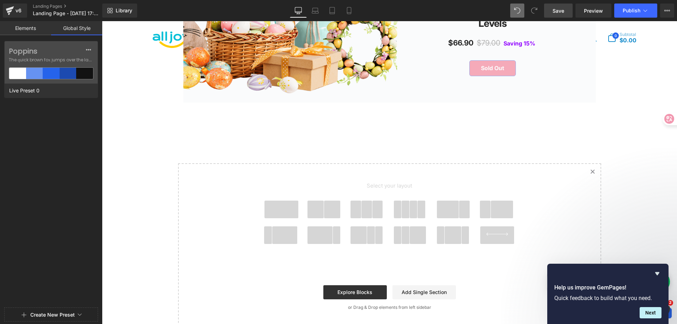
click at [36, 29] on link "Elements" at bounding box center [25, 28] width 51 height 14
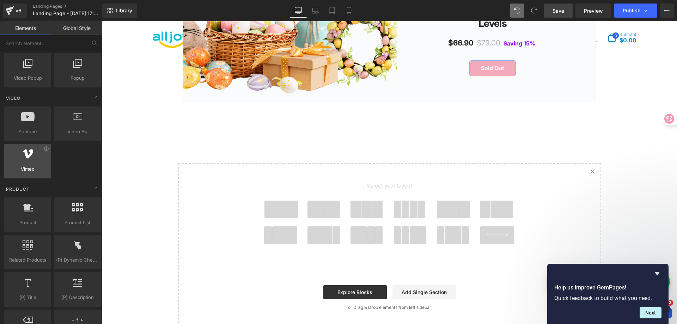
click at [47, 155] on div at bounding box center [27, 157] width 43 height 16
click at [46, 150] on icon at bounding box center [46, 148] width 4 height 4
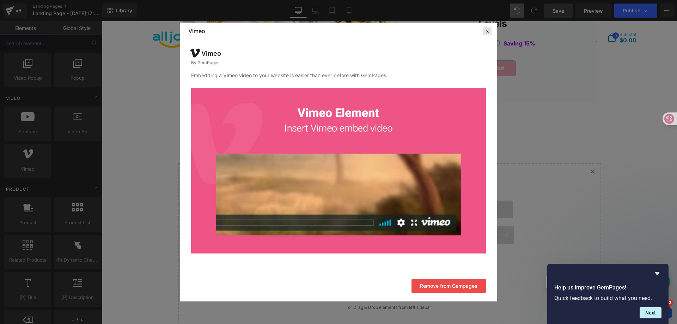
click at [487, 31] on icon at bounding box center [487, 31] width 6 height 6
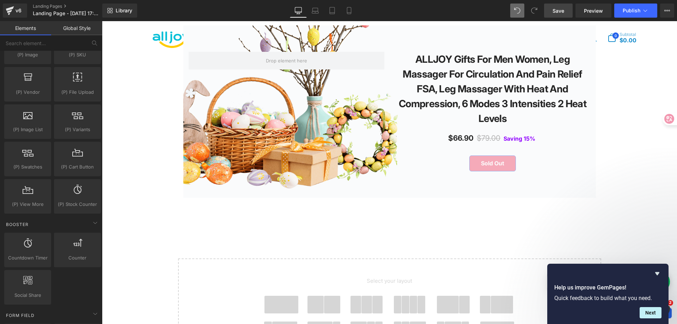
scroll to position [1522, 0]
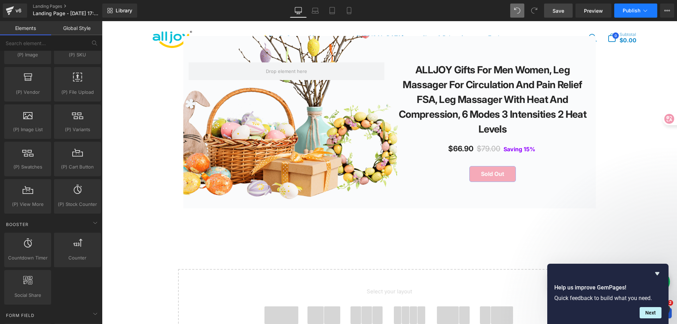
click at [632, 6] on button "Publish" at bounding box center [635, 11] width 43 height 14
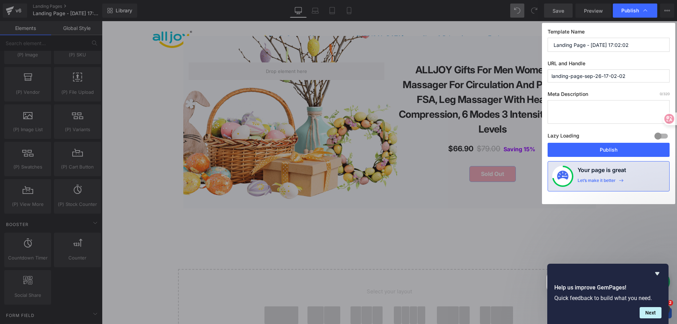
click at [618, 49] on input "Landing Page - [DATE] 17:02:02" at bounding box center [608, 45] width 122 height 14
paste input "Holiday Gifting Strategy"
click at [616, 73] on input "landing-page-sep-26-17-02-02" at bounding box center [608, 75] width 122 height 13
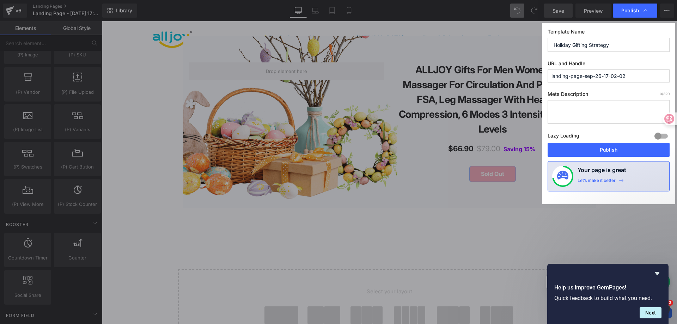
click at [616, 73] on input "landing-page-sep-26-17-02-02" at bounding box center [608, 75] width 122 height 13
paste input "Holiday Gifting Strategy"
click at [614, 151] on button "Publish" at bounding box center [608, 150] width 122 height 14
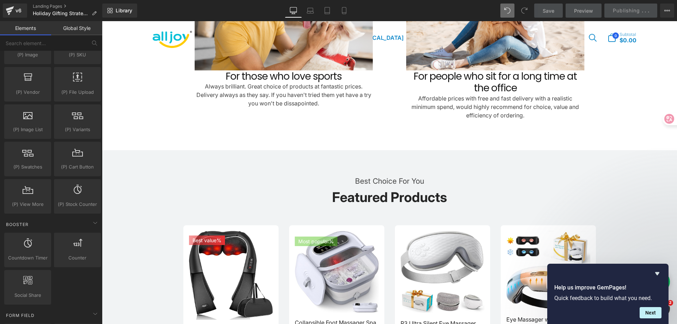
scroll to position [430, 0]
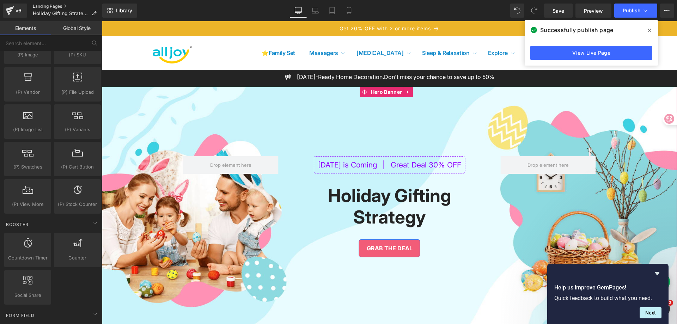
click at [63, 5] on link "Landing Pages" at bounding box center [67, 7] width 69 height 6
